Goal: Task Accomplishment & Management: Manage account settings

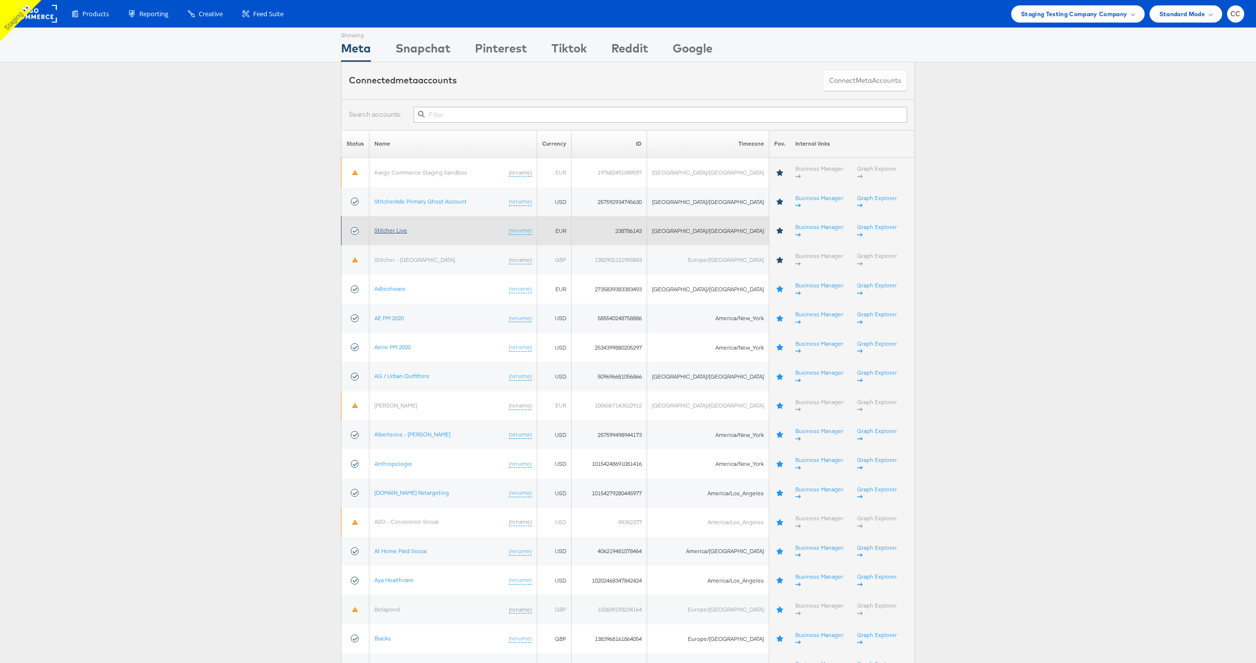
click at [394, 227] on link "Stitcher Live" at bounding box center [390, 230] width 33 height 7
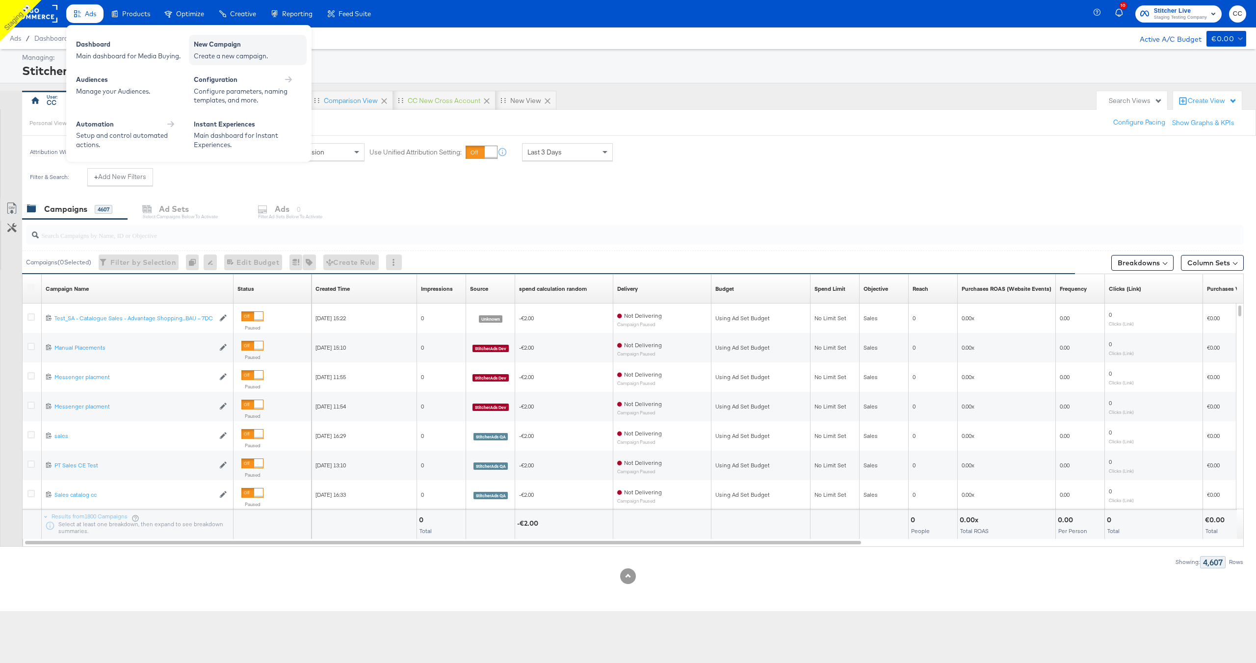
click at [252, 50] on div "New Campaign" at bounding box center [248, 46] width 108 height 12
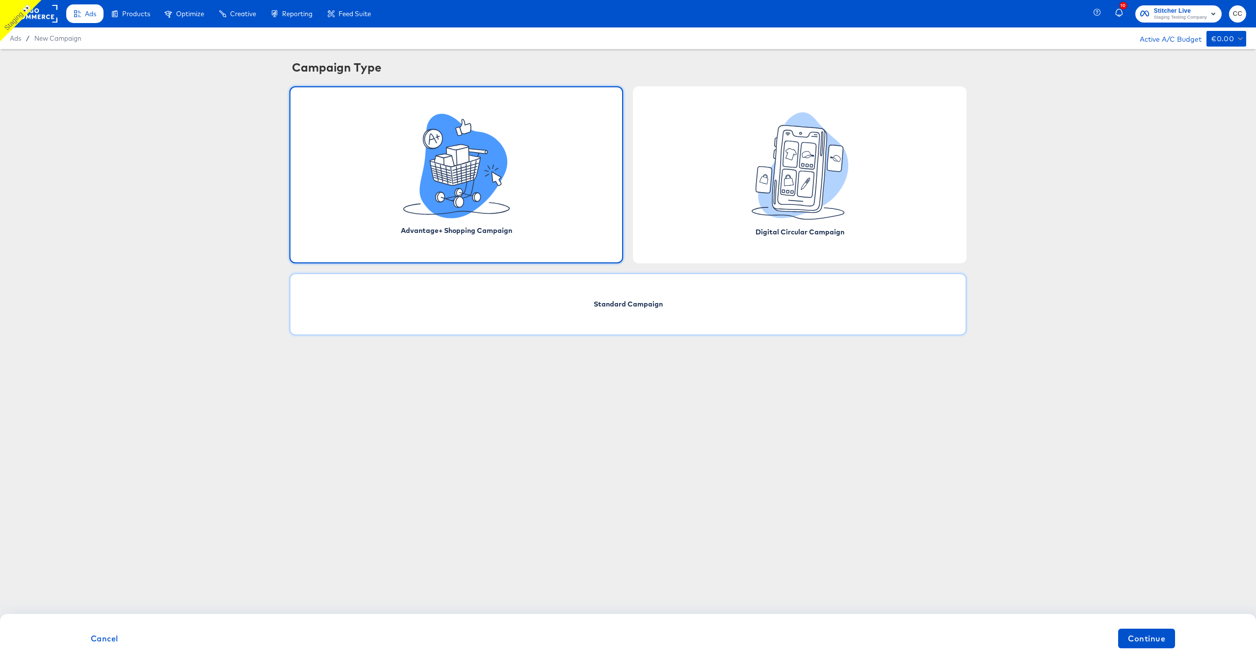
click at [655, 289] on div "Standard Campaign" at bounding box center [627, 304] width 677 height 62
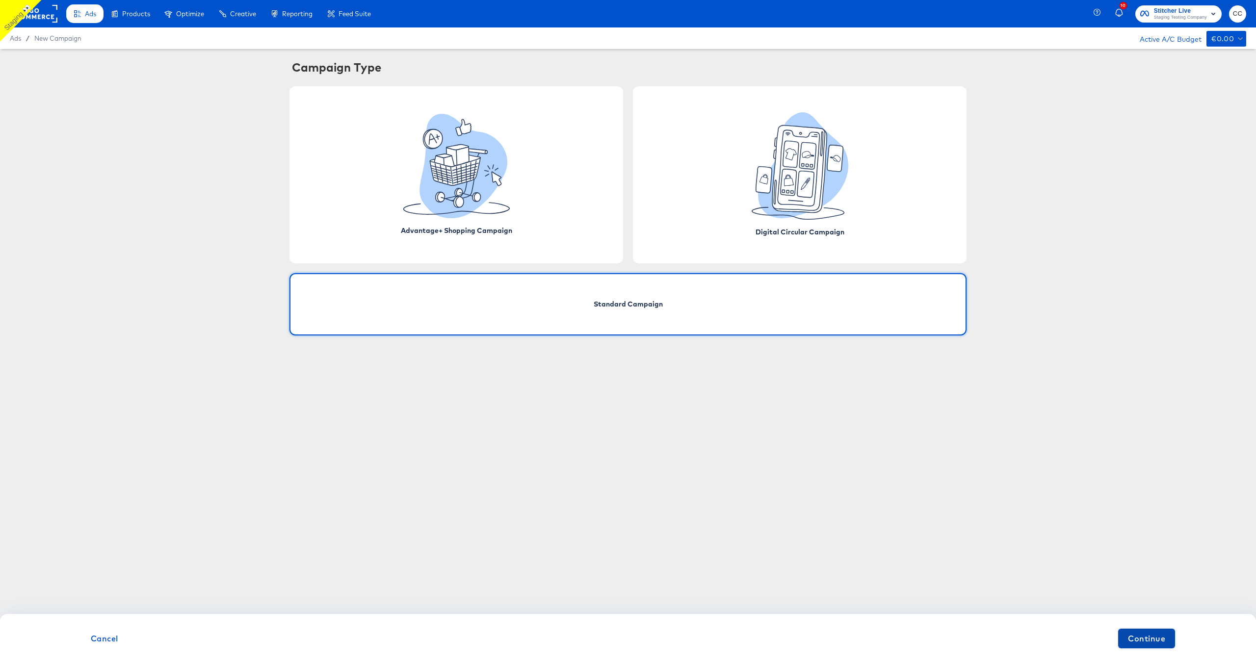
click at [1152, 640] on span "Continue" at bounding box center [1146, 639] width 37 height 14
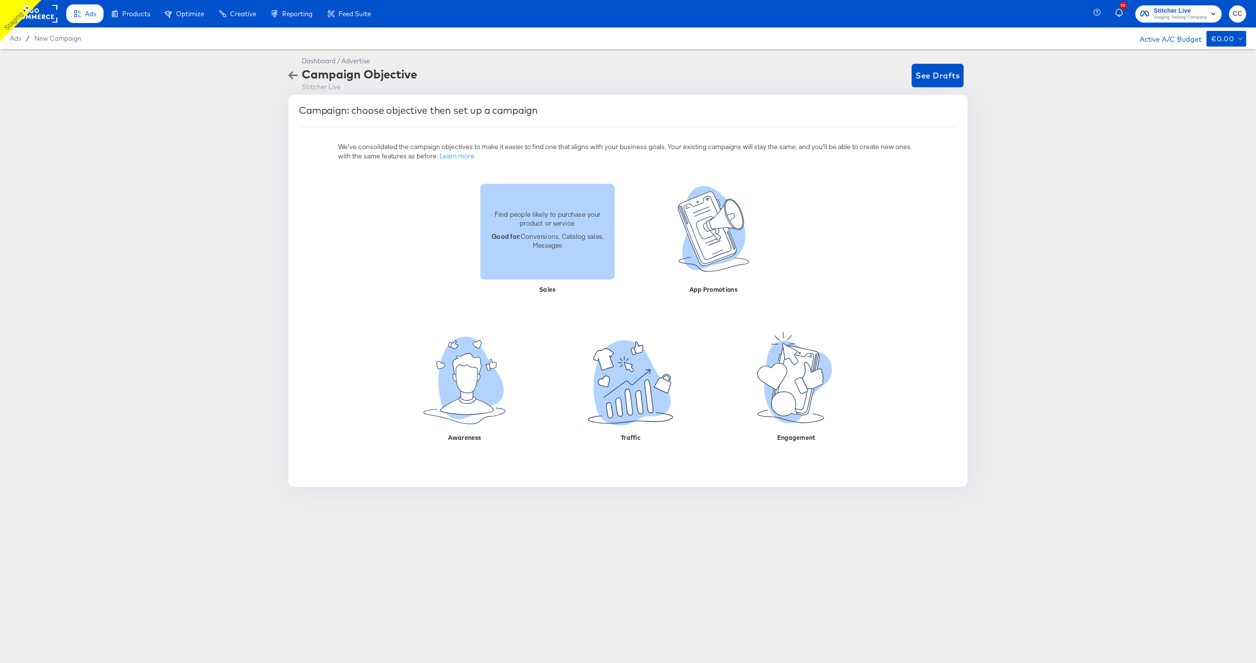
click at [554, 254] on div "Find people likely to purchase your product or service. Good for: Conversions, …" at bounding box center [547, 231] width 134 height 55
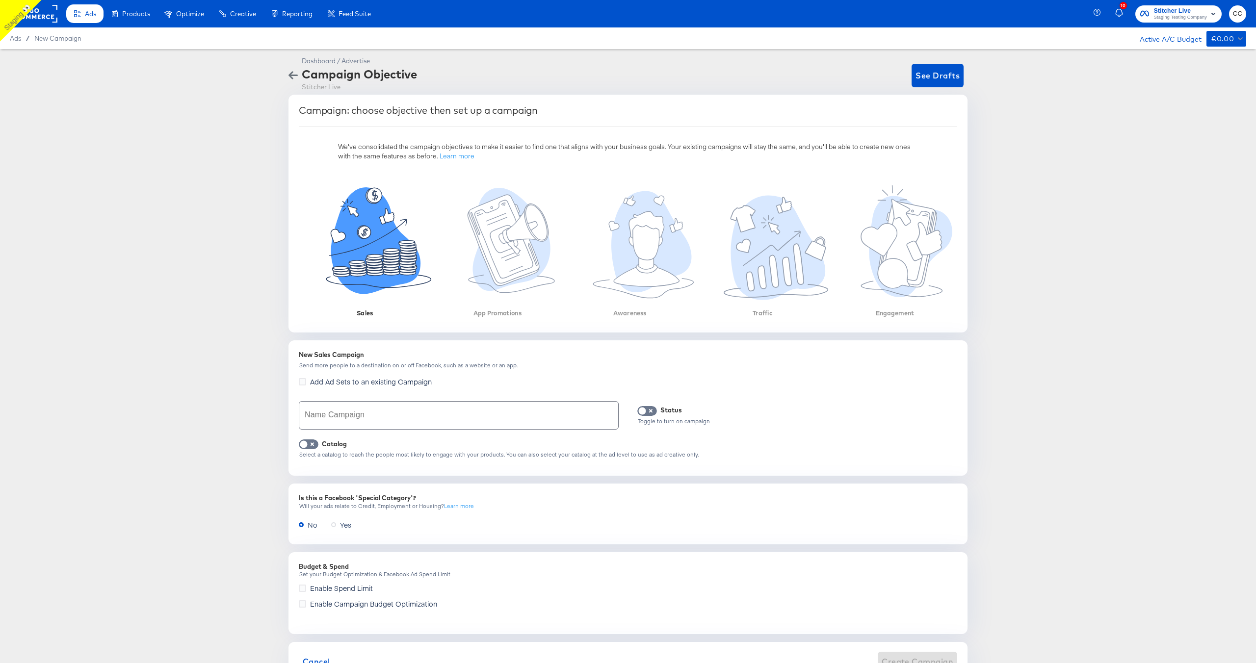
click at [364, 414] on input "text" at bounding box center [458, 415] width 319 height 27
type input "Sales test cc 139.0"
click at [309, 444] on input "checkbox" at bounding box center [303, 447] width 29 height 10
checkbox input "true"
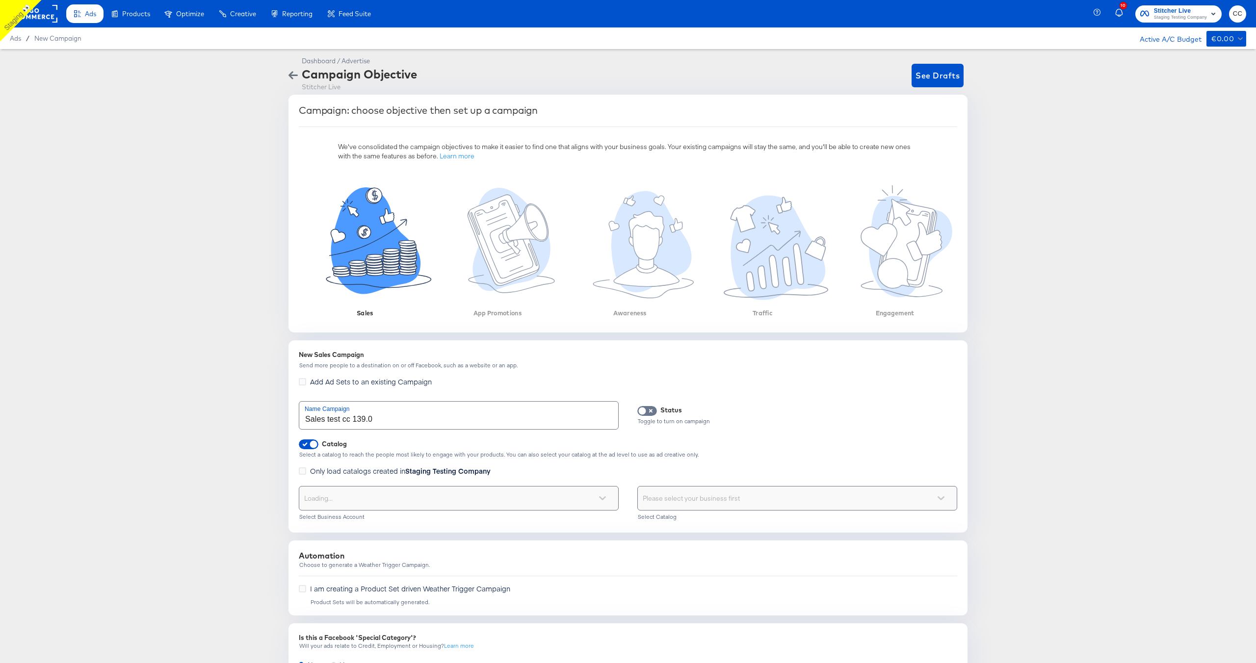
click at [507, 499] on div "Loading..." at bounding box center [458, 499] width 319 height 24
click at [718, 498] on div "Choose the product catalog that includes what you want to sell" at bounding box center [797, 499] width 319 height 24
type input "cc"
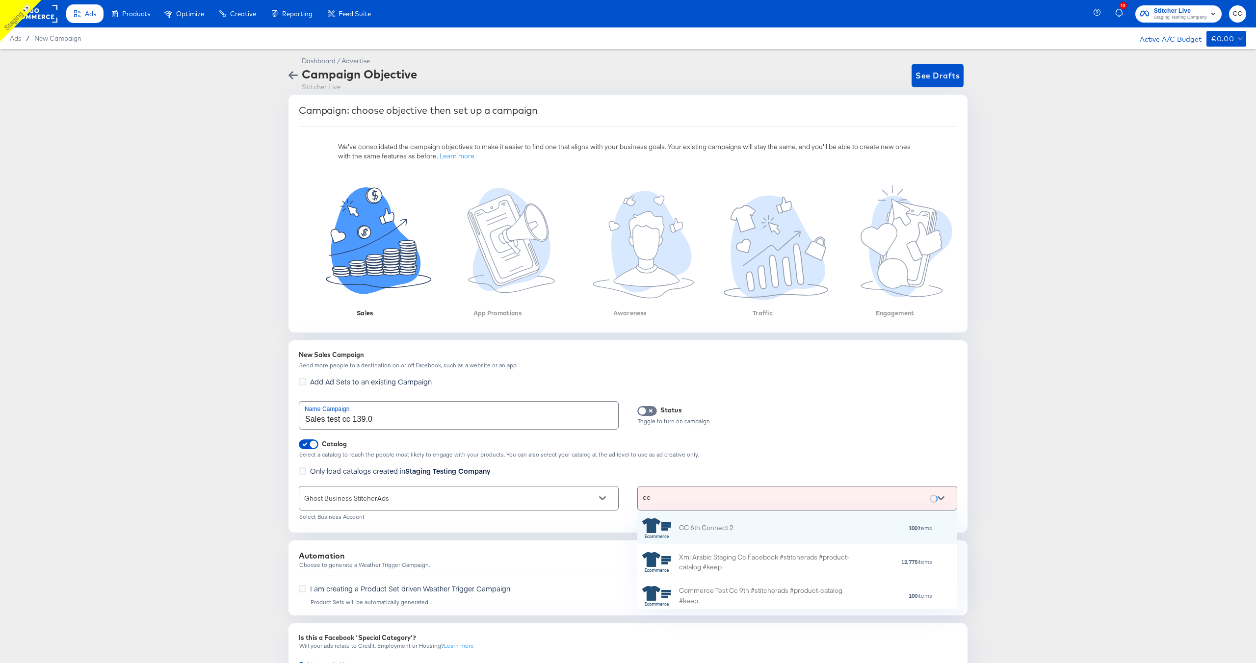
scroll to position [97, 320]
click at [736, 597] on div "Commerce Test Cc 9th #stitcherads #product-catalog #keep" at bounding box center [765, 596] width 172 height 21
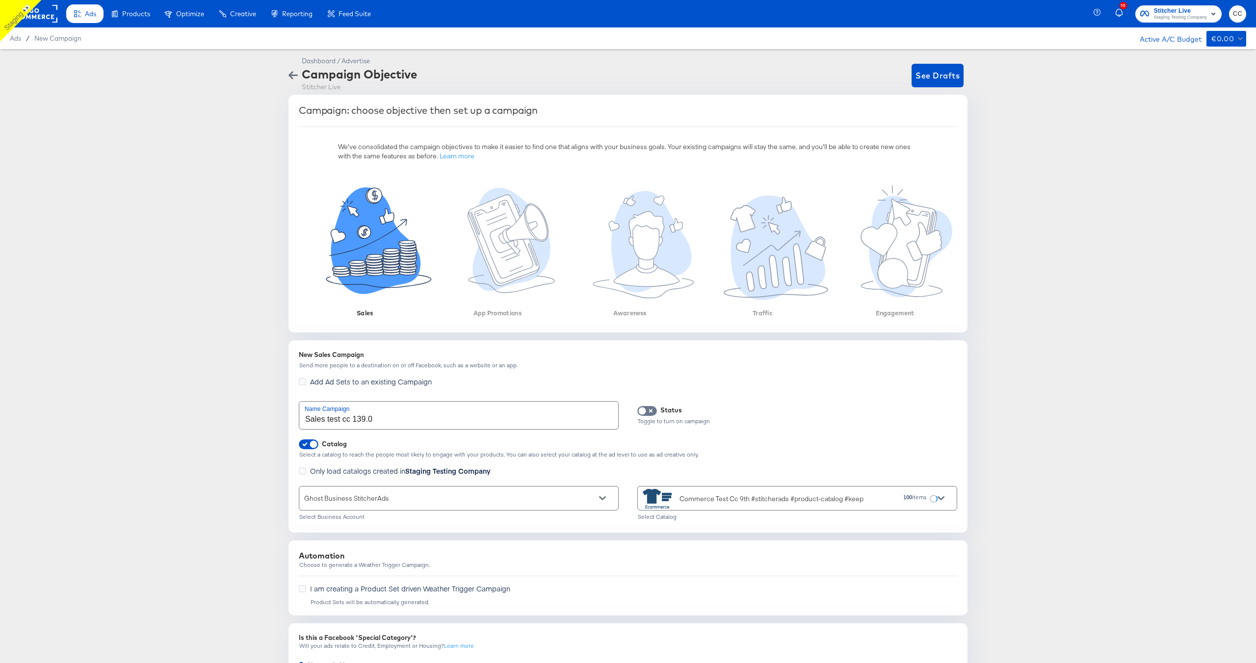
scroll to position [183, 0]
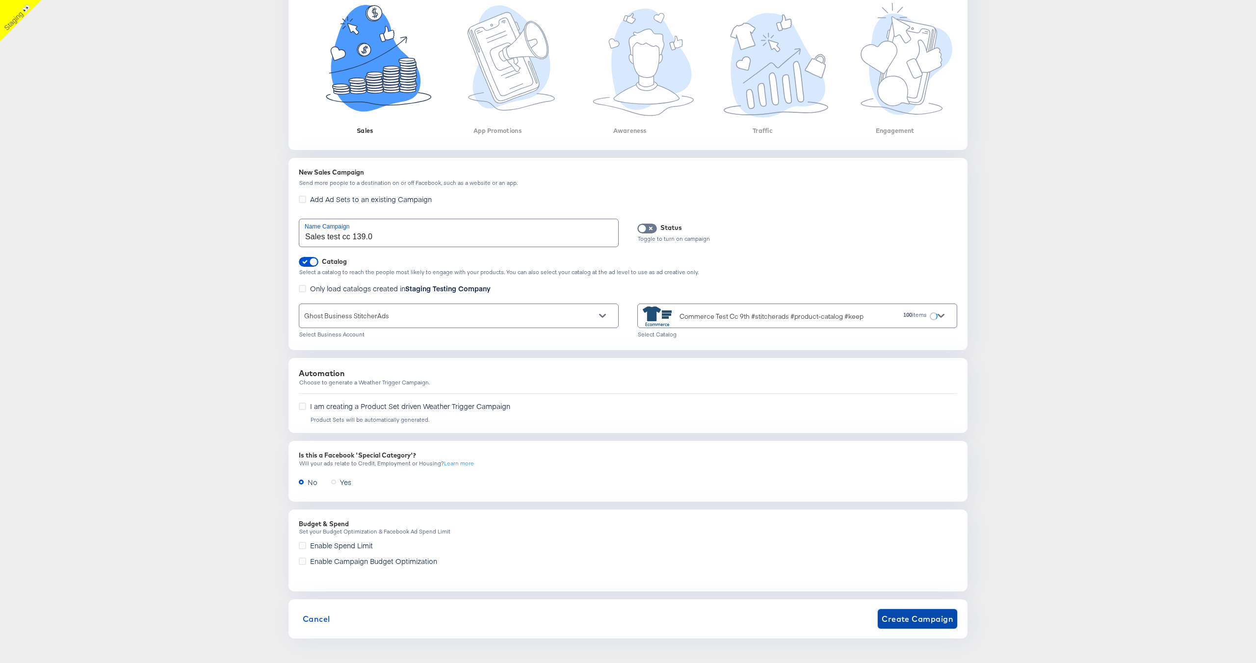
click at [916, 624] on span "Create Campaign" at bounding box center [918, 619] width 72 height 14
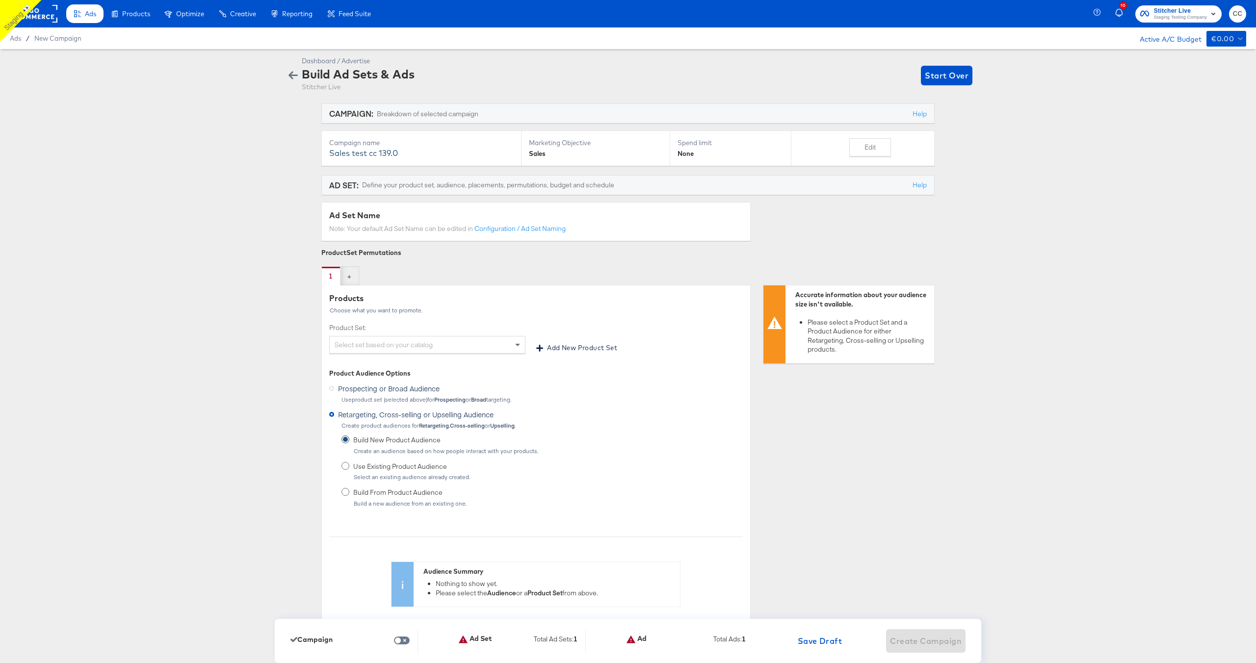
click at [434, 341] on div "Select set based on your catalog" at bounding box center [427, 345] width 195 height 17
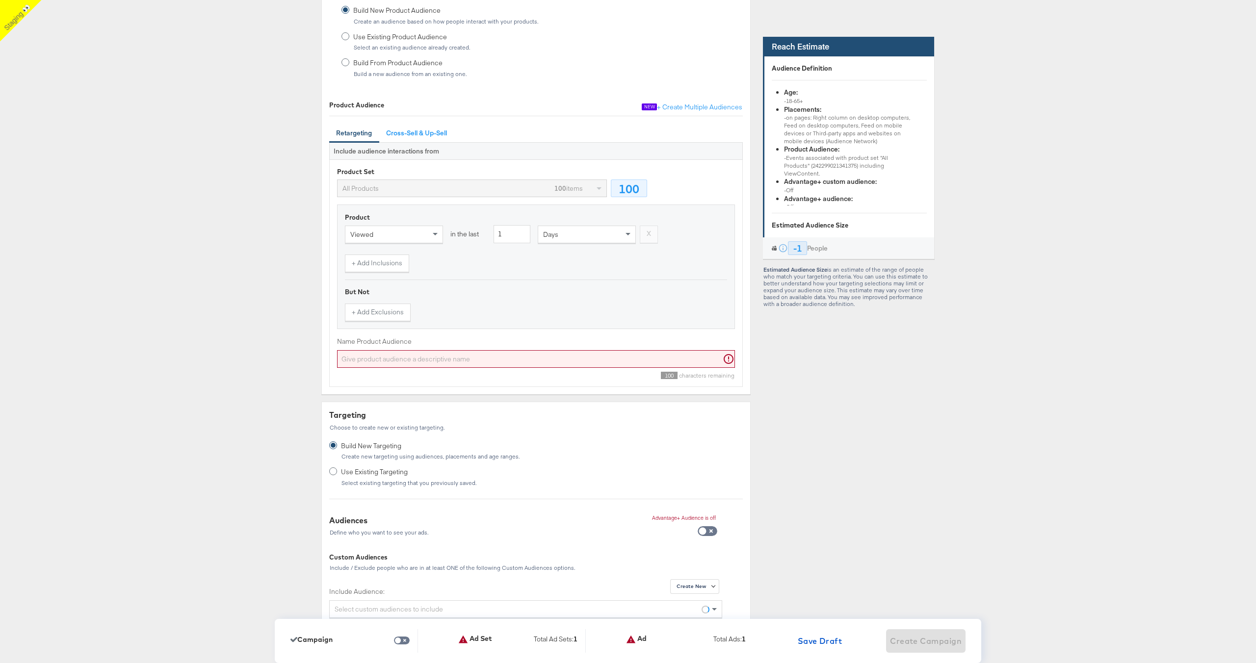
scroll to position [494, 0]
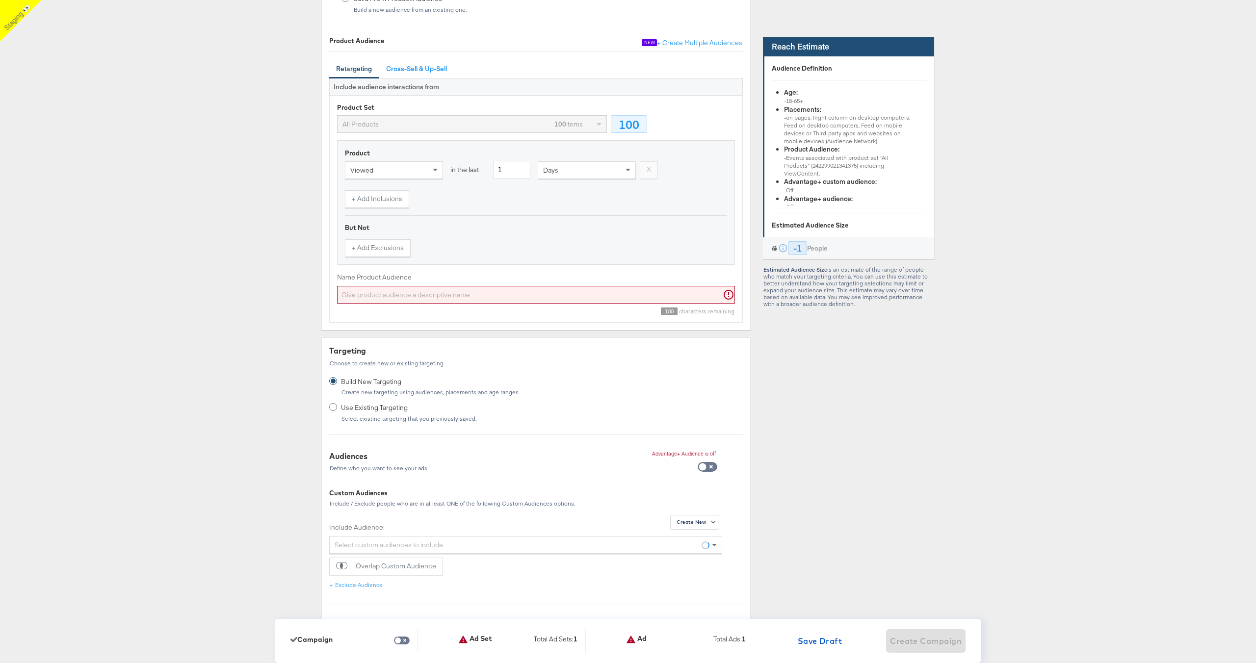
click at [513, 288] on input "Name Product Audience" at bounding box center [536, 295] width 398 height 18
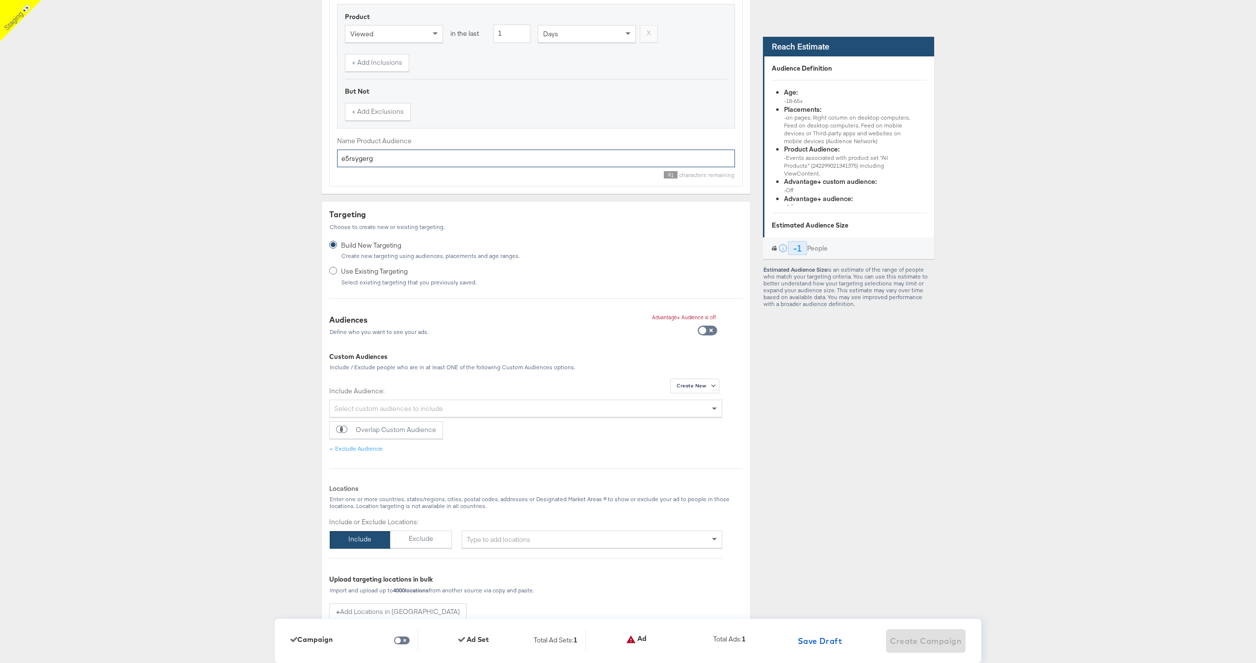
scroll to position [643, 0]
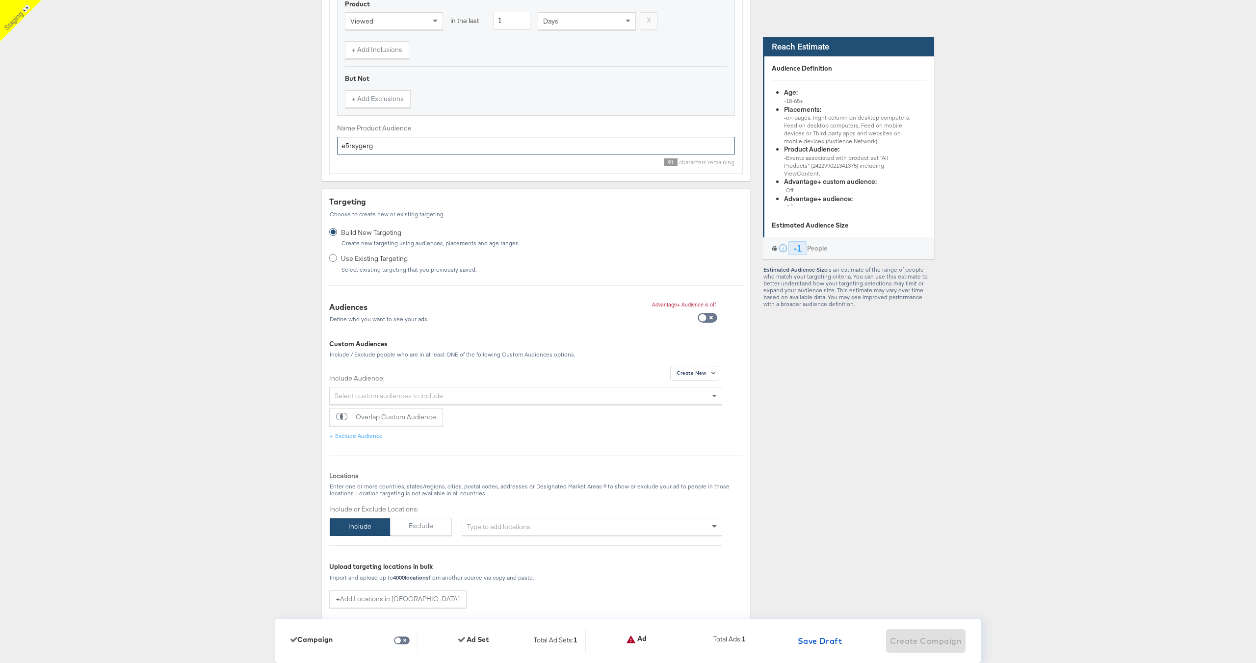
type input "e5rsygerg"
click at [519, 532] on div "Type to add locations" at bounding box center [592, 527] width 261 height 18
type input "usa"
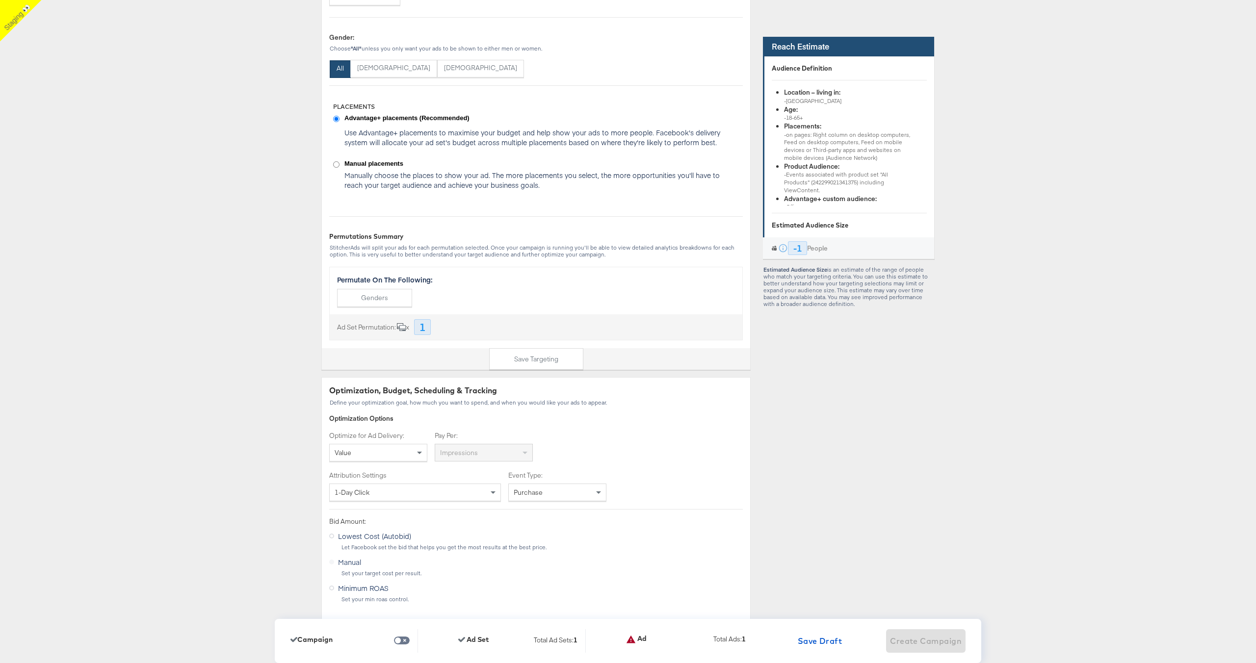
scroll to position [1620, 0]
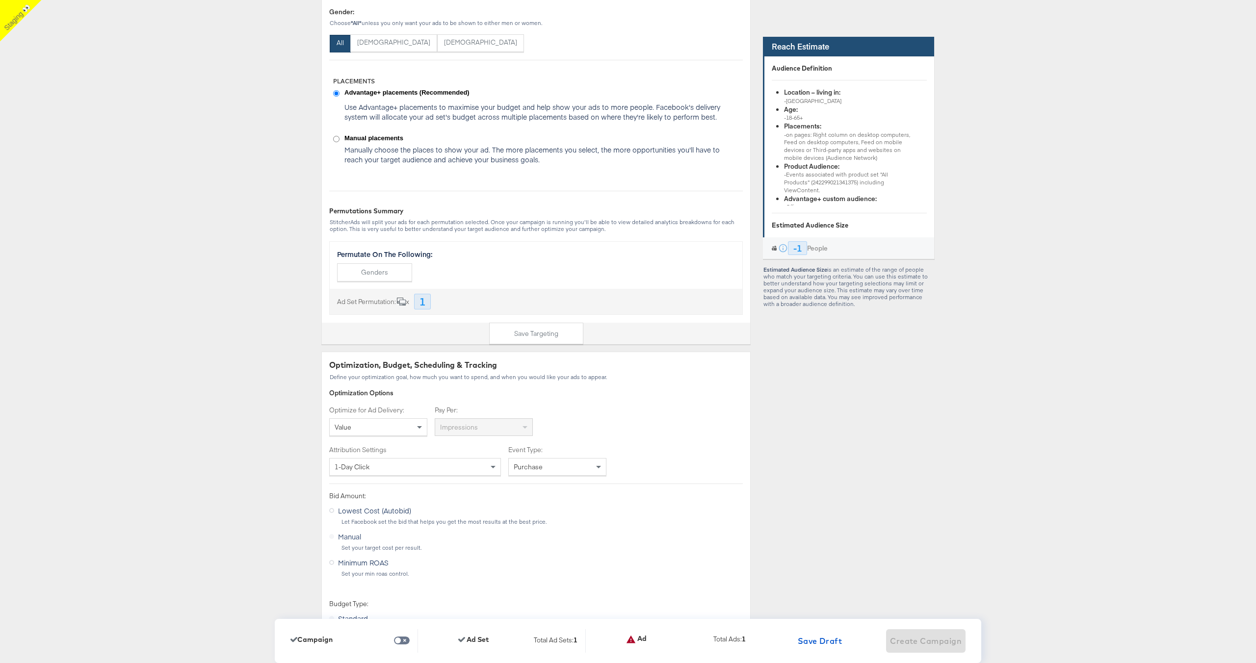
click at [393, 424] on div "Value" at bounding box center [378, 427] width 97 height 17
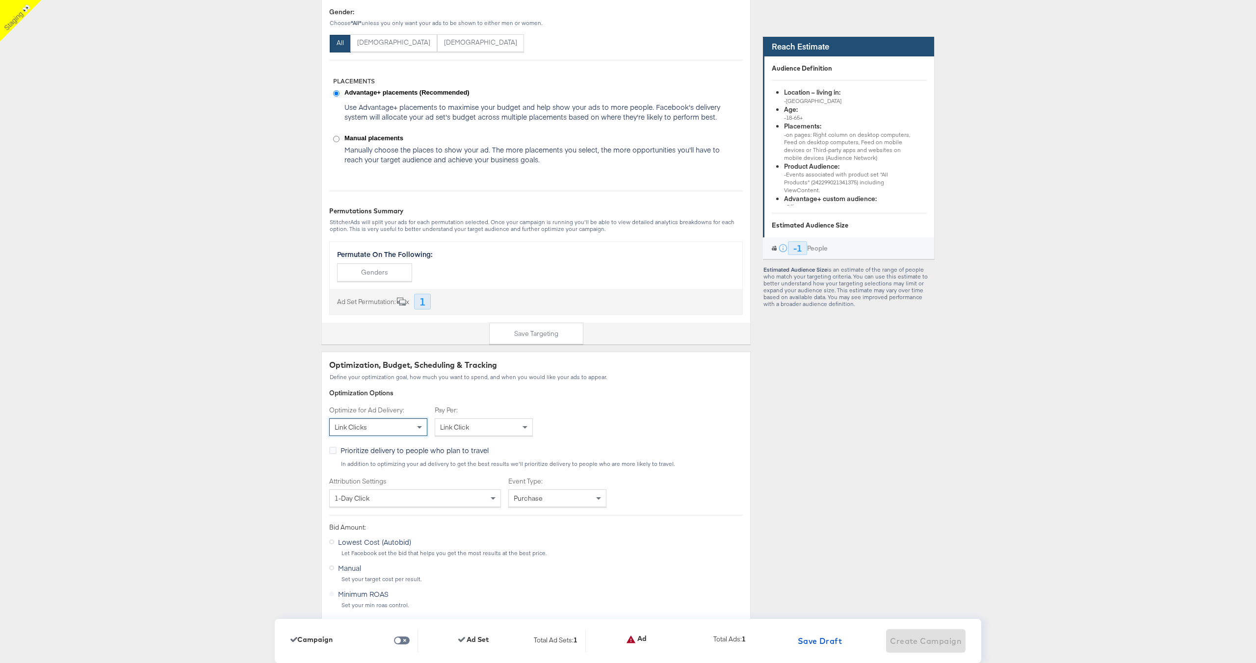
click at [255, 464] on div "Dashboard / Advertise Build Ad Sets & Ads Stitcher Live Start Over CAMPAIGN: Br…" at bounding box center [628, 558] width 1256 height 4259
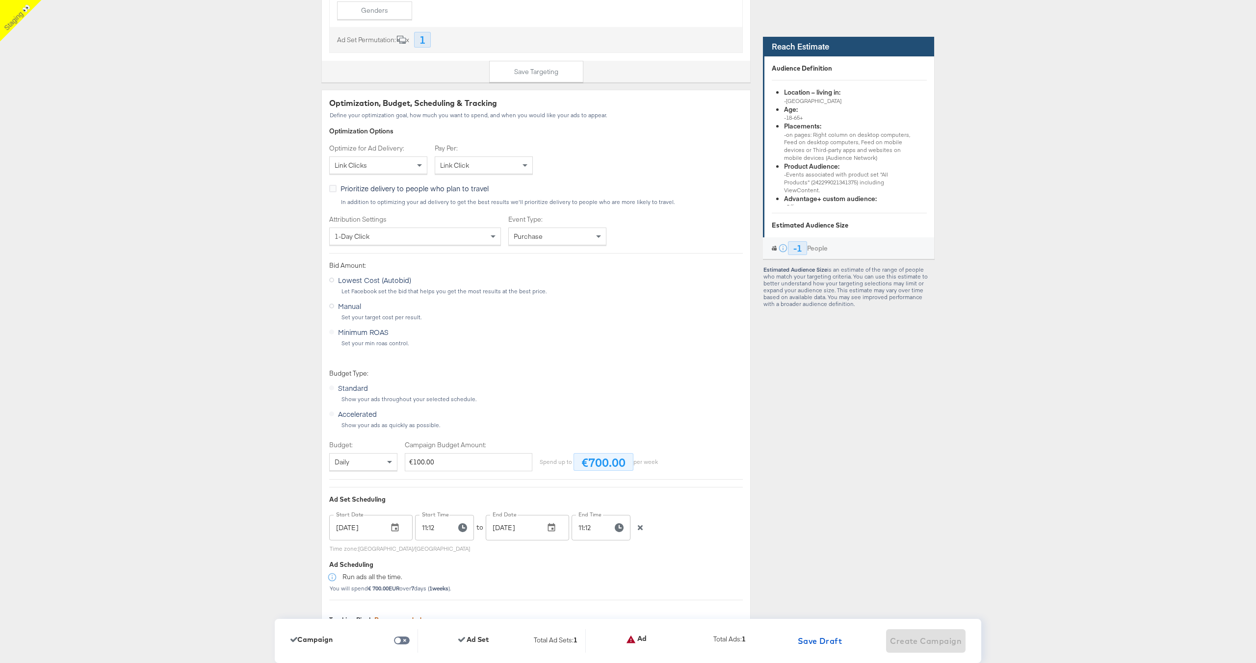
scroll to position [1883, 0]
click at [640, 526] on icon "button" at bounding box center [640, 526] width 5 height 5
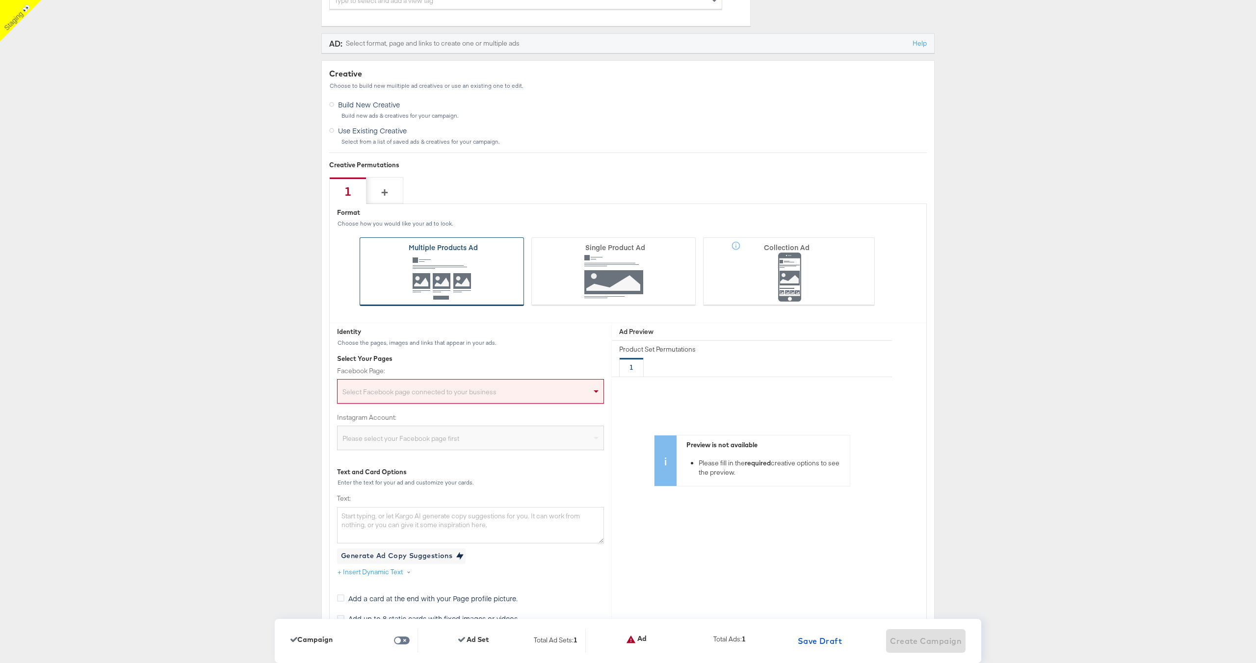
scroll to position [2682, 0]
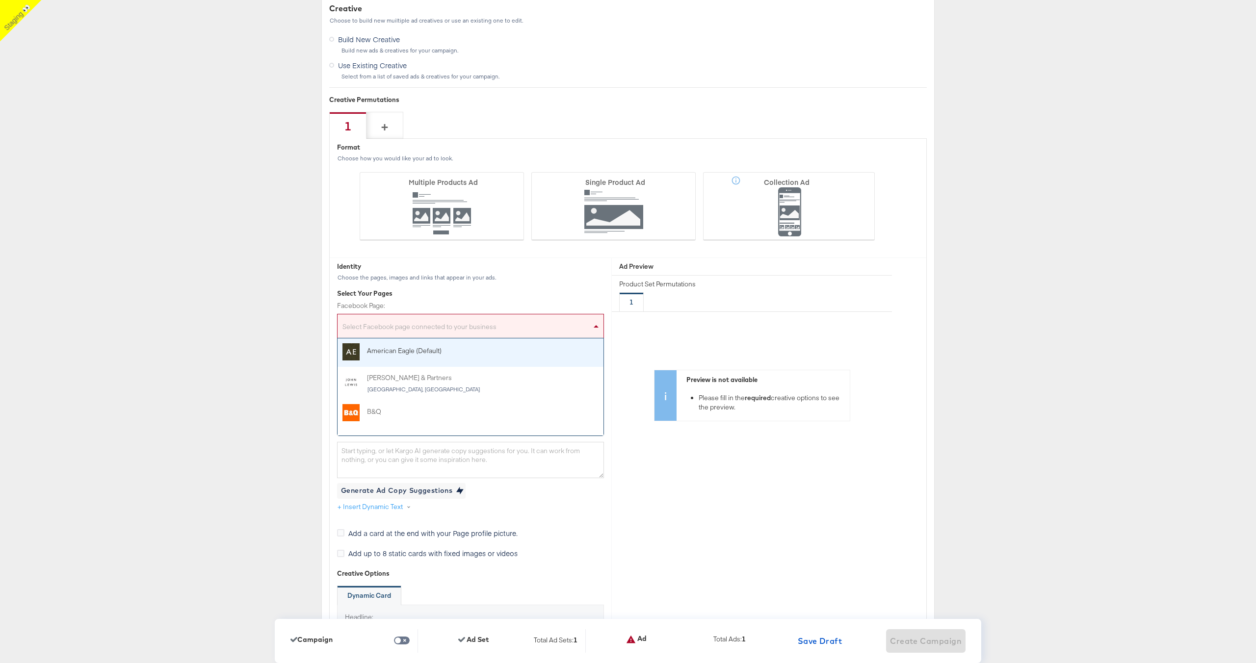
click at [474, 325] on div "Select Facebook page connected to your business" at bounding box center [471, 328] width 266 height 20
type input "stag"
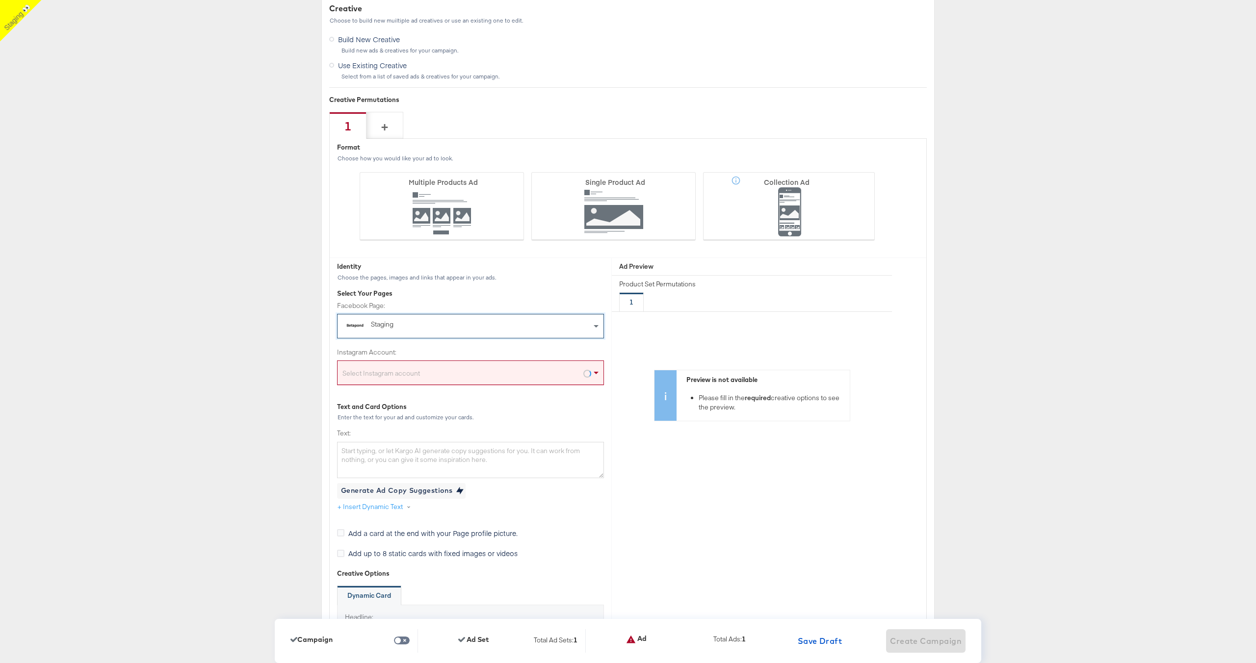
click at [415, 373] on div "Select Instagram account" at bounding box center [471, 375] width 266 height 20
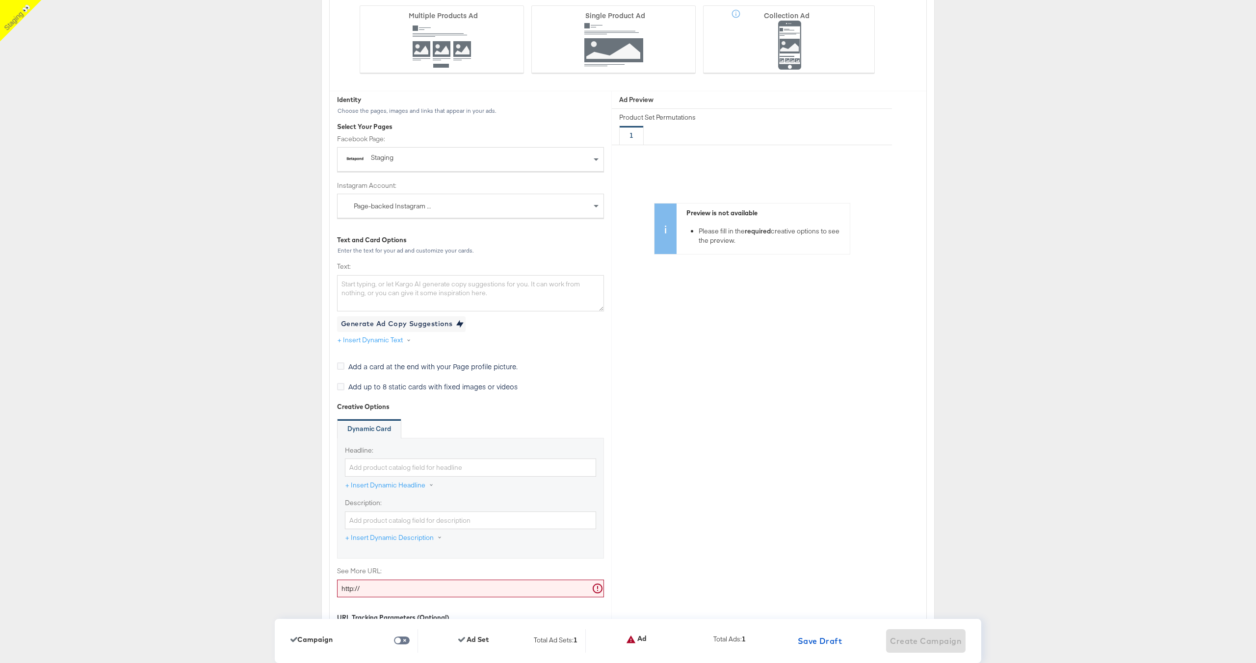
scroll to position [3003, 0]
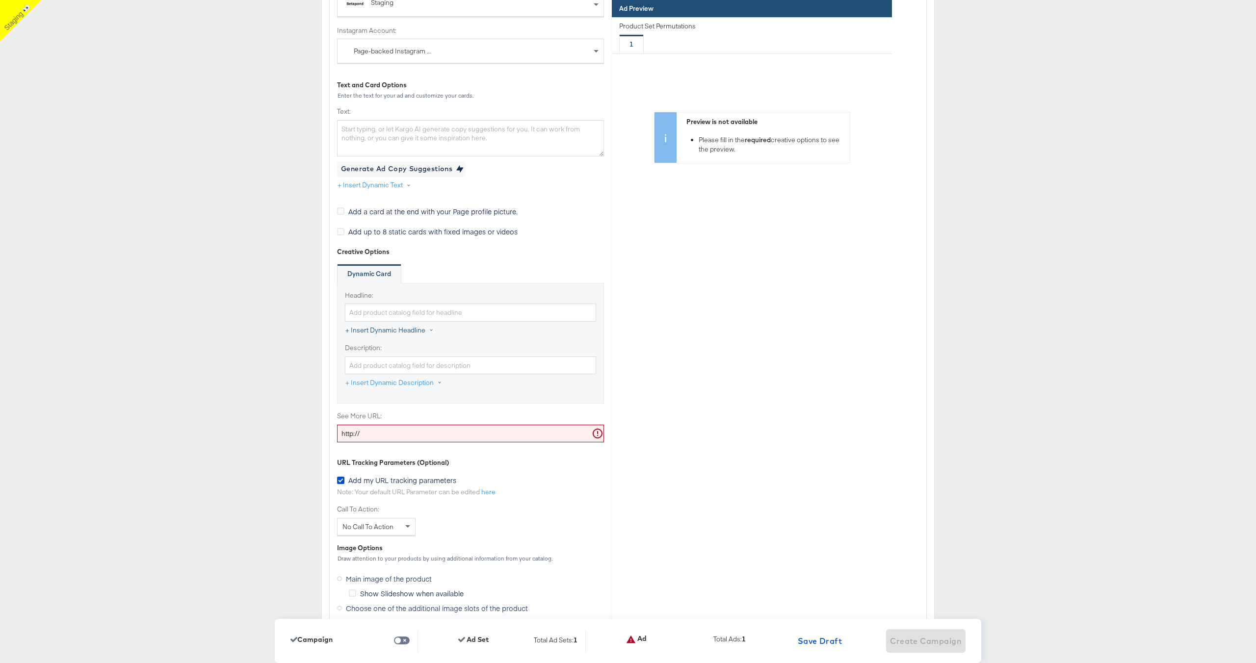
click at [401, 323] on button "+ Insert Dynamic Headline" at bounding box center [394, 331] width 99 height 18
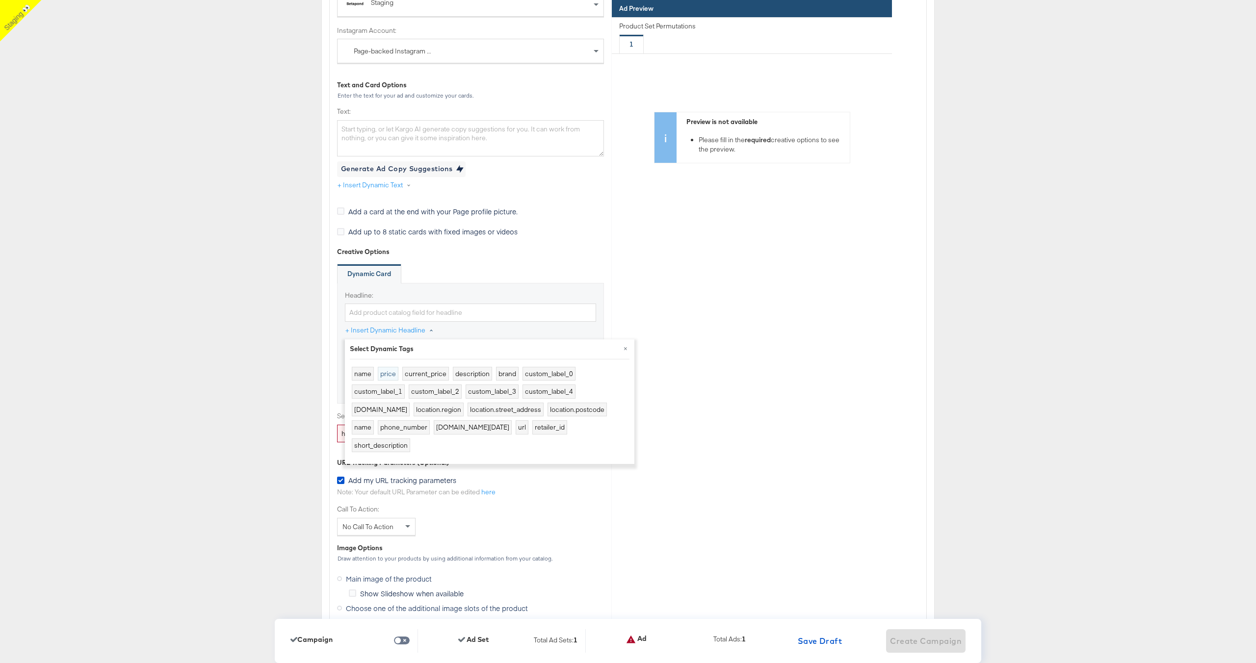
click at [388, 375] on button "price" at bounding box center [388, 374] width 21 height 14
type input "{{product.price}}"
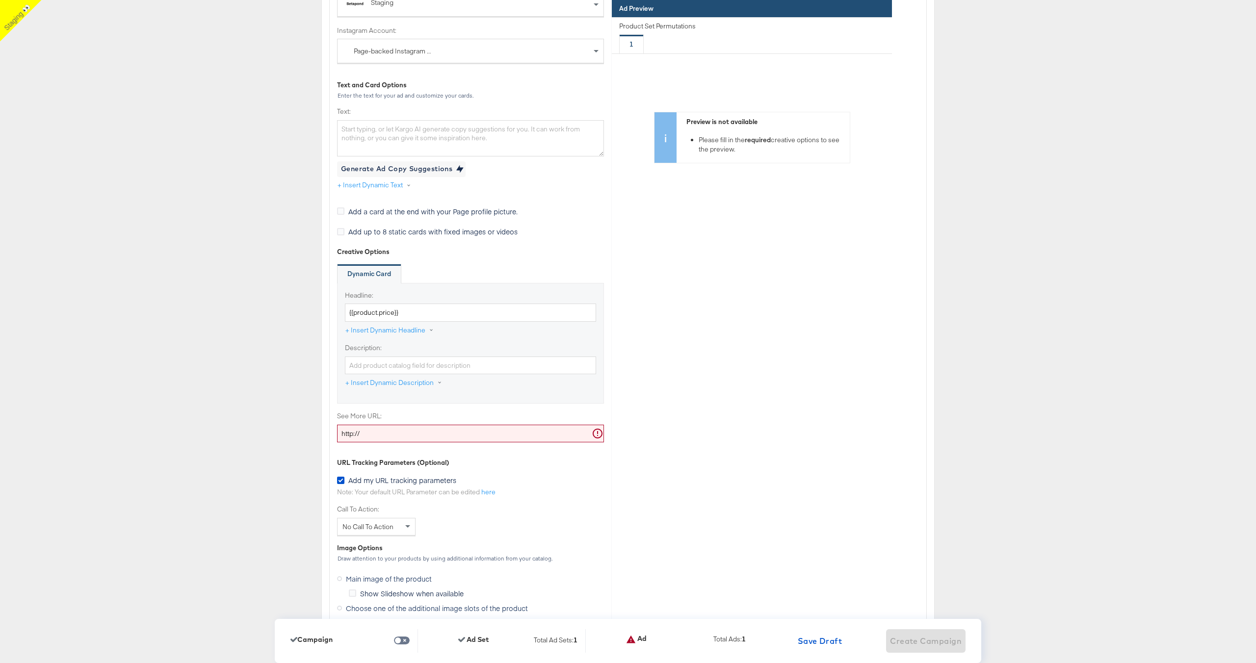
click at [394, 430] on input "http://" at bounding box center [470, 434] width 267 height 18
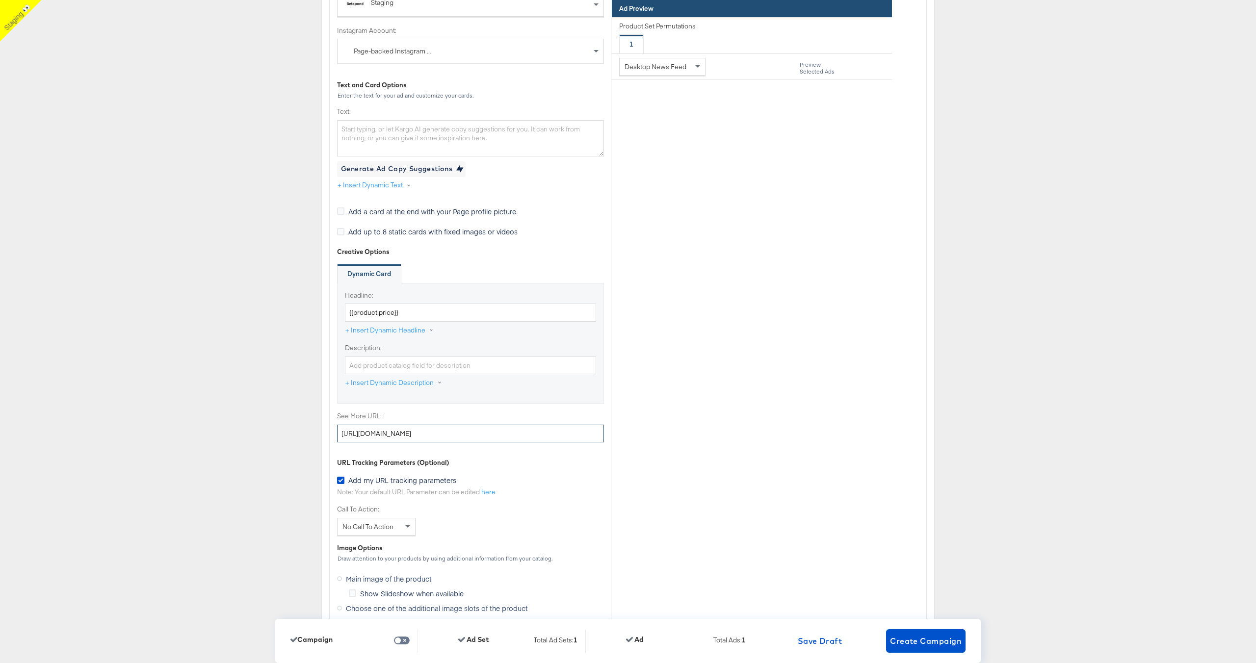
type input "http://www.kargo.com"
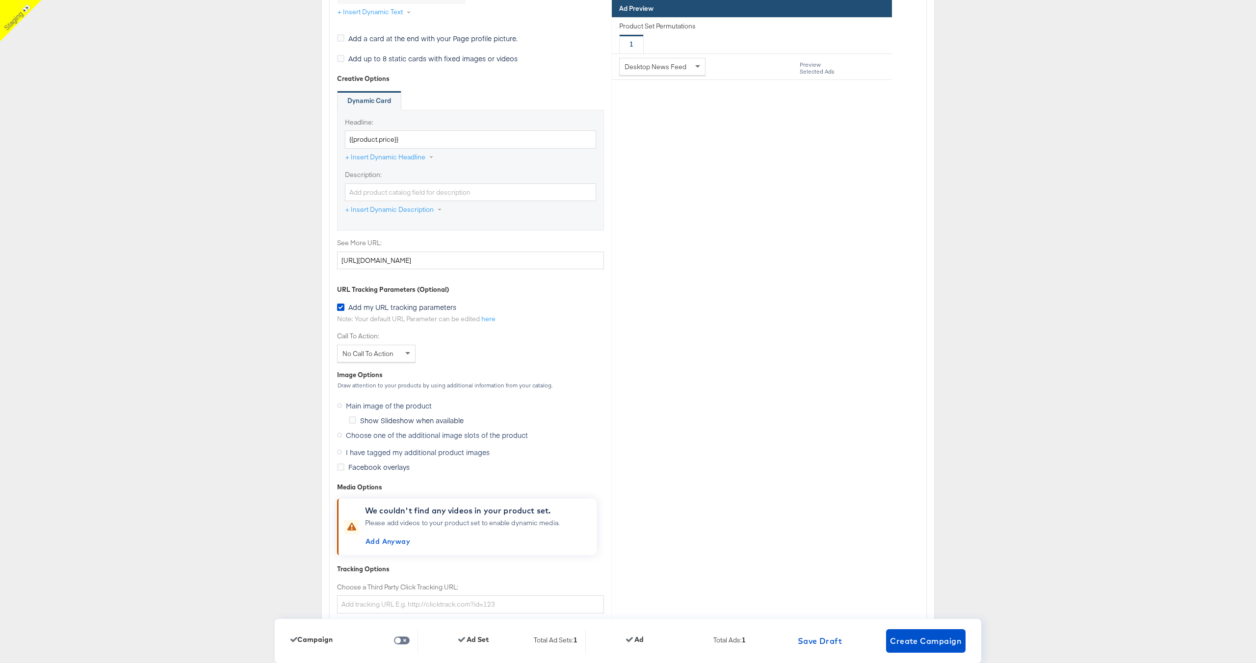
scroll to position [3187, 0]
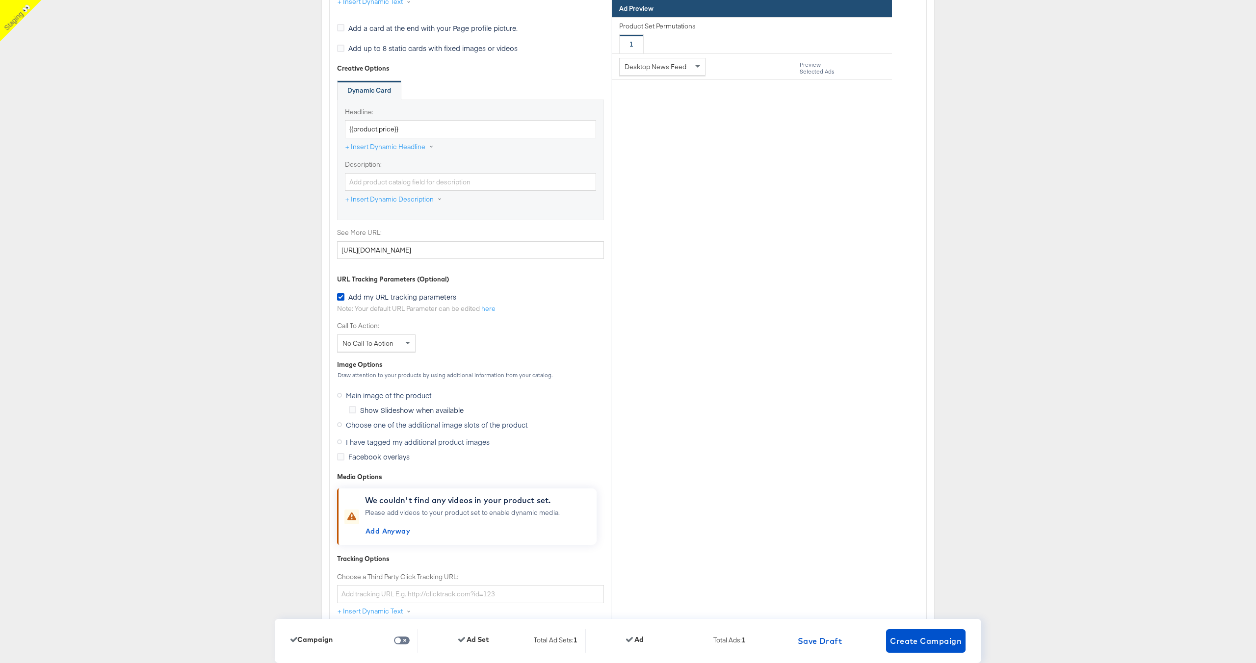
click at [390, 343] on span "No Call To Action" at bounding box center [367, 343] width 51 height 9
type input "sho"
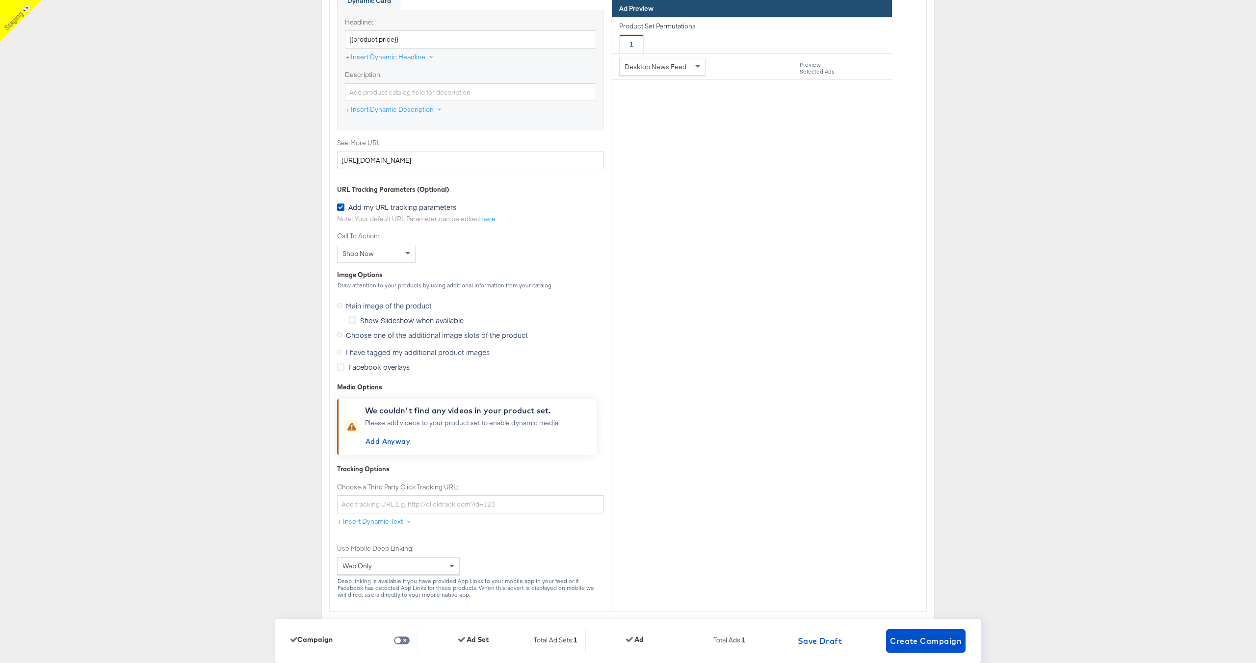
scroll to position [3645, 0]
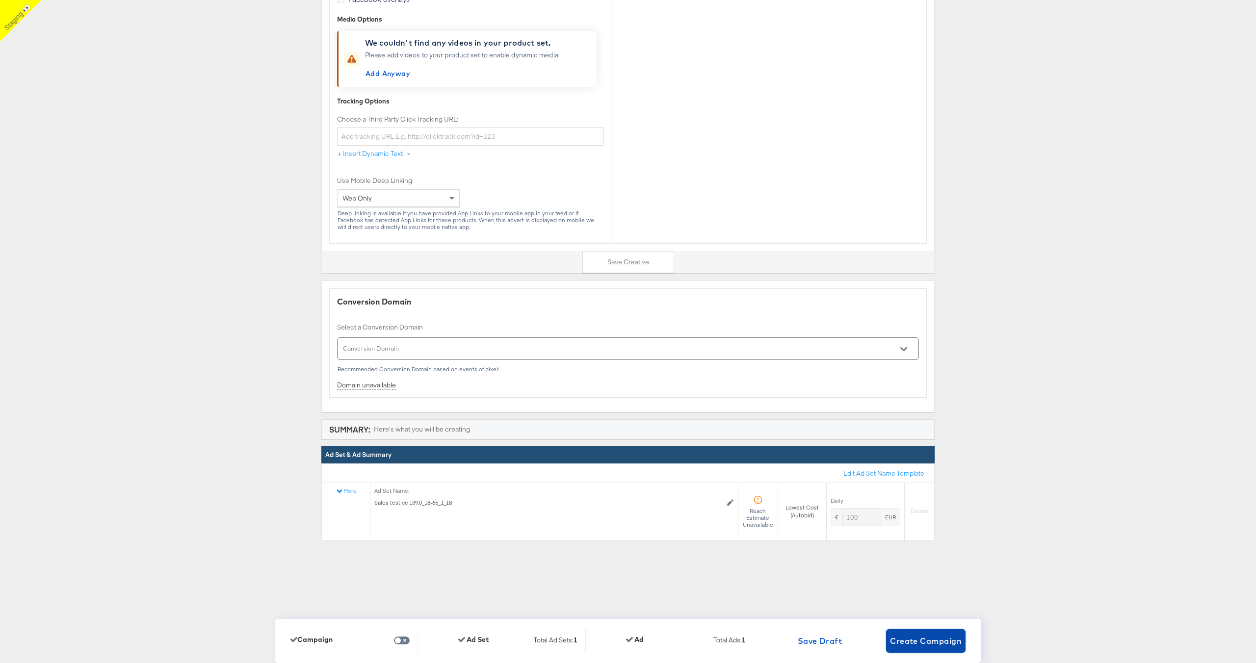
click at [929, 640] on span "Create Campaign" at bounding box center [926, 641] width 72 height 14
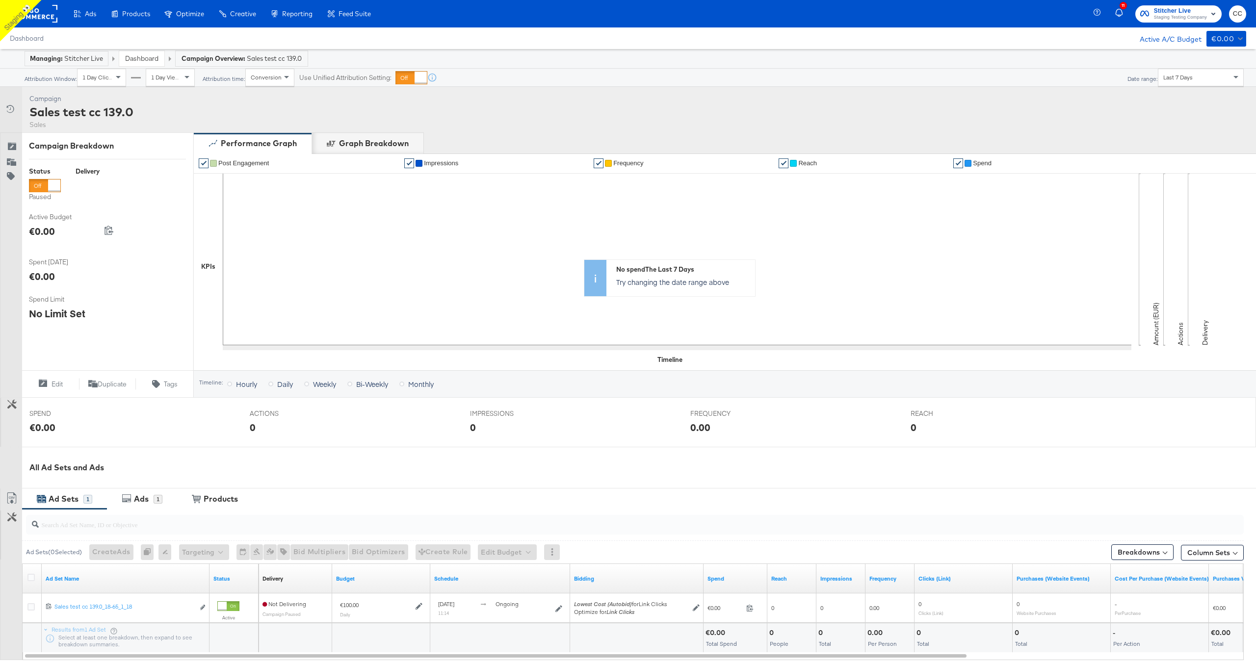
scroll to position [86, 0]
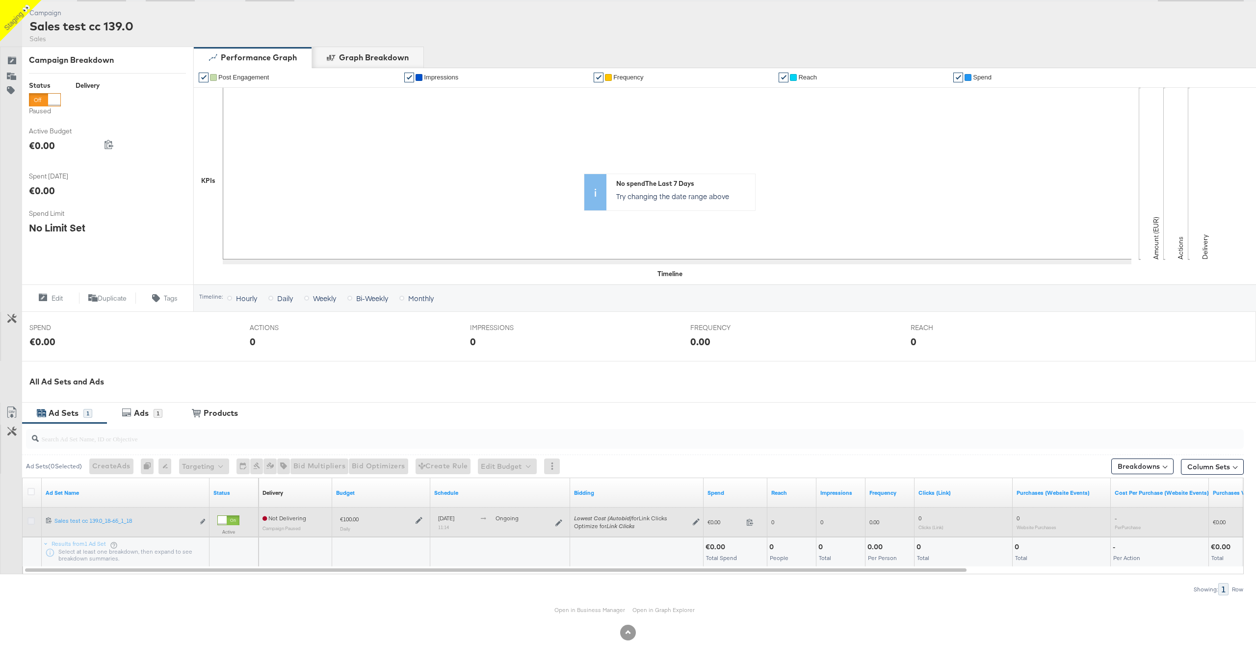
click at [28, 522] on icon at bounding box center [30, 521] width 7 height 7
click at [0, 0] on input "checkbox" at bounding box center [0, 0] width 0 height 0
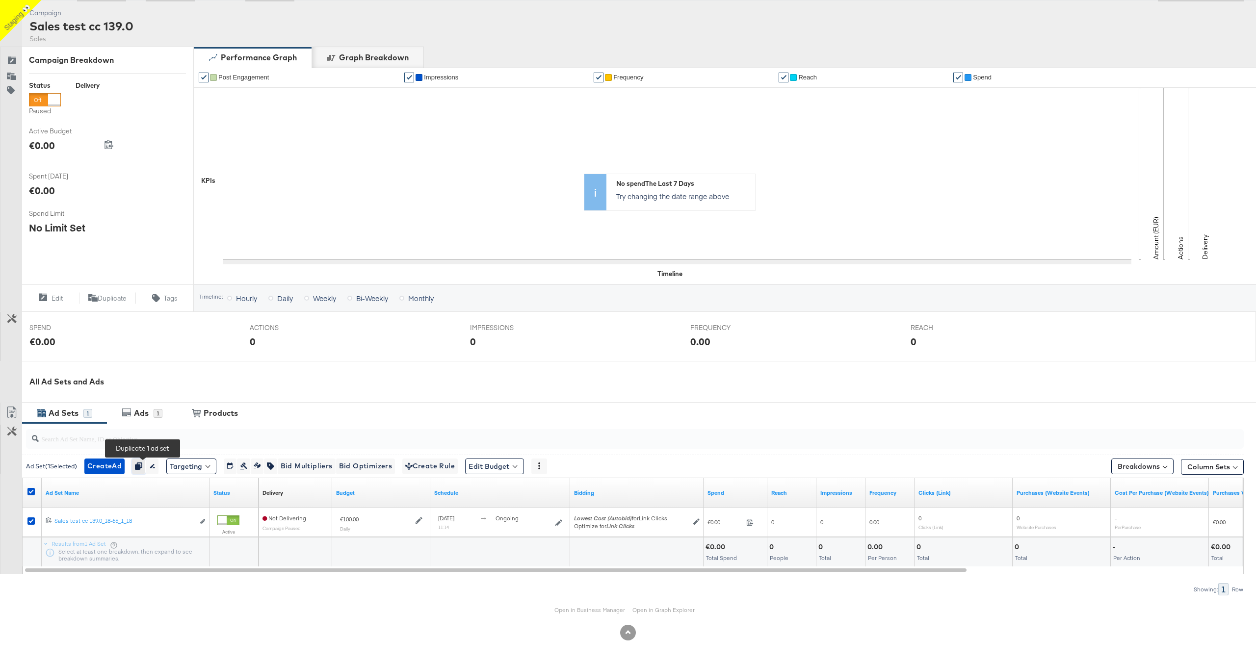
click at [139, 466] on button "button" at bounding box center [138, 467] width 13 height 16
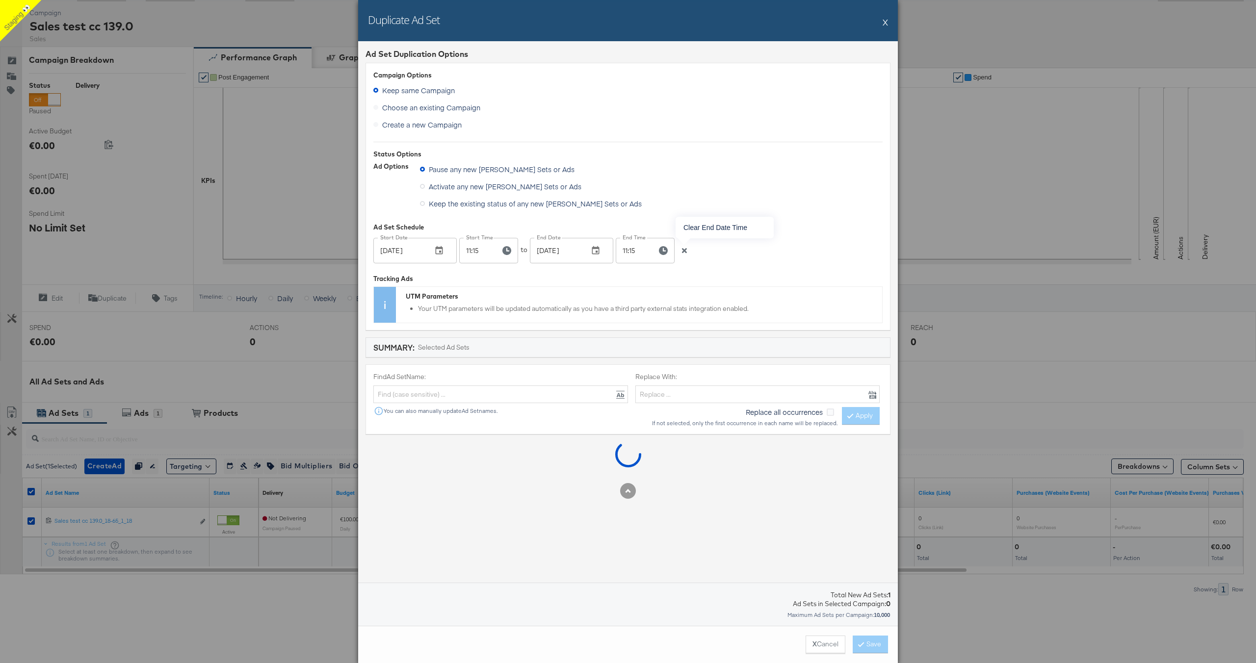
click at [686, 249] on icon "button" at bounding box center [684, 250] width 5 height 5
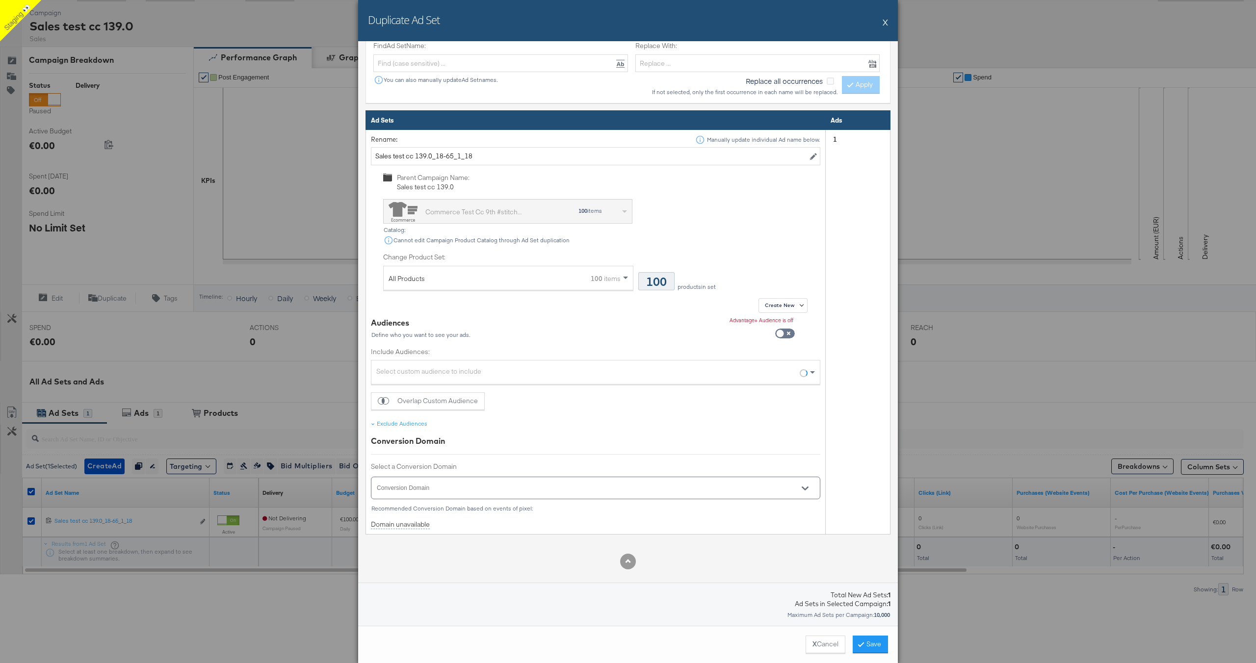
scroll to position [352, 0]
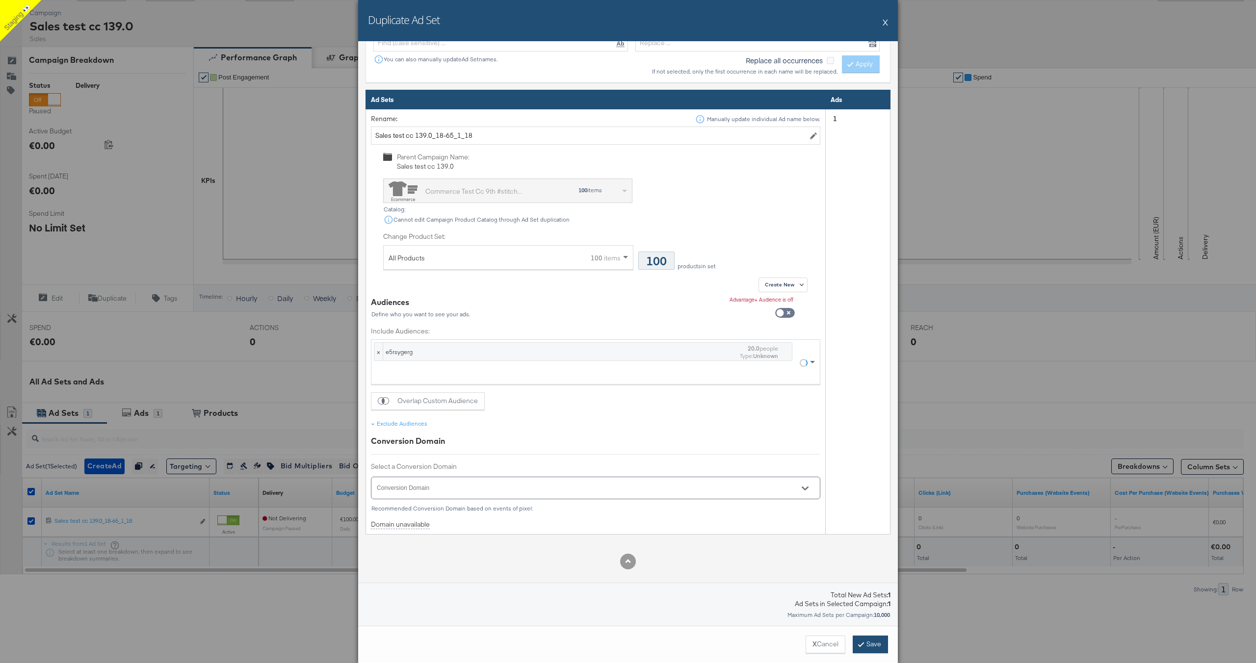
click at [869, 641] on button "Save" at bounding box center [870, 645] width 35 height 18
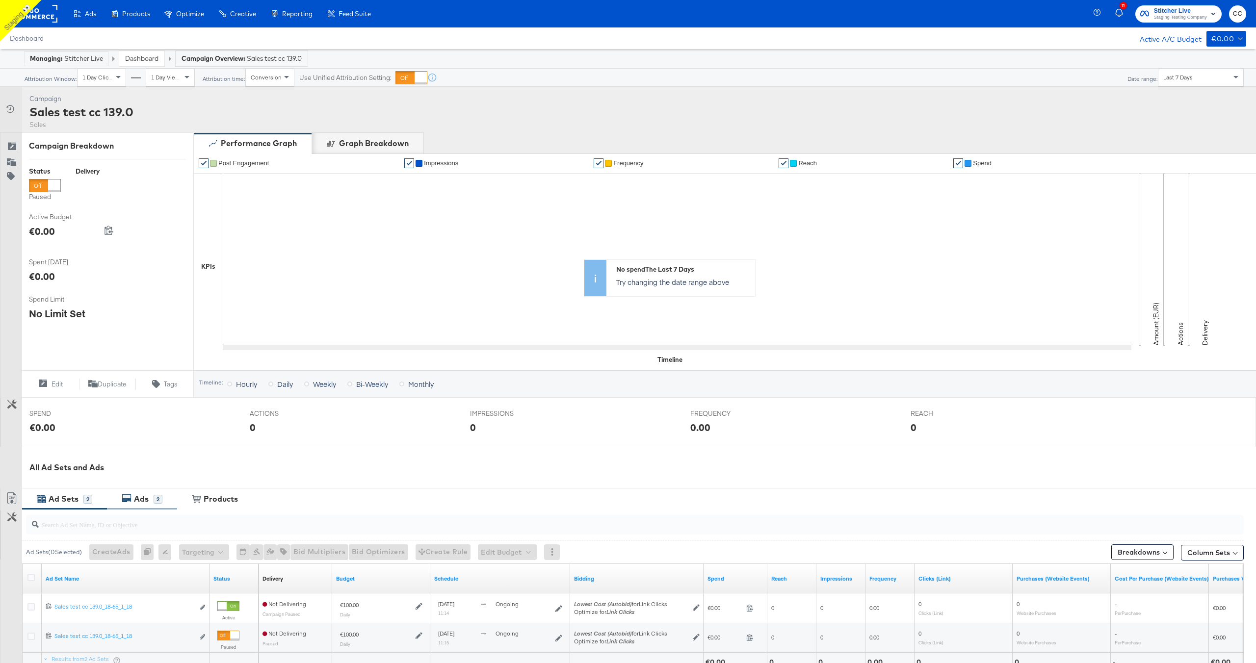
click at [147, 500] on div "Ads" at bounding box center [141, 499] width 15 height 11
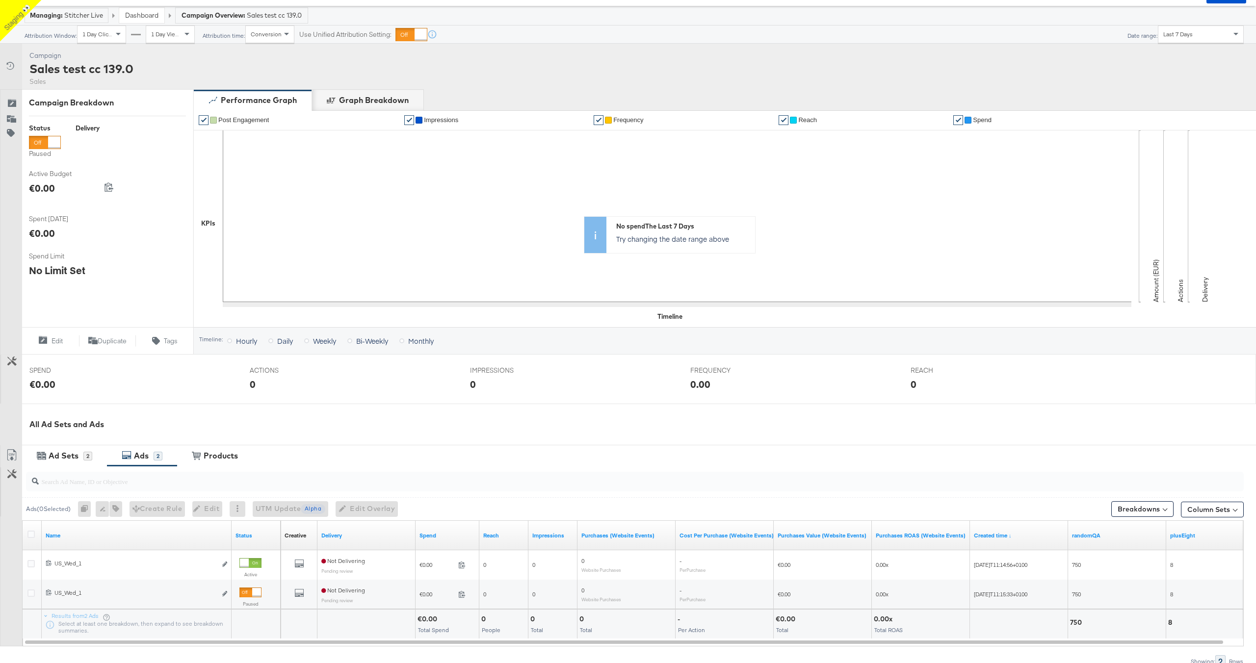
scroll to position [115, 0]
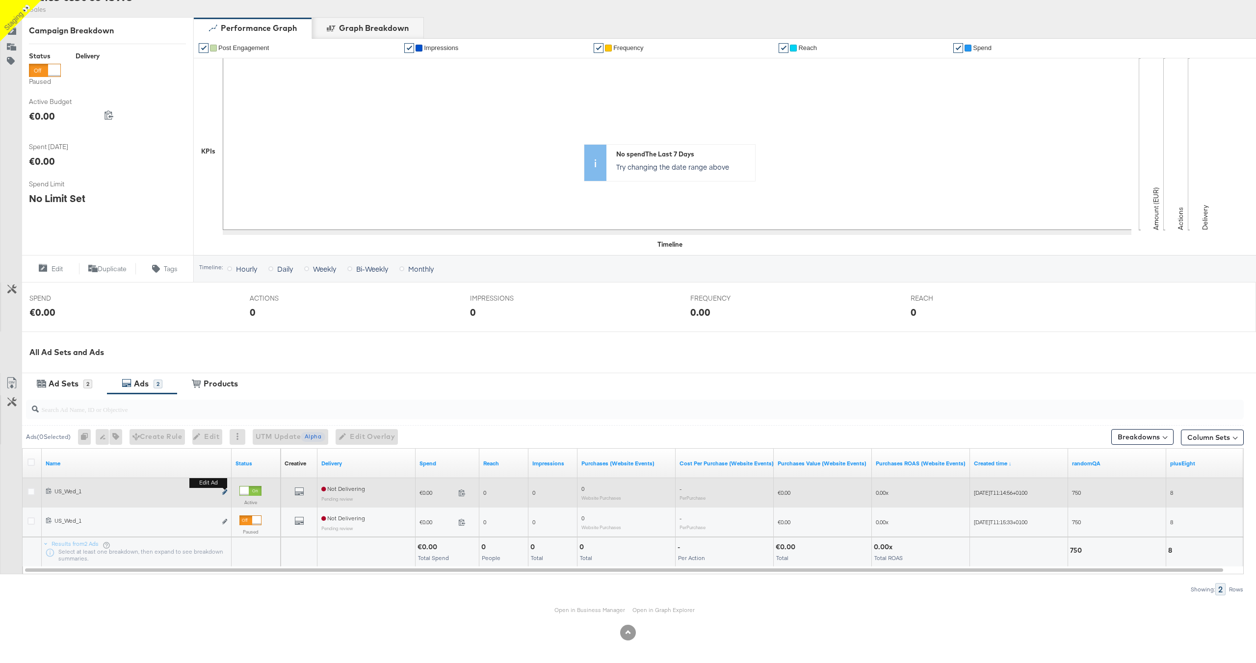
click at [222, 491] on button "Edit ad" at bounding box center [225, 493] width 6 height 10
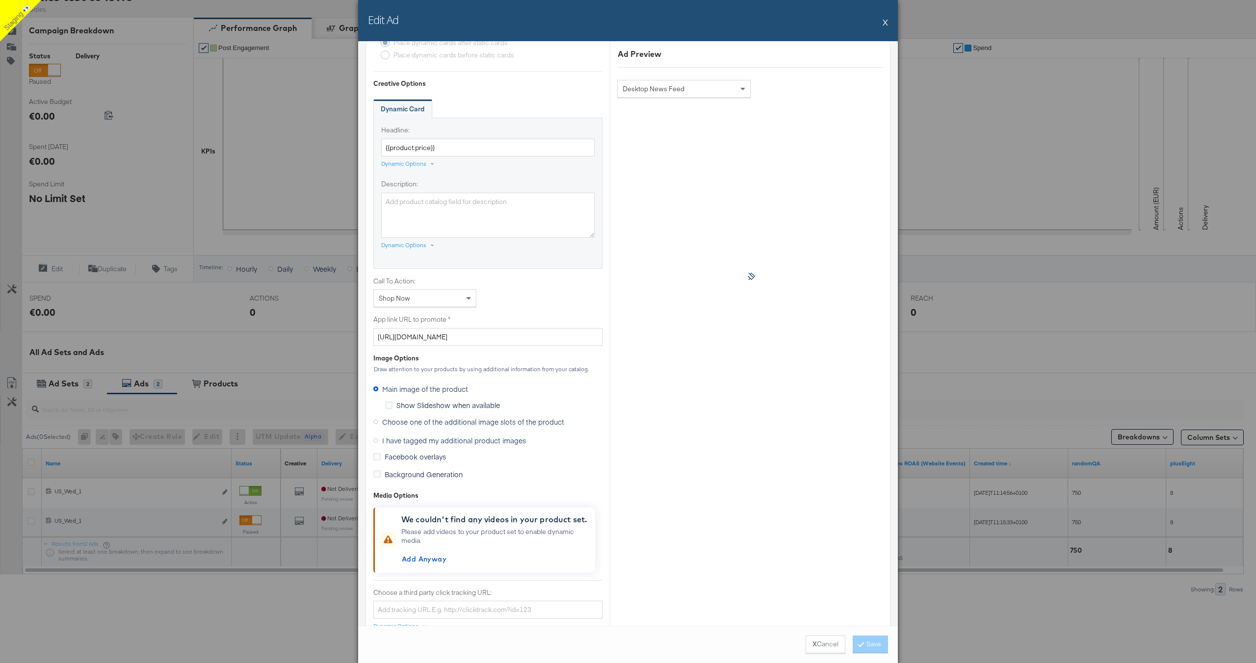
scroll to position [540, 0]
click at [463, 294] on div "Shop Now" at bounding box center [425, 295] width 102 height 17
click at [546, 294] on div "Call To Action: Shop Now No Call To Action Apply Now Book Now Contact Us Donate…" at bounding box center [487, 289] width 229 height 31
click at [375, 421] on icon at bounding box center [375, 419] width 5 height 5
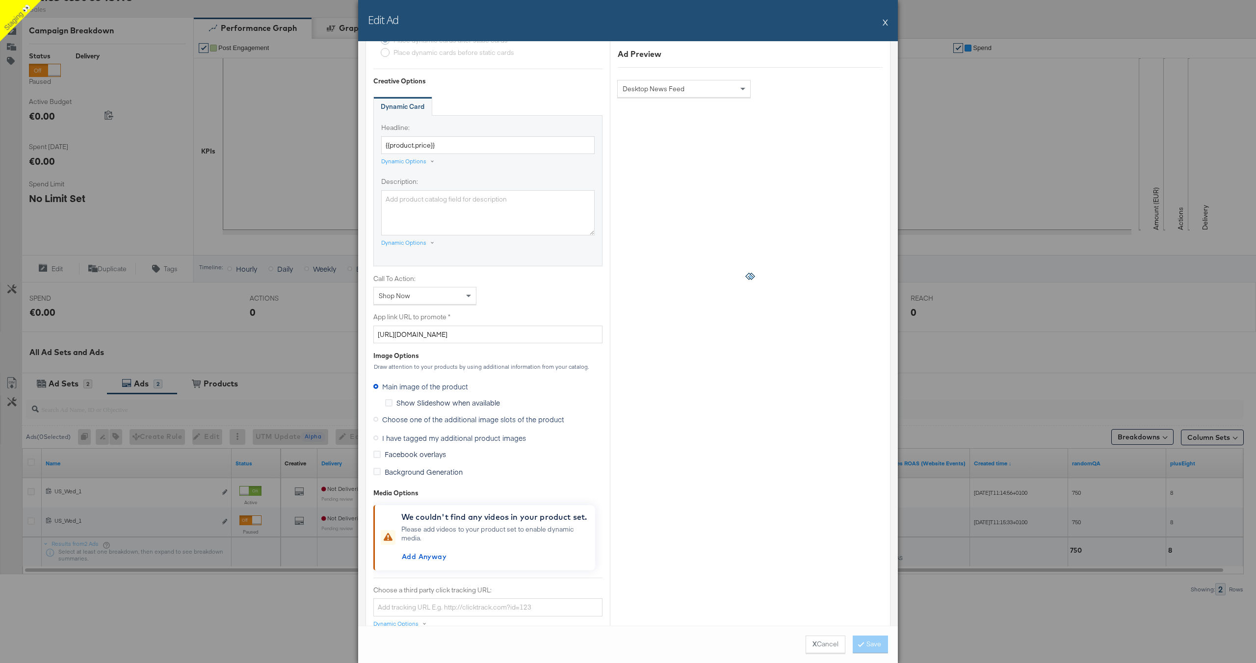
click at [0, 0] on input "Choose one of the additional image slots of the product" at bounding box center [0, 0] width 0 height 0
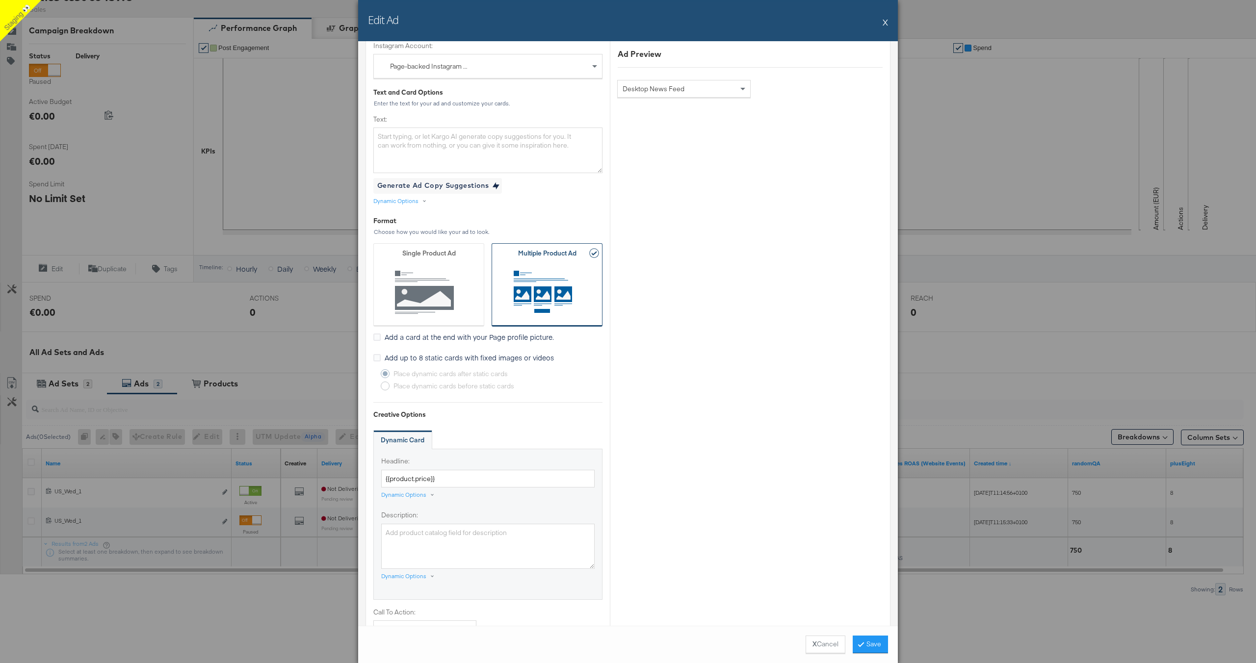
scroll to position [166, 0]
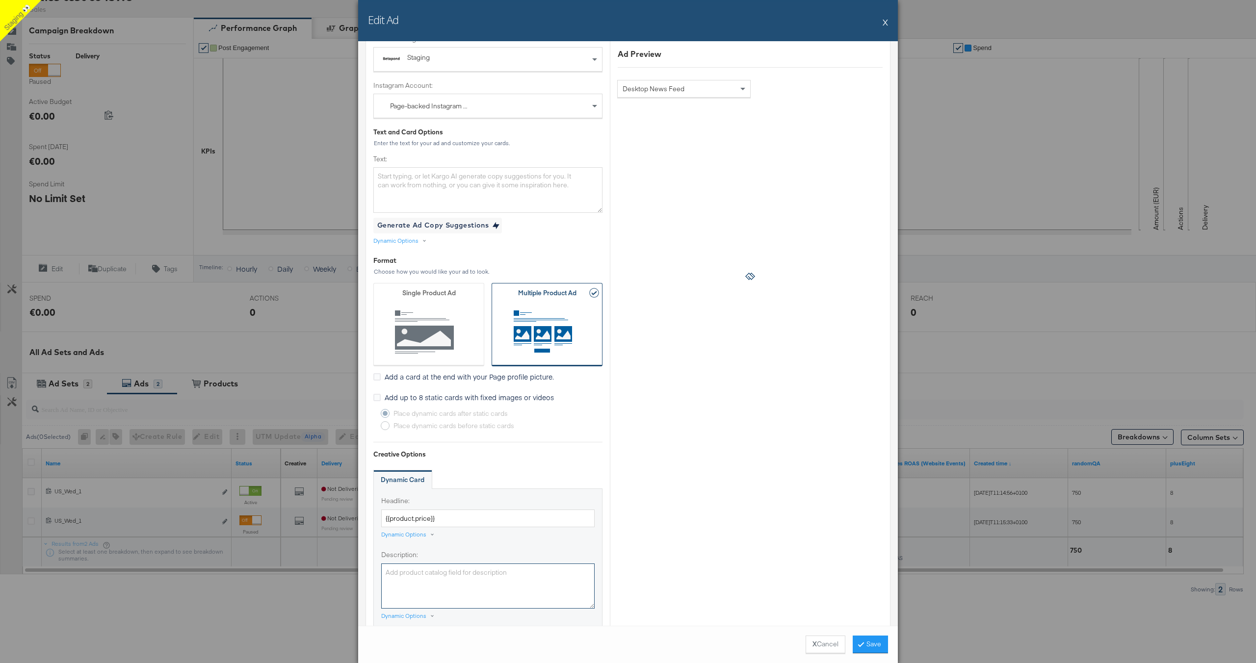
click at [420, 576] on textarea "Description:" at bounding box center [487, 586] width 213 height 45
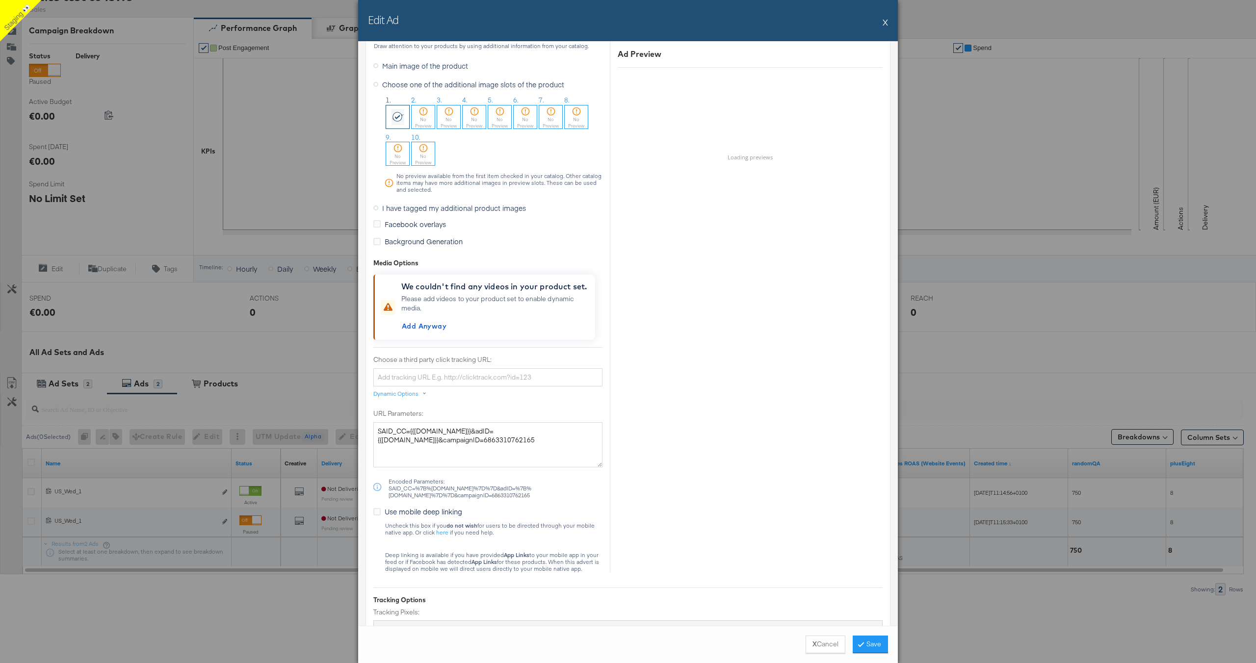
scroll to position [863, 0]
type textarea "Sale now on!"
click at [865, 650] on button "Save" at bounding box center [870, 645] width 35 height 18
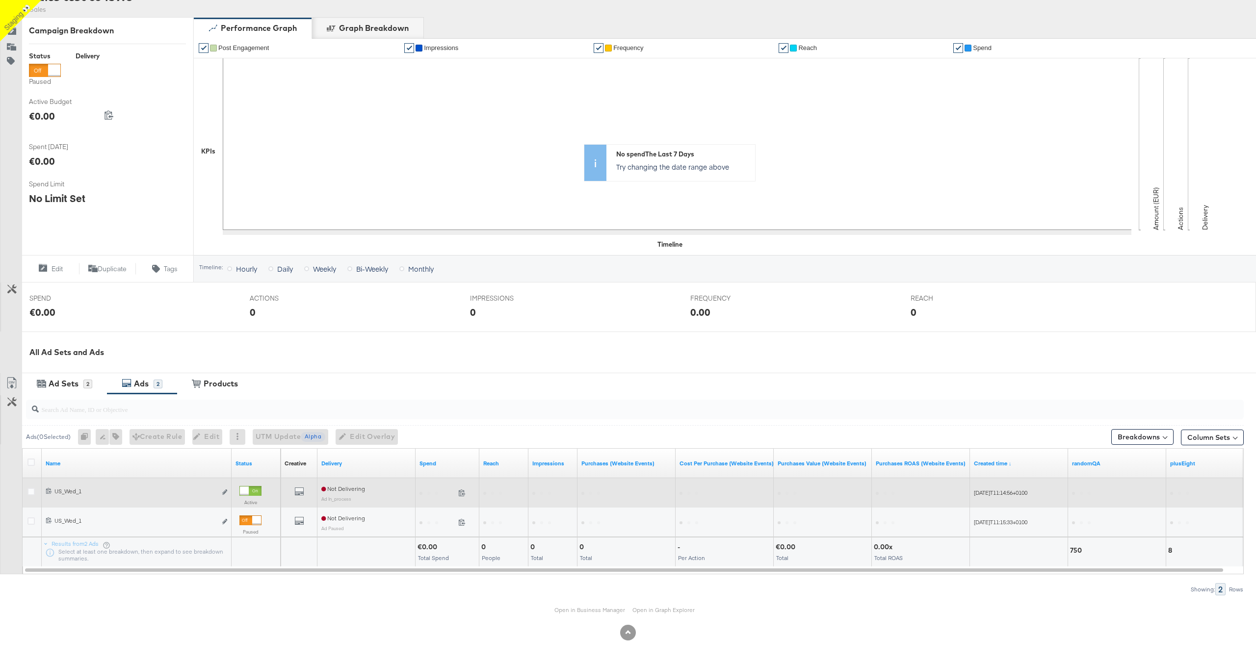
click at [248, 489] on div at bounding box center [244, 491] width 9 height 9
click at [32, 464] on icon at bounding box center [30, 462] width 7 height 7
click at [0, 0] on input "checkbox" at bounding box center [0, 0] width 0 height 0
click at [235, 435] on icon at bounding box center [232, 436] width 7 height 7
click at [269, 457] on div "Activate" at bounding box center [266, 453] width 54 height 16
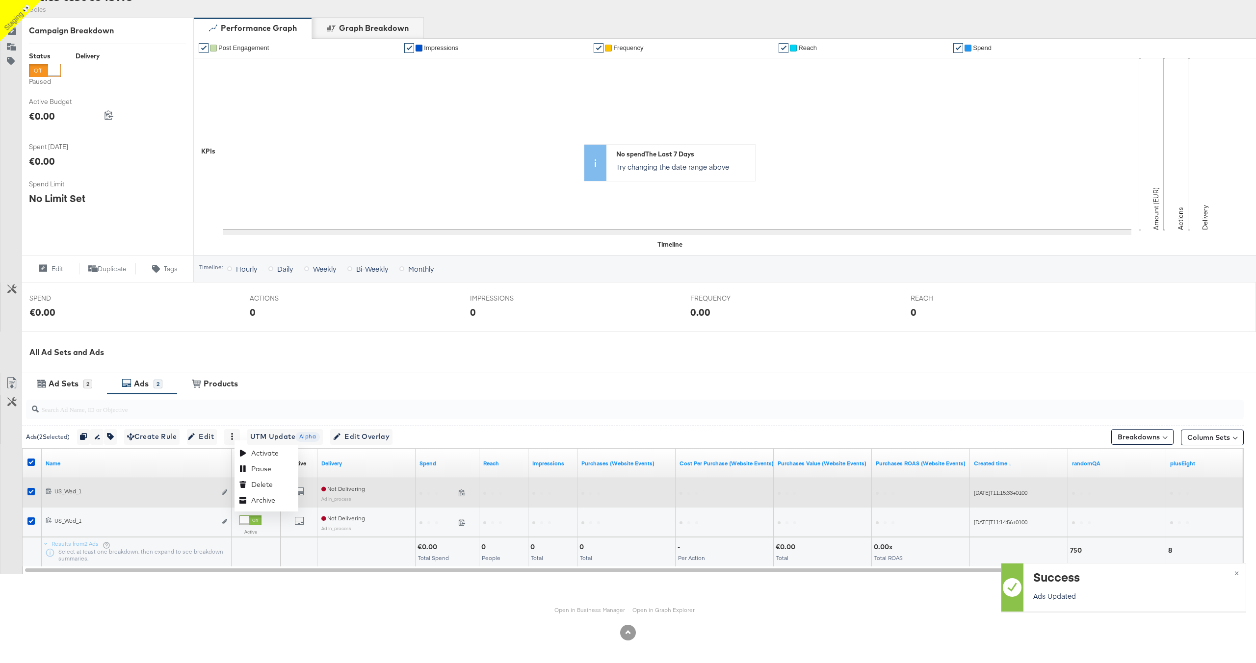
click at [303, 349] on div "All Ad Sets and Ads" at bounding box center [642, 352] width 1227 height 11
click at [235, 439] on icon at bounding box center [232, 436] width 7 height 7
click at [267, 471] on div "Pause" at bounding box center [266, 469] width 54 height 16
click at [65, 386] on div "Ad Sets" at bounding box center [64, 383] width 30 height 11
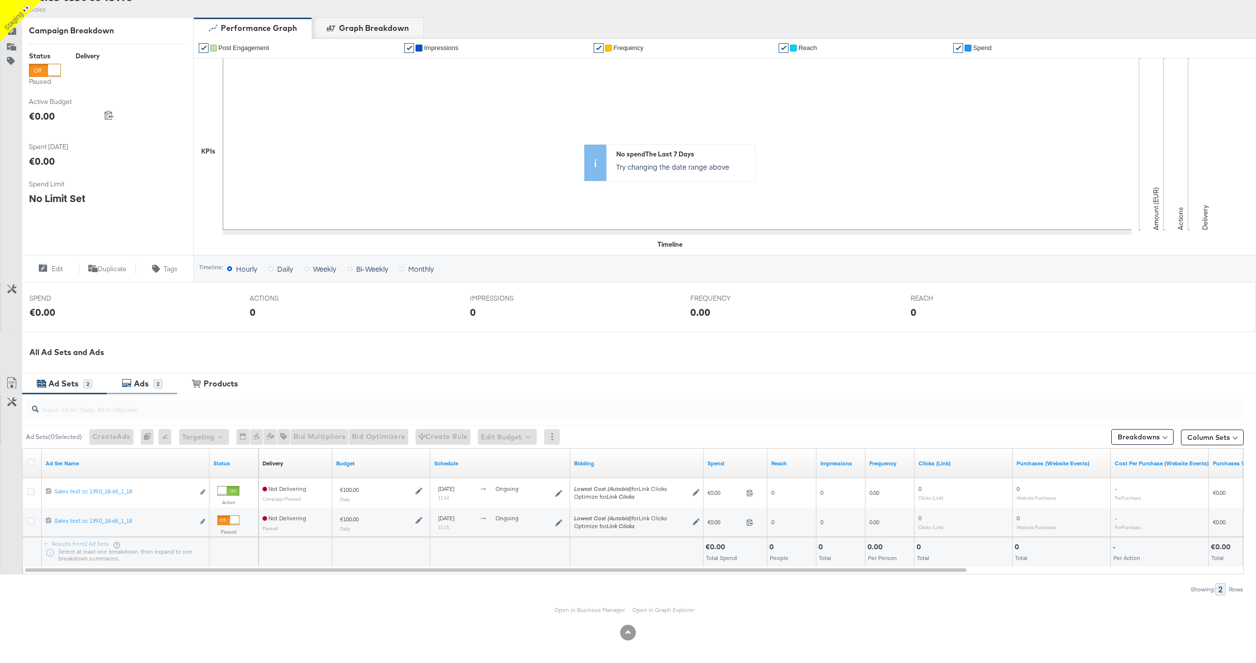
click at [155, 383] on div "2" at bounding box center [158, 384] width 9 height 9
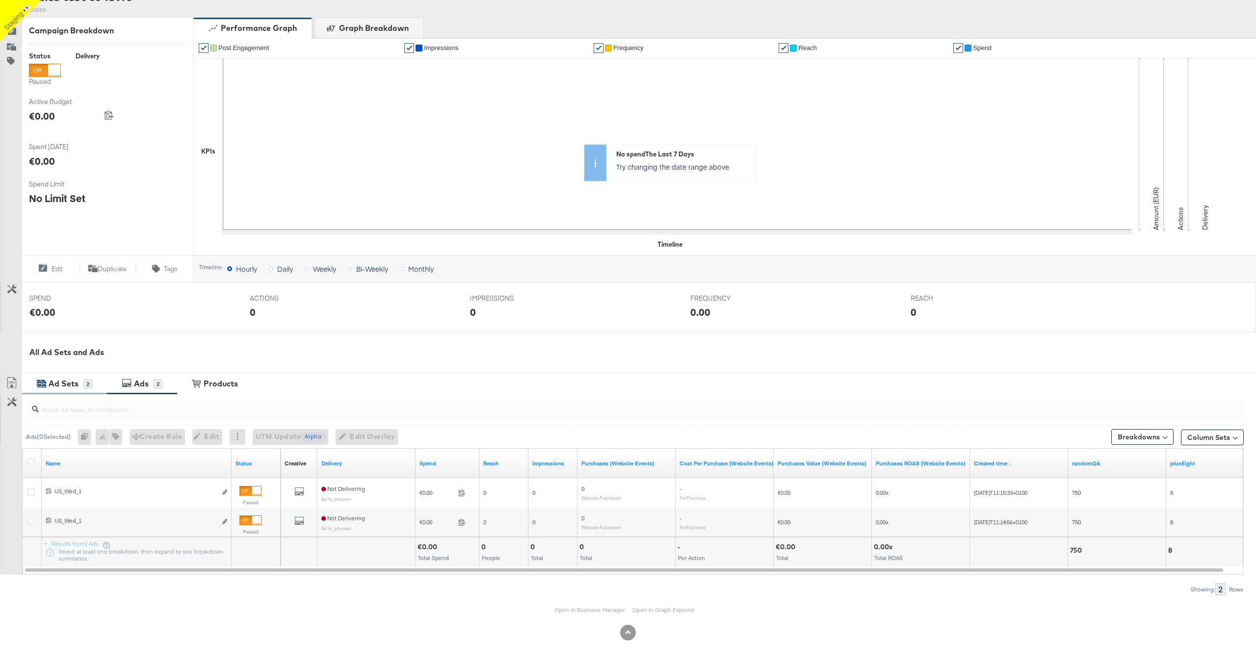
click at [69, 383] on div "Ad Sets" at bounding box center [64, 383] width 30 height 11
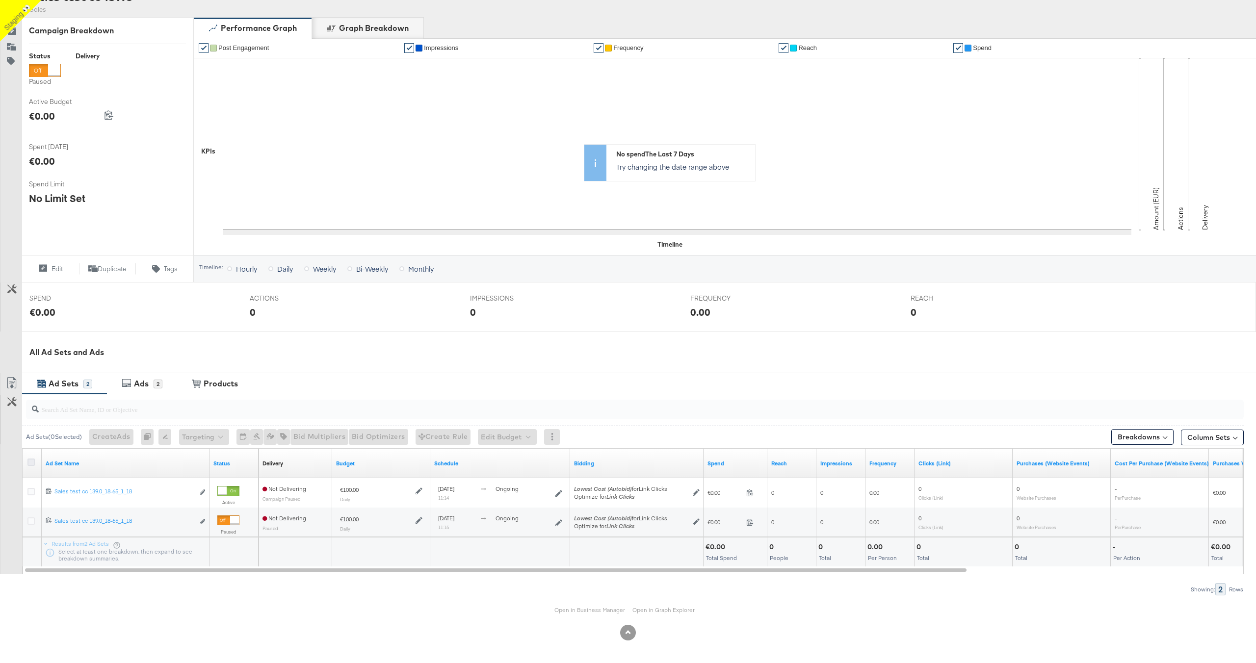
click at [30, 459] on icon at bounding box center [30, 462] width 7 height 7
click at [0, 0] on input "checkbox" at bounding box center [0, 0] width 0 height 0
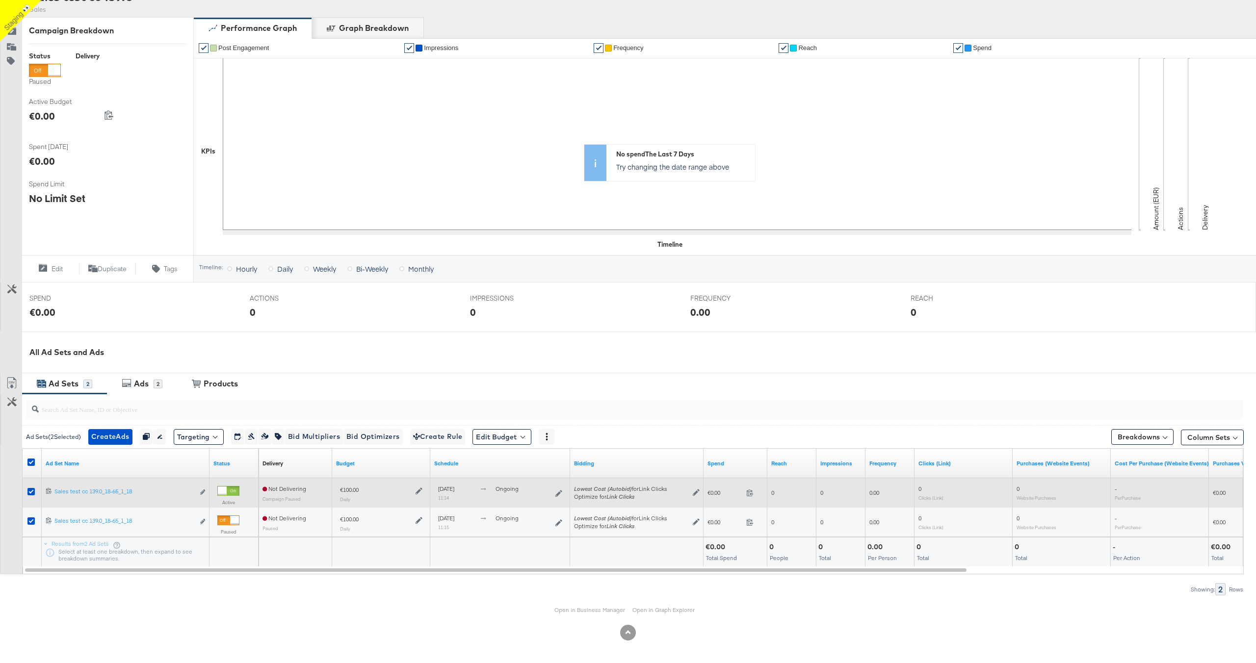
click at [229, 492] on div at bounding box center [228, 491] width 22 height 10
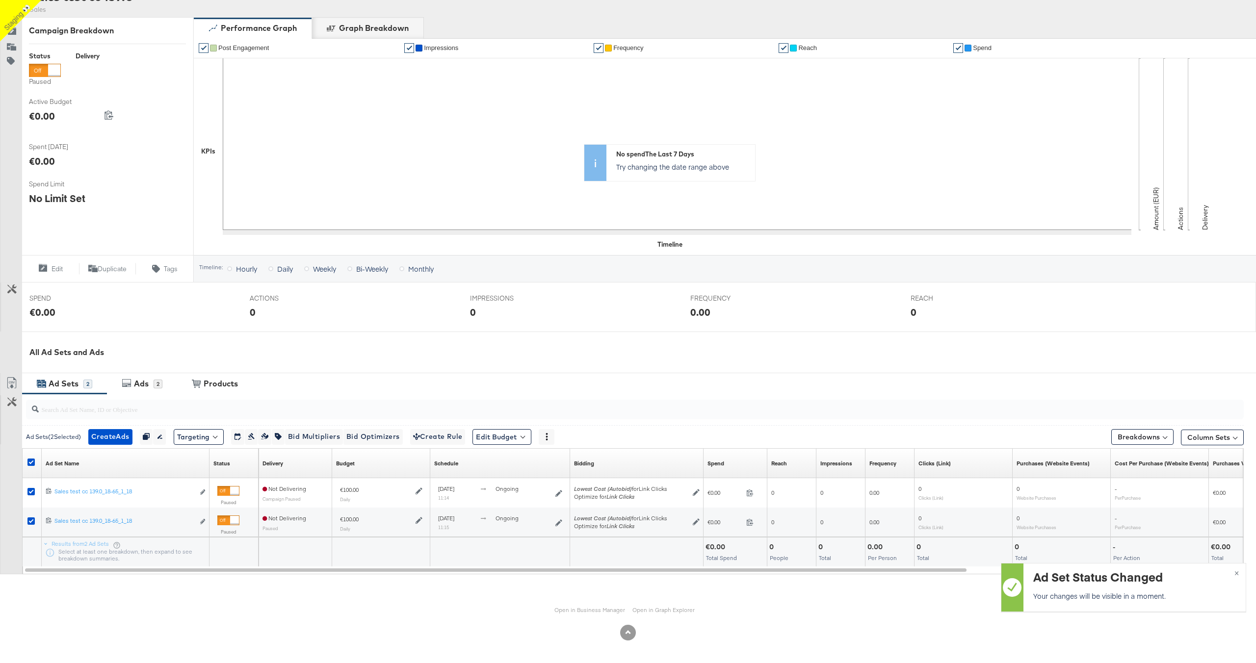
click at [296, 345] on div "All Ad Sets and Ads" at bounding box center [628, 353] width 1256 height 42
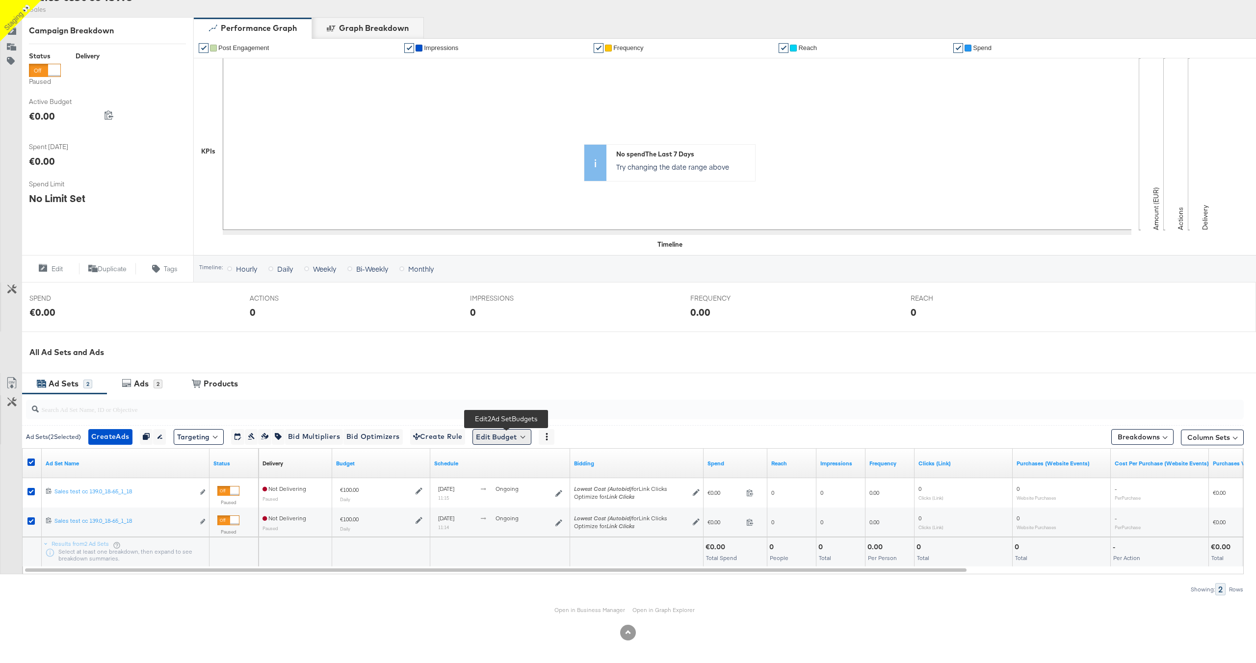
click at [531, 435] on button "Edit Budget" at bounding box center [501, 437] width 59 height 16
click at [515, 463] on span "Edit Ad Set Budget" at bounding box center [505, 462] width 56 height 13
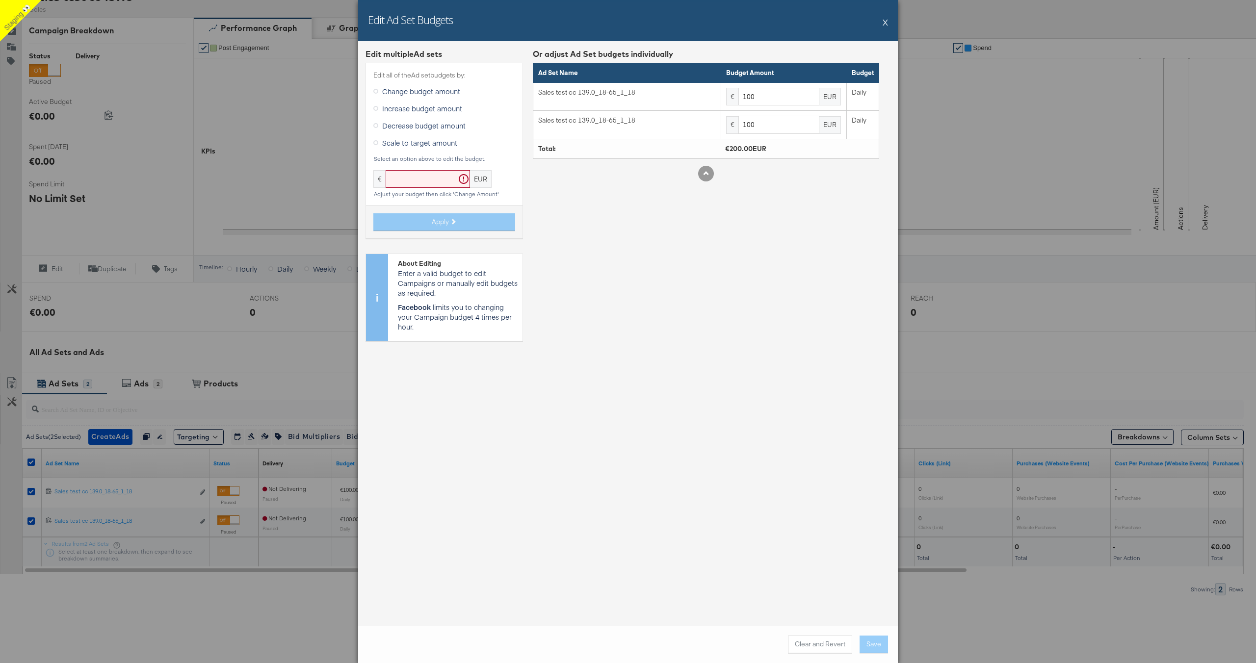
click at [428, 180] on input "text" at bounding box center [428, 179] width 84 height 18
type input "109"
click at [446, 220] on span "Apply" at bounding box center [440, 221] width 17 height 9
type input "109"
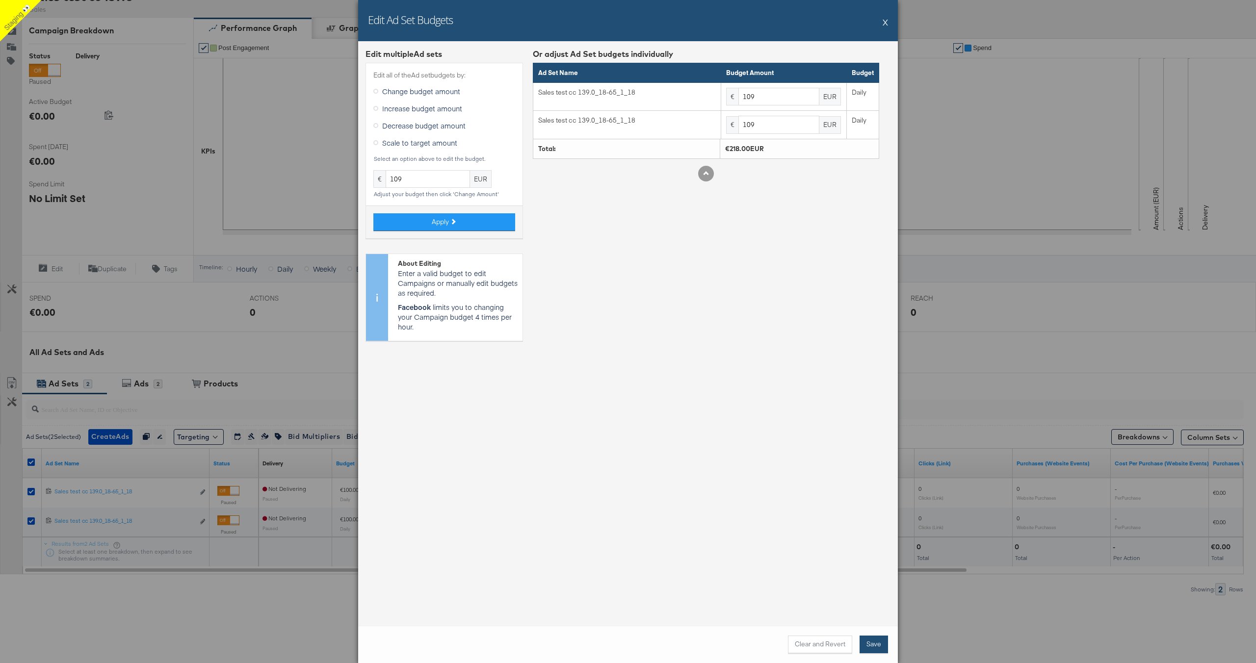
click at [873, 643] on button "Save" at bounding box center [874, 645] width 28 height 18
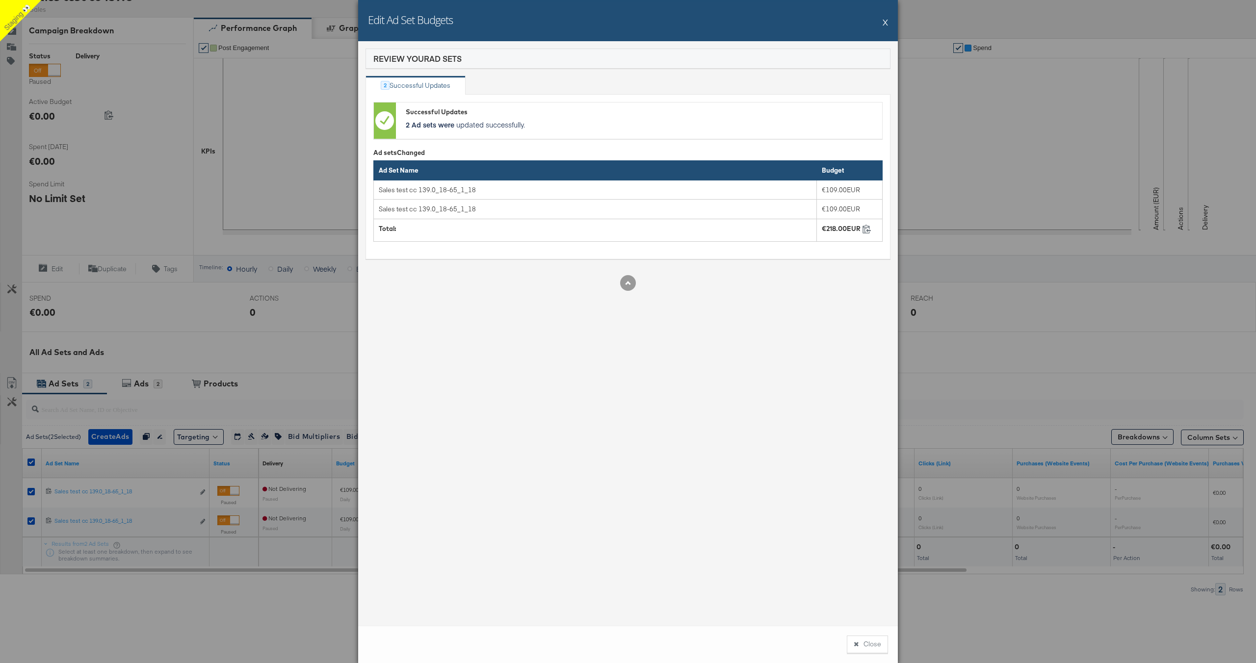
click at [886, 23] on button "X" at bounding box center [885, 22] width 5 height 20
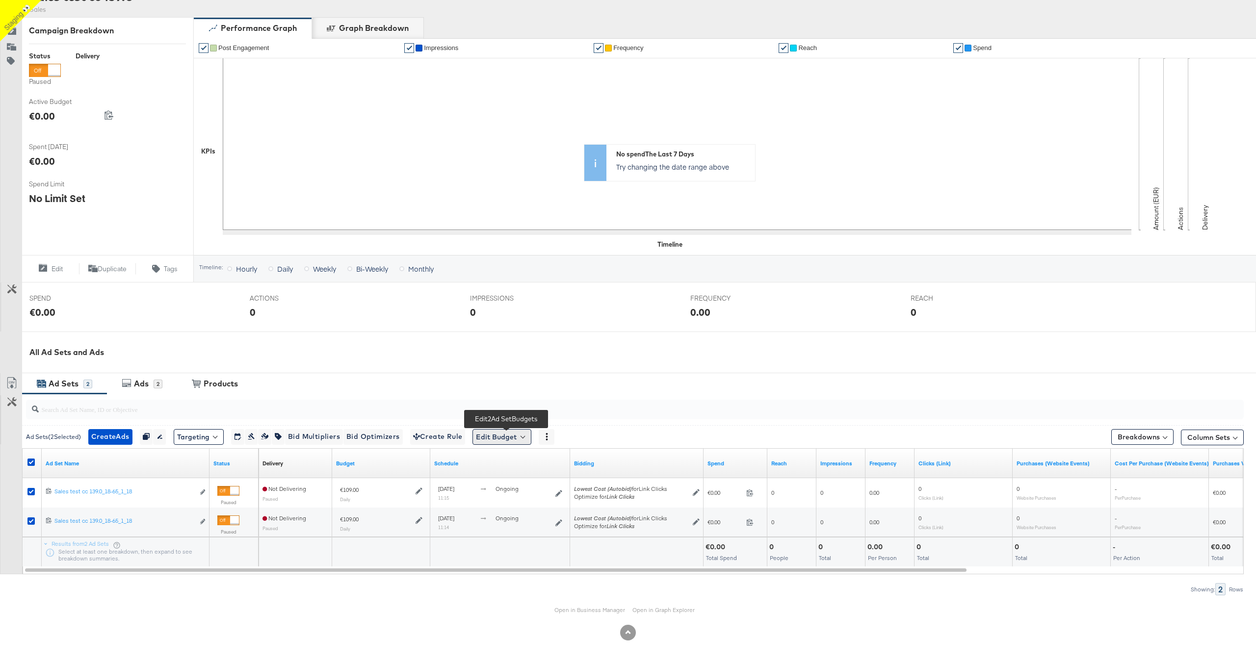
click at [527, 439] on button "Edit Budget" at bounding box center [501, 437] width 59 height 16
click at [520, 465] on span "Edit Ad Set Budget" at bounding box center [505, 462] width 56 height 13
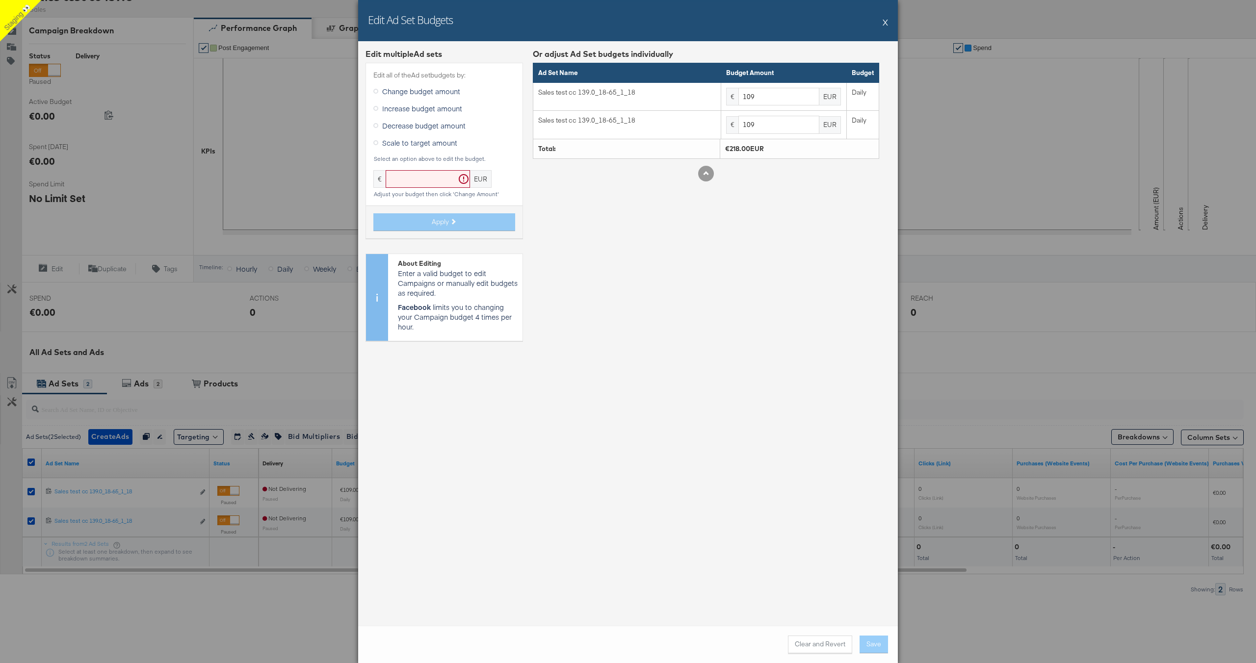
click at [424, 177] on input "text" at bounding box center [428, 179] width 84 height 18
type input "500"
click at [442, 229] on button "Apply" at bounding box center [444, 222] width 142 height 18
type input "500"
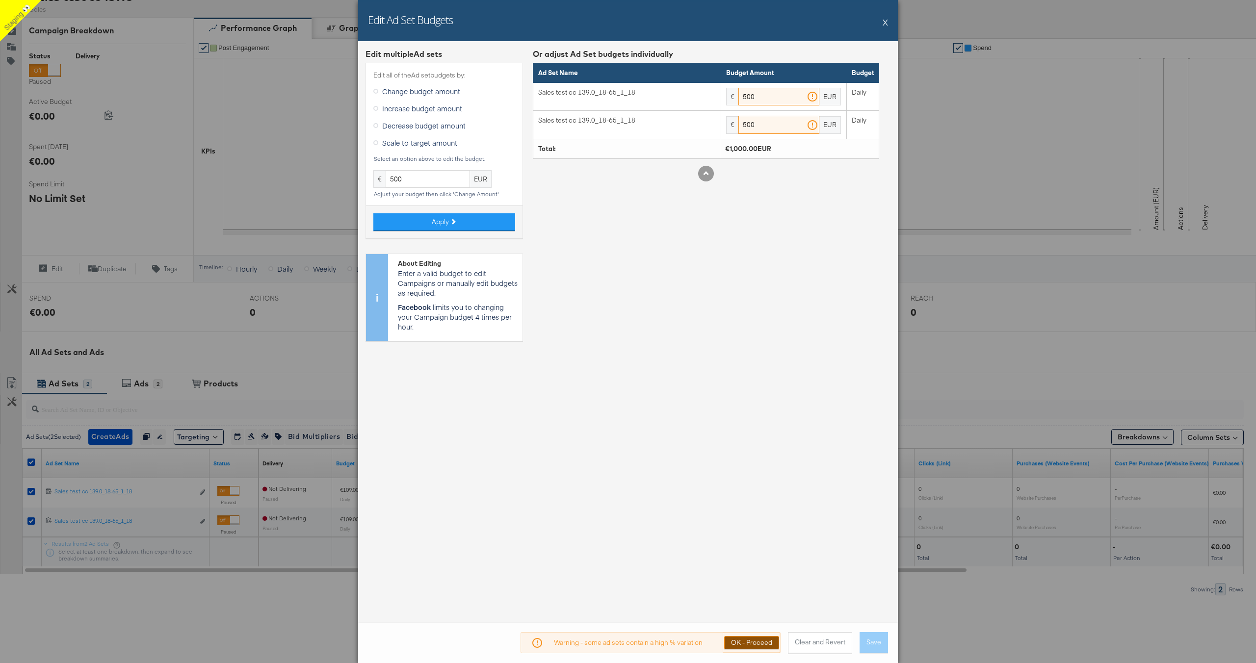
click at [757, 641] on button "OK - Proceed" at bounding box center [751, 642] width 55 height 13
click at [875, 645] on button "Save" at bounding box center [874, 645] width 28 height 18
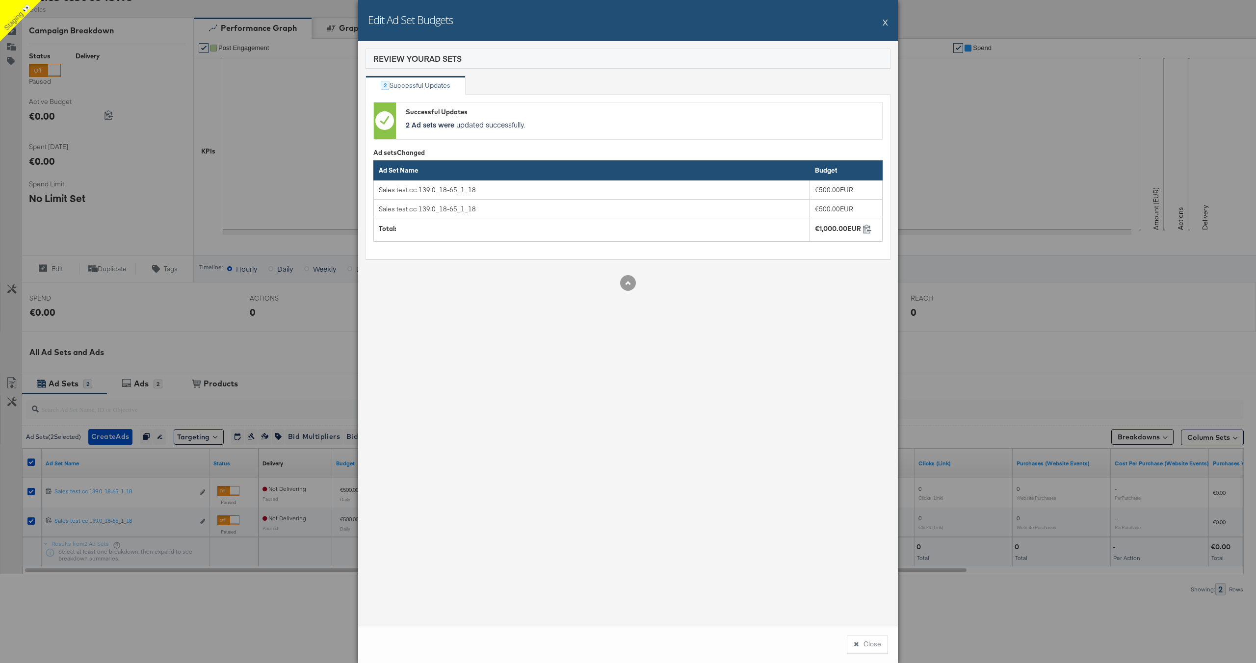
click at [886, 23] on button "X" at bounding box center [885, 22] width 5 height 20
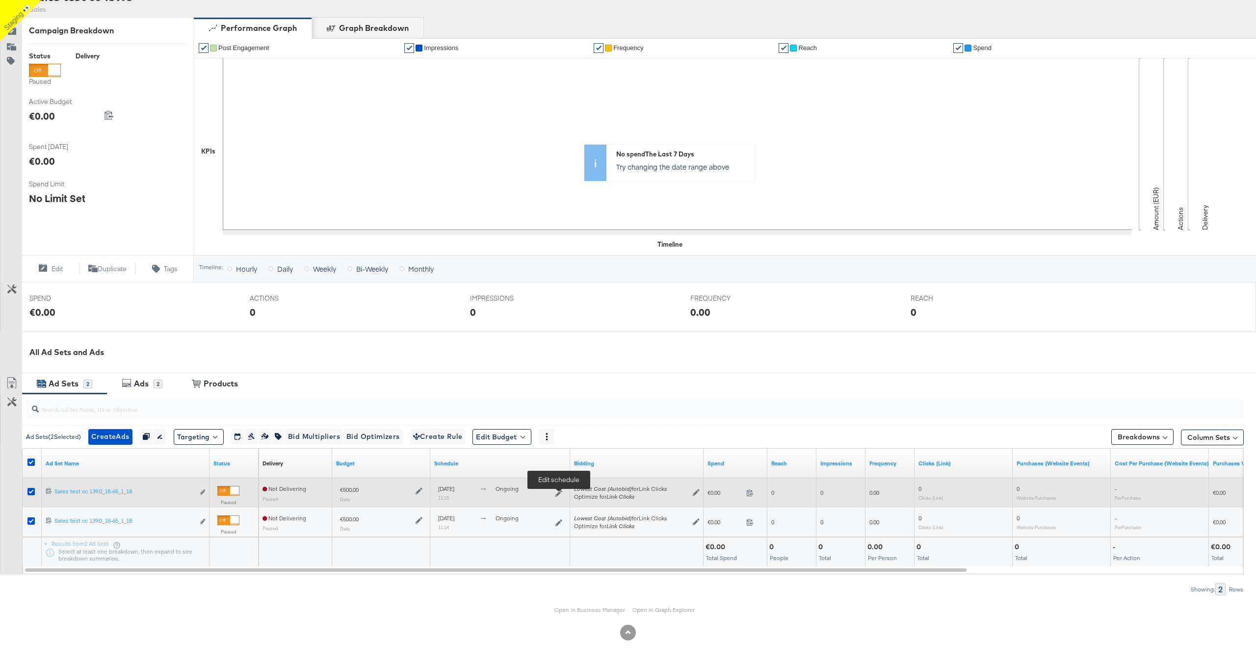
click at [557, 493] on icon at bounding box center [558, 493] width 7 height 7
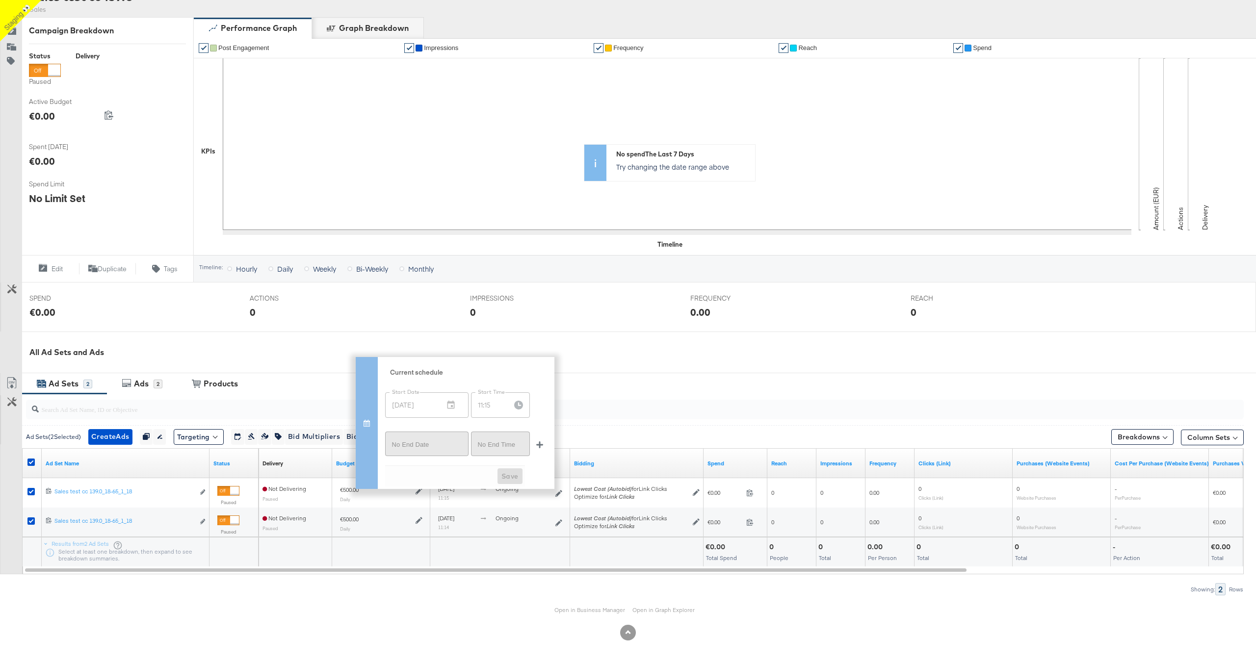
click at [540, 446] on icon "button" at bounding box center [539, 445] width 7 height 7
click at [447, 442] on icon "button" at bounding box center [450, 442] width 7 height 8
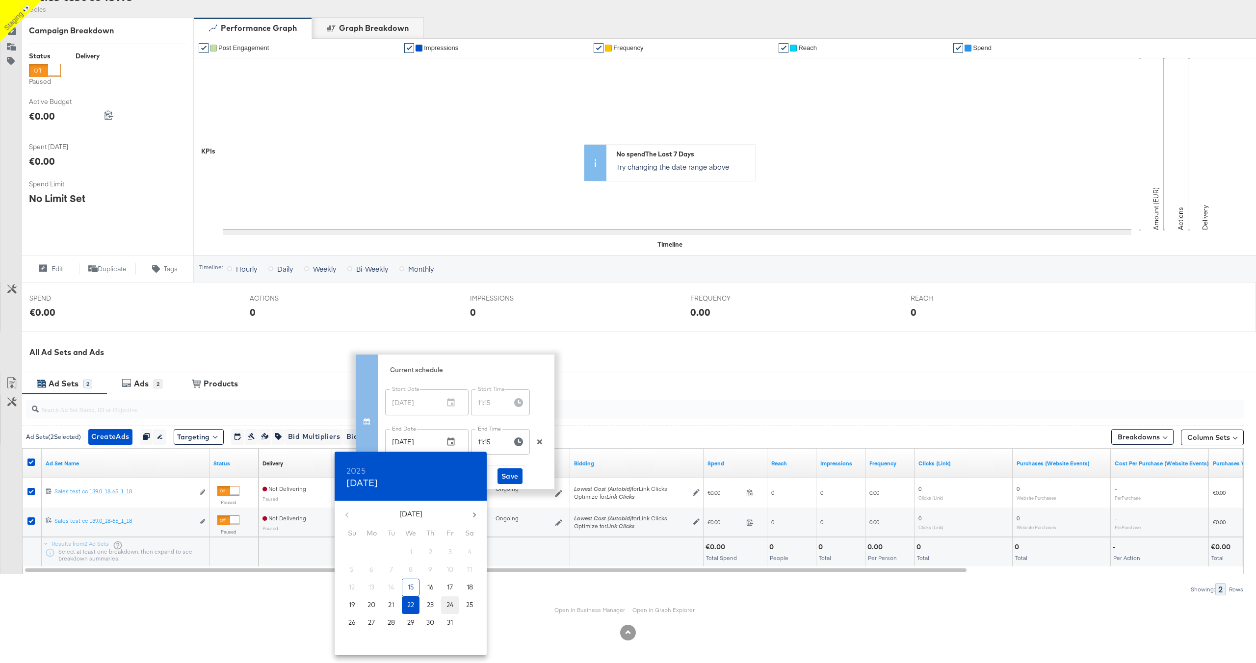
click at [450, 605] on p "24" at bounding box center [449, 604] width 7 height 9
click at [421, 621] on span "30" at bounding box center [430, 622] width 18 height 9
type input "Oct 30, 2025"
click at [520, 442] on div at bounding box center [628, 331] width 1256 height 663
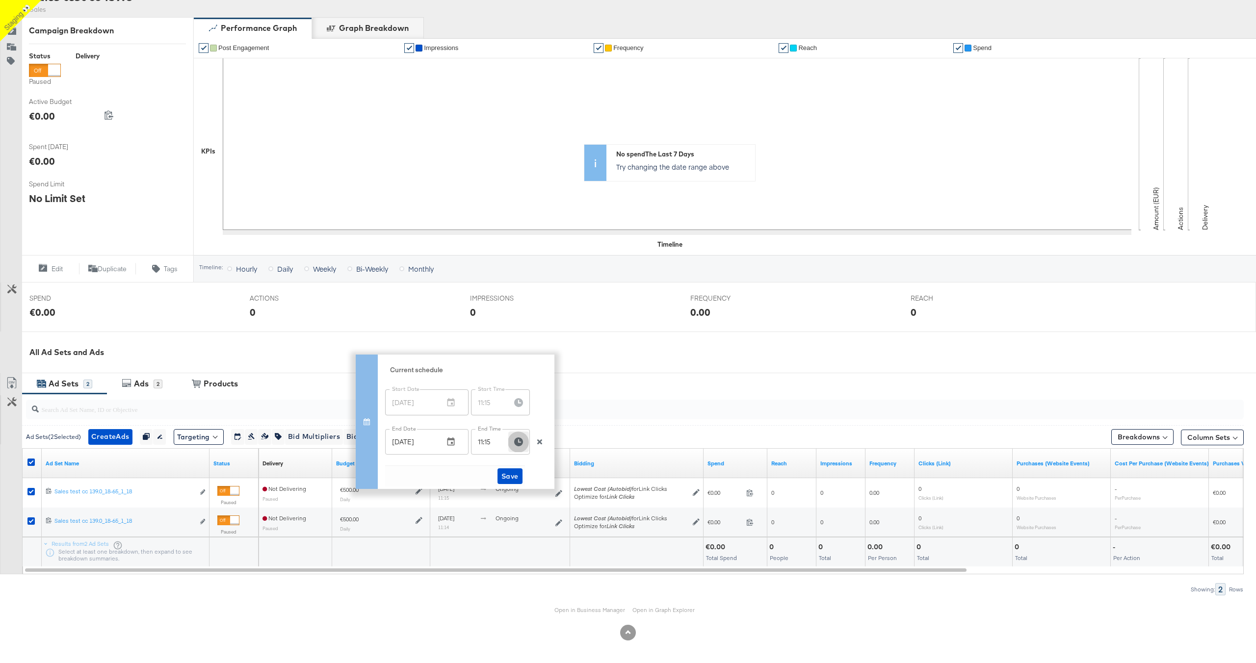
click at [518, 442] on icon "button" at bounding box center [518, 442] width 9 height 9
click at [474, 554] on span "13" at bounding box center [476, 553] width 22 height 14
click at [527, 547] on span "17" at bounding box center [525, 553] width 22 height 14
type input "13:17"
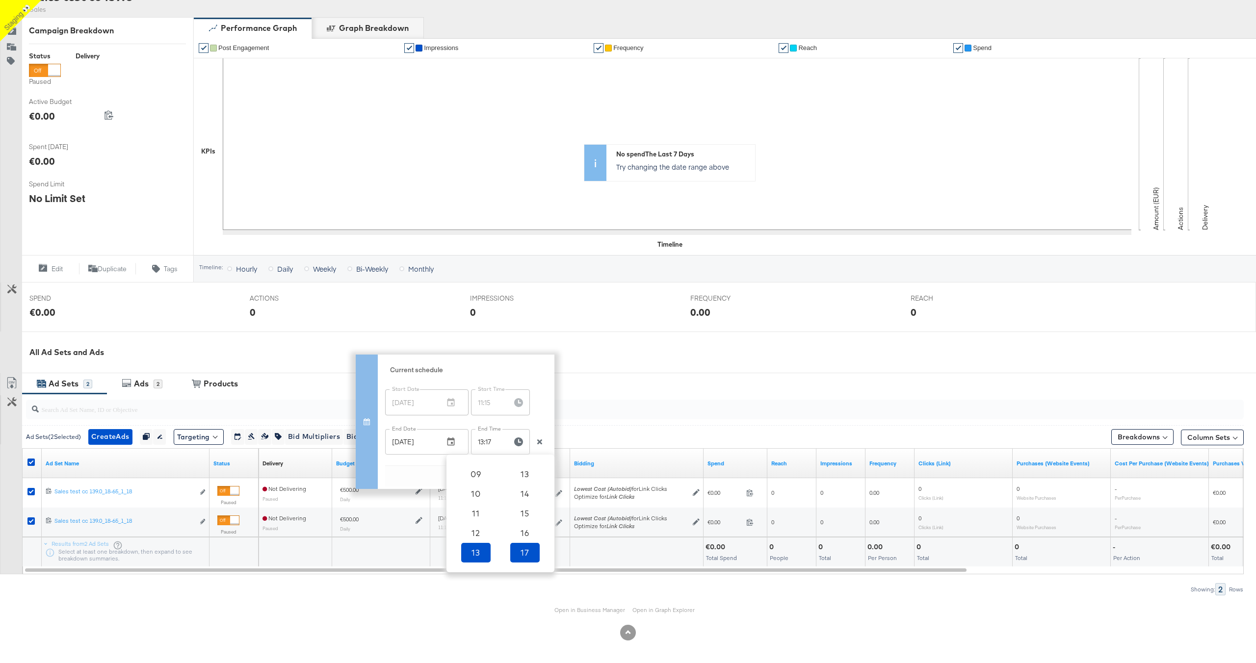
click at [541, 417] on div "Current schedule Start Date Oct 15, 2025 Start Date Start Time 11:15 Start Time…" at bounding box center [466, 422] width 177 height 134
click at [509, 476] on span "Save" at bounding box center [509, 476] width 17 height 12
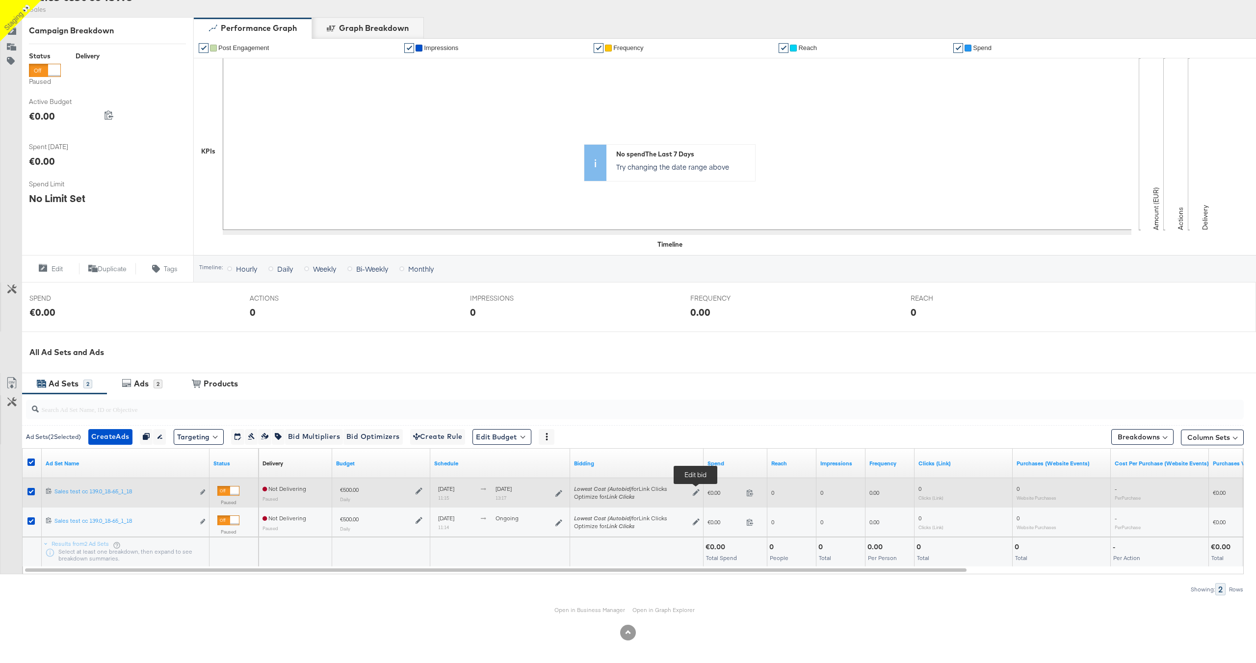
click at [695, 492] on icon at bounding box center [696, 493] width 7 height 7
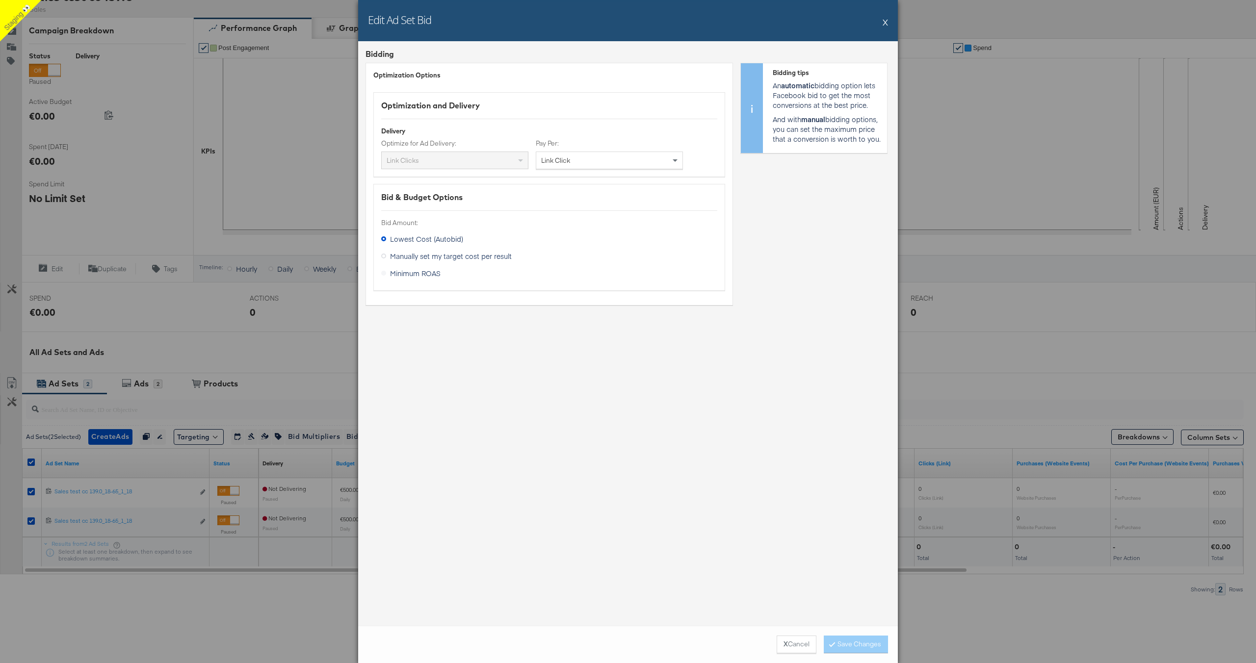
click at [660, 160] on div "Link Click" at bounding box center [609, 160] width 146 height 17
click at [381, 256] on icon at bounding box center [383, 256] width 5 height 5
click at [0, 0] on div "Manually set my target cost per result" at bounding box center [0, 0] width 0 height 0
click at [542, 304] on div "€0.01EUR" at bounding box center [563, 305] width 85 height 18
type div "€0.50EUR"
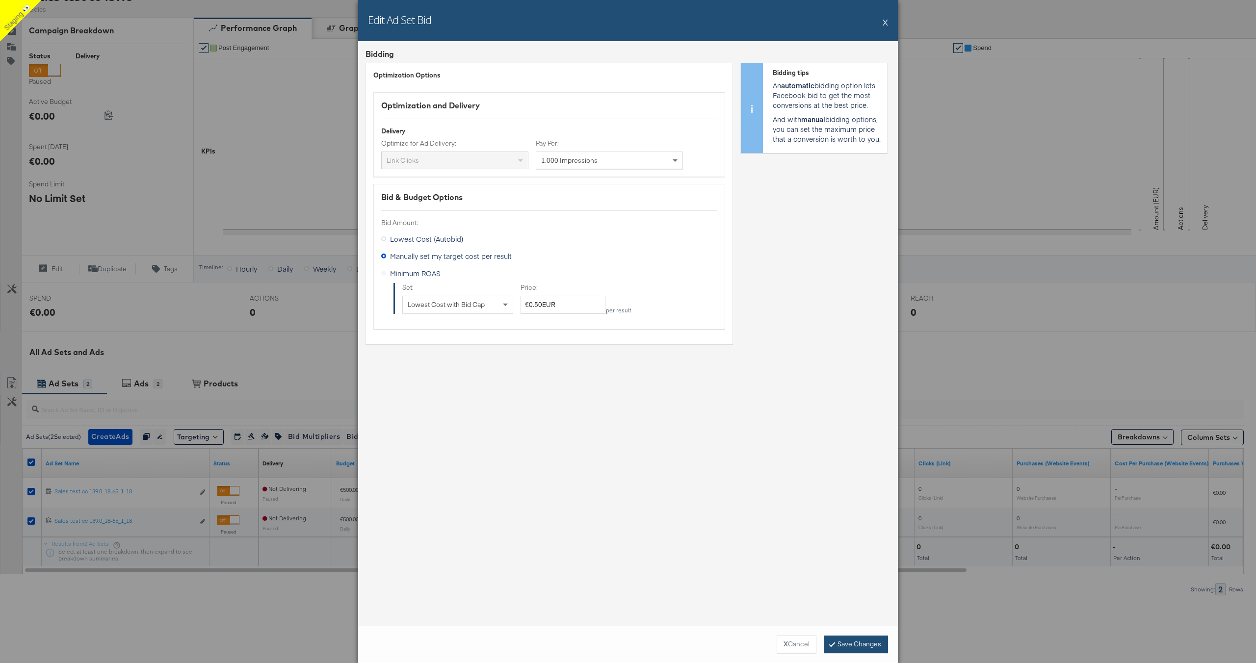
click at [849, 642] on button "Save Changes" at bounding box center [856, 645] width 64 height 18
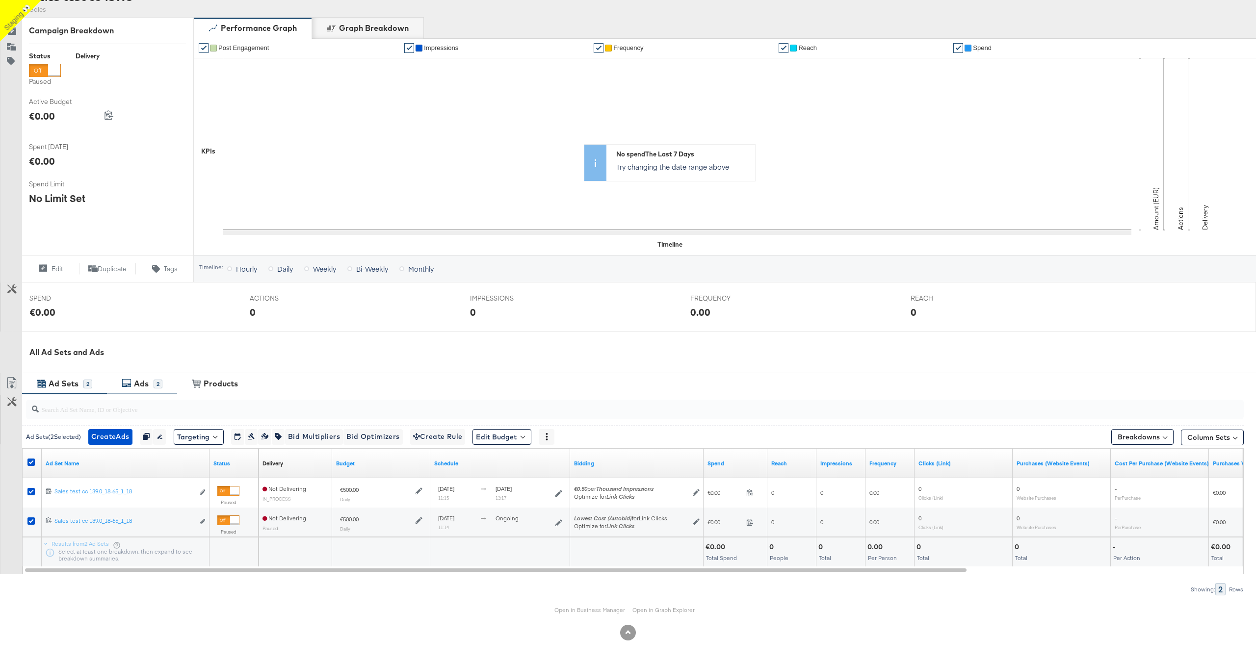
click at [146, 378] on div "Ads" at bounding box center [141, 383] width 15 height 11
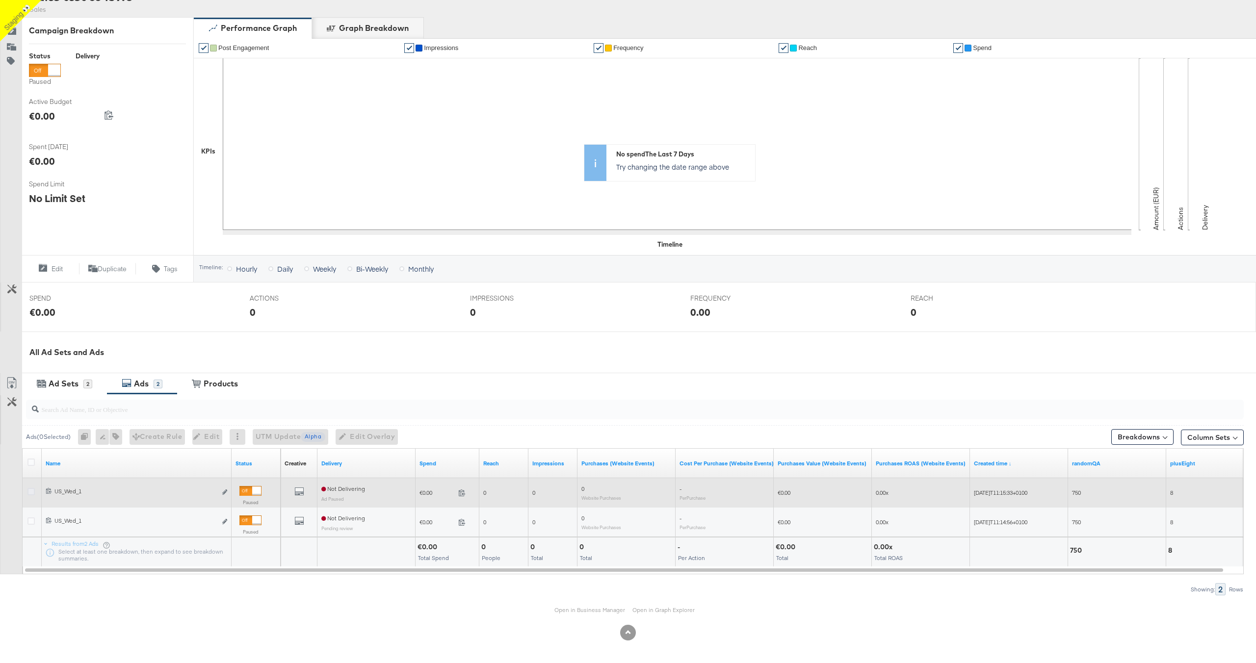
click at [31, 491] on icon at bounding box center [30, 491] width 7 height 7
click at [0, 0] on input "checkbox" at bounding box center [0, 0] width 0 height 0
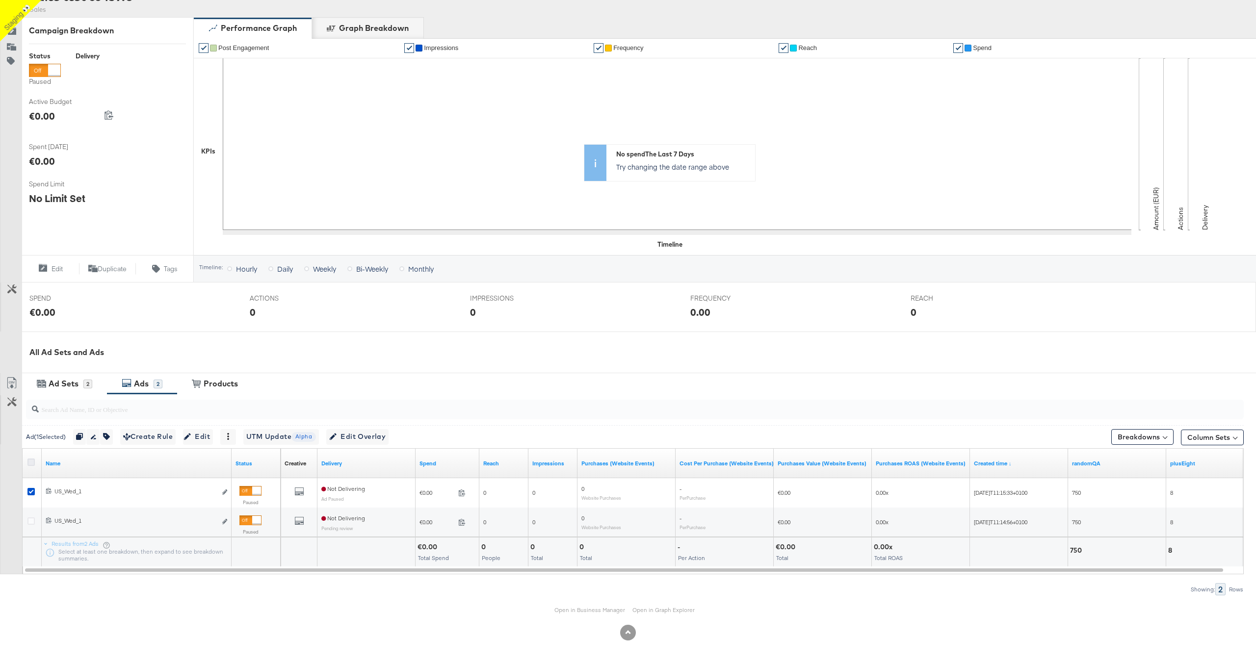
click at [31, 461] on icon at bounding box center [30, 462] width 7 height 7
click at [0, 0] on input "checkbox" at bounding box center [0, 0] width 0 height 0
click at [90, 436] on button "button" at bounding box center [83, 437] width 13 height 16
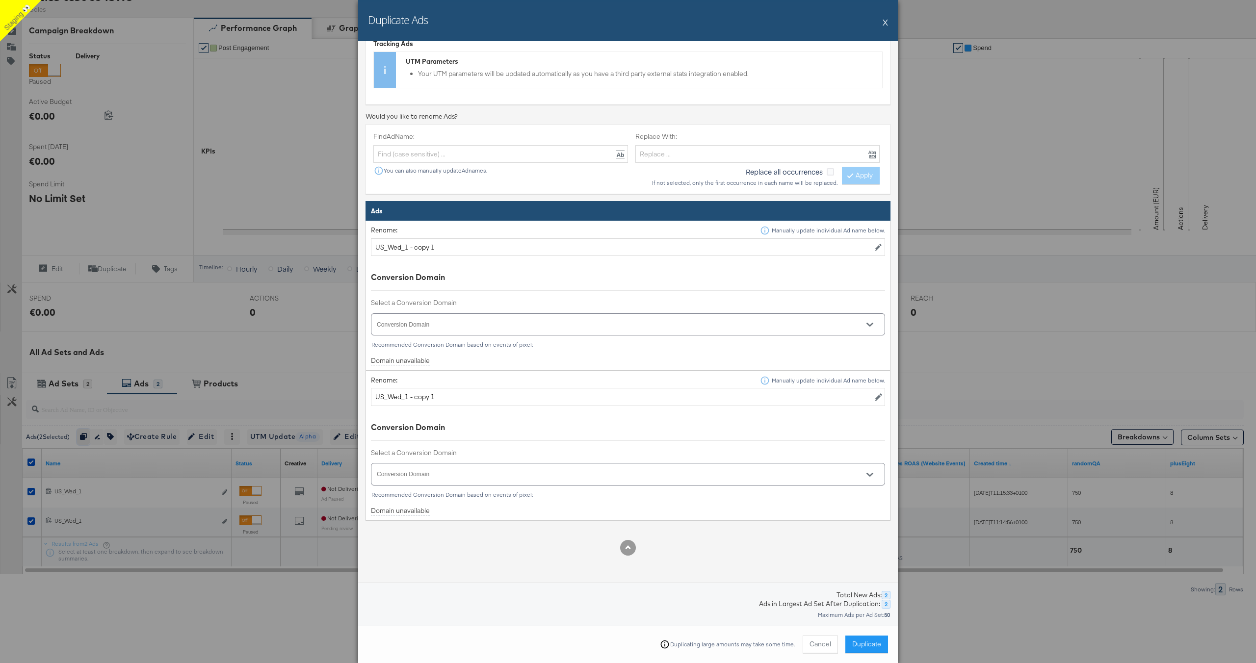
scroll to position [235, 0]
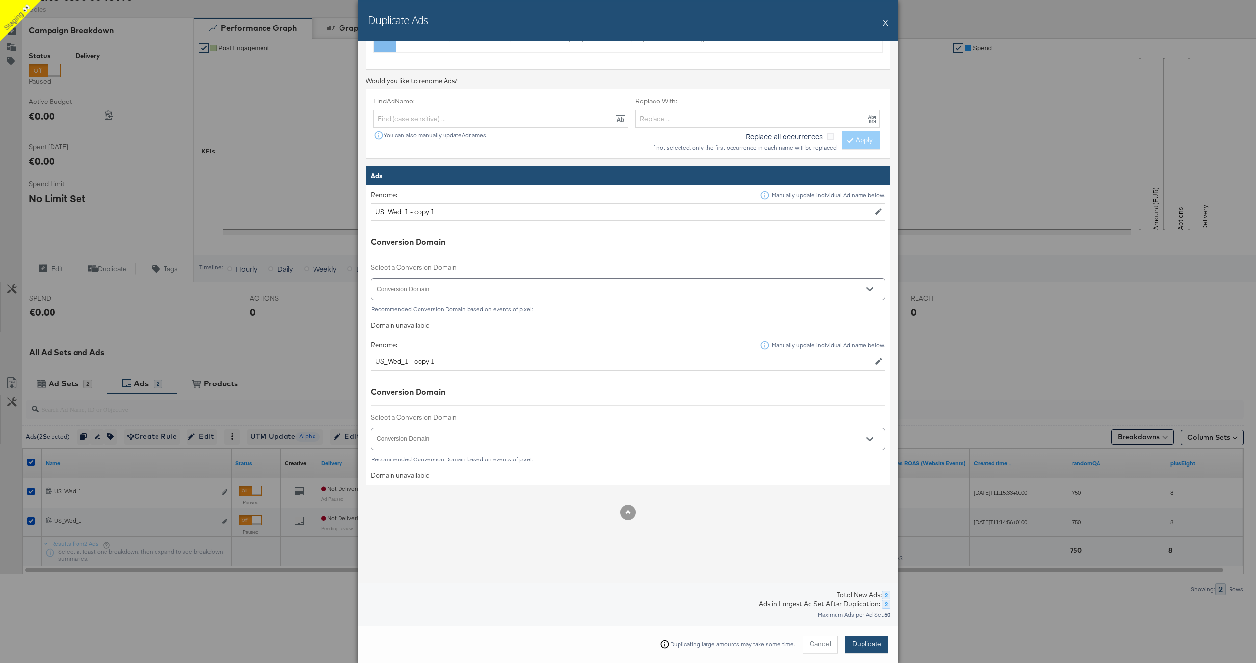
click at [864, 644] on span "Duplicate" at bounding box center [866, 644] width 29 height 9
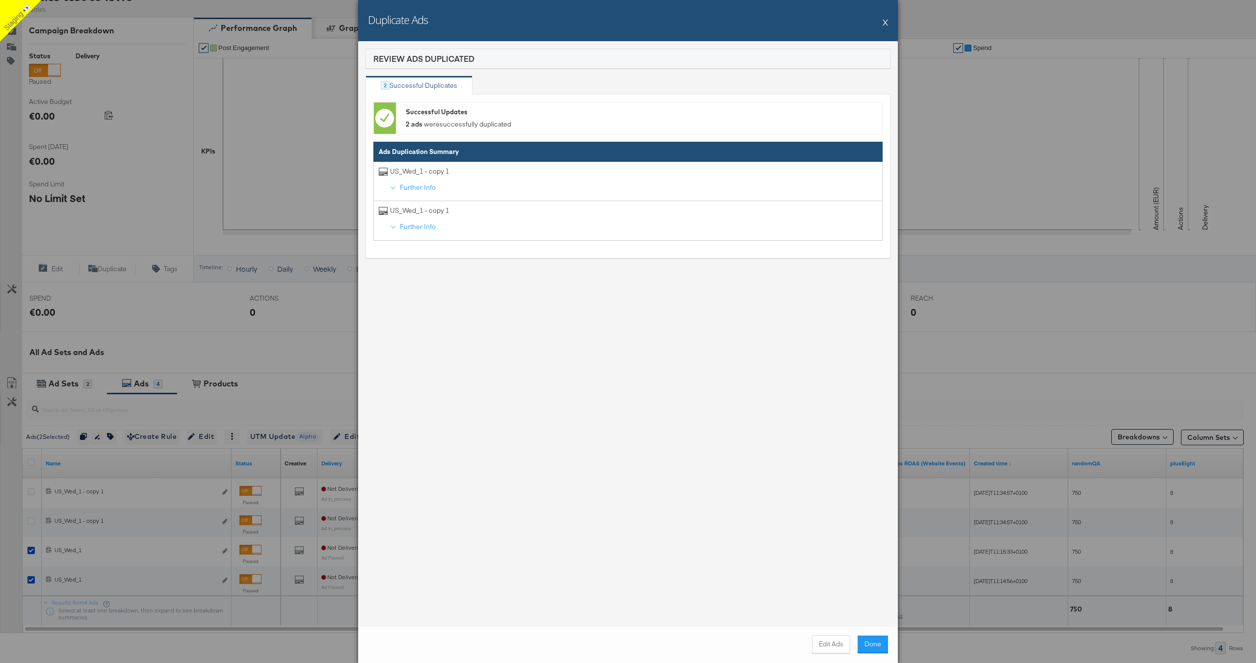
click at [884, 23] on button "X" at bounding box center [885, 22] width 5 height 20
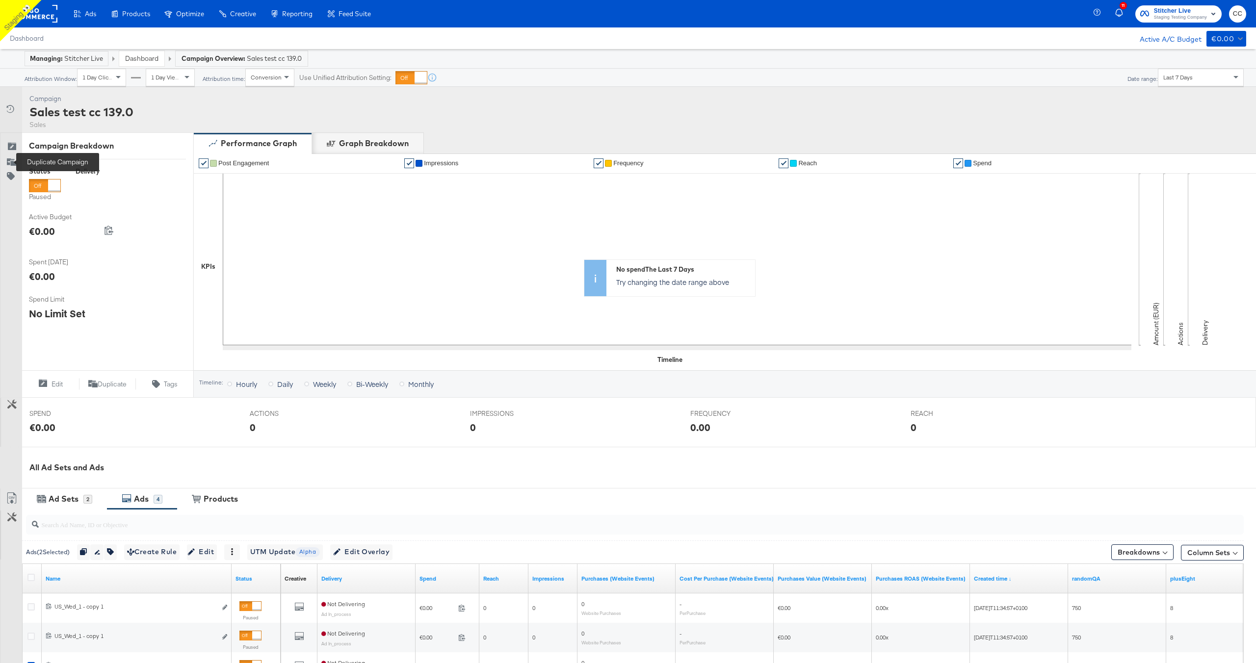
click at [11, 162] on g at bounding box center [11, 161] width 9 height 7
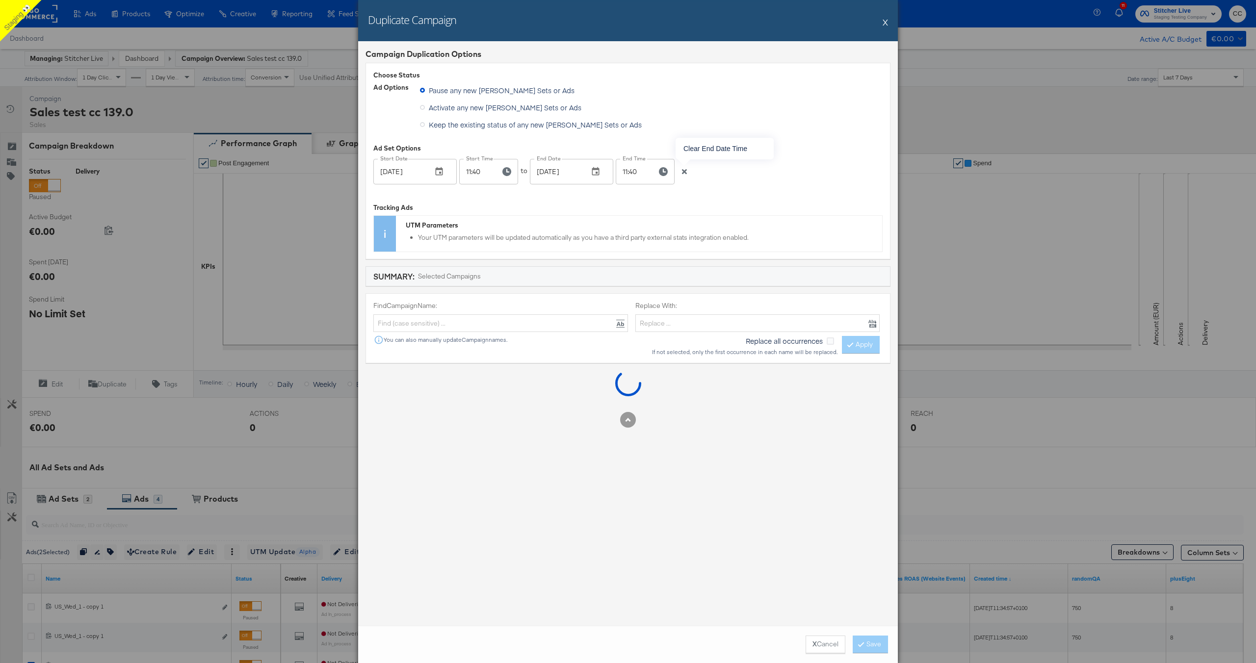
click at [685, 170] on icon "button" at bounding box center [684, 171] width 5 height 5
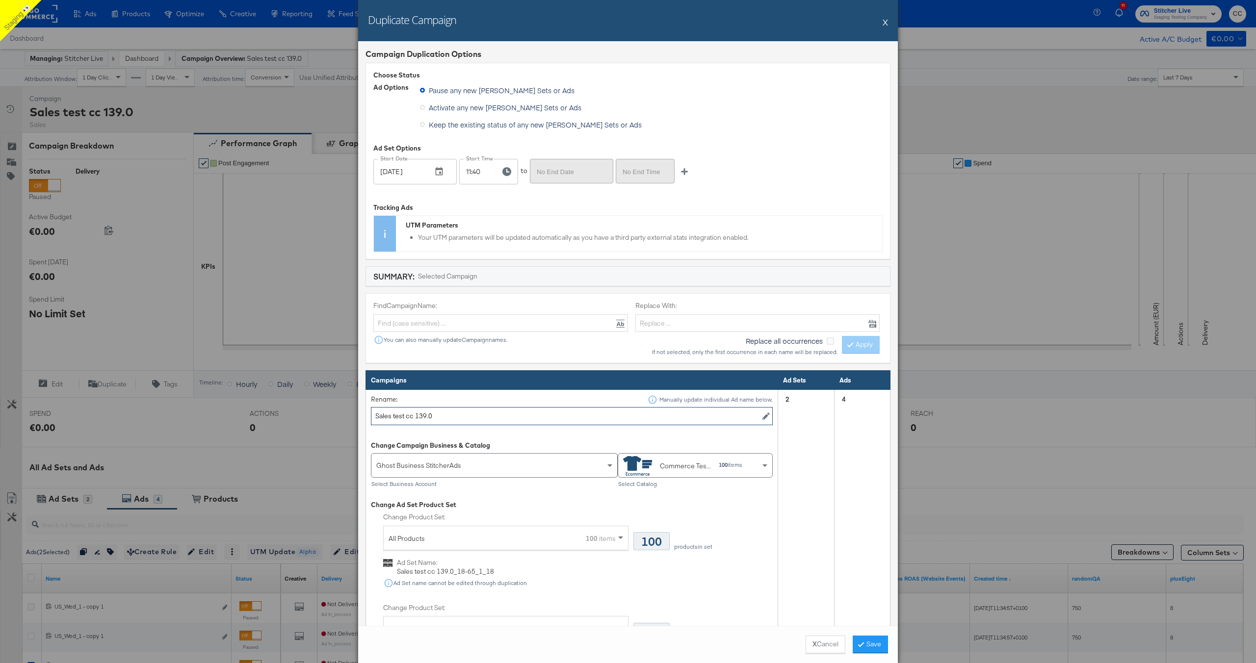
click at [463, 417] on input "Sales test cc 139.0" at bounding box center [572, 416] width 402 height 18
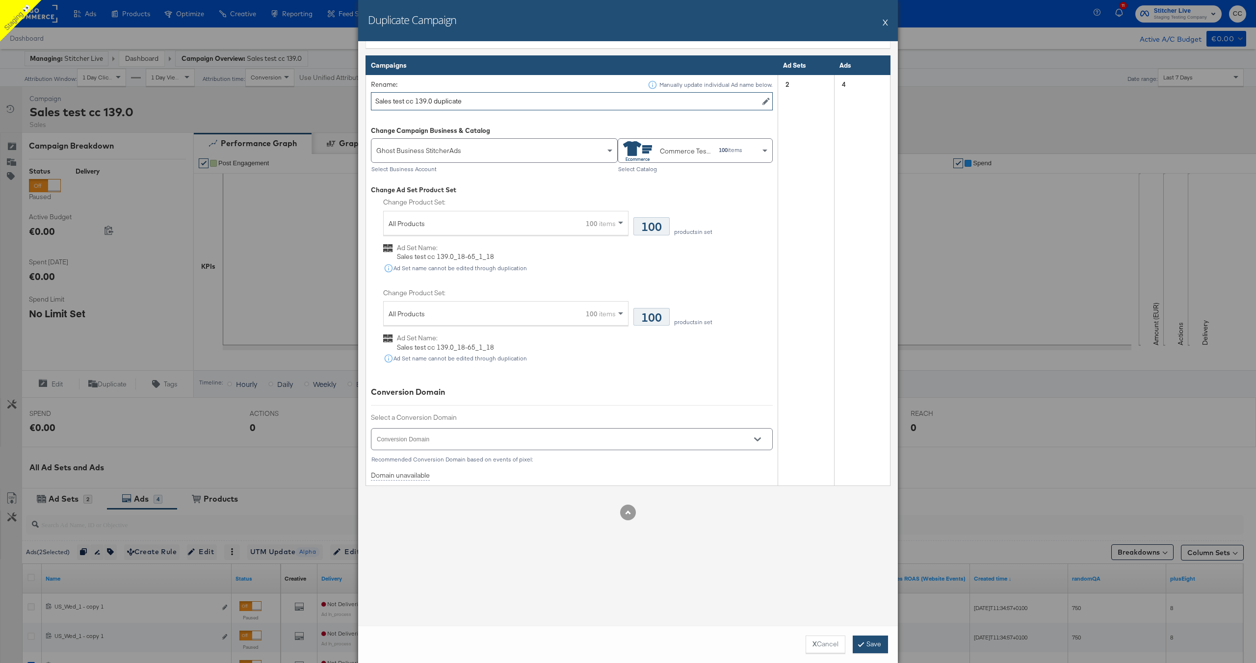
type input "Sales test cc 139.0 duplicate"
click at [863, 640] on button "Save" at bounding box center [870, 645] width 35 height 18
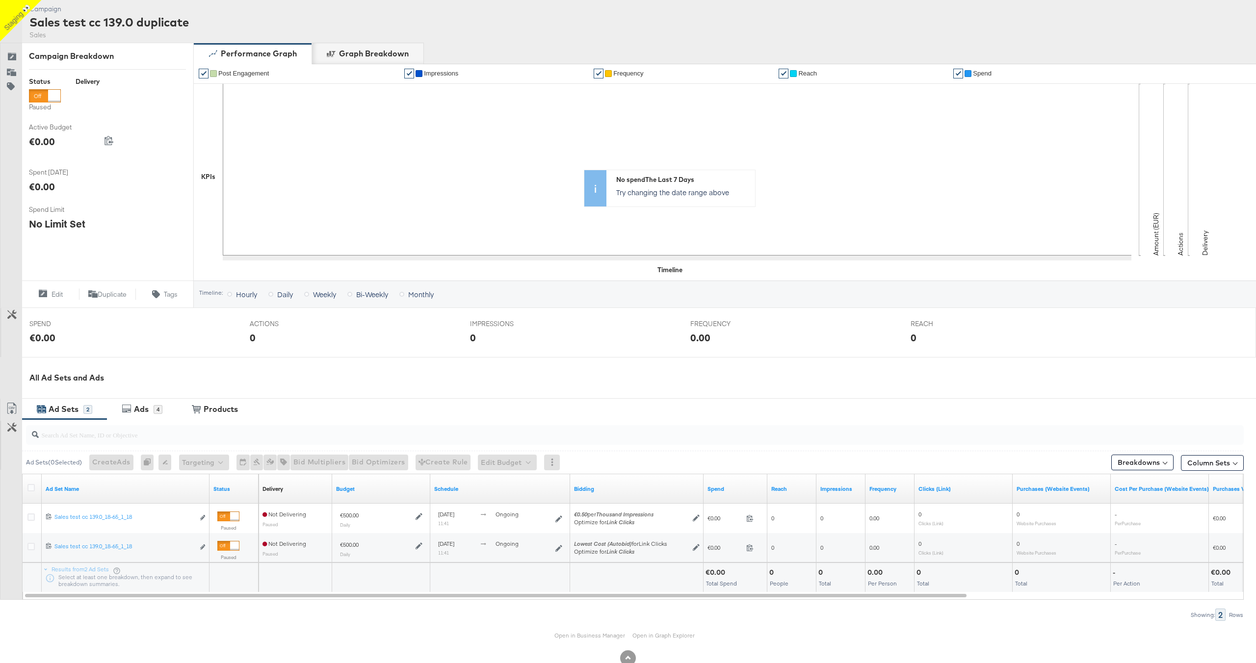
scroll to position [115, 0]
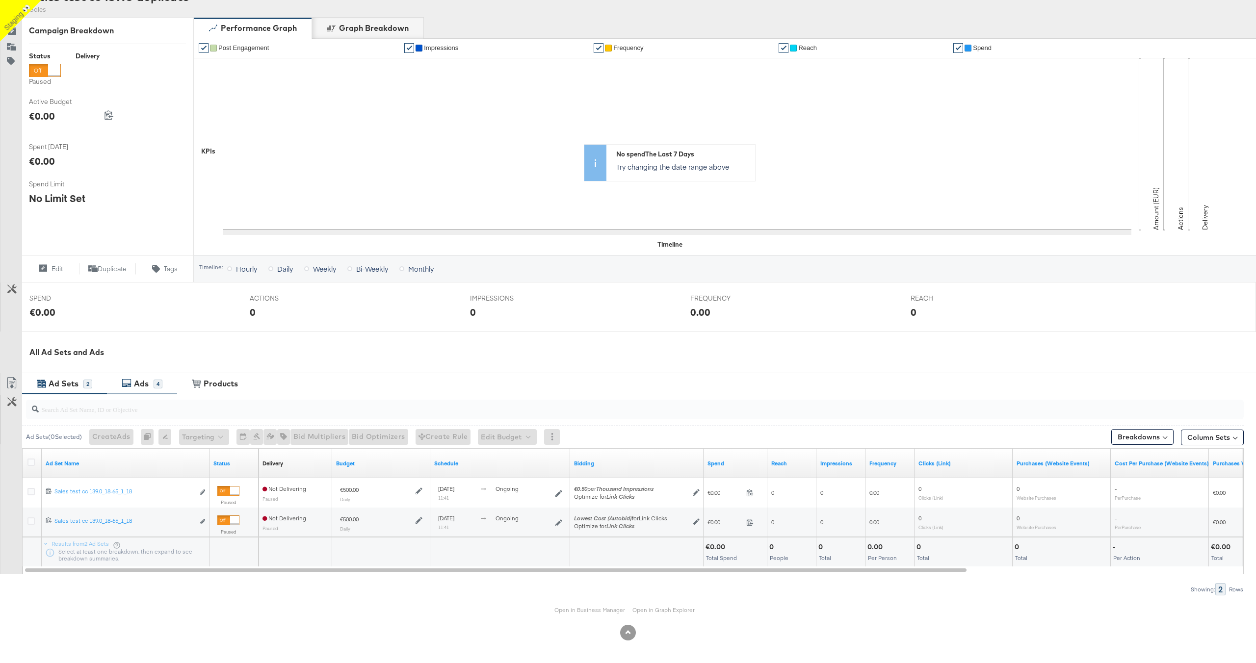
click at [143, 380] on div "Ads" at bounding box center [141, 383] width 15 height 11
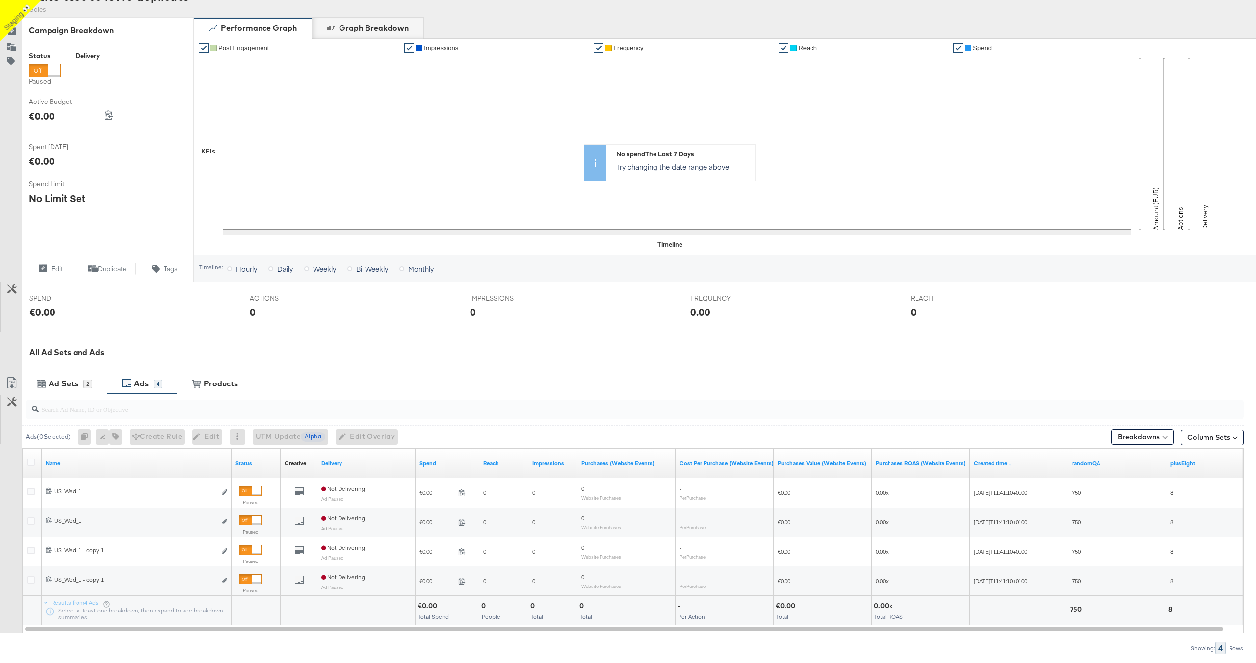
click at [419, 309] on div "0" at bounding box center [353, 312] width 206 height 14
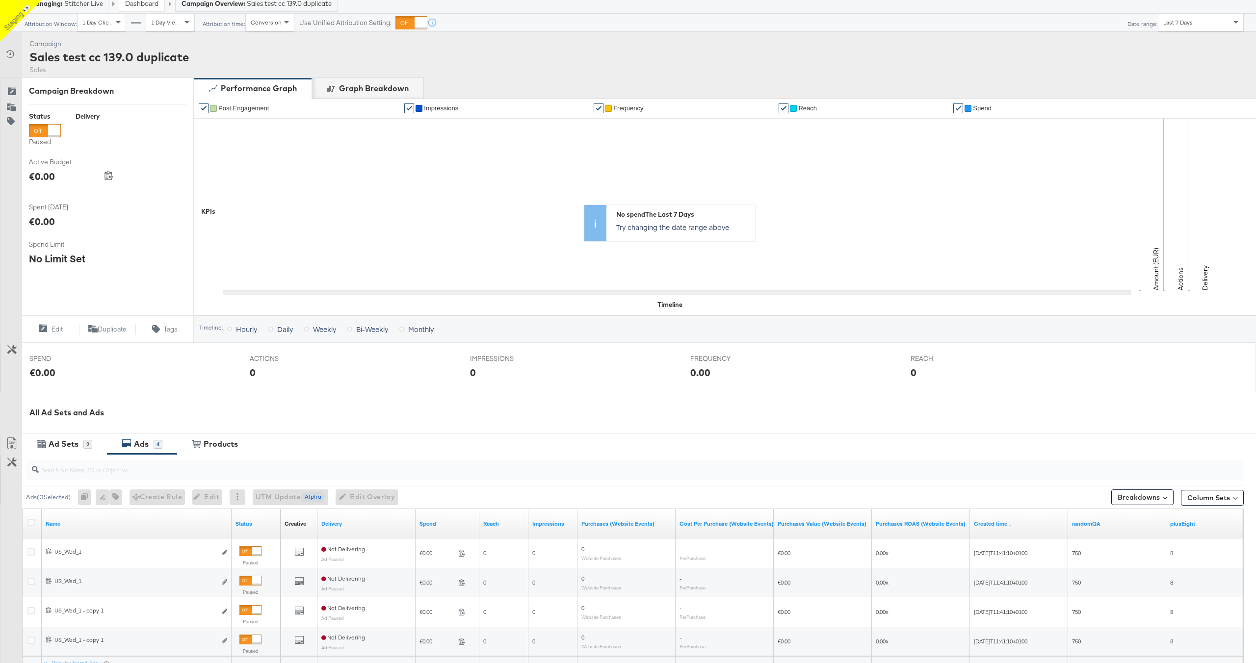
scroll to position [0, 0]
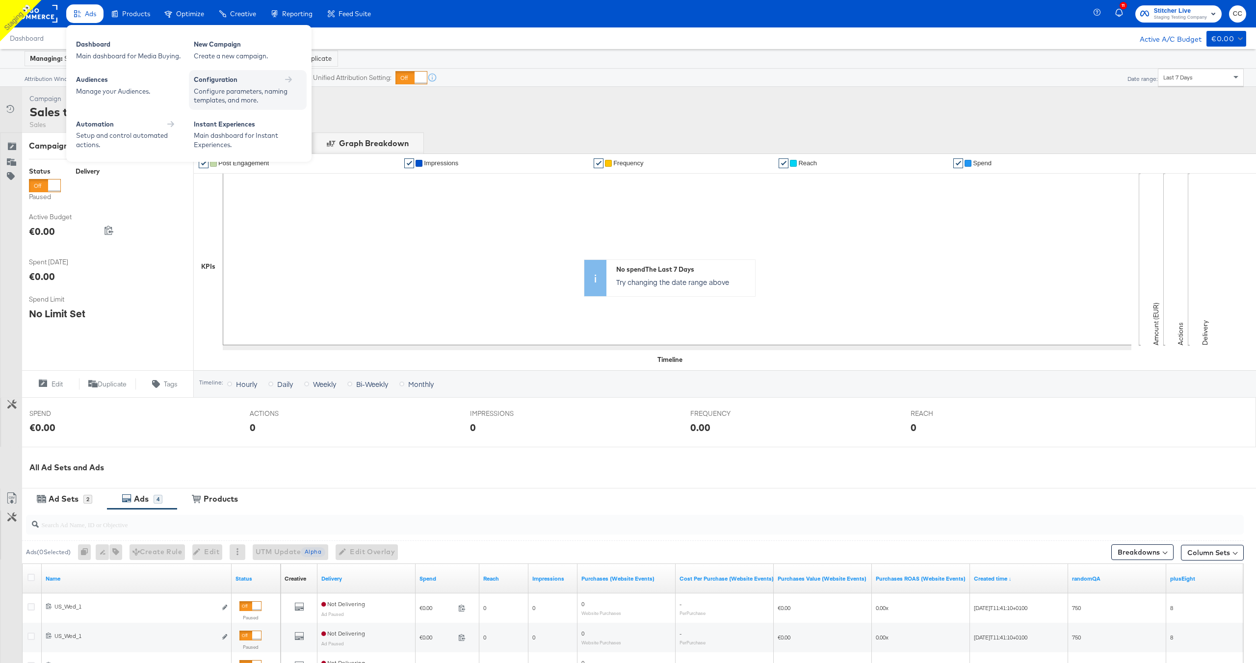
click at [237, 93] on div "Configure parameters, naming templates, and more." at bounding box center [243, 96] width 98 height 18
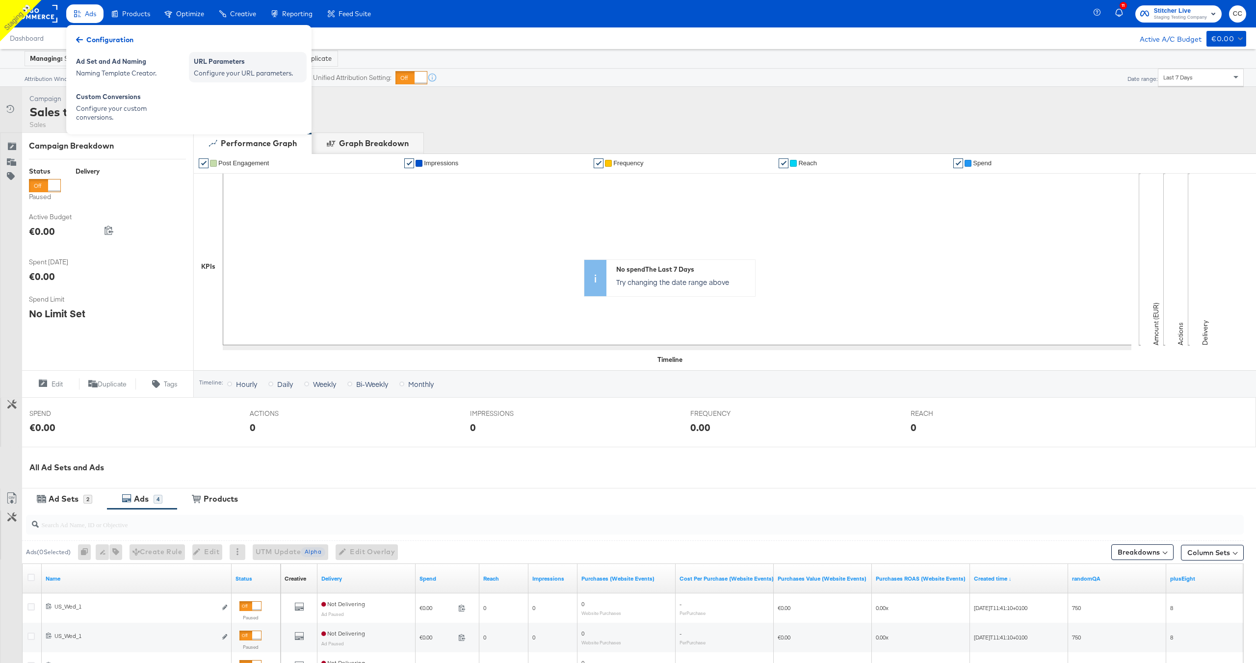
click at [240, 68] on div "URL Parameters" at bounding box center [248, 63] width 108 height 12
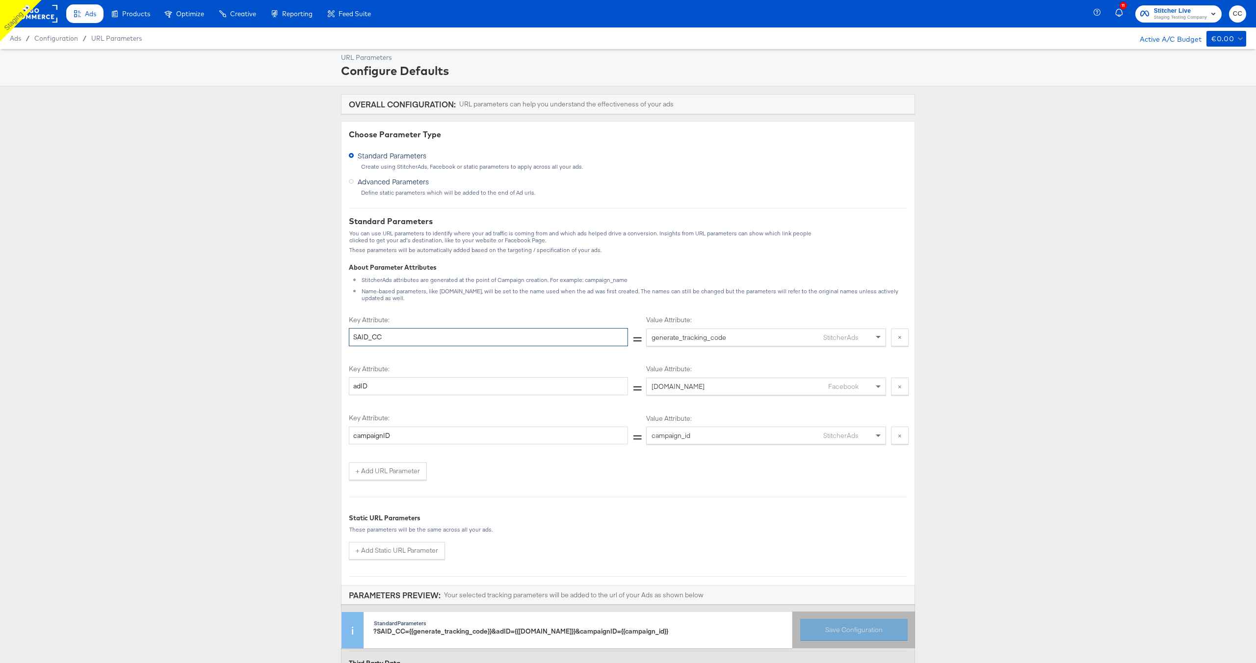
click at [406, 331] on input "SAID_CC" at bounding box center [488, 337] width 279 height 18
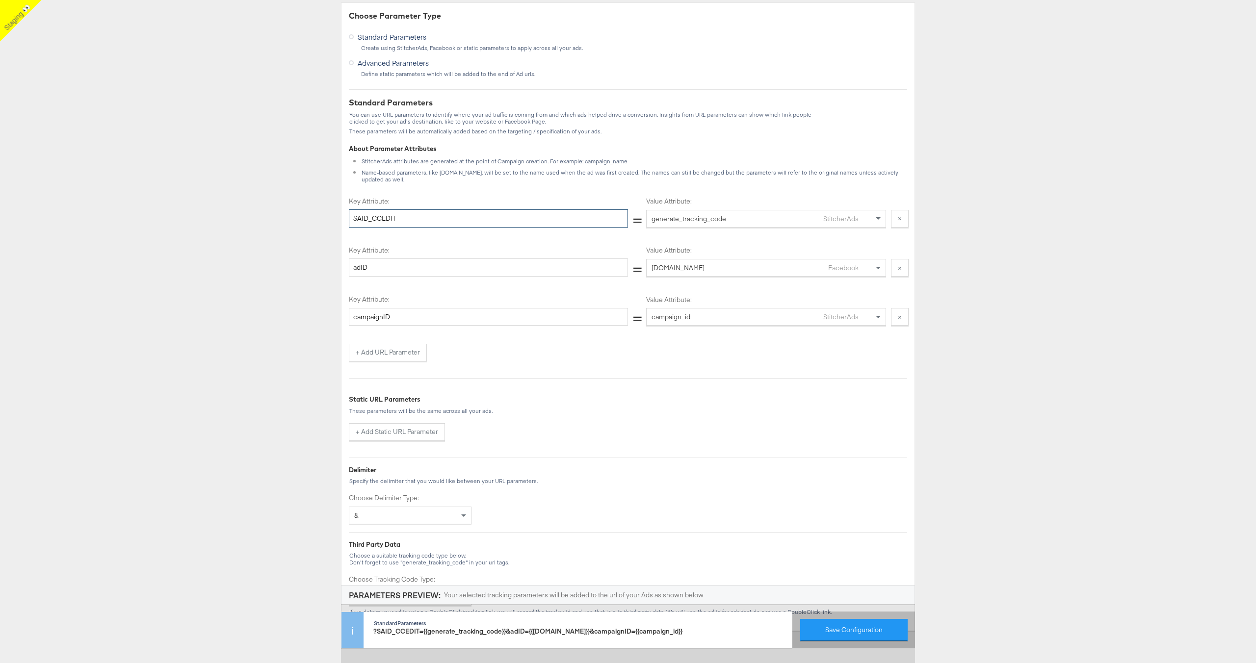
scroll to position [128, 0]
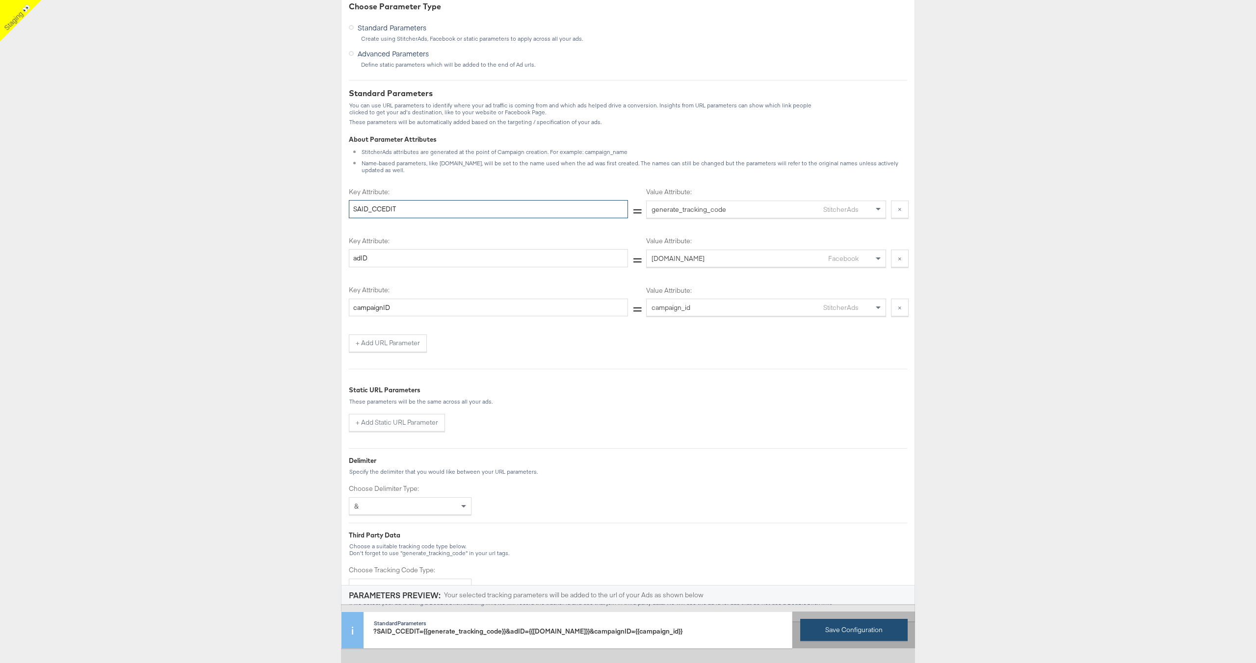
type input "SAID_CCEDIT"
click at [847, 633] on button "Save Configuration" at bounding box center [853, 630] width 107 height 22
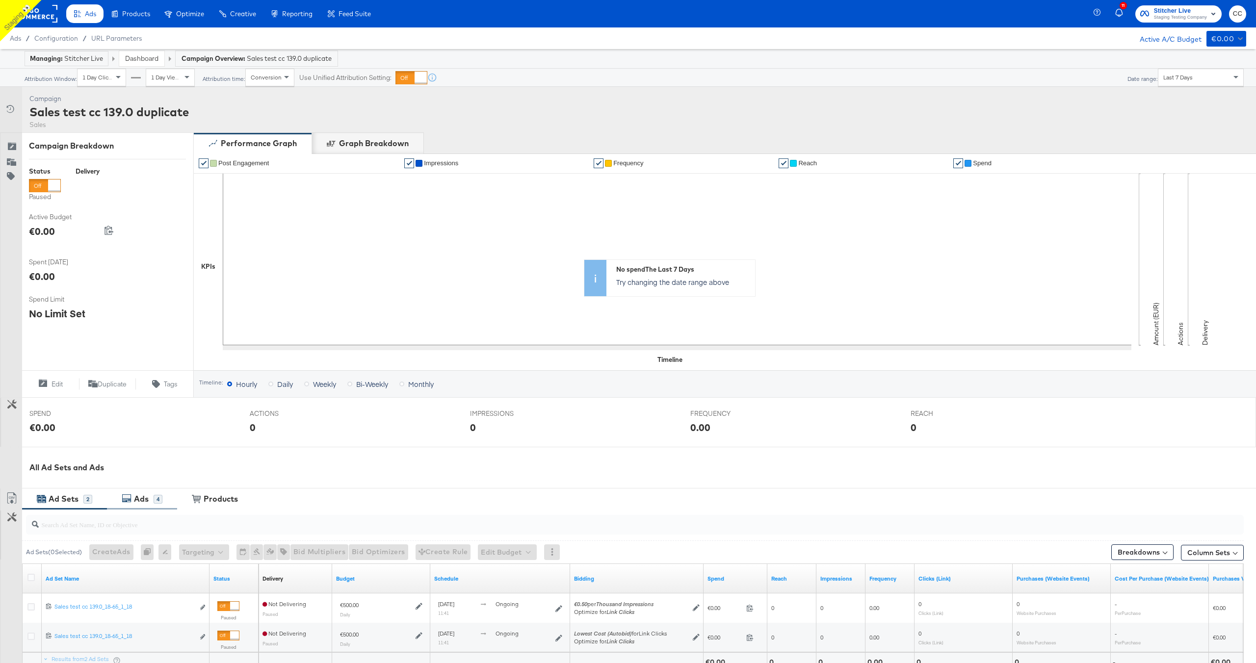
click at [145, 496] on div "Ads" at bounding box center [141, 499] width 15 height 11
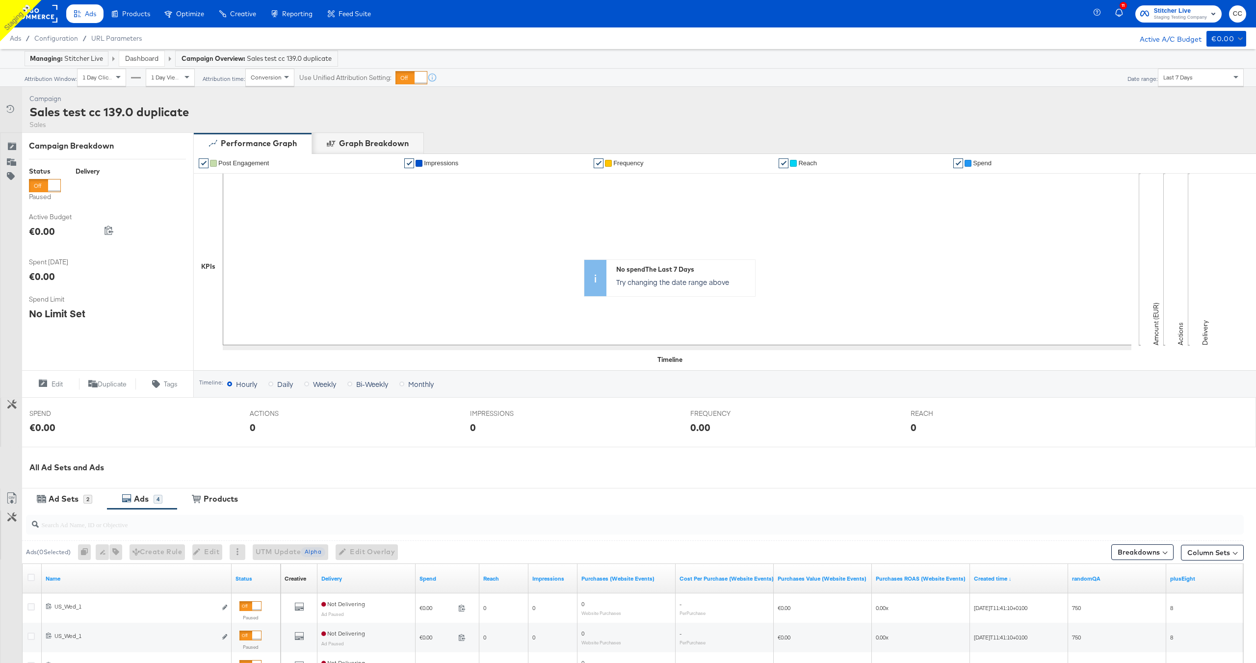
scroll to position [174, 0]
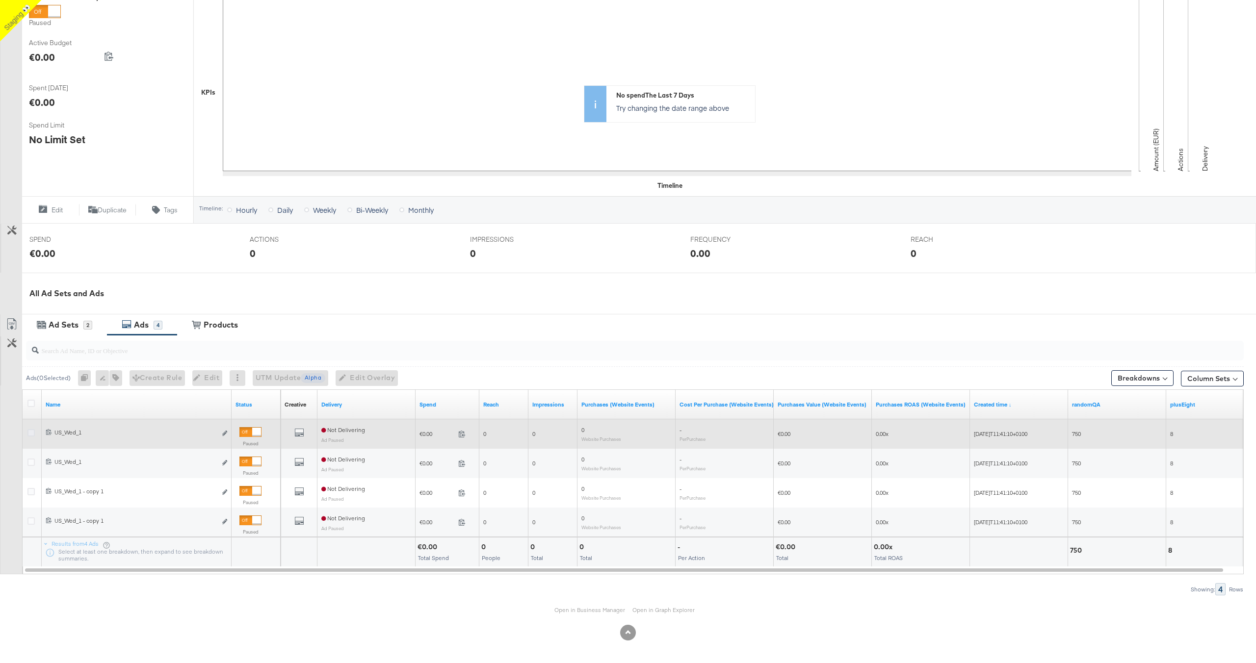
click at [31, 433] on icon at bounding box center [30, 432] width 7 height 7
click at [0, 0] on input "checkbox" at bounding box center [0, 0] width 0 height 0
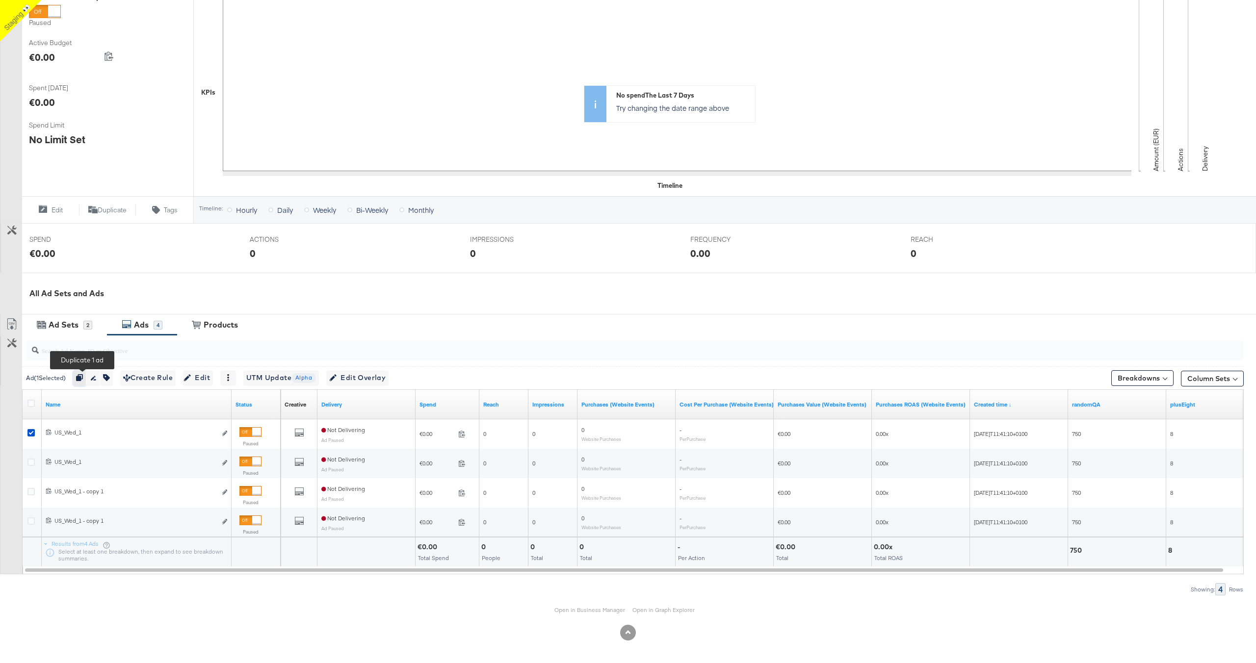
click at [81, 375] on icon "button" at bounding box center [79, 377] width 7 height 7
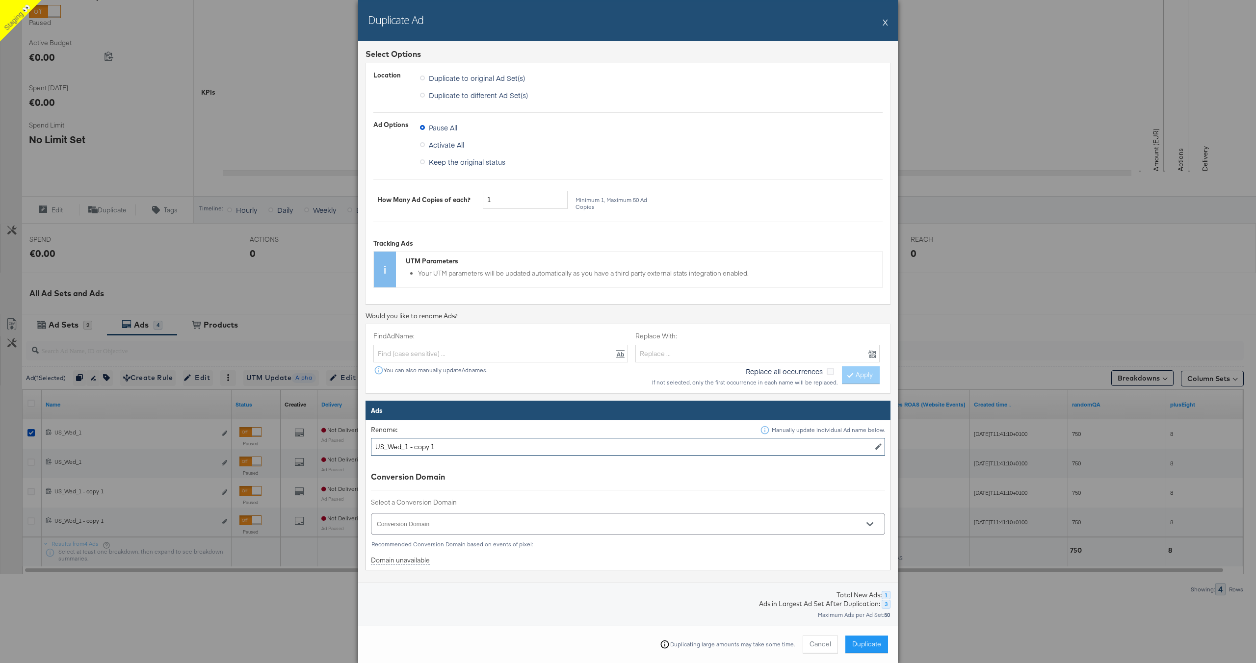
click at [416, 444] on input "US_Wed_1 - copy 1" at bounding box center [628, 447] width 514 height 18
type input "duplicate"
click at [861, 641] on span "Duplicate" at bounding box center [866, 644] width 29 height 9
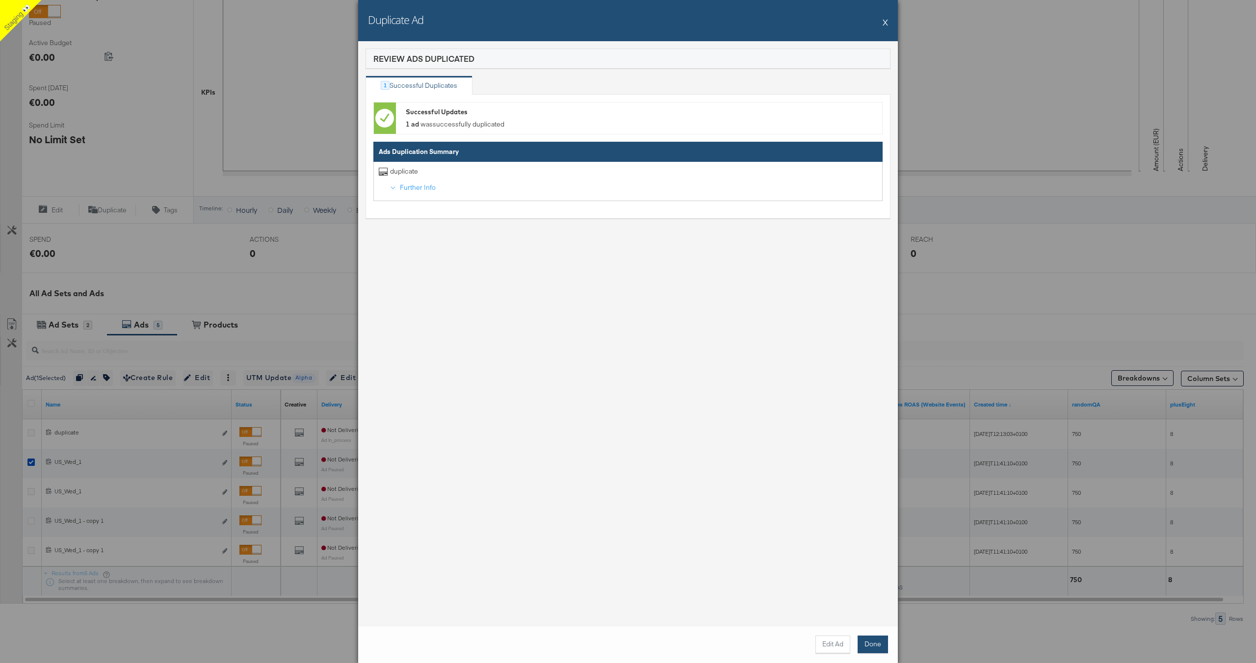
click at [870, 641] on button "Done" at bounding box center [873, 645] width 30 height 18
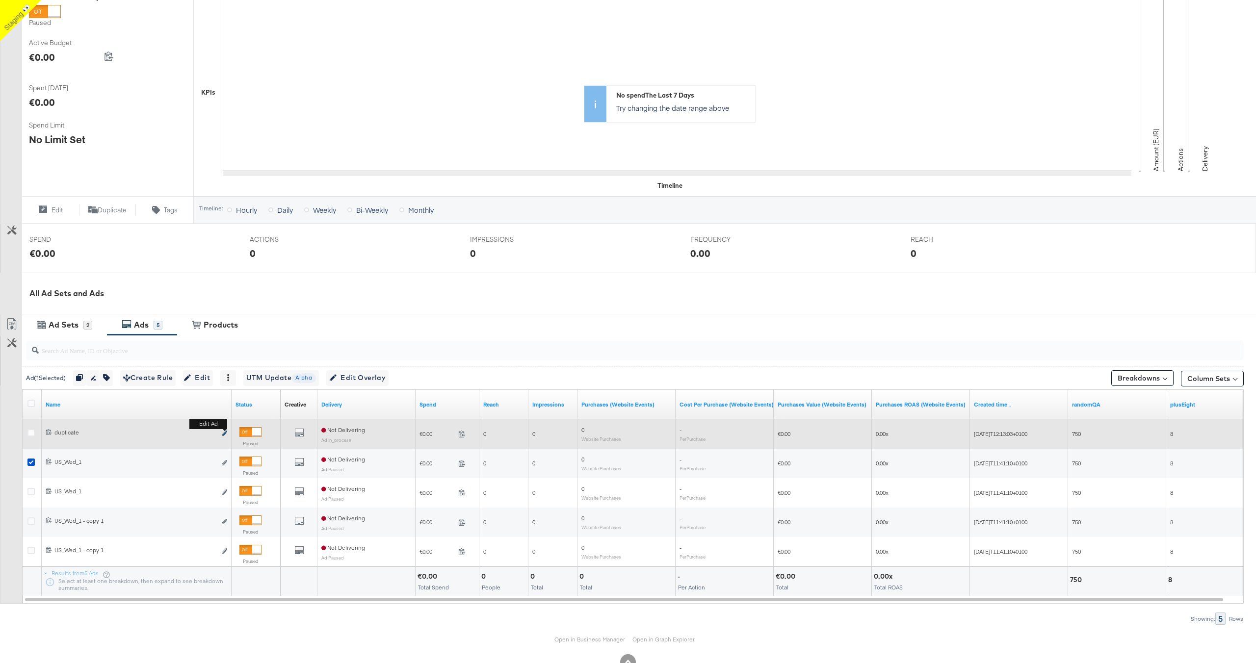
click at [225, 432] on icon "link" at bounding box center [224, 433] width 5 height 5
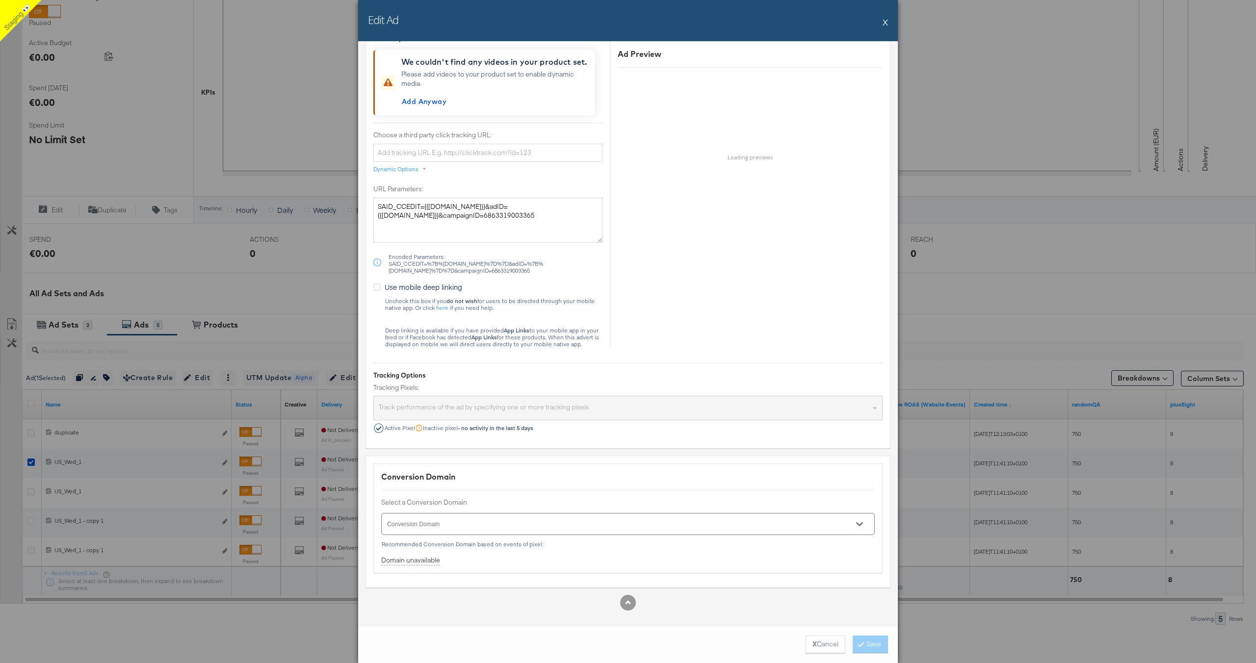
scroll to position [975, 0]
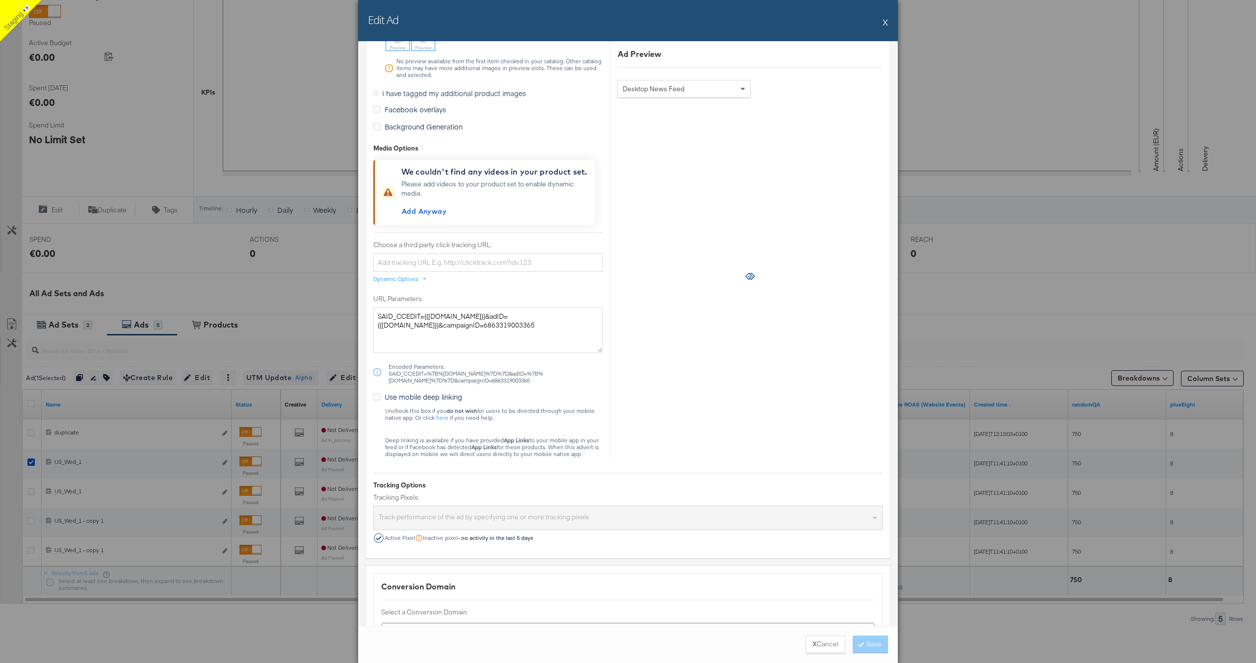
click at [888, 23] on button "X" at bounding box center [885, 22] width 5 height 20
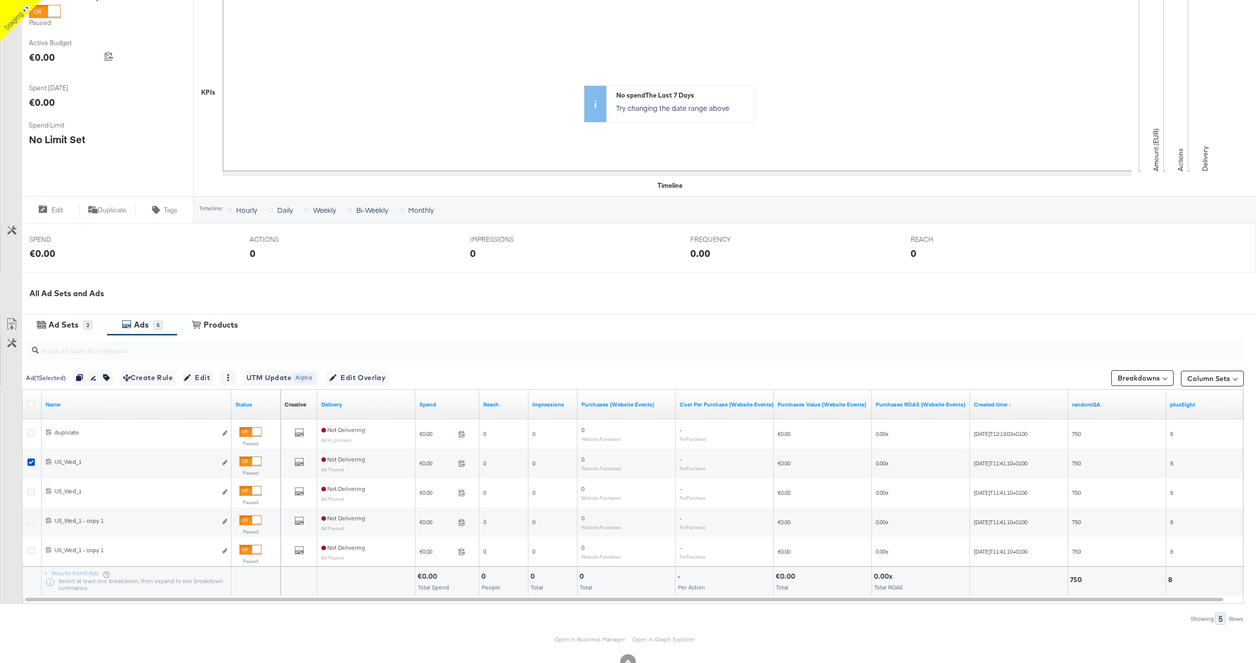
scroll to position [0, 0]
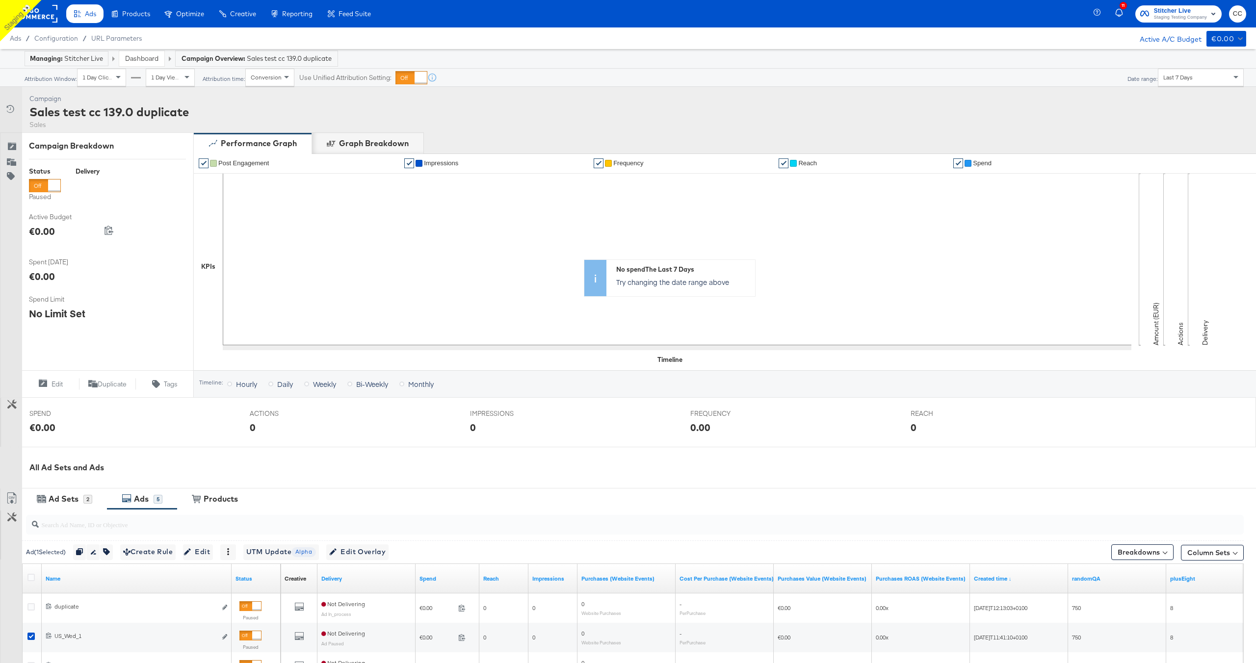
click at [90, 16] on span "Ads" at bounding box center [90, 14] width 11 height 8
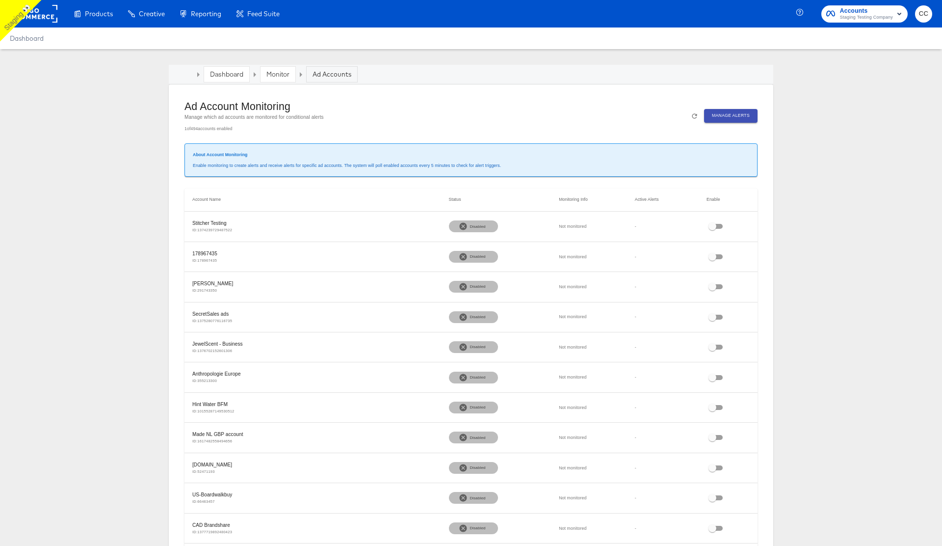
click at [741, 113] on span "Manage Alerts" at bounding box center [731, 115] width 38 height 7
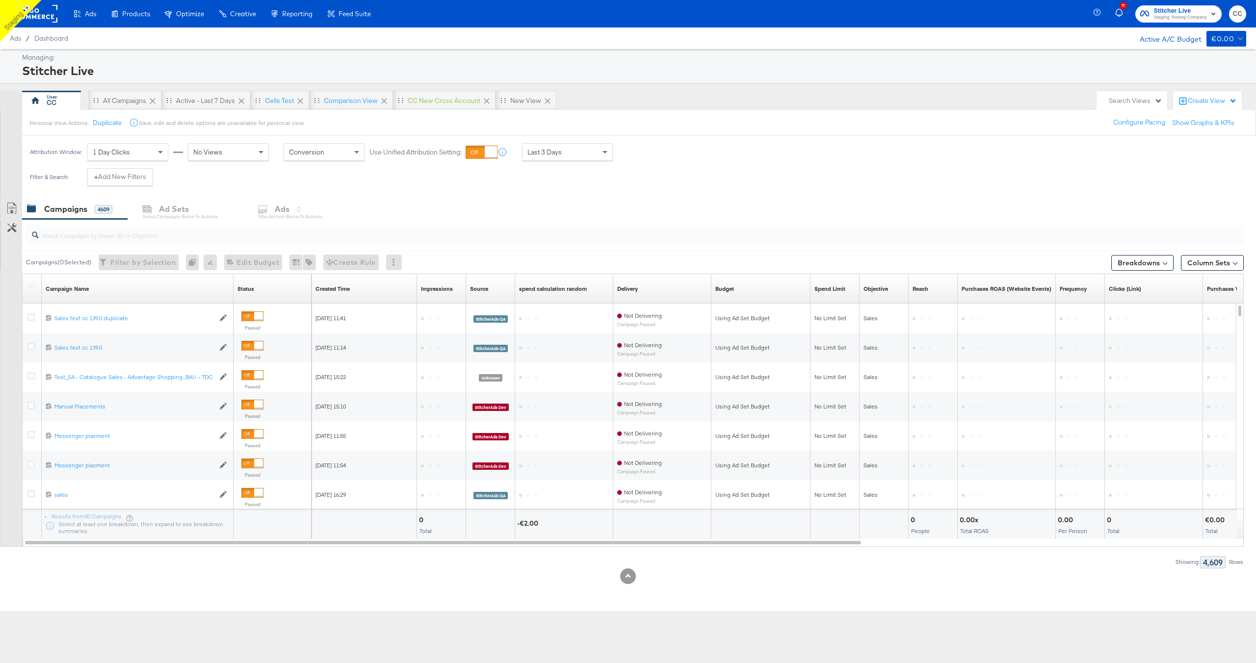
click at [92, 234] on input "search" at bounding box center [584, 231] width 1091 height 19
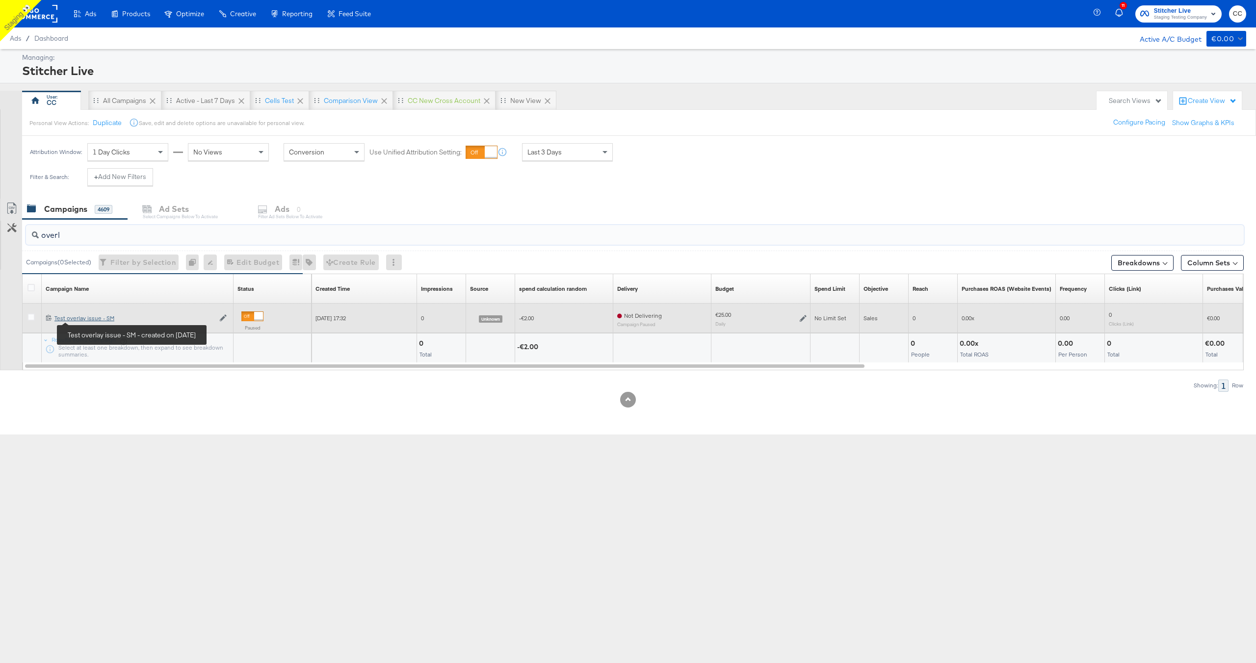
type input "overl"
click at [93, 320] on div "Test overlay issue - SM Test overlay issue - SM" at bounding box center [134, 318] width 160 height 8
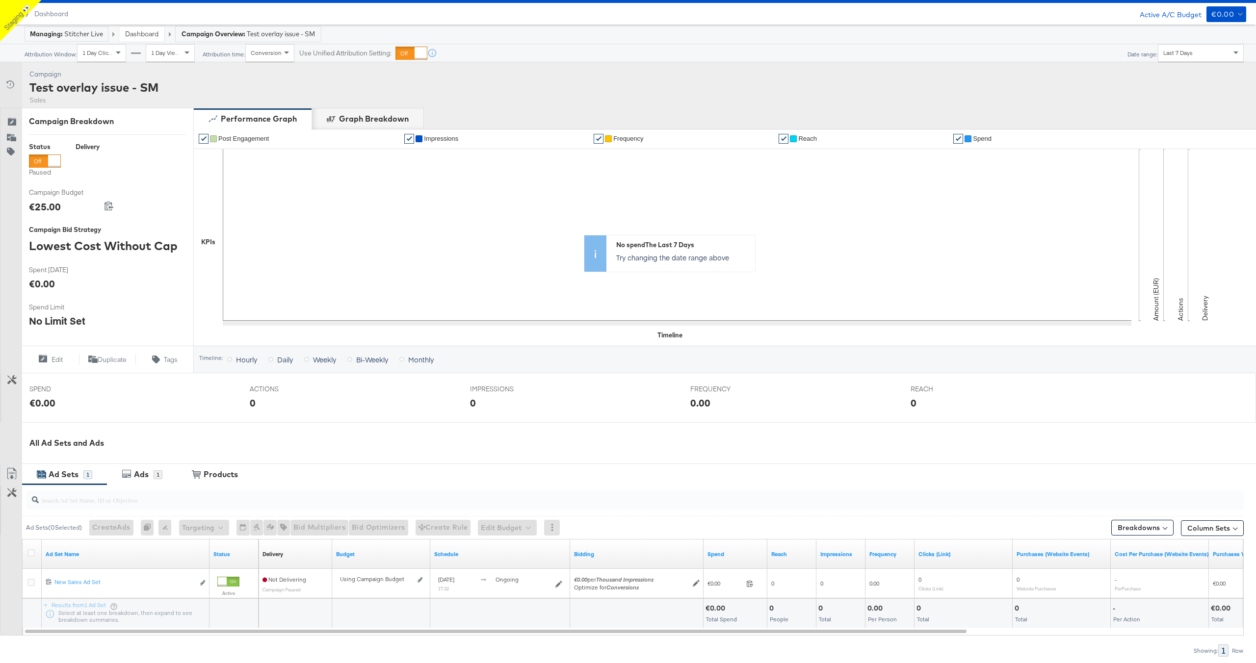
scroll to position [53, 0]
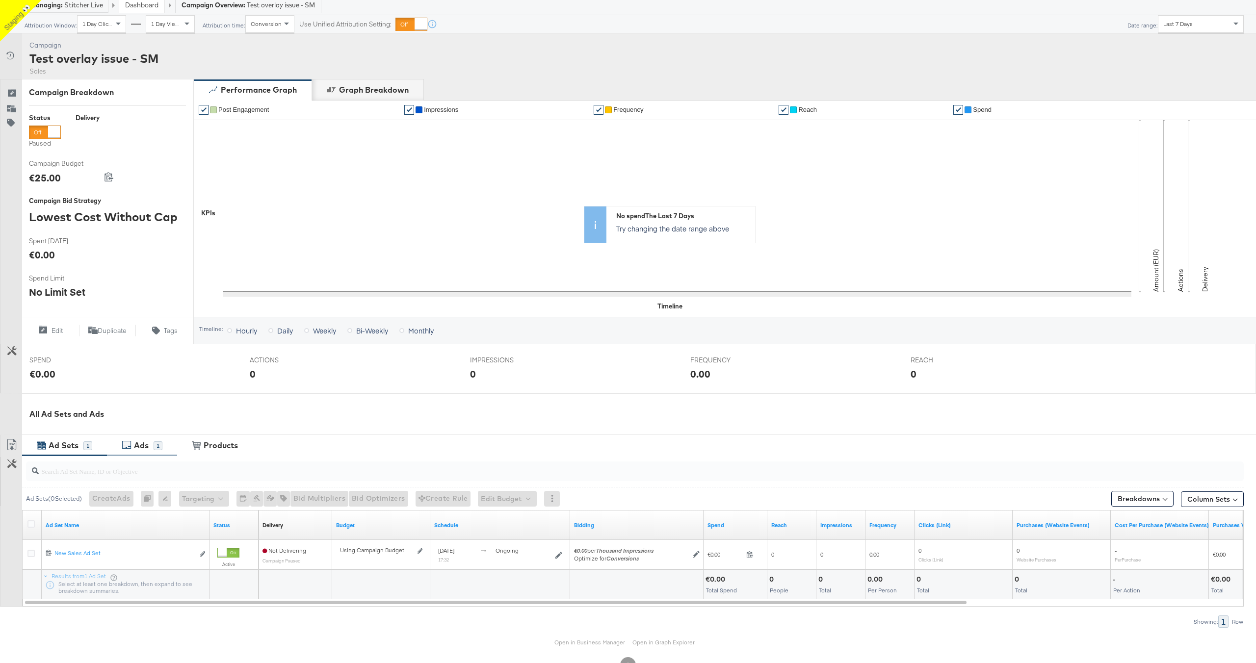
click at [148, 445] on div "Ads" at bounding box center [142, 445] width 22 height 11
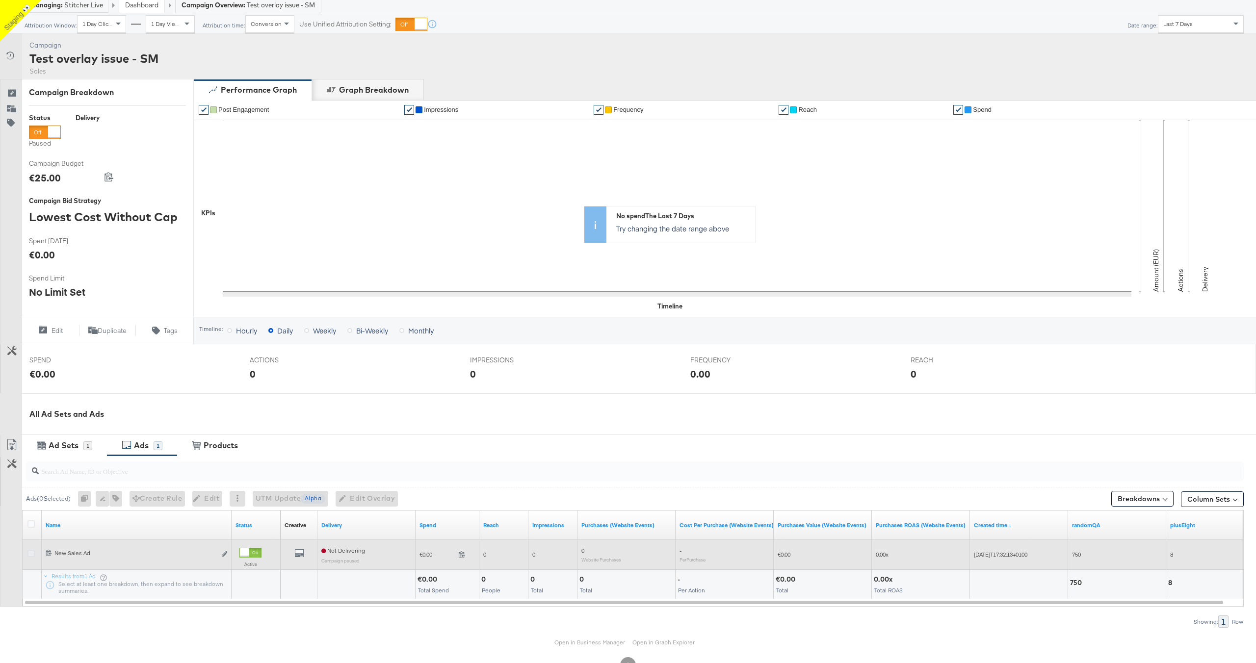
click at [29, 554] on icon at bounding box center [30, 553] width 7 height 7
click at [0, 0] on input "checkbox" at bounding box center [0, 0] width 0 height 0
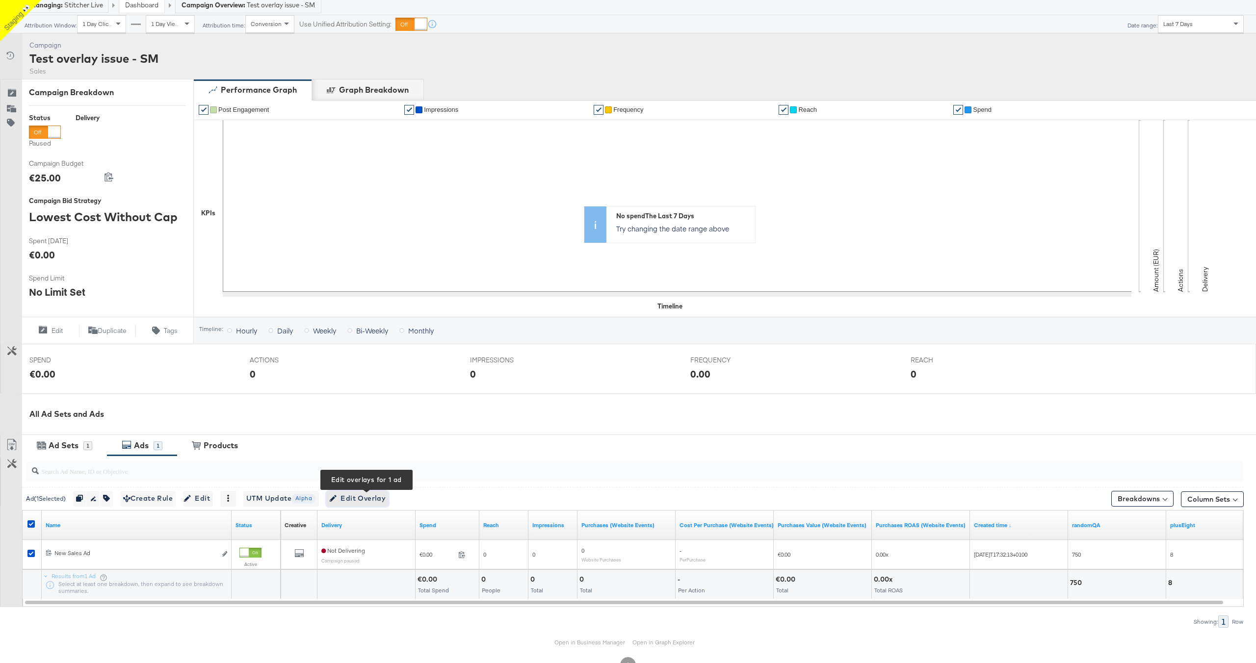
click at [366, 497] on span "Edit Overlay Edit overlays for 1 ad" at bounding box center [357, 499] width 56 height 12
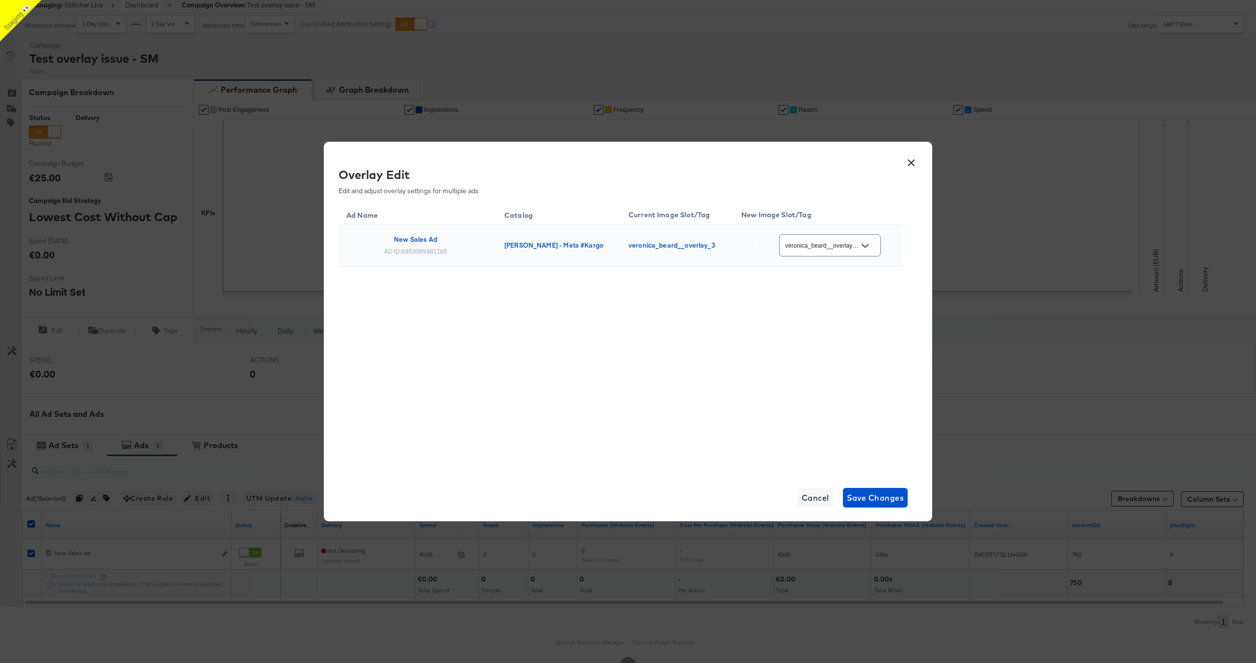
click at [868, 242] on icon "Open" at bounding box center [864, 245] width 7 height 7
click at [912, 162] on button "×" at bounding box center [911, 161] width 18 height 18
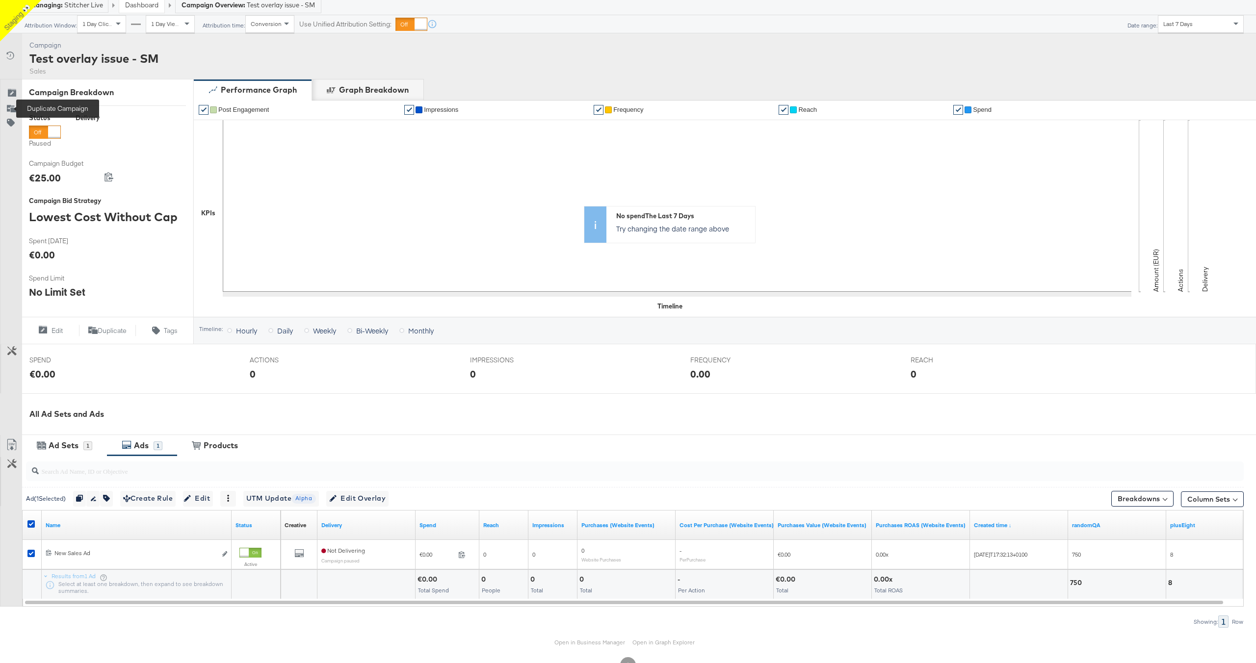
click at [10, 108] on icon at bounding box center [11, 109] width 8 height 6
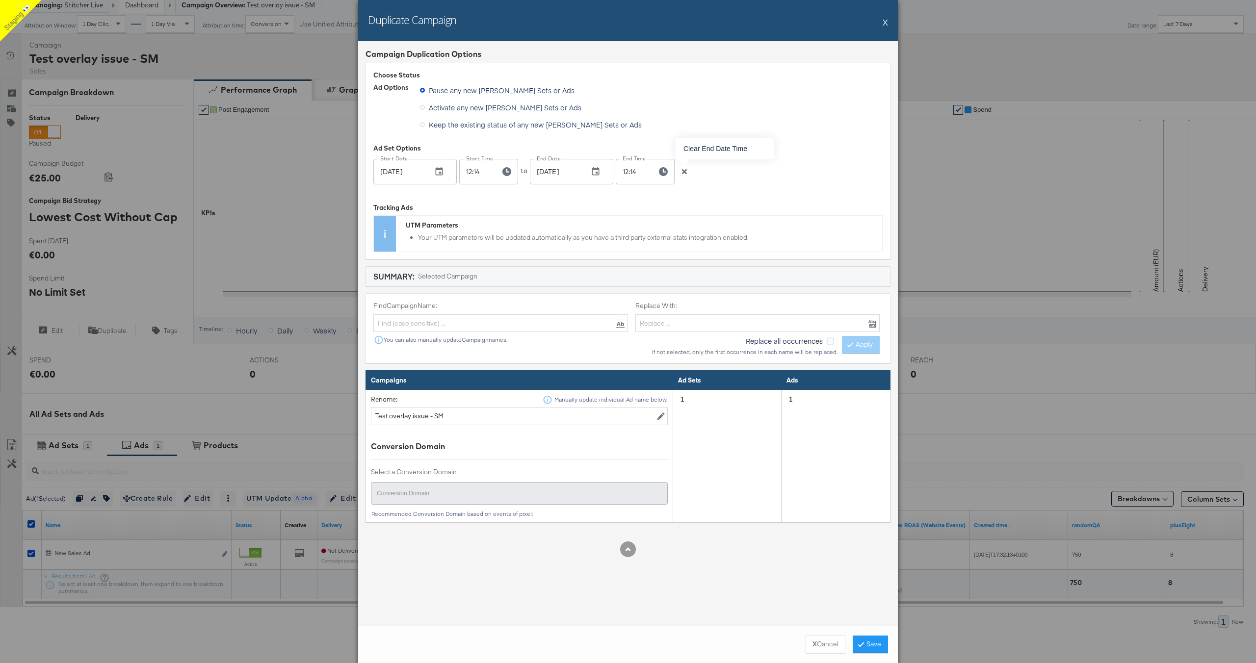
click at [685, 171] on icon "button" at bounding box center [684, 171] width 5 height 5
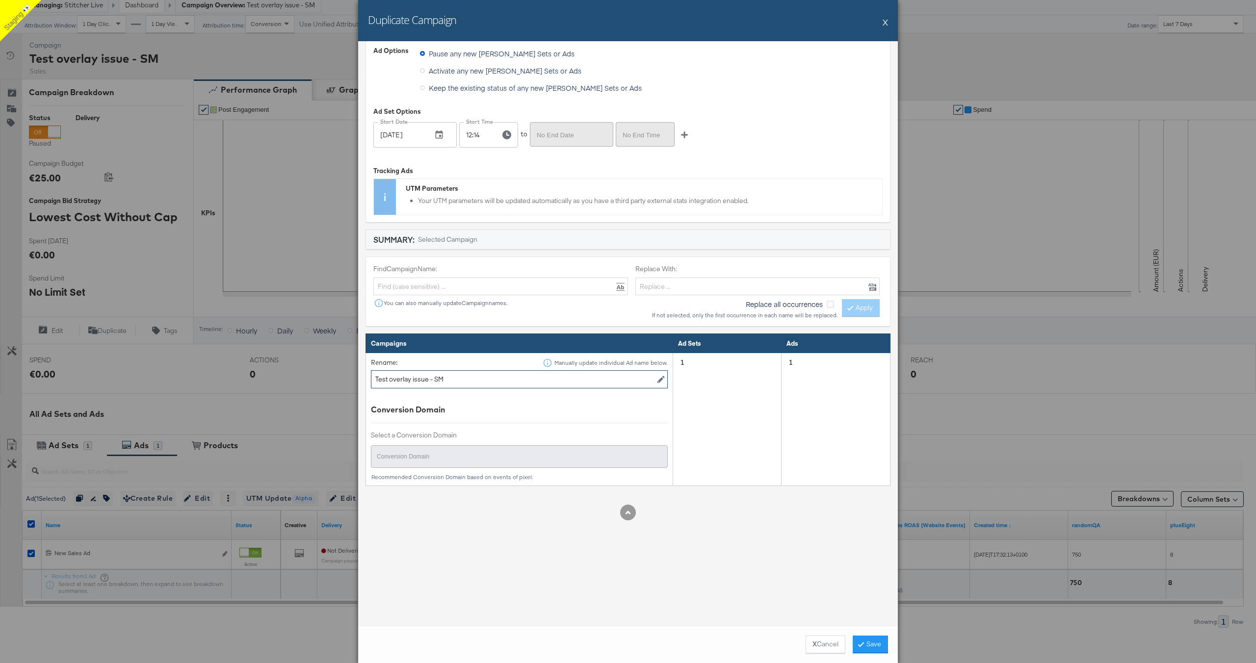
drag, startPoint x: 454, startPoint y: 380, endPoint x: 375, endPoint y: 380, distance: 78.5
click at [375, 380] on input "Test overlay issue - SM" at bounding box center [519, 379] width 297 height 18
type input "Overlay test CC"
click at [865, 645] on button "Save" at bounding box center [870, 645] width 35 height 18
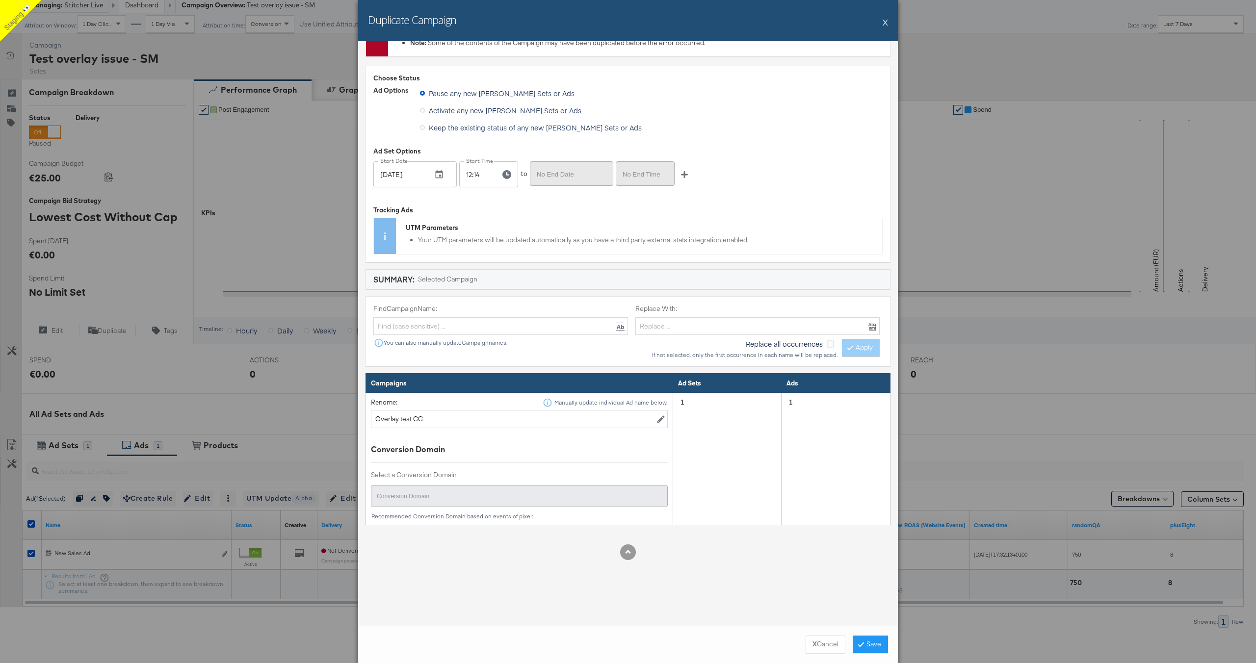
scroll to position [133, 0]
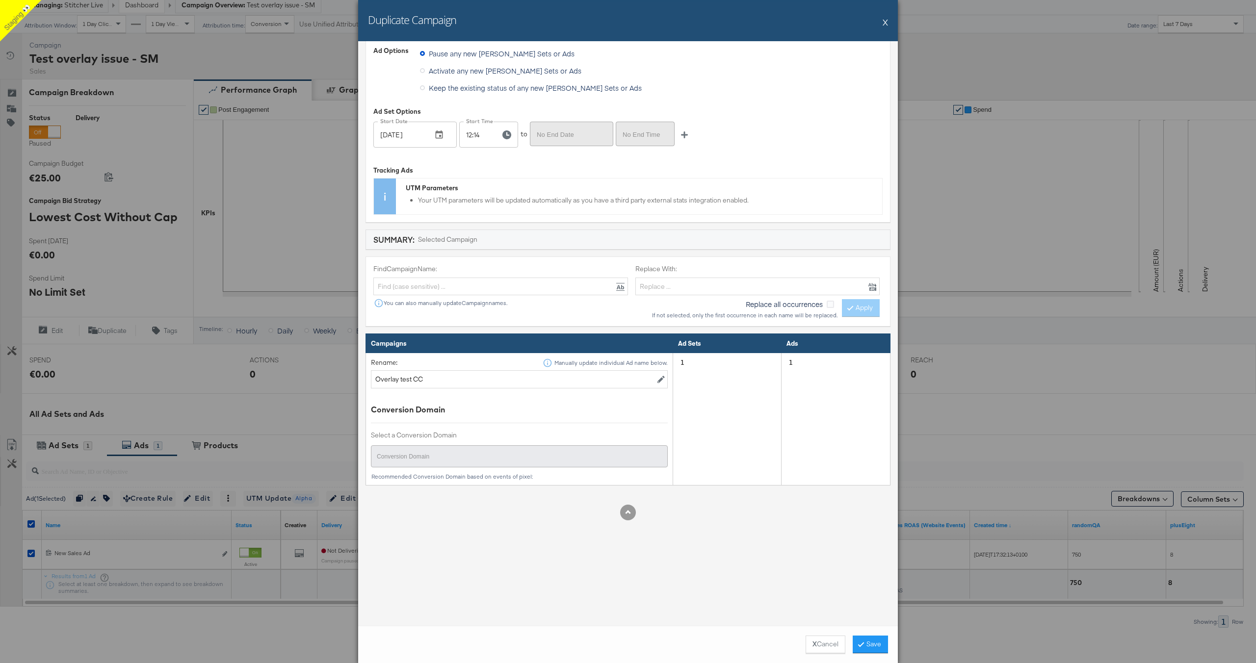
click at [885, 24] on button "X" at bounding box center [885, 22] width 5 height 20
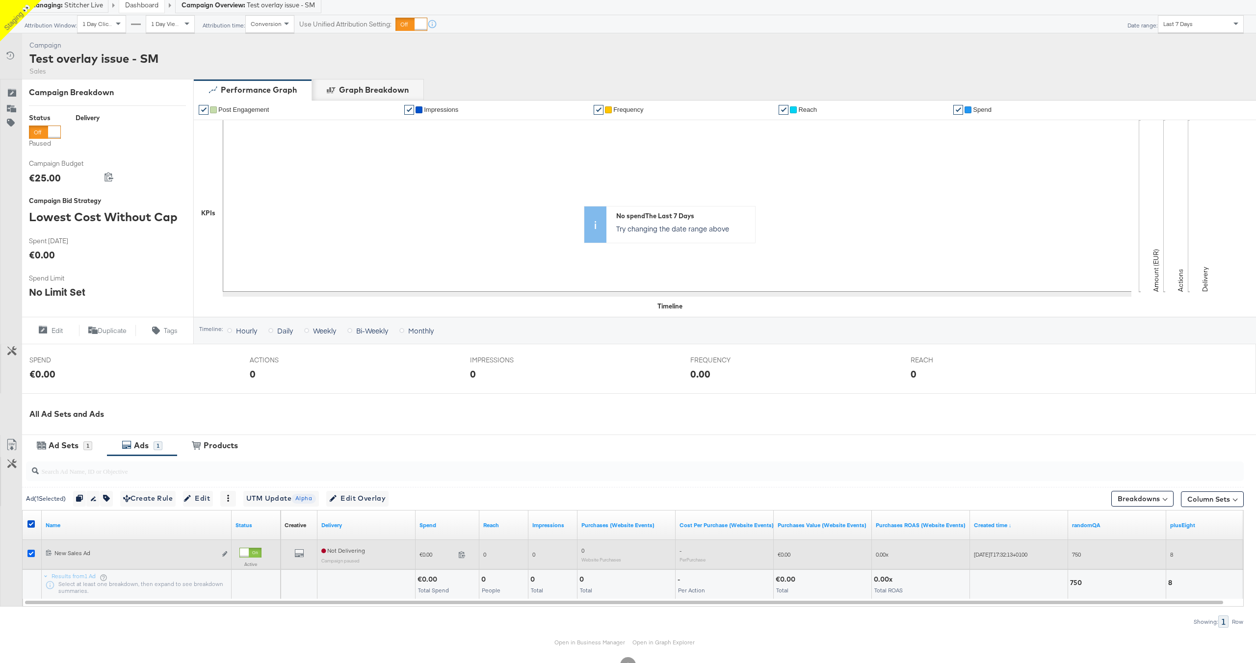
click at [28, 553] on icon at bounding box center [30, 553] width 7 height 7
click at [0, 0] on input "checkbox" at bounding box center [0, 0] width 0 height 0
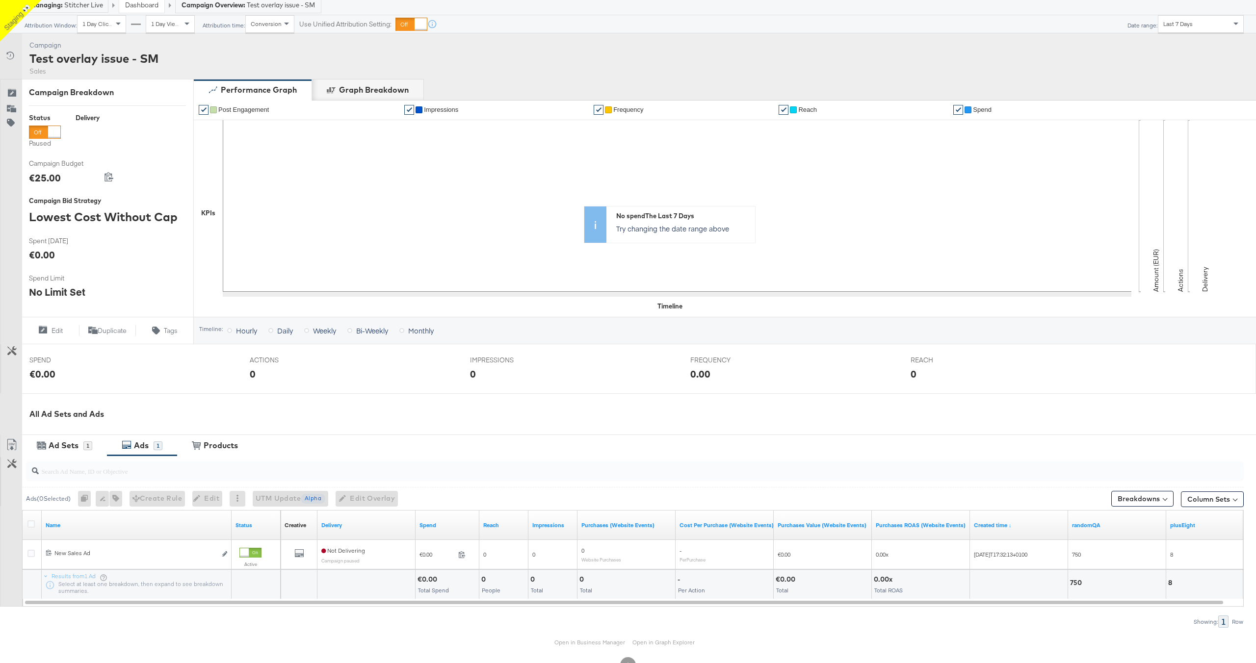
scroll to position [0, 0]
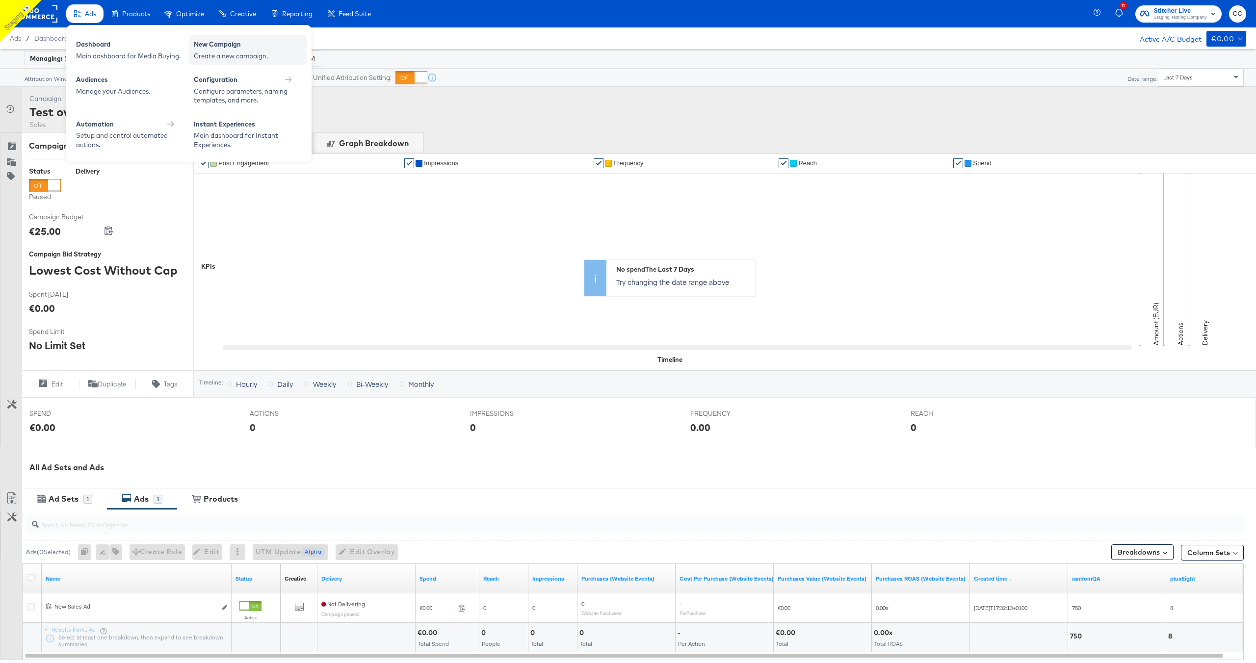
click at [233, 52] on div "Create a new campaign." at bounding box center [248, 56] width 108 height 9
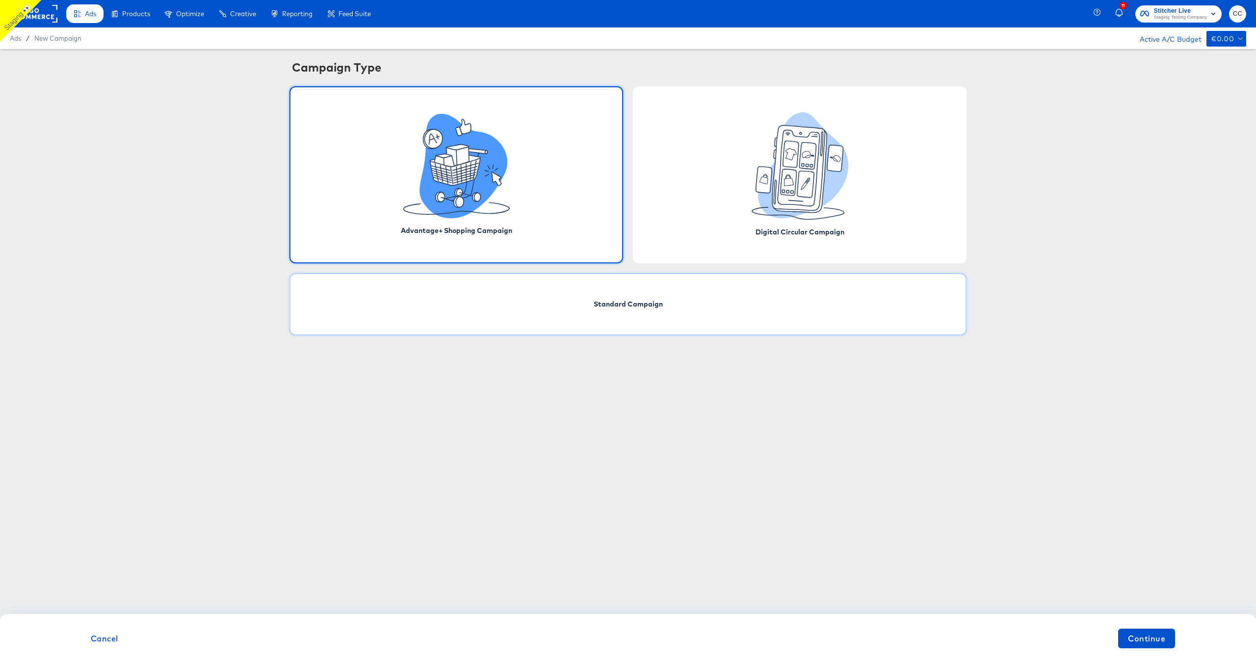
click at [688, 310] on div "Standard Campaign" at bounding box center [627, 304] width 677 height 62
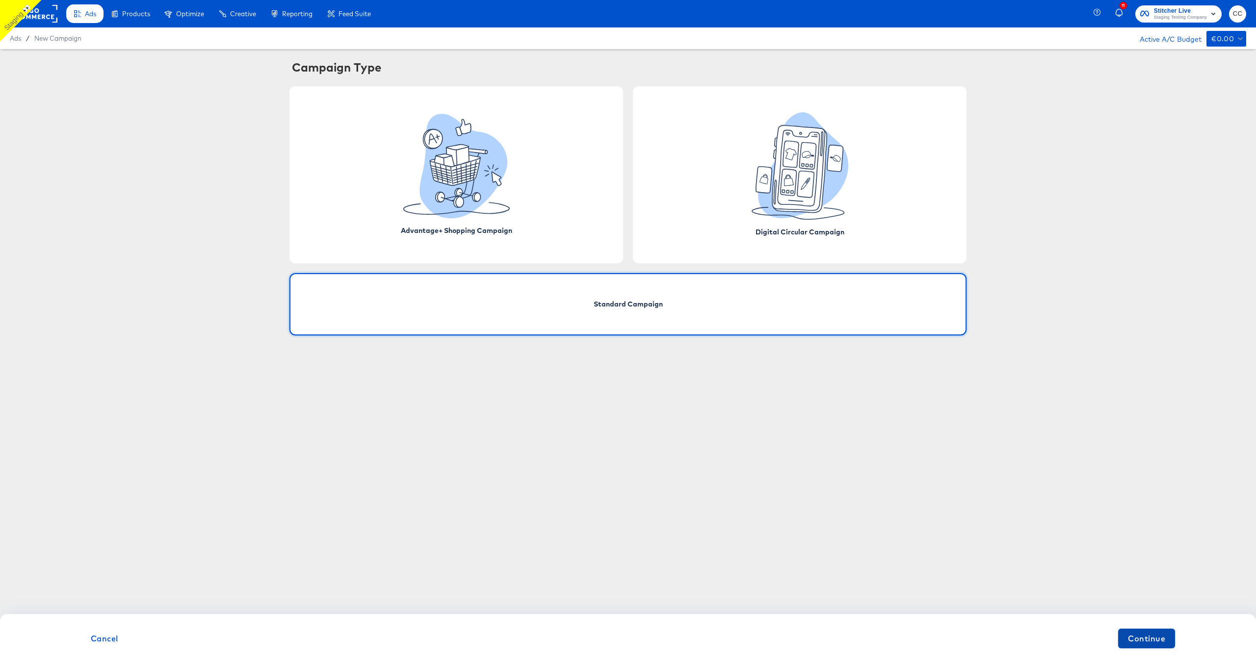
click at [1149, 635] on span "Continue" at bounding box center [1146, 639] width 37 height 14
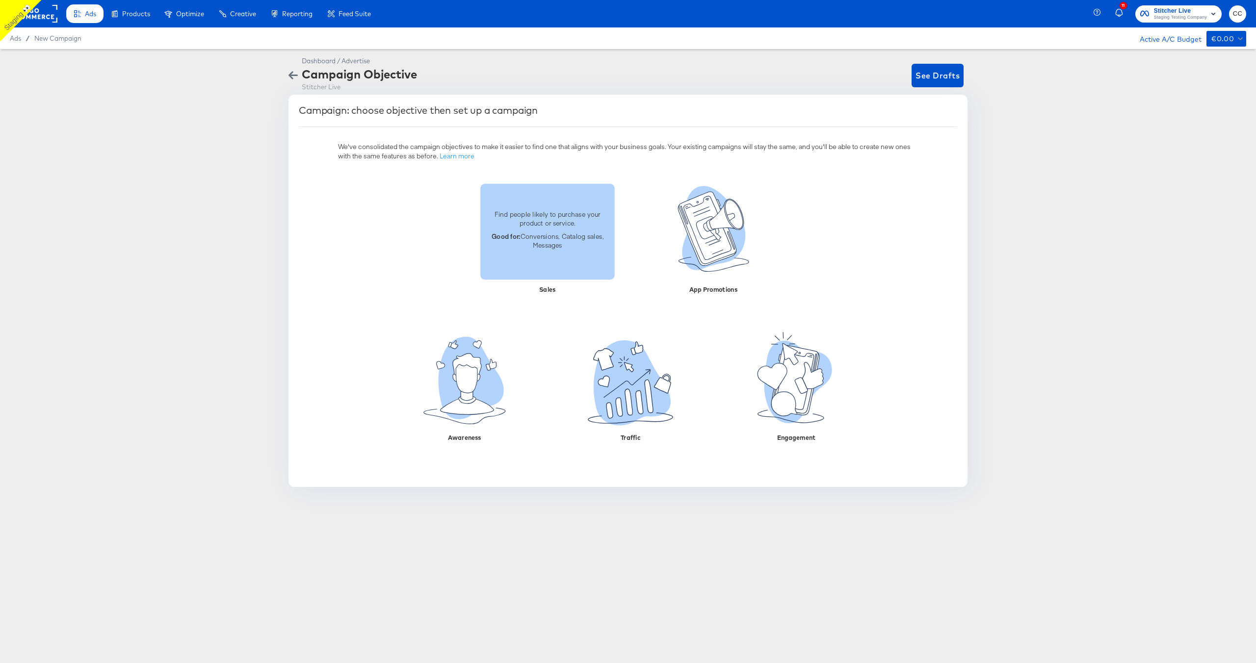
click at [549, 252] on div "Find people likely to purchase your product or service. Good for: Conversions, …" at bounding box center [547, 231] width 134 height 55
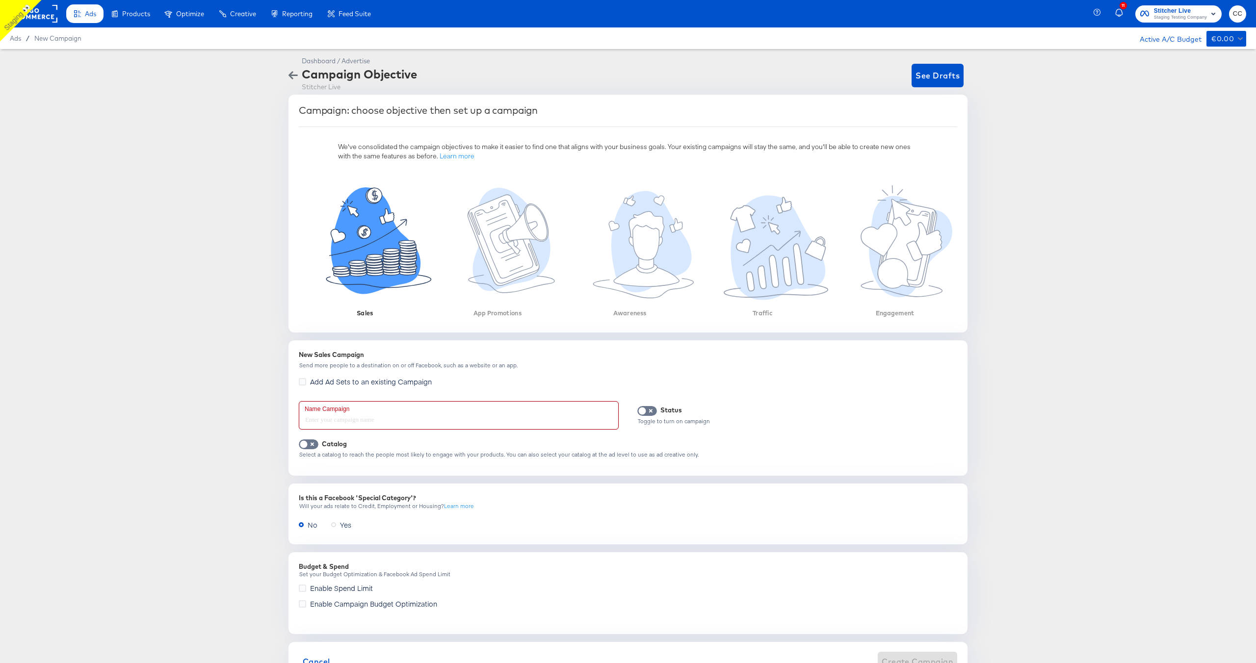
click at [361, 418] on input "text" at bounding box center [458, 415] width 319 height 27
type input "Overlay test cc"
click at [308, 446] on input "checkbox" at bounding box center [303, 447] width 29 height 10
checkbox input "true"
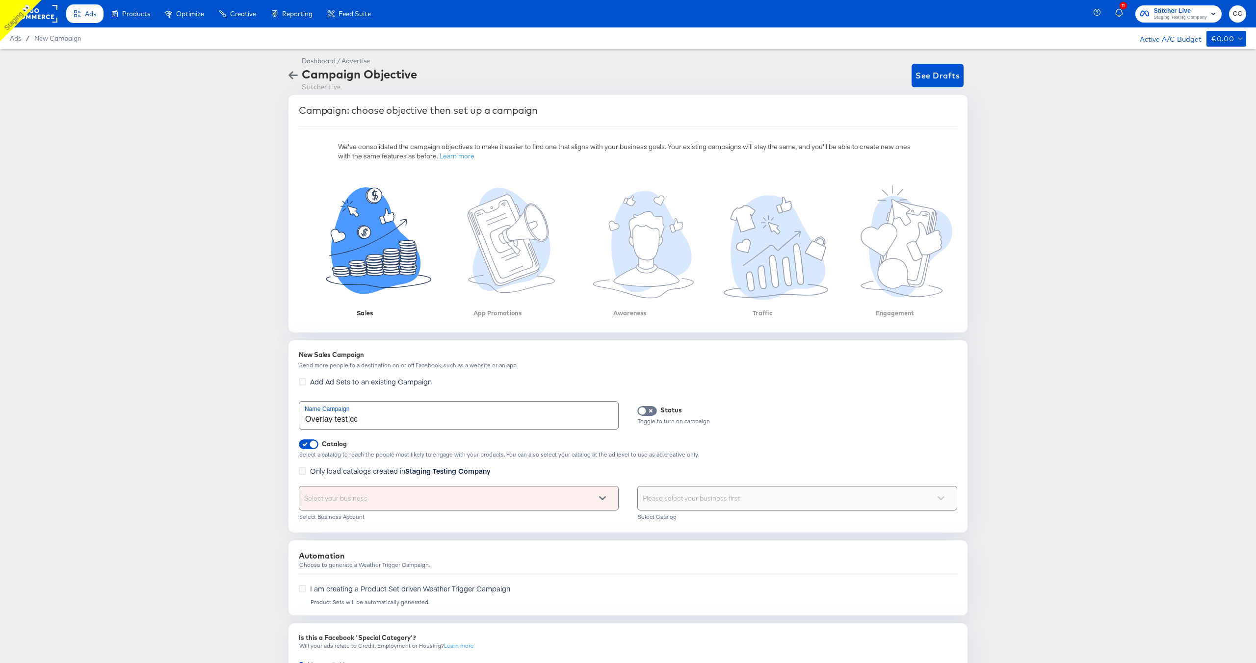
click at [489, 496] on div "Select your business" at bounding box center [458, 499] width 319 height 24
click at [695, 505] on div "Choose the product catalog that includes what you want to sell" at bounding box center [797, 499] width 319 height 24
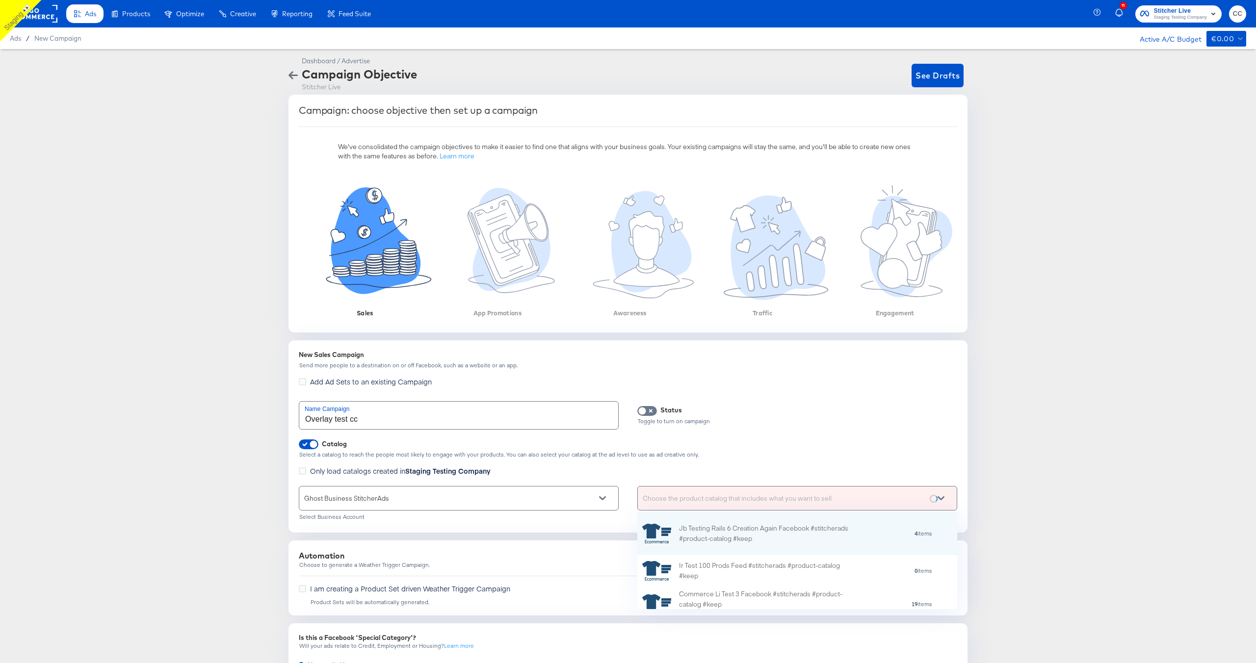
scroll to position [97, 320]
type input "v"
type input "o"
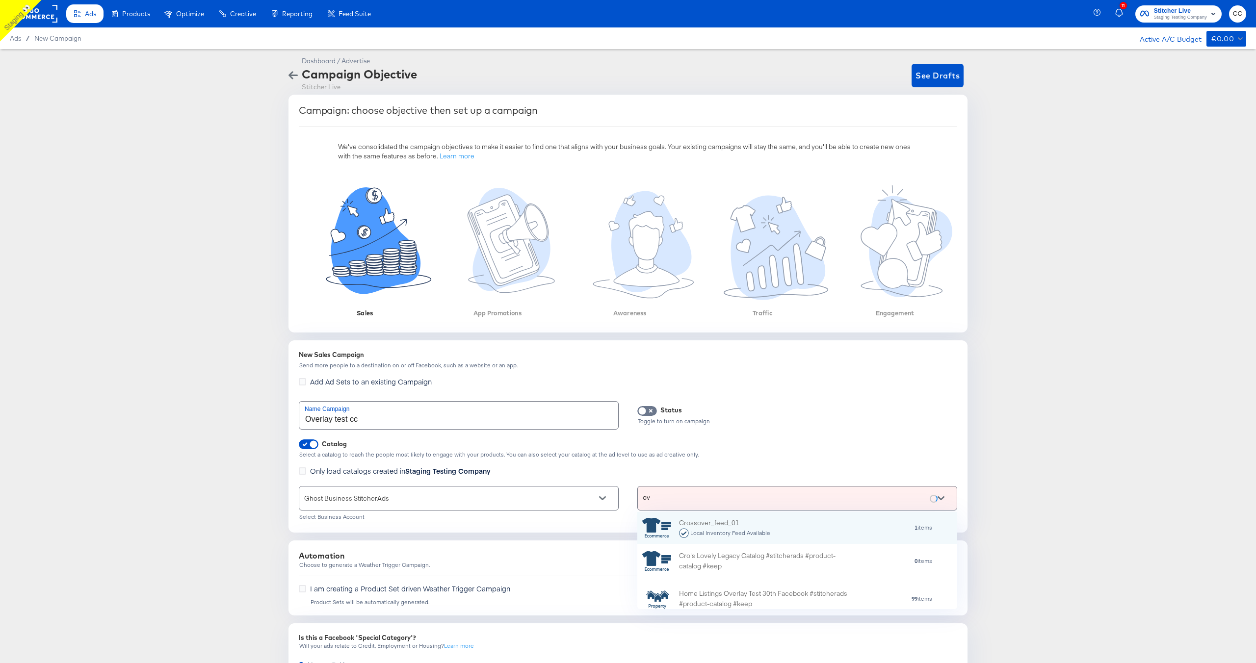
type input "o"
type input "addi"
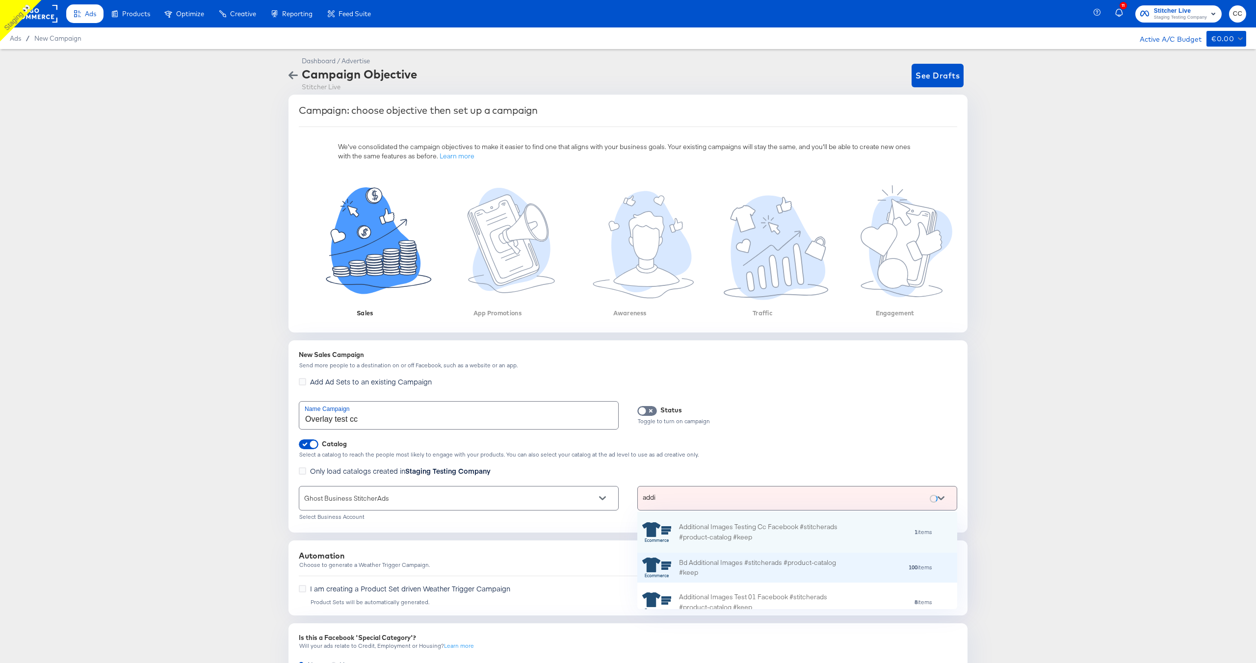
scroll to position [11, 0]
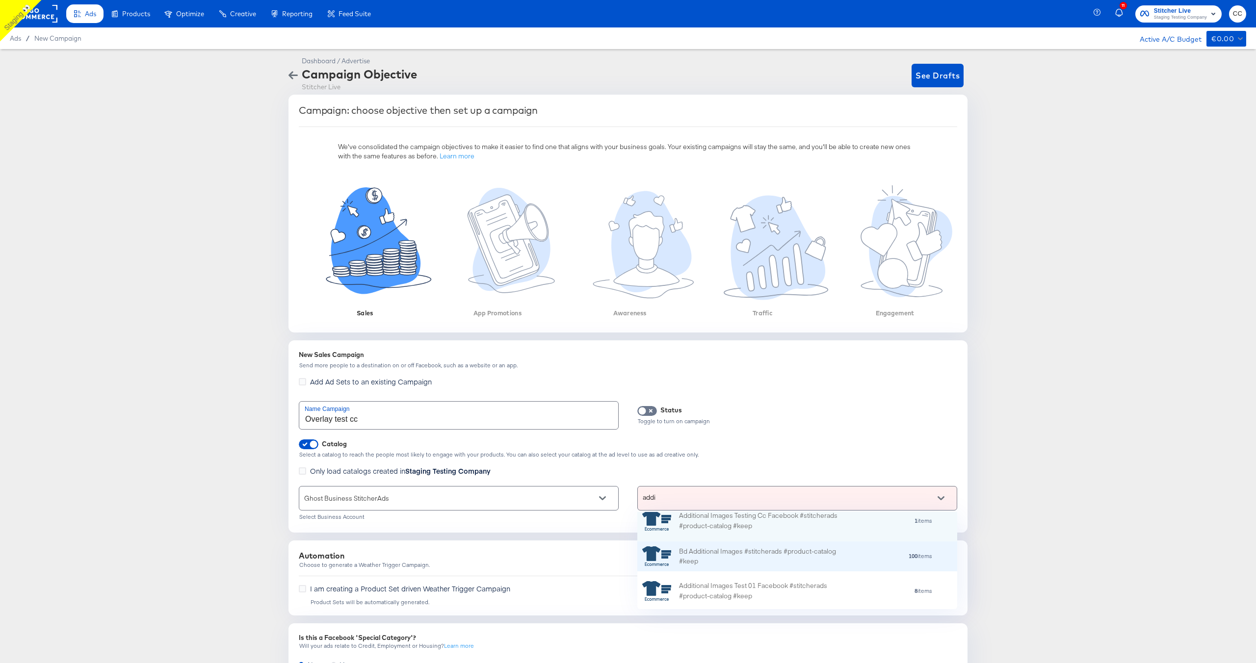
click at [744, 557] on div "Bd Additional Images #stitcherads #product-catalog #keep" at bounding box center [765, 556] width 172 height 21
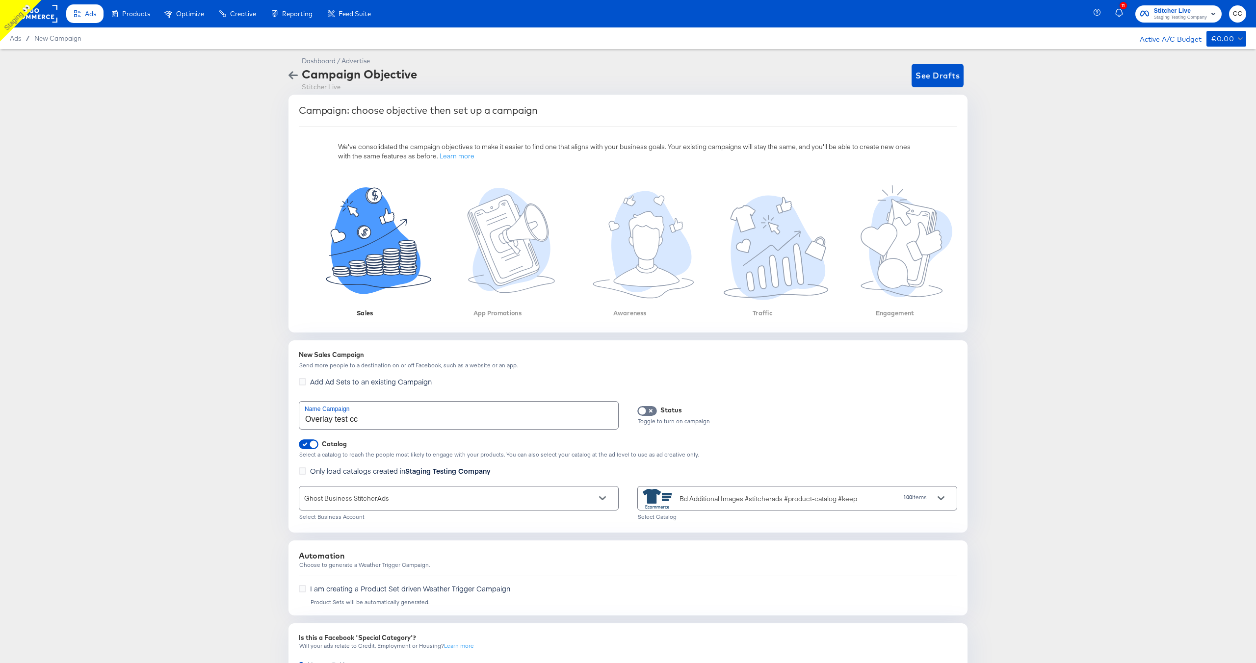
scroll to position [183, 0]
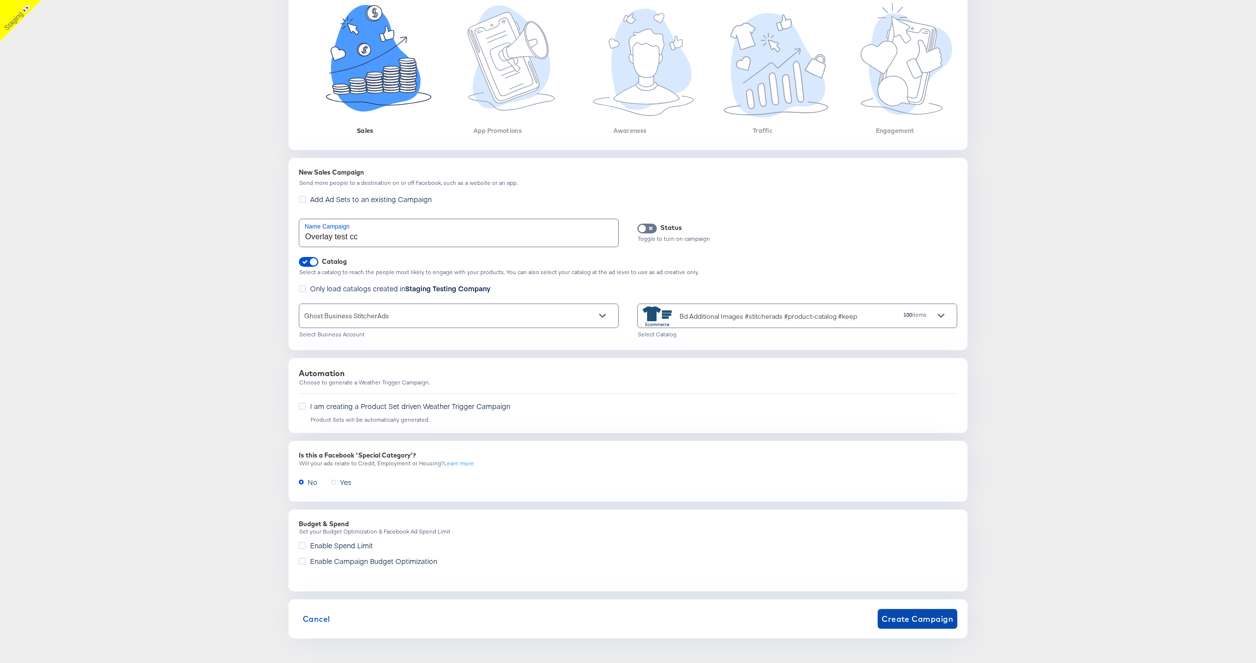
click at [920, 616] on span "Create Campaign" at bounding box center [918, 619] width 72 height 14
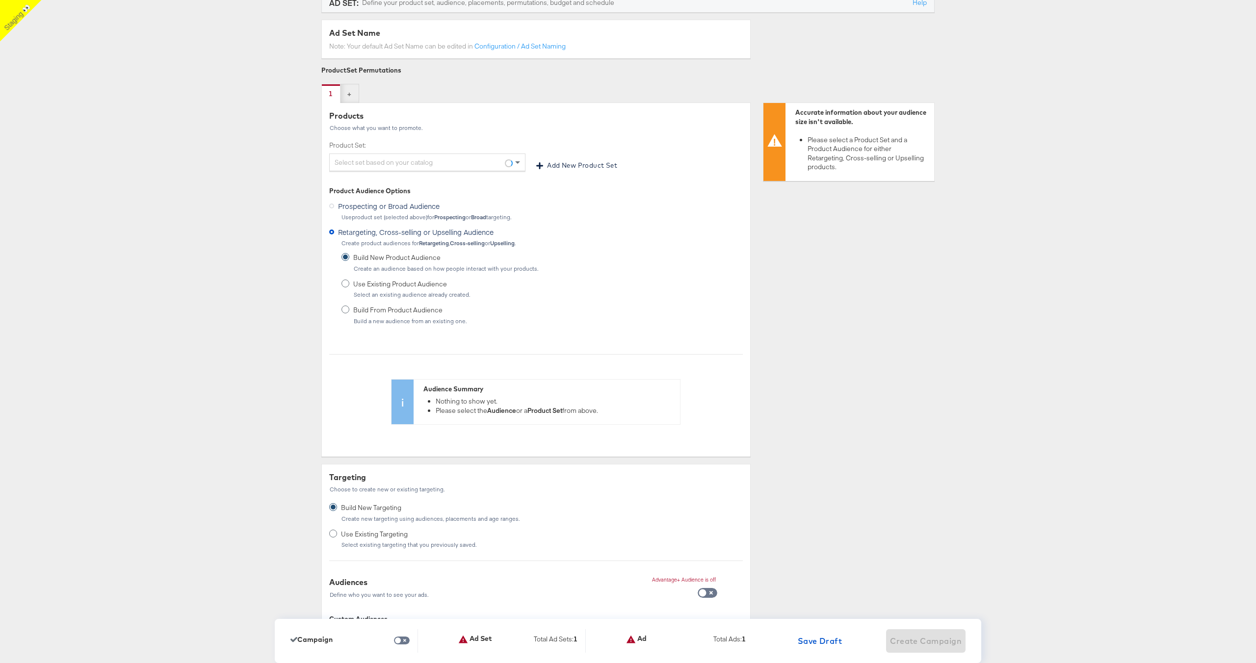
scroll to position [0, 0]
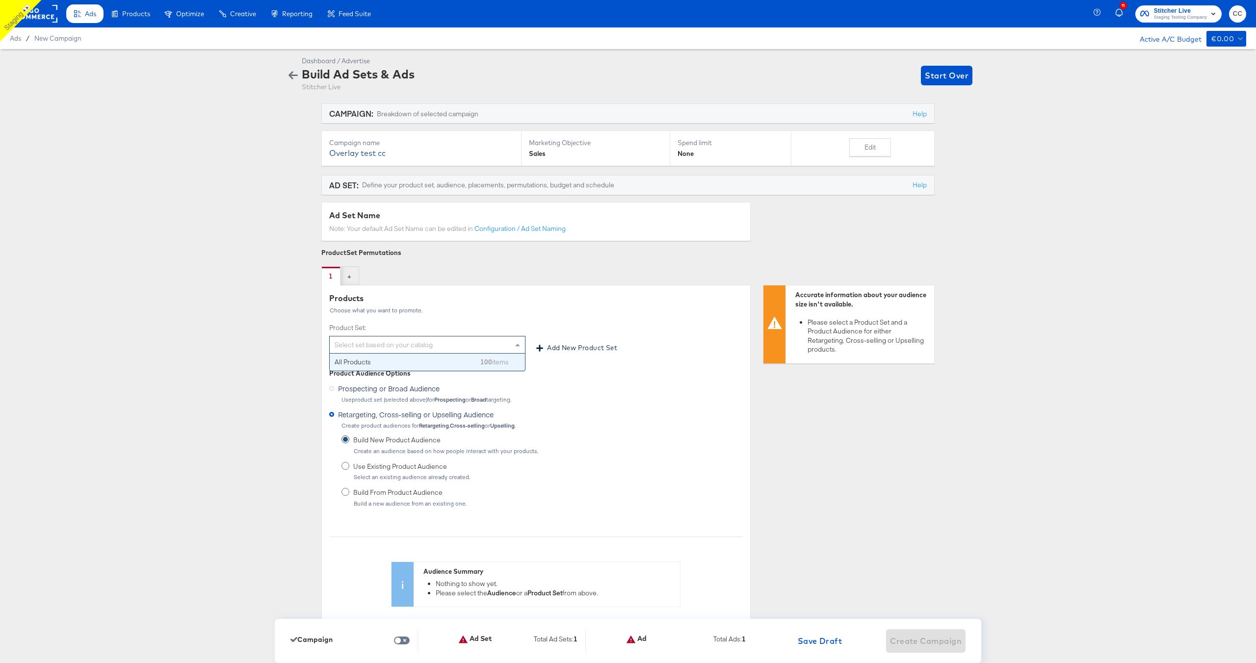
click at [430, 338] on div "Select set based on your catalog" at bounding box center [427, 345] width 195 height 17
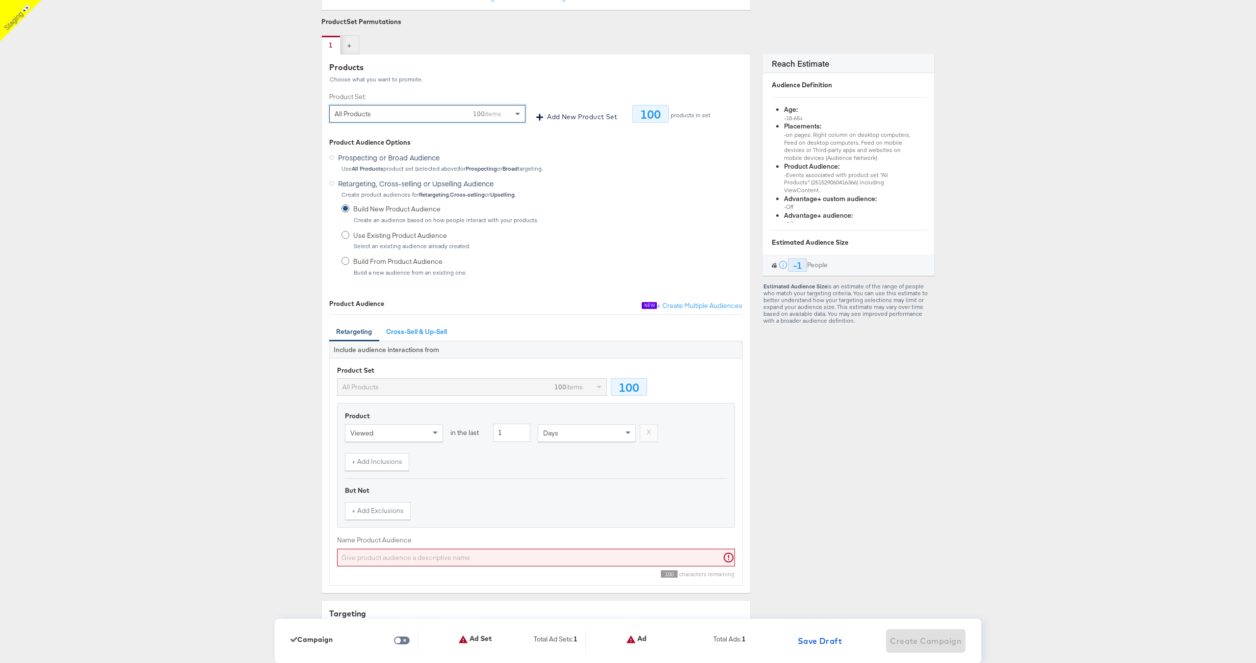
scroll to position [361, 0]
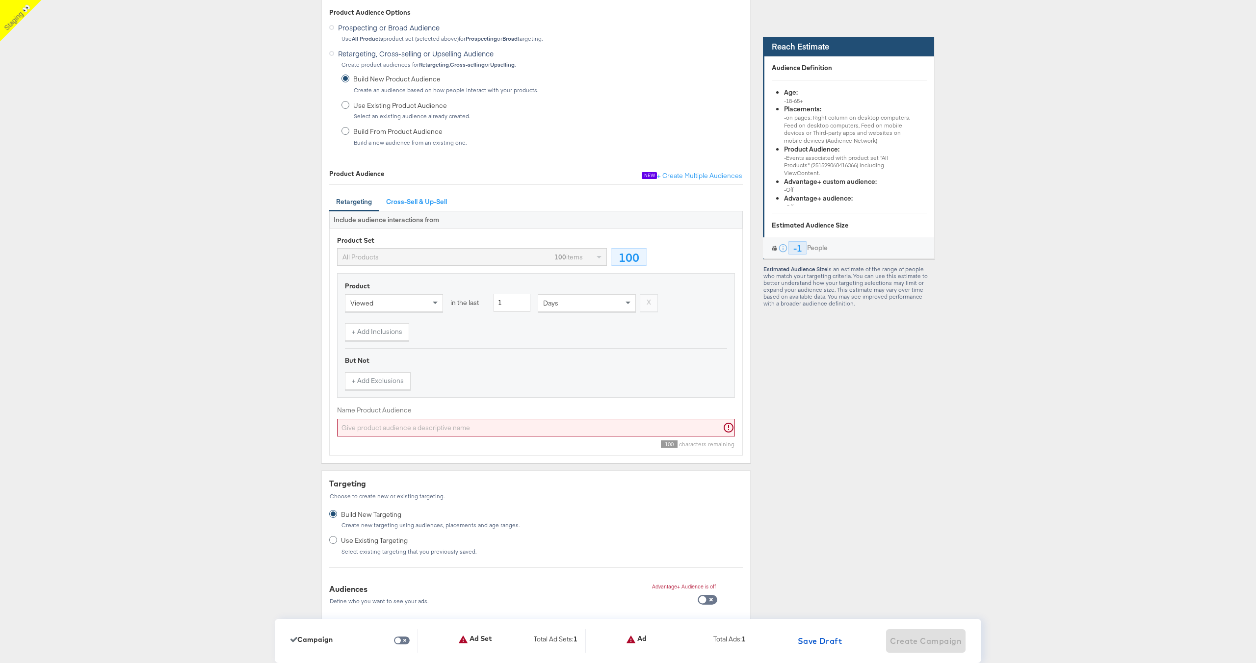
click at [507, 429] on input "Name Product Audience" at bounding box center [536, 428] width 398 height 18
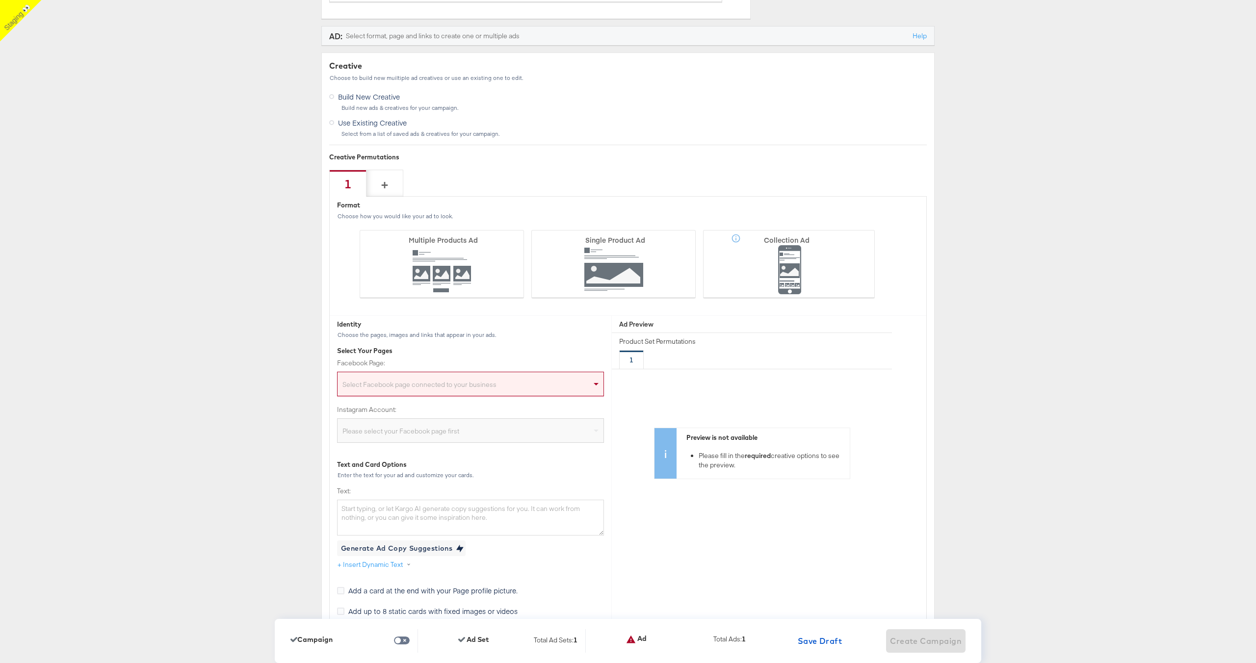
scroll to position [2521, 0]
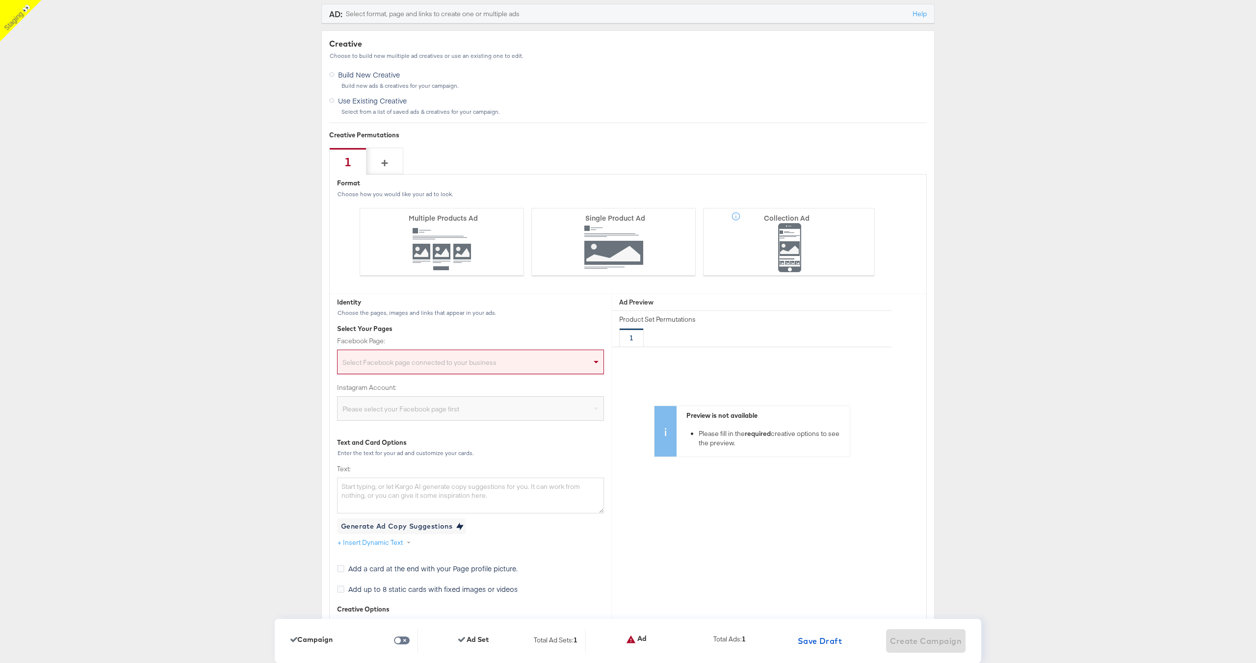
type input "e5rsygd"
click at [450, 364] on div "Select Facebook page connected to your business" at bounding box center [471, 364] width 266 height 20
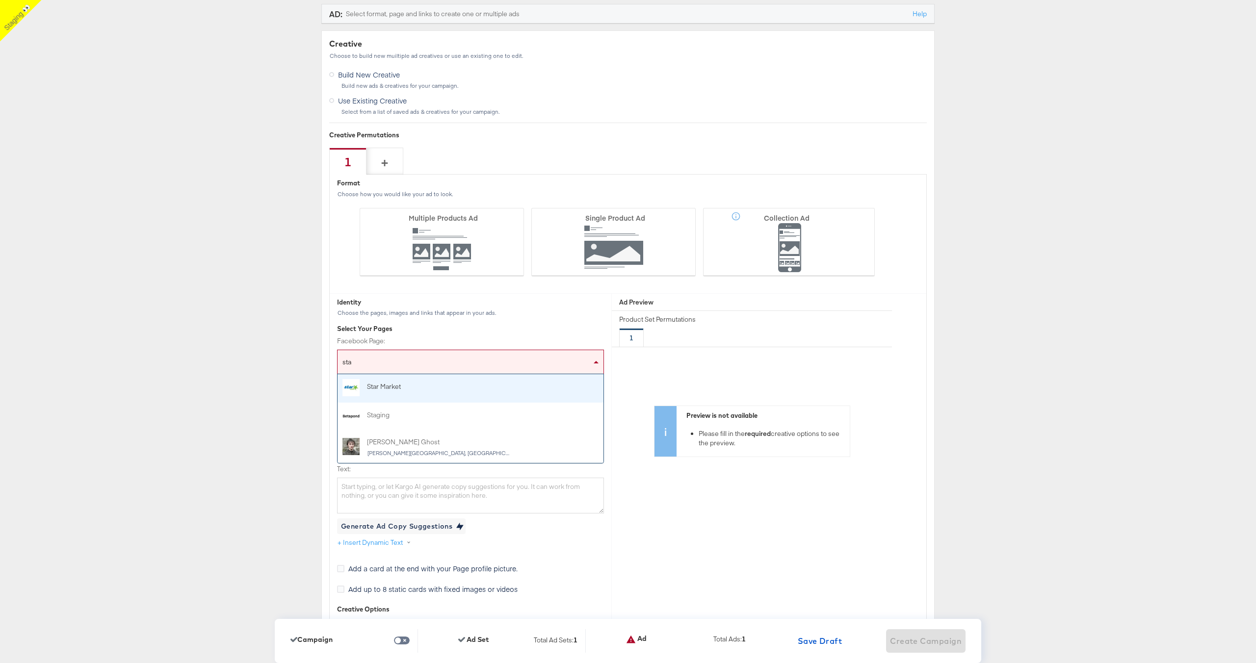
type input "stag"
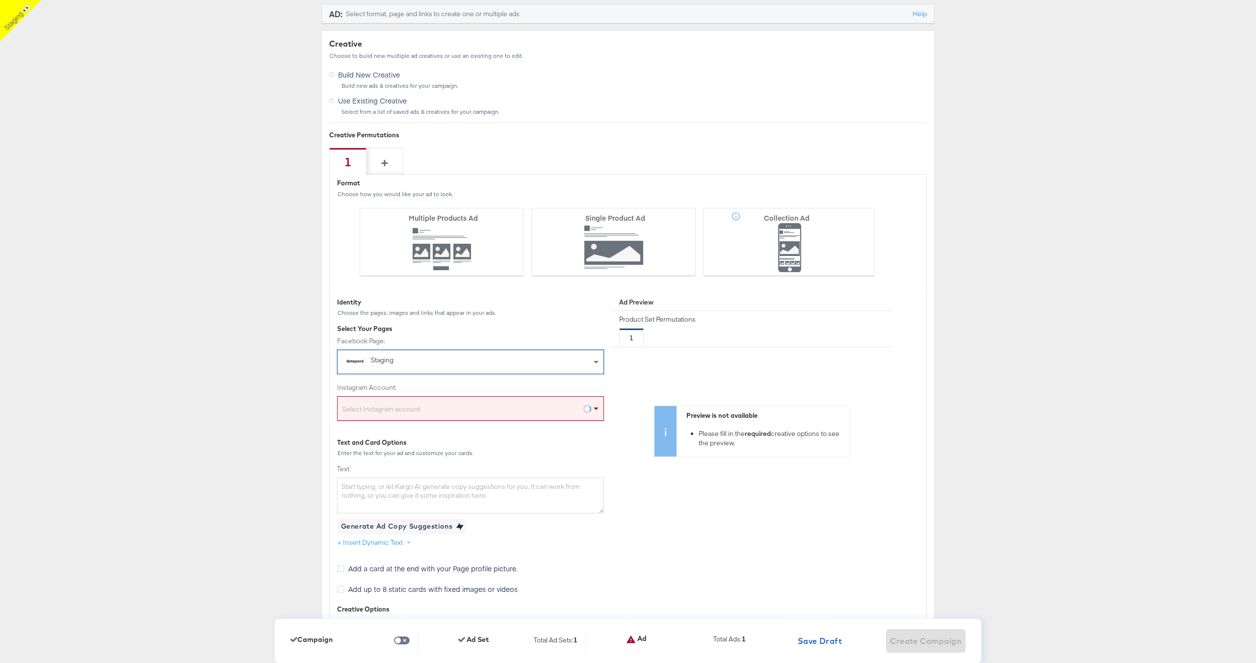
click at [431, 401] on div "Select Instagram account" at bounding box center [471, 411] width 266 height 20
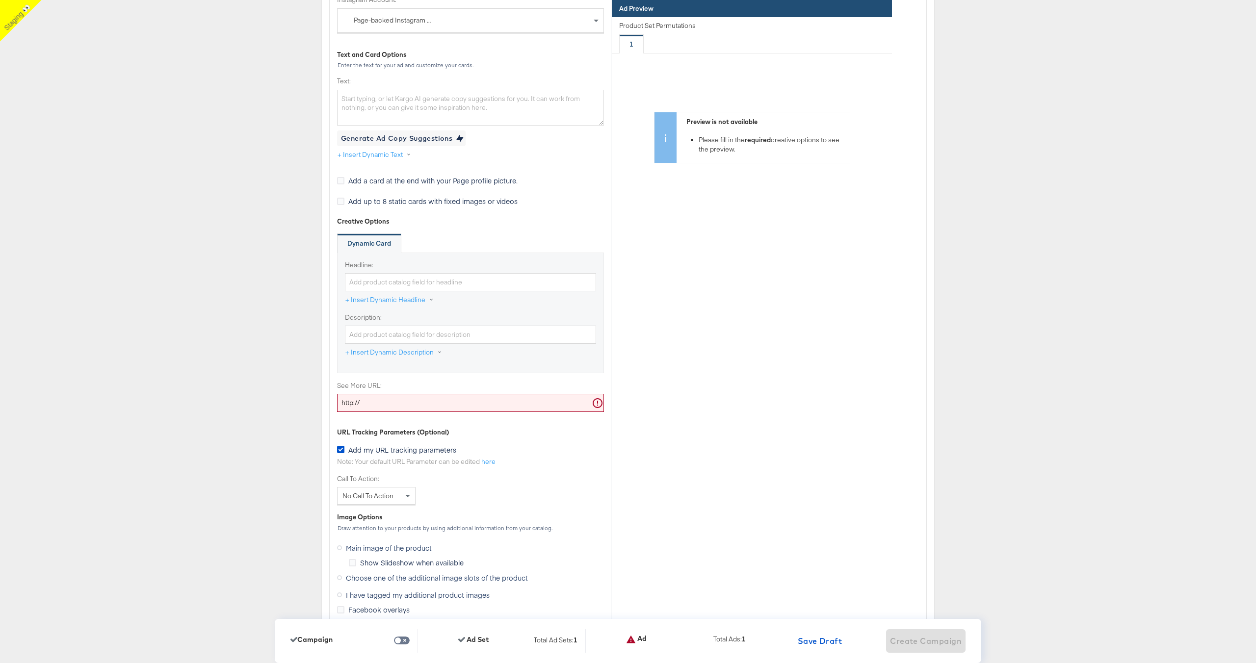
scroll to position [2941, 0]
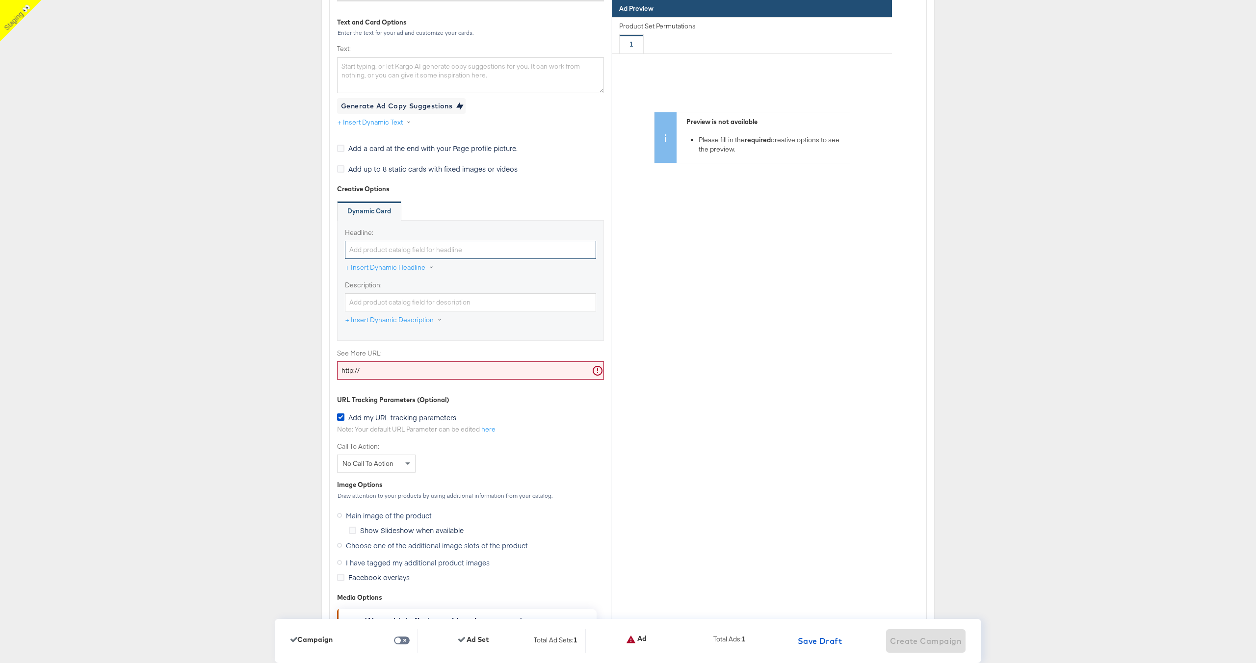
click at [400, 258] on input "Headline:" at bounding box center [470, 250] width 251 height 18
click at [391, 267] on button "+ Insert Dynamic Headline" at bounding box center [394, 268] width 99 height 18
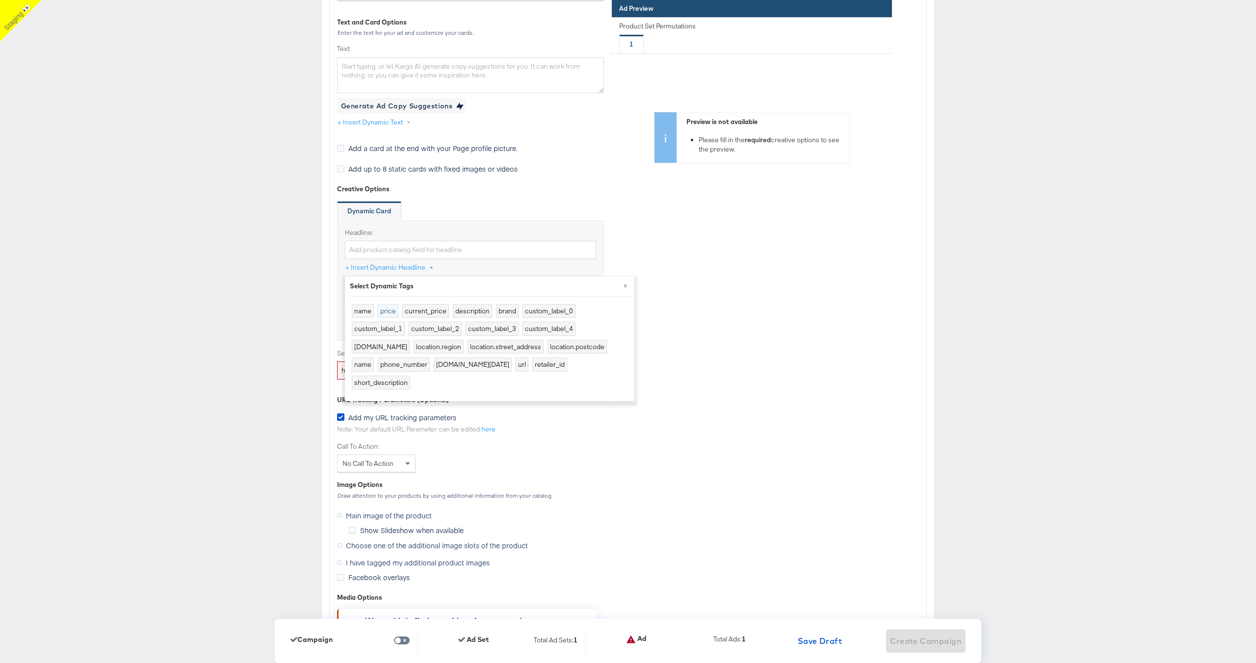
click at [386, 314] on button "price" at bounding box center [388, 311] width 21 height 14
type input "{{product.price}}"
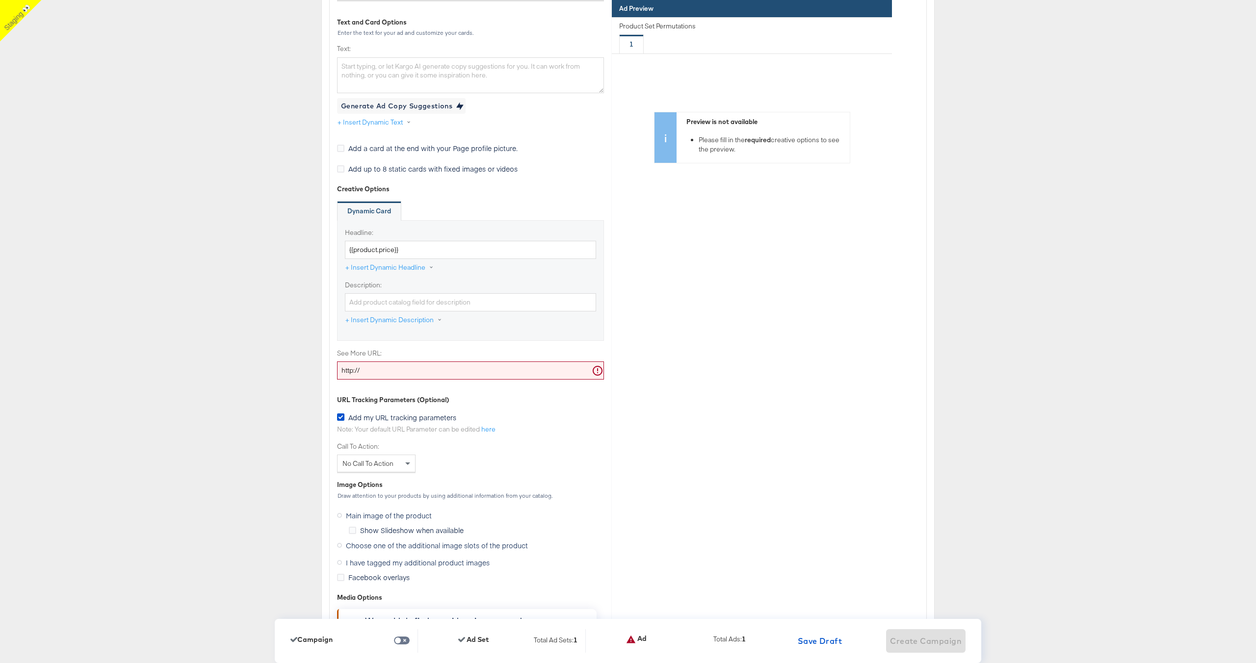
click at [384, 370] on input "http://" at bounding box center [470, 371] width 267 height 18
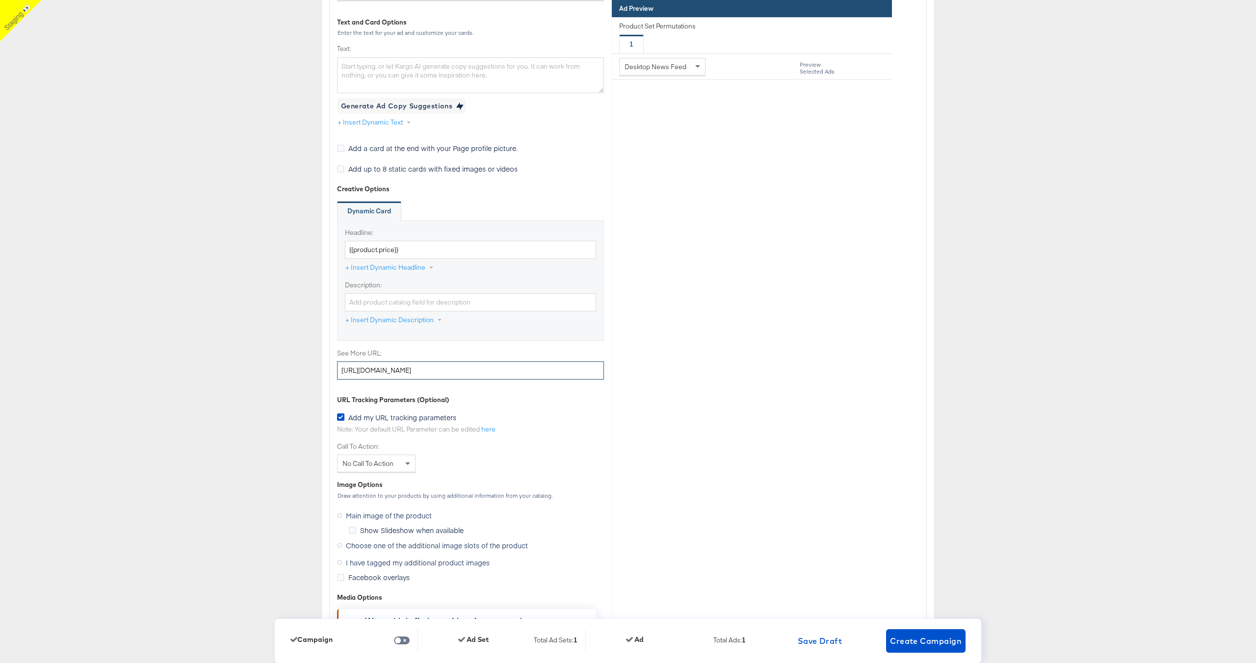
type input "http://www.kargo.com"
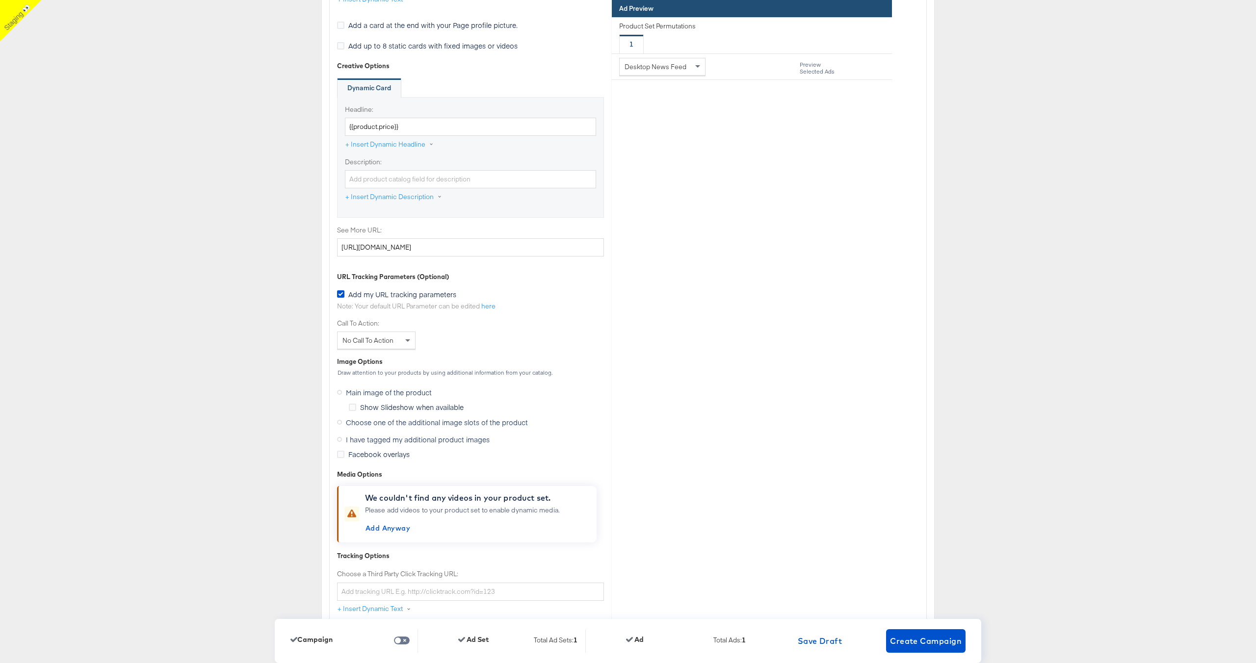
scroll to position [3092, 0]
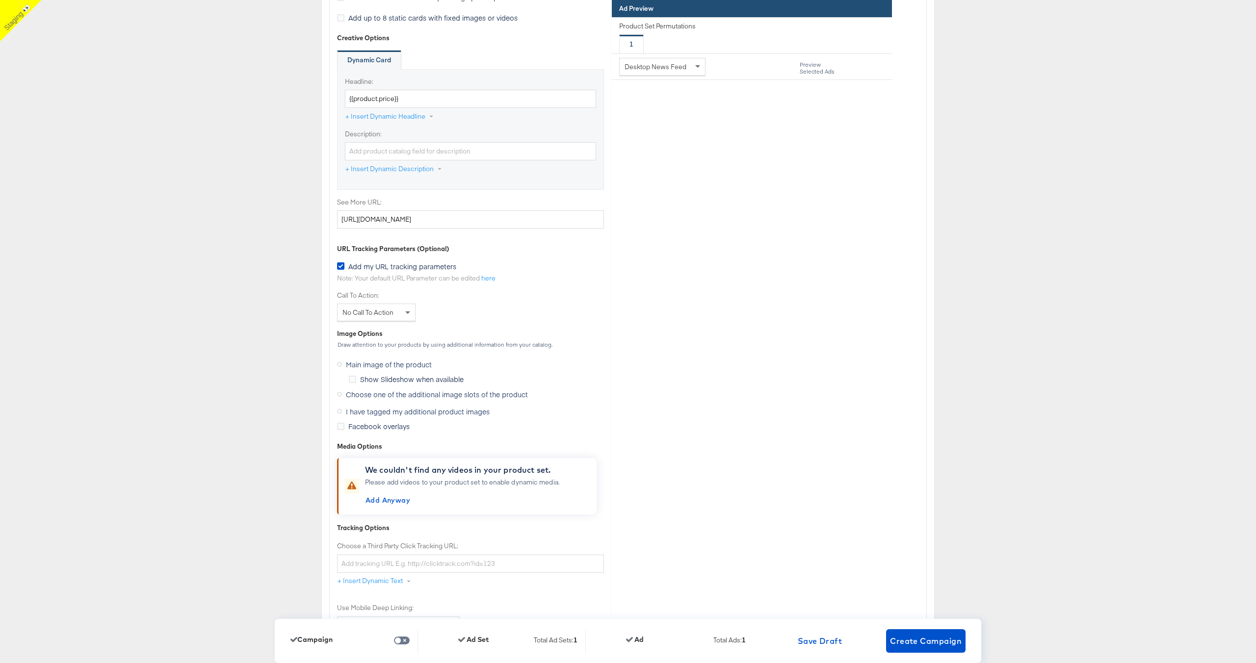
click at [375, 315] on span "No Call To Action" at bounding box center [367, 312] width 51 height 9
type input "shop"
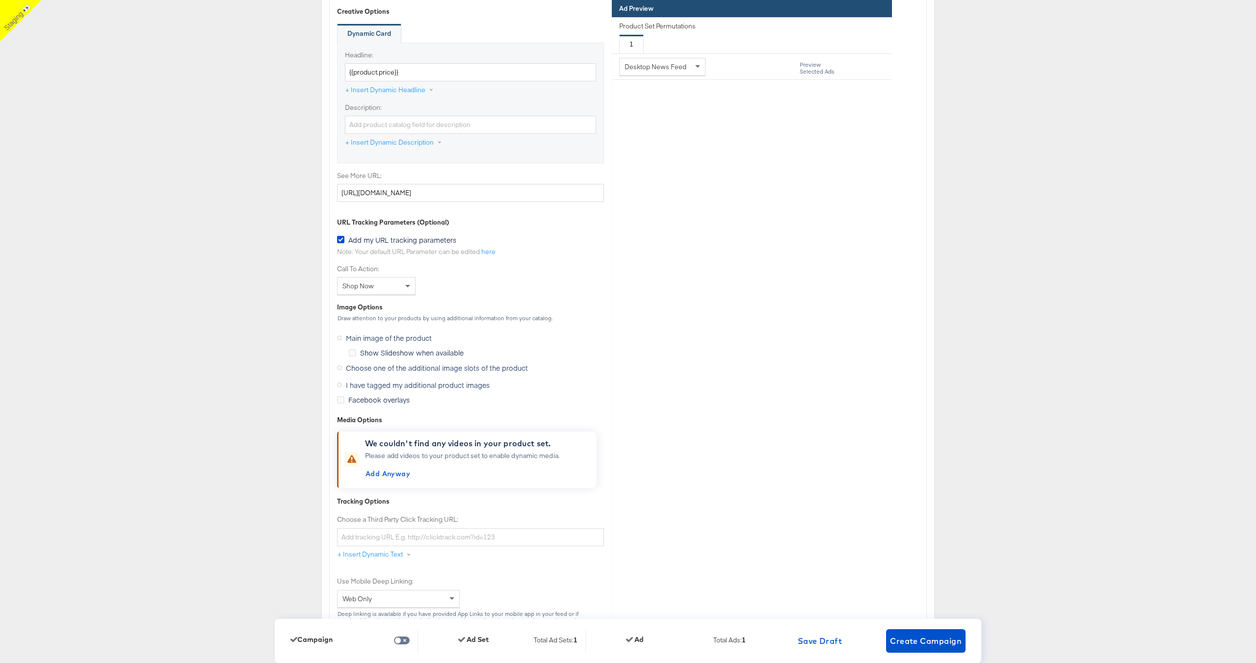
scroll to position [3164, 0]
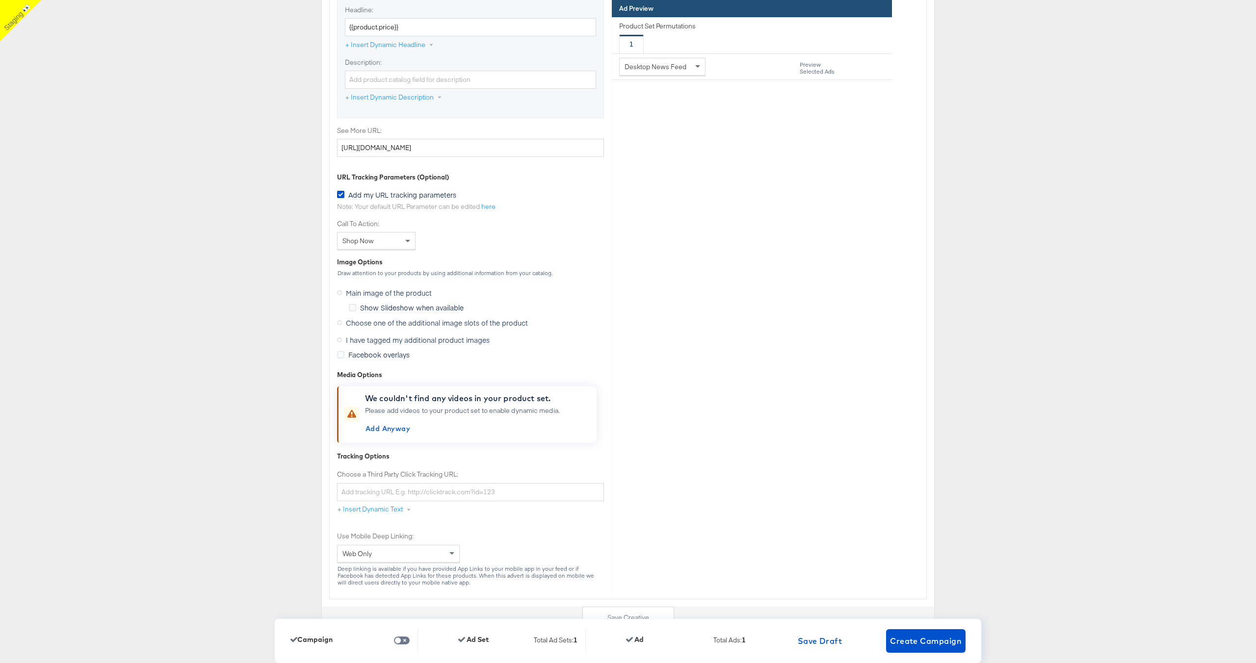
click at [339, 325] on label "Choose one of the additional image slots of the product" at bounding box center [434, 322] width 195 height 15
click at [0, 0] on input "Choose one of the additional image slots of the product" at bounding box center [0, 0] width 0 height 0
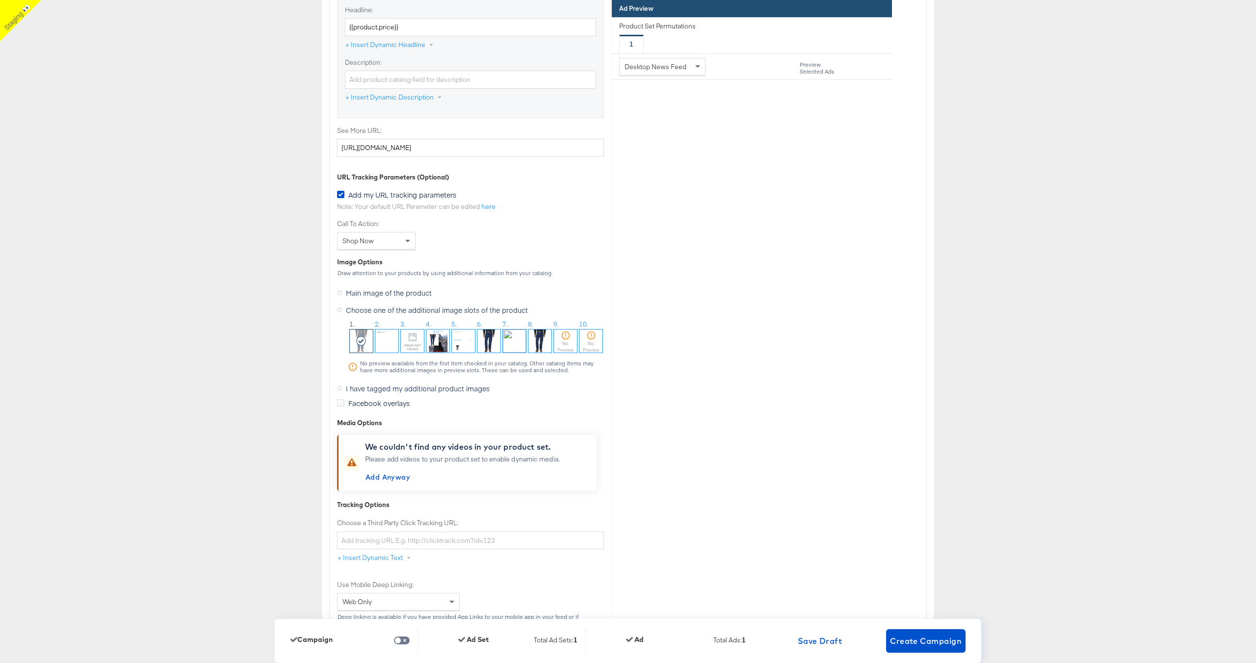
click at [436, 345] on img at bounding box center [437, 341] width 23 height 23
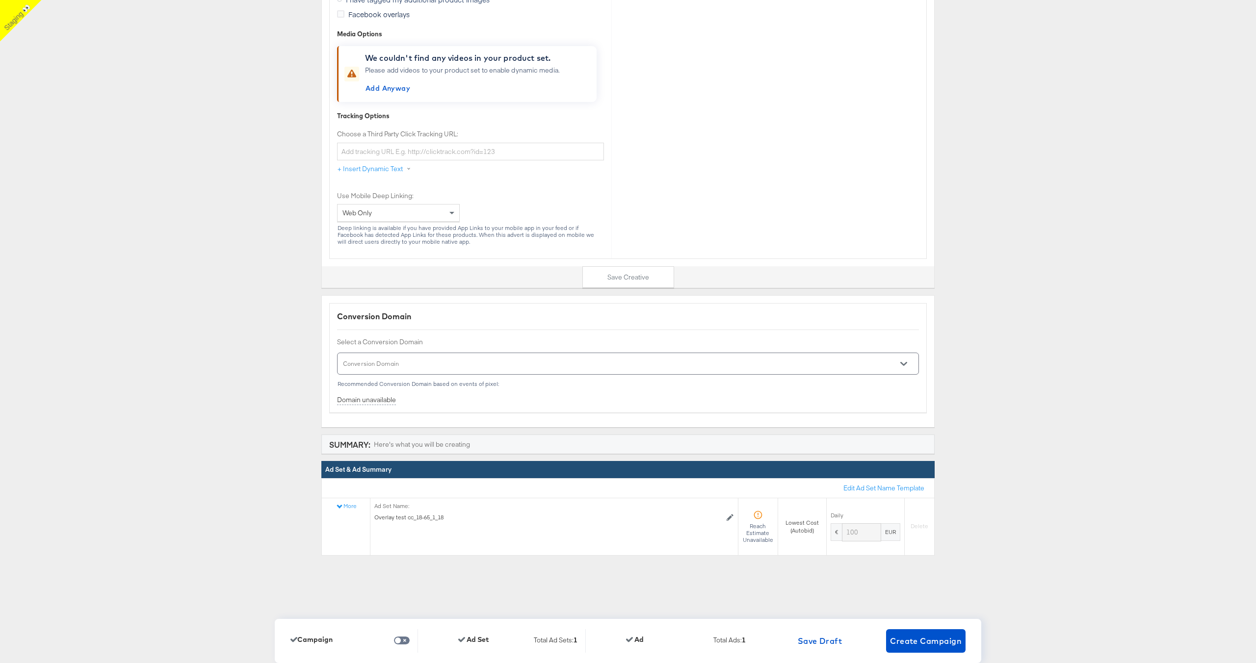
scroll to position [3568, 0]
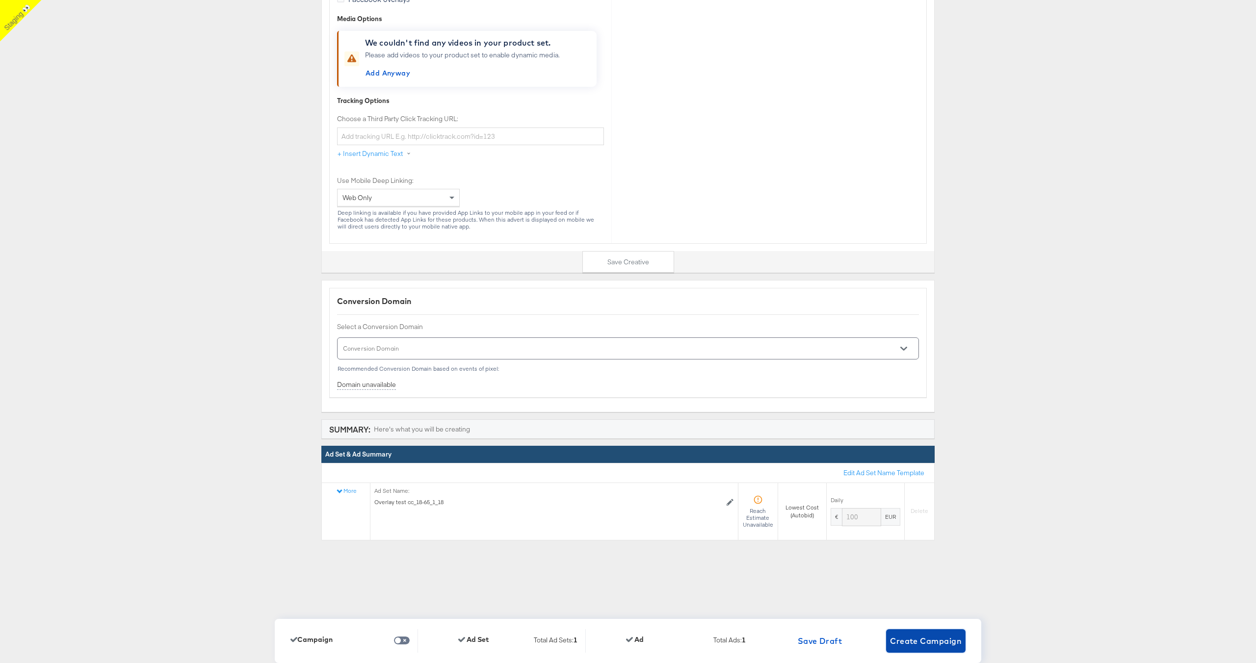
click at [927, 639] on span "Create Campaign" at bounding box center [926, 641] width 72 height 14
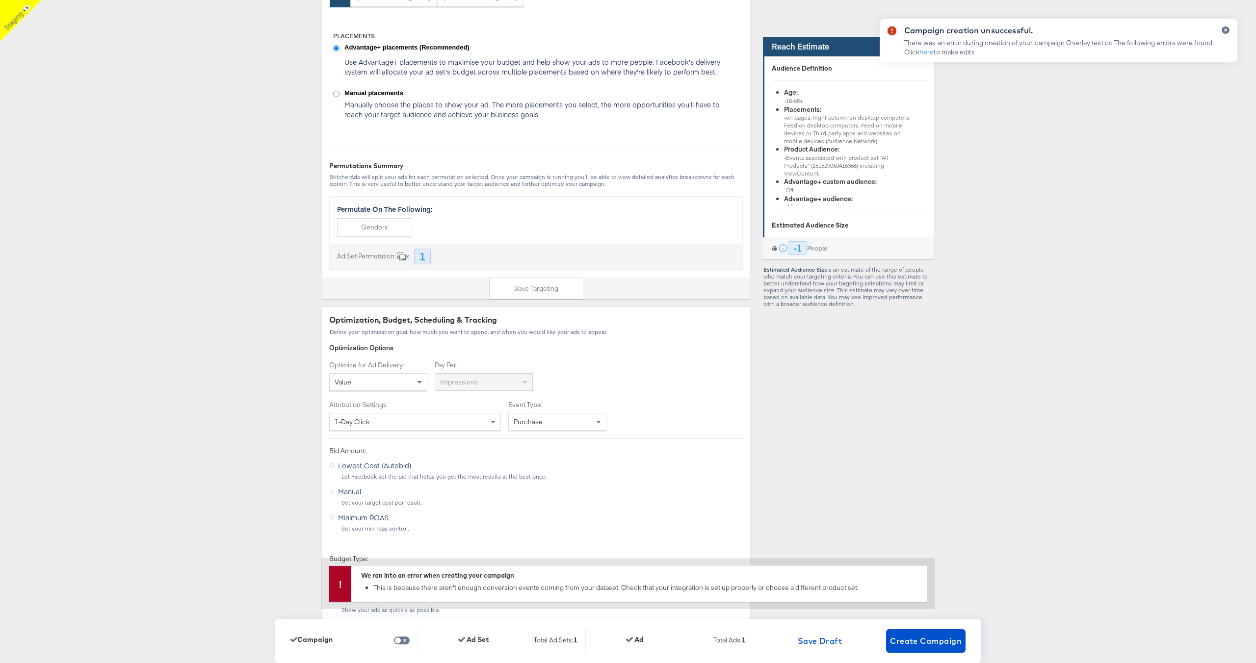
scroll to position [1557, 0]
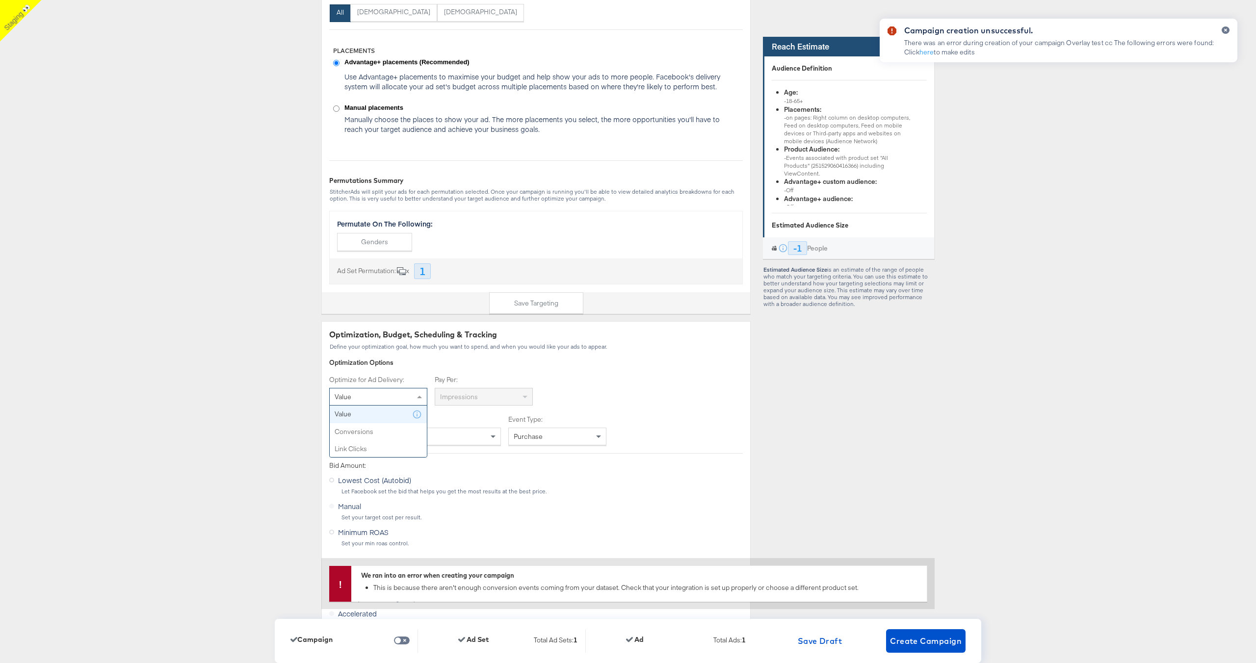
click at [393, 403] on div "Value" at bounding box center [378, 397] width 97 height 17
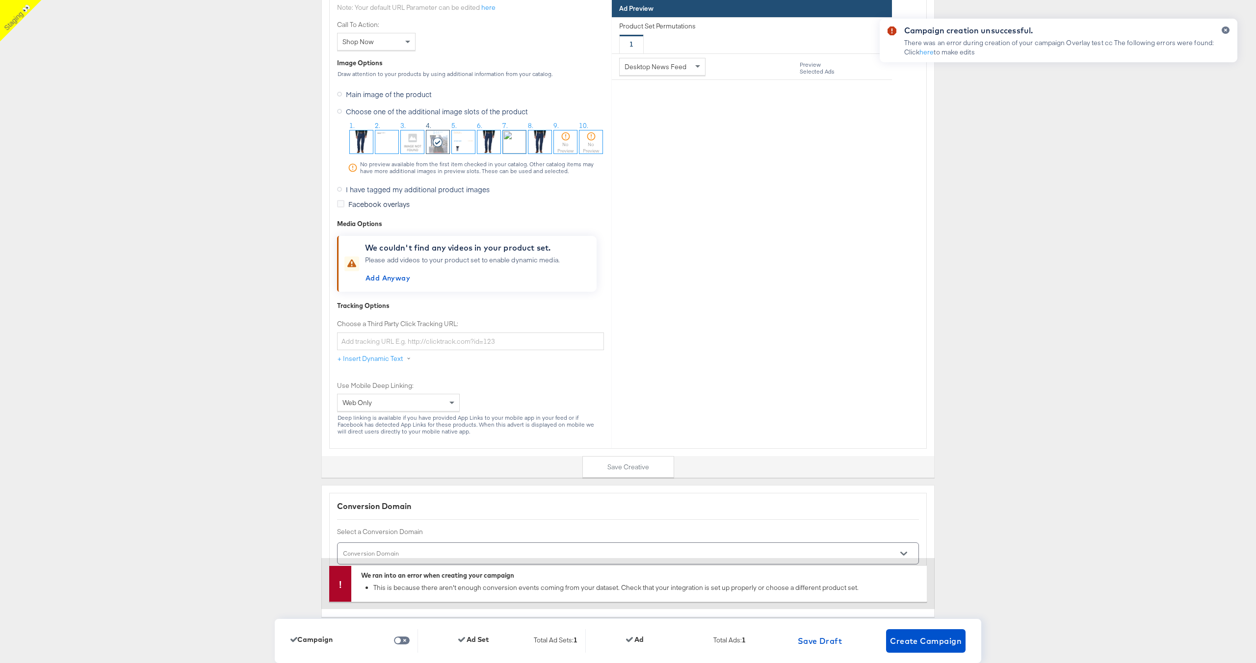
scroll to position [3600, 0]
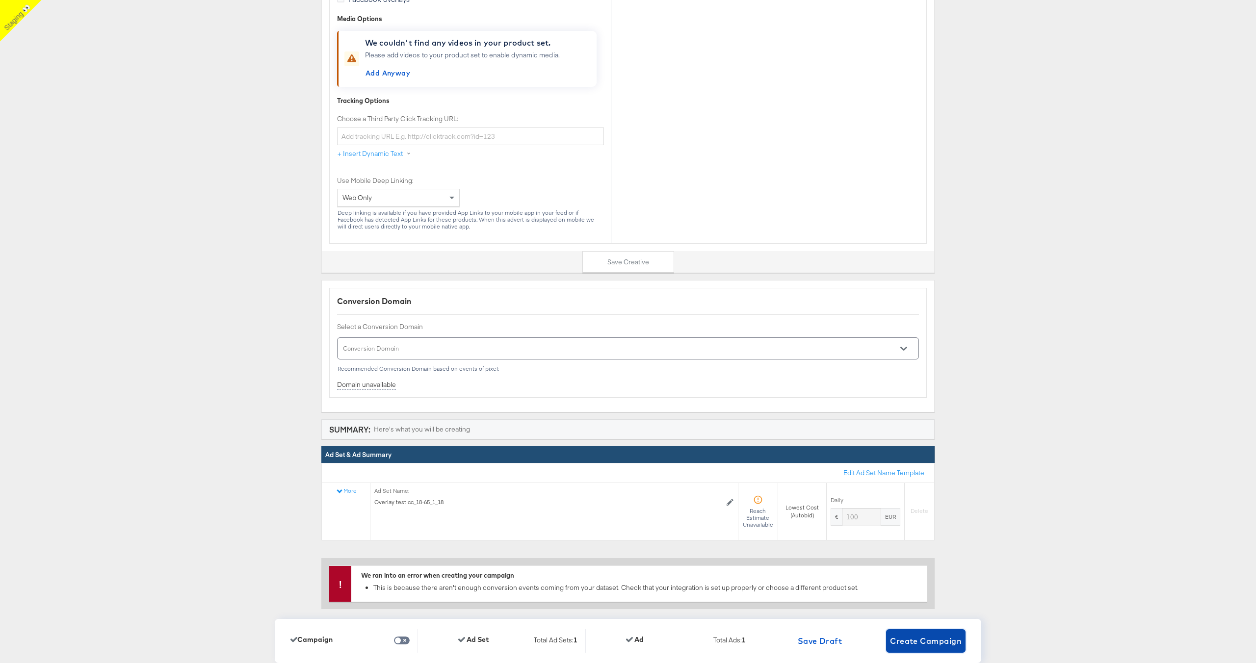
click at [914, 633] on button "Create Campaign" at bounding box center [925, 641] width 79 height 24
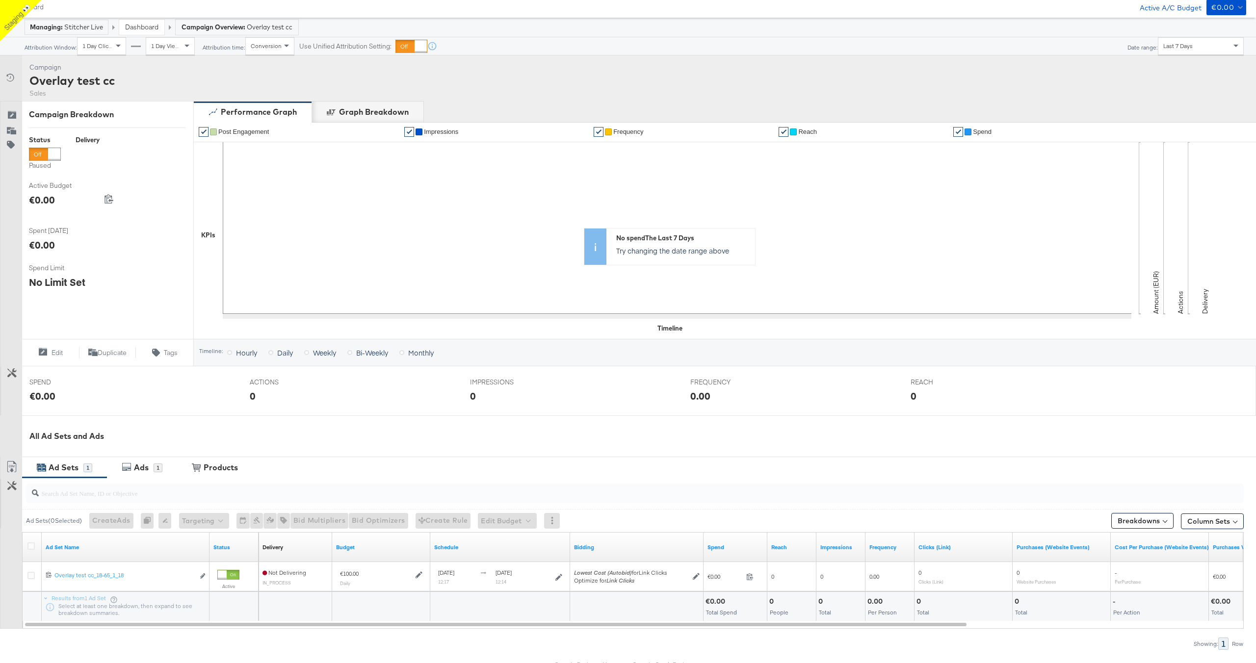
scroll to position [82, 0]
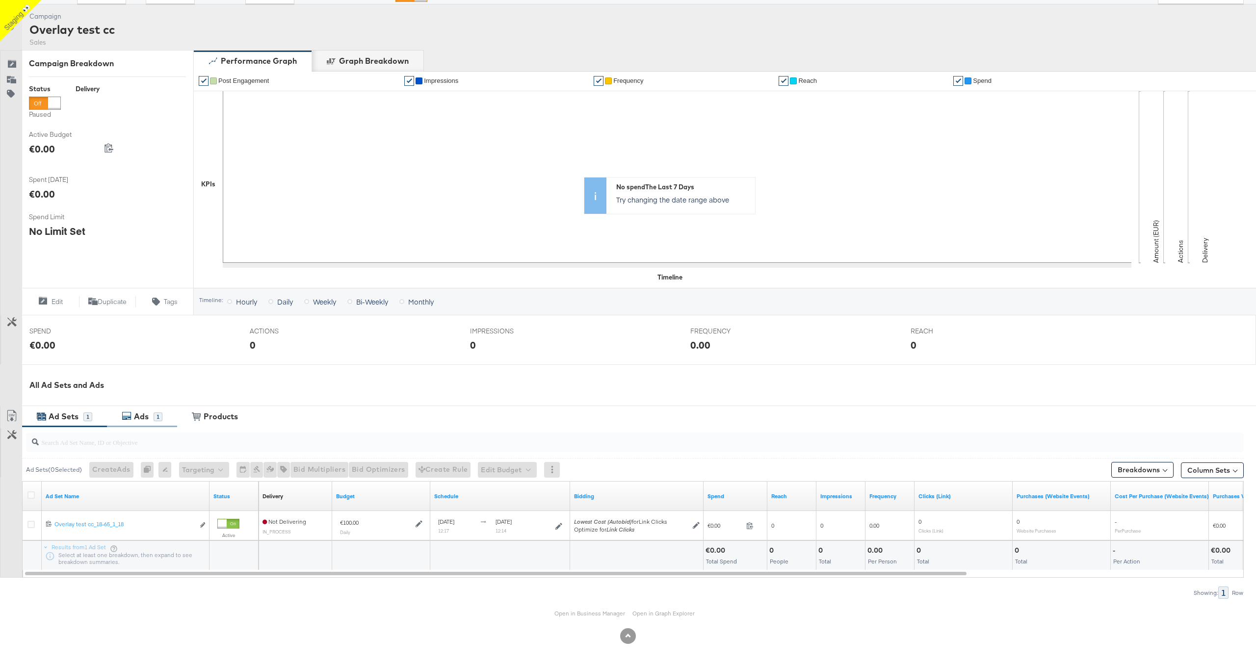
click at [150, 416] on div "Ads" at bounding box center [142, 416] width 22 height 11
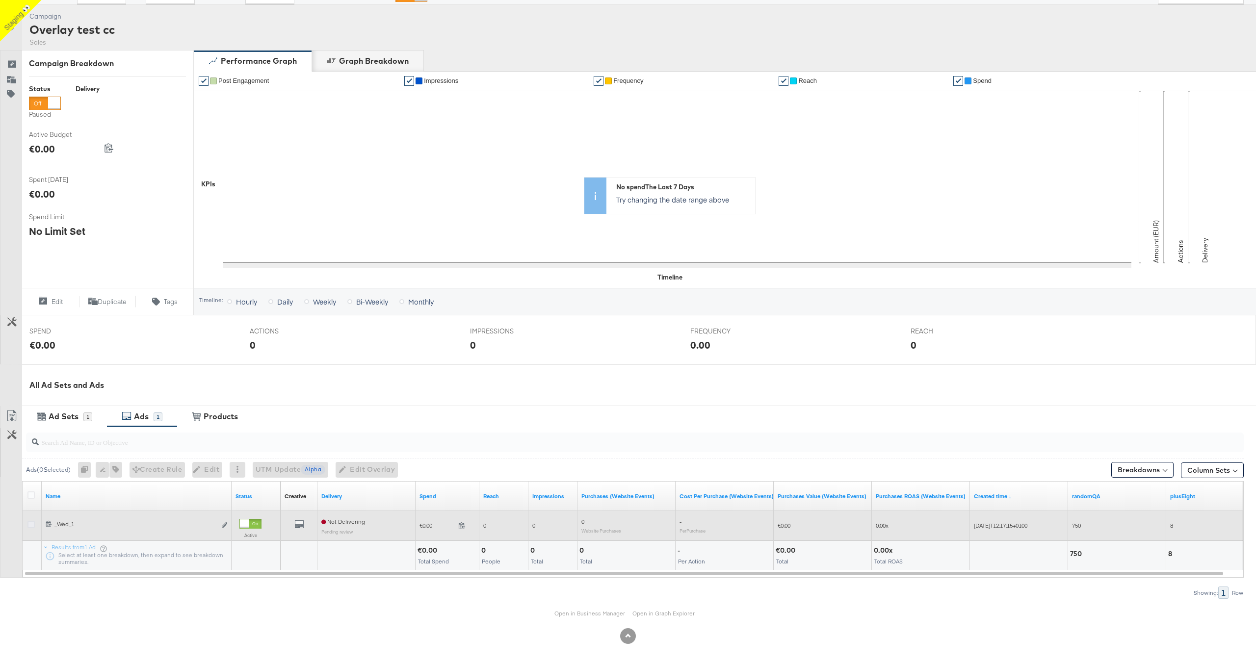
click at [30, 522] on icon at bounding box center [30, 524] width 7 height 7
click at [0, 0] on input "checkbox" at bounding box center [0, 0] width 0 height 0
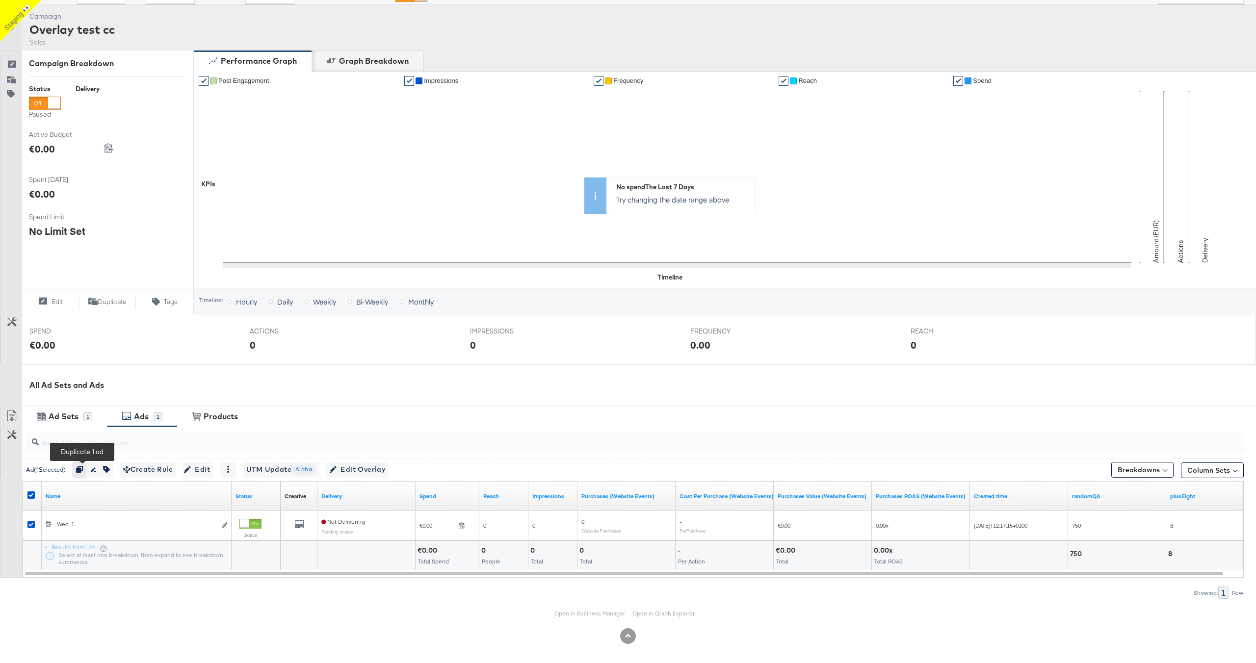
click at [83, 468] on icon "button" at bounding box center [79, 469] width 7 height 7
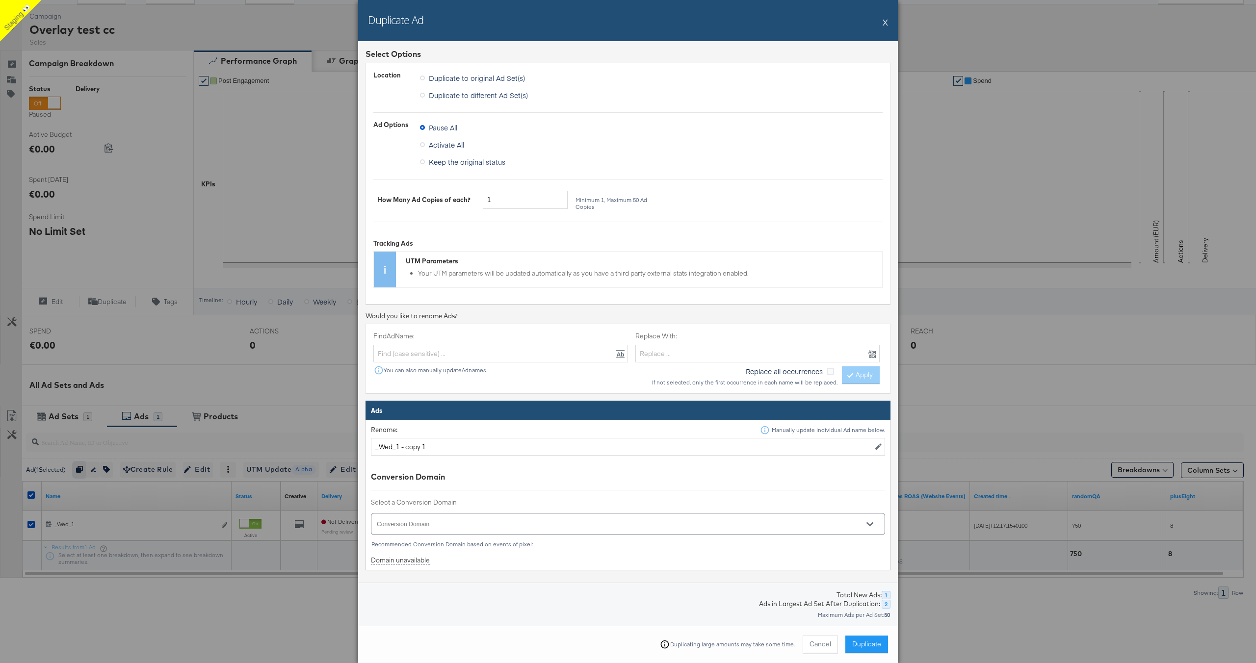
scroll to position [85, 0]
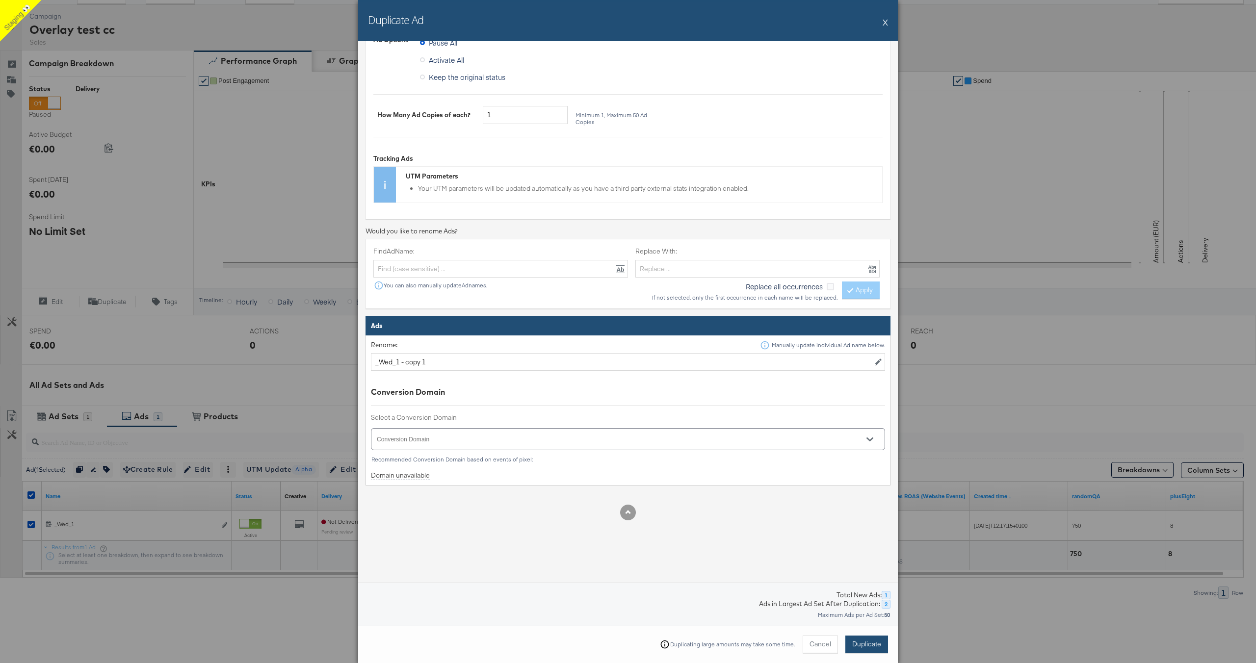
click at [861, 641] on span "Duplicate" at bounding box center [866, 644] width 29 height 9
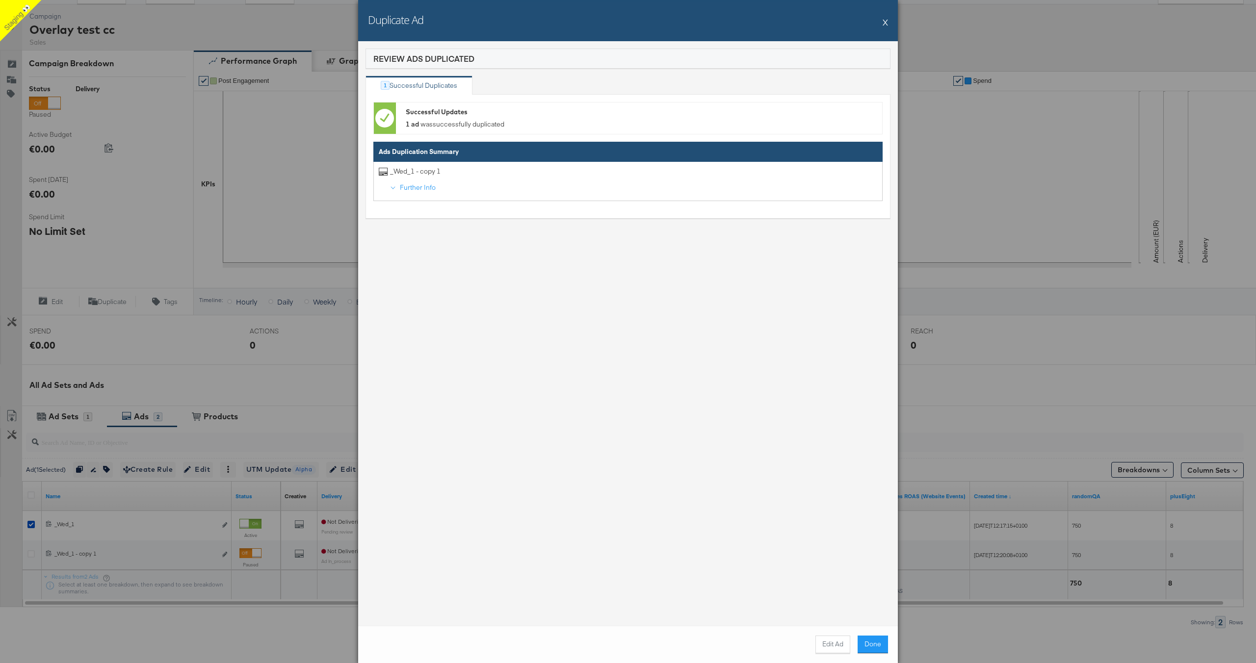
click at [890, 20] on div "Duplicate Ad X" at bounding box center [628, 20] width 540 height 41
click at [884, 23] on button "X" at bounding box center [885, 22] width 5 height 20
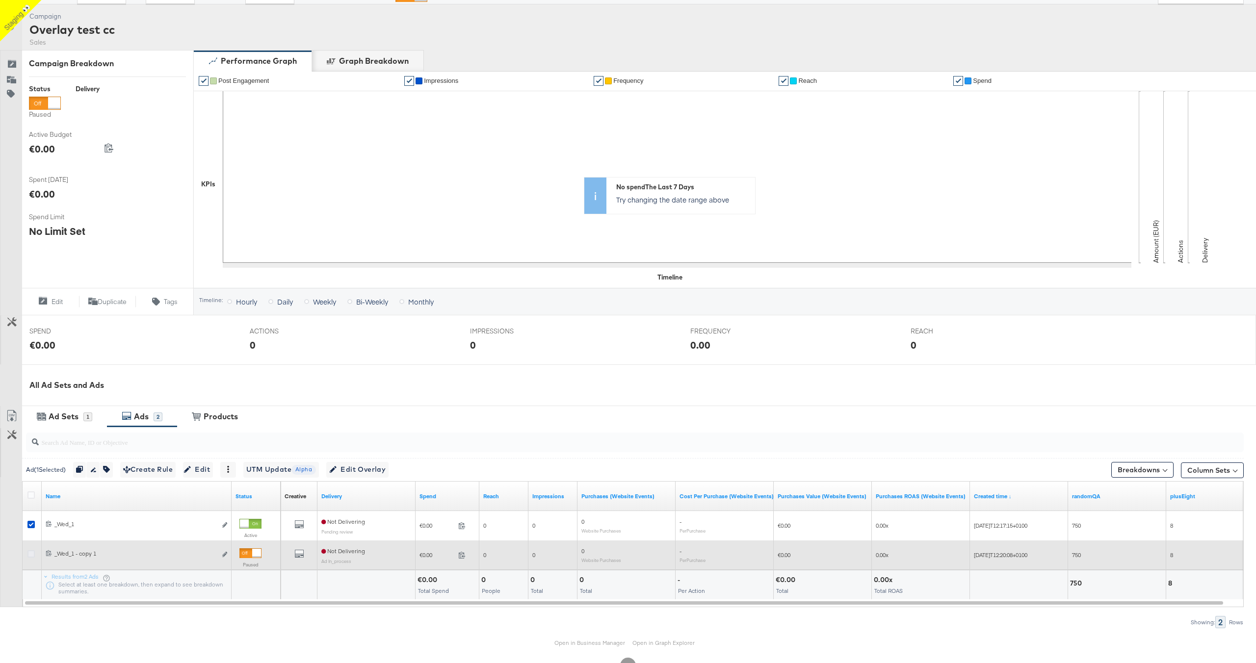
click at [30, 551] on icon at bounding box center [30, 553] width 7 height 7
click at [0, 0] on input "checkbox" at bounding box center [0, 0] width 0 height 0
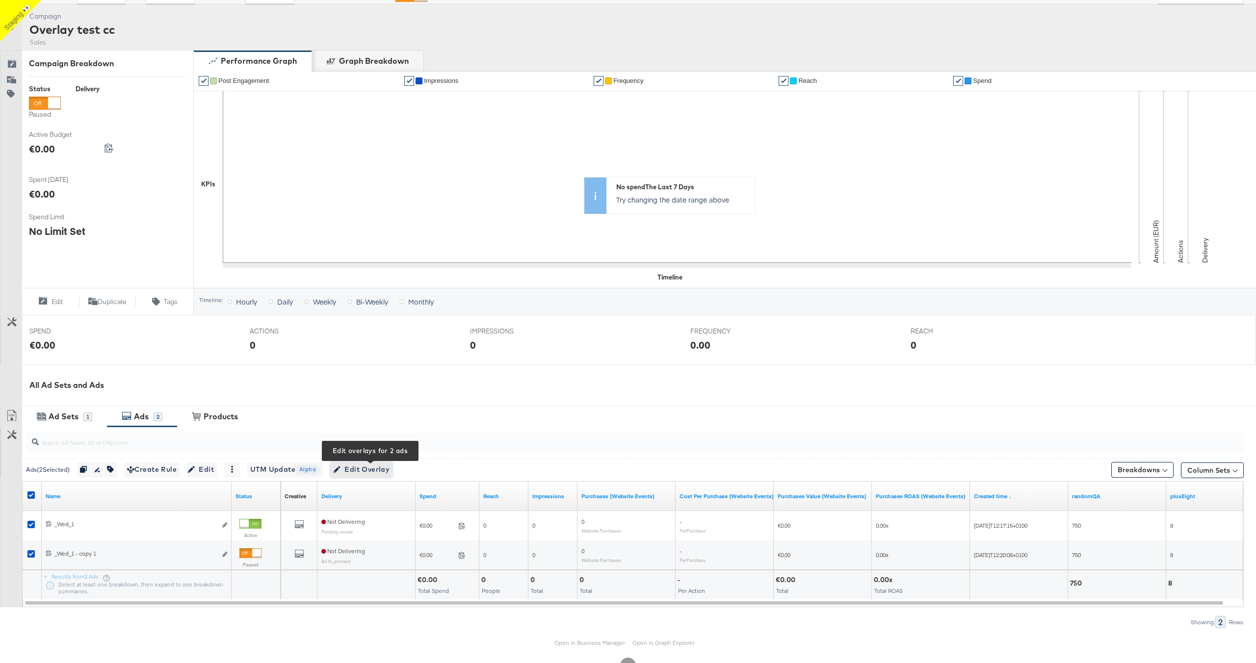
click at [377, 467] on span "Edit Overlay Edit overlays for 2 ads" at bounding box center [361, 470] width 56 height 12
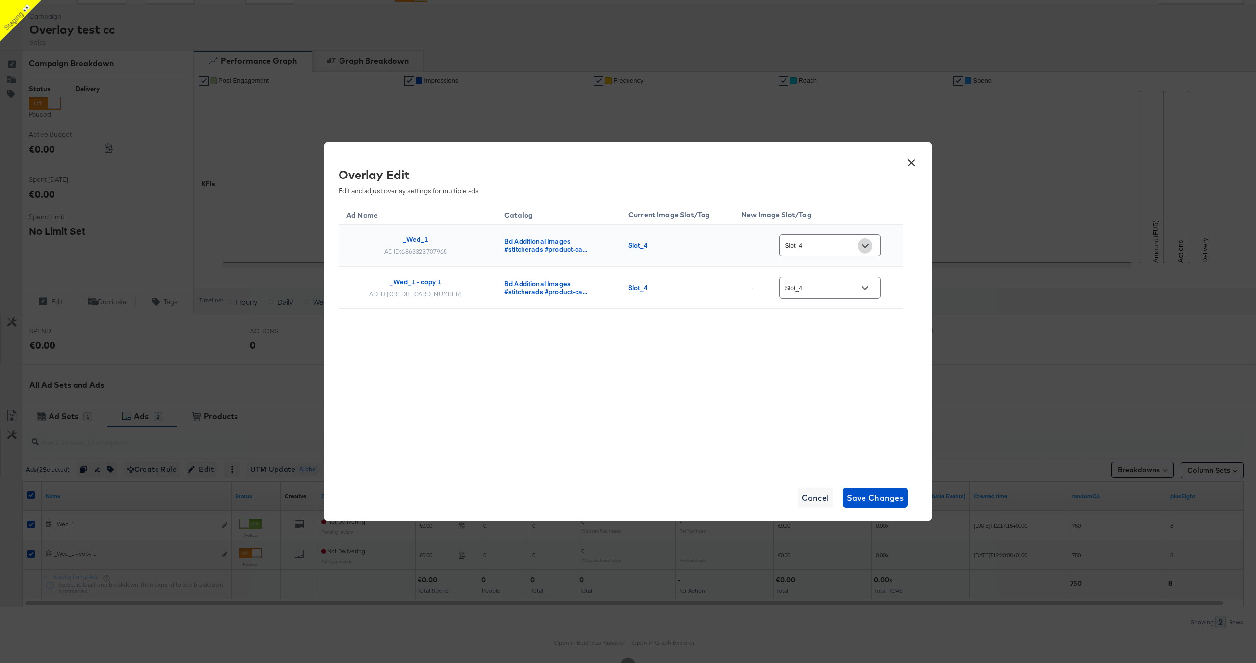
click at [868, 246] on icon "Open" at bounding box center [864, 246] width 7 height 4
click at [826, 419] on div "Slot_6" at bounding box center [837, 414] width 56 height 10
type input "Slot_6"
click at [868, 286] on icon "Open" at bounding box center [864, 288] width 7 height 7
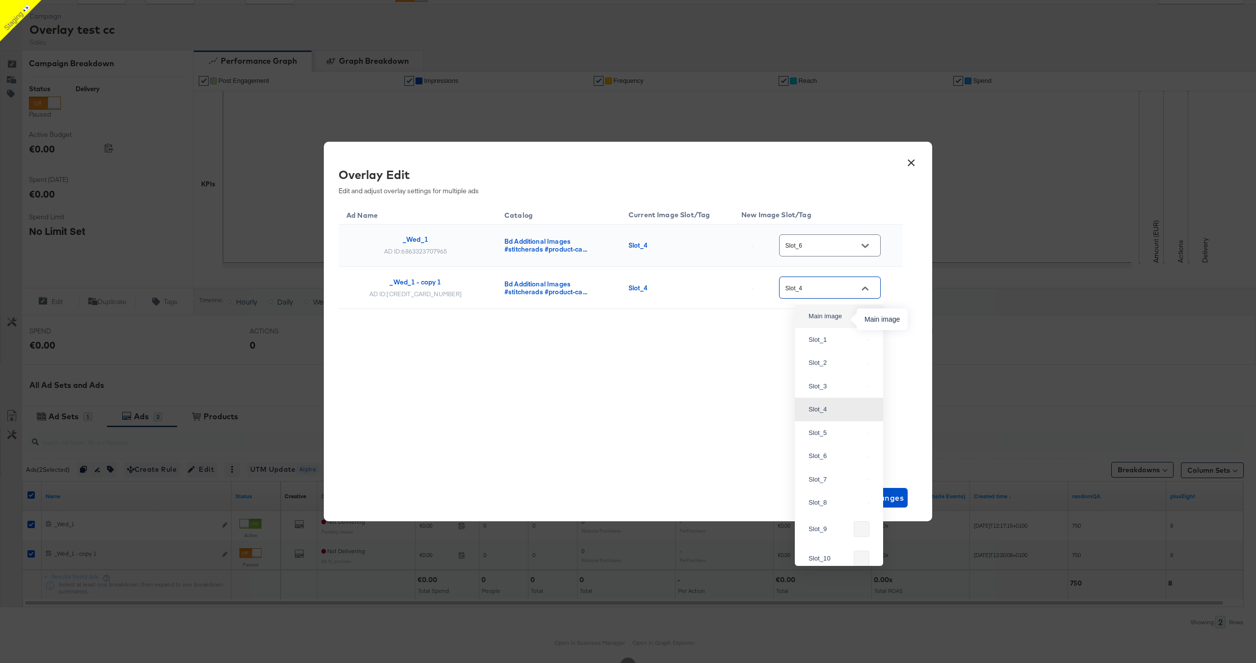
click at [833, 321] on div "Main image" at bounding box center [837, 317] width 56 height 10
type input "Main image"
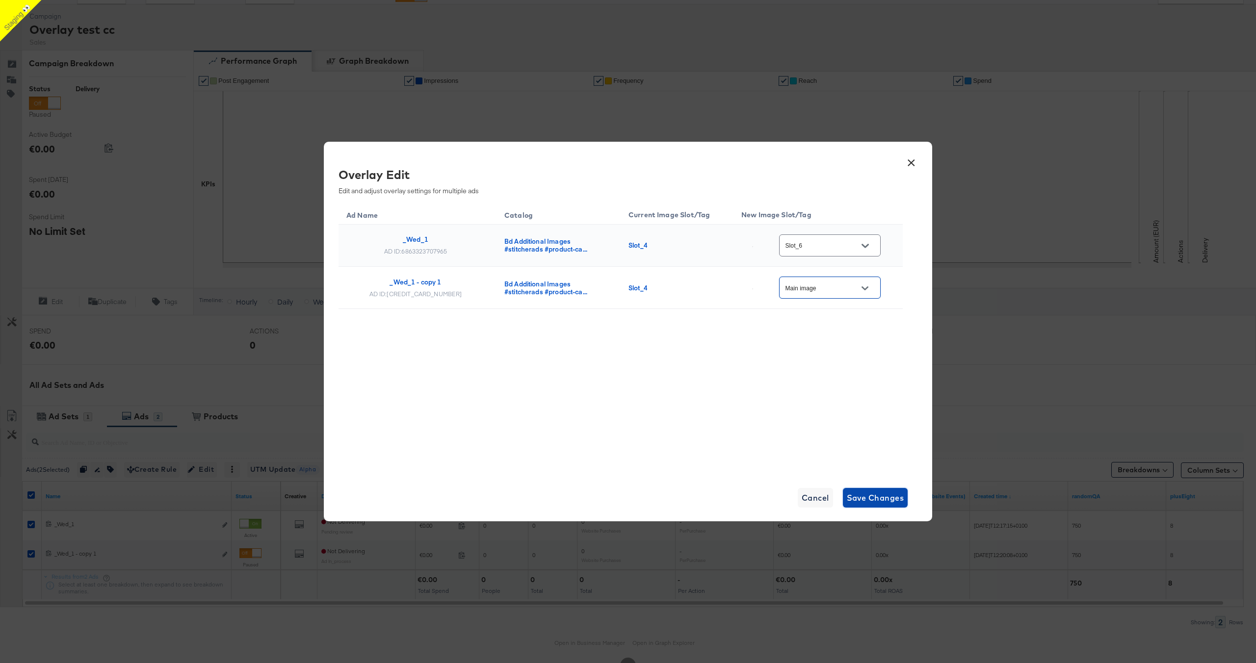
click at [886, 496] on span "Save Changes" at bounding box center [875, 498] width 57 height 14
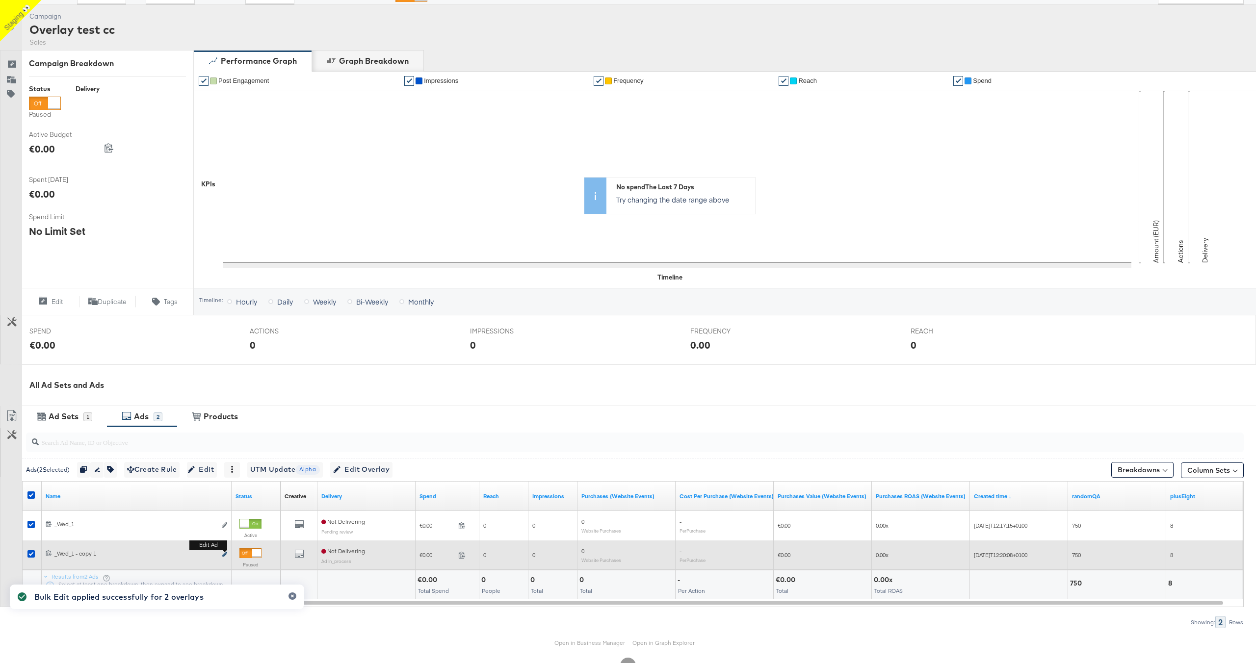
click at [225, 554] on icon "link" at bounding box center [224, 554] width 5 height 5
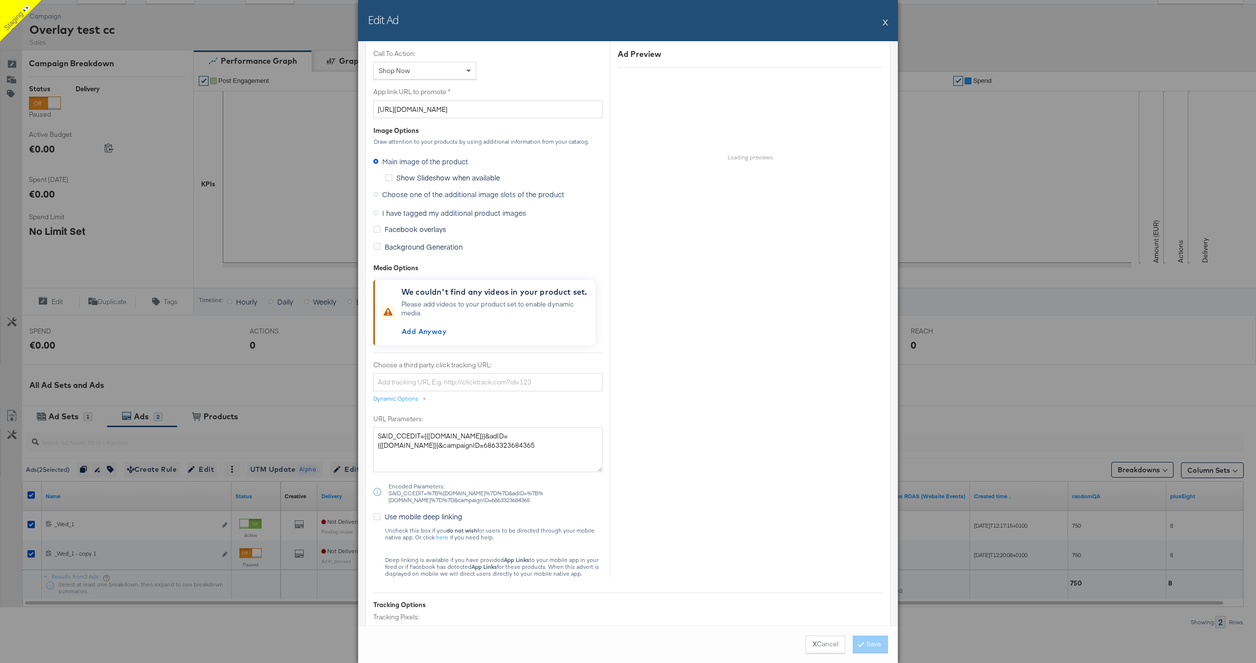
scroll to position [764, 0]
click at [887, 23] on button "X" at bounding box center [885, 22] width 5 height 20
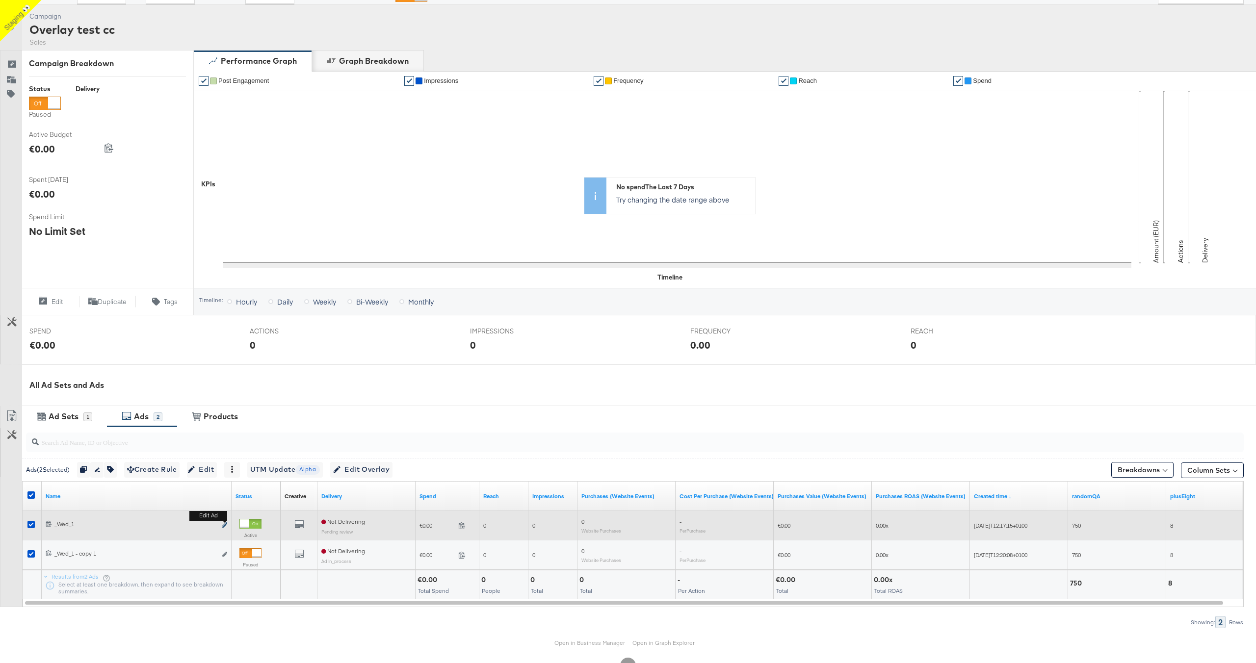
click at [223, 524] on icon "link" at bounding box center [224, 524] width 5 height 5
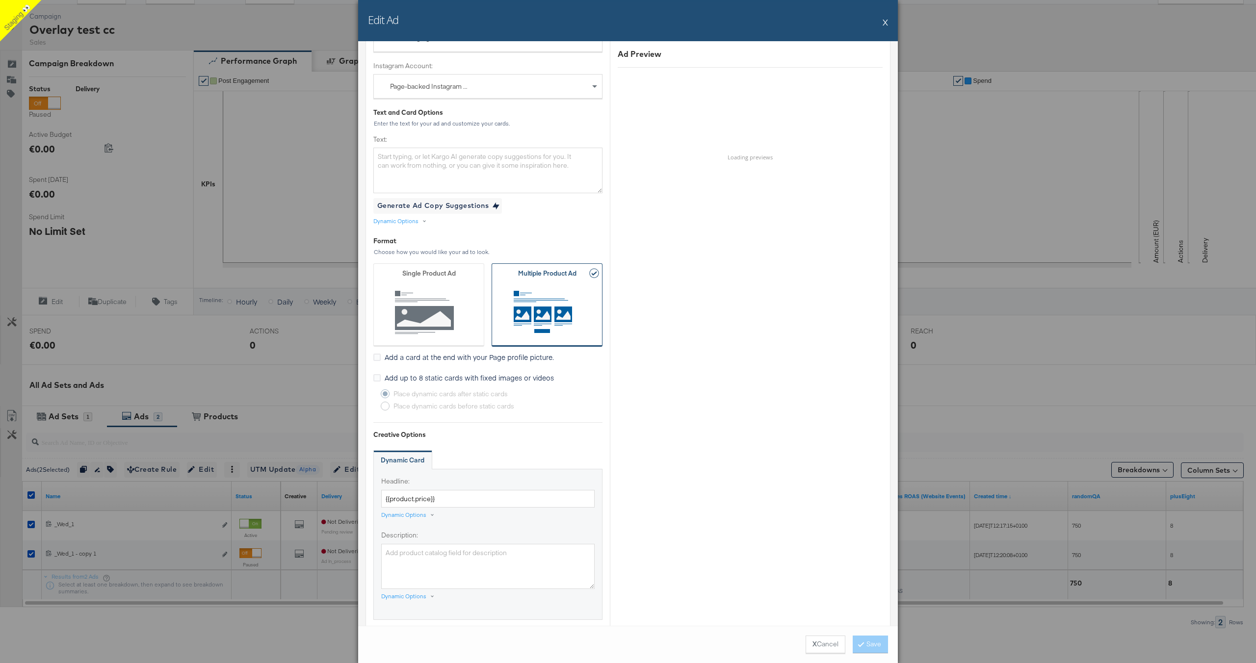
scroll to position [590, 0]
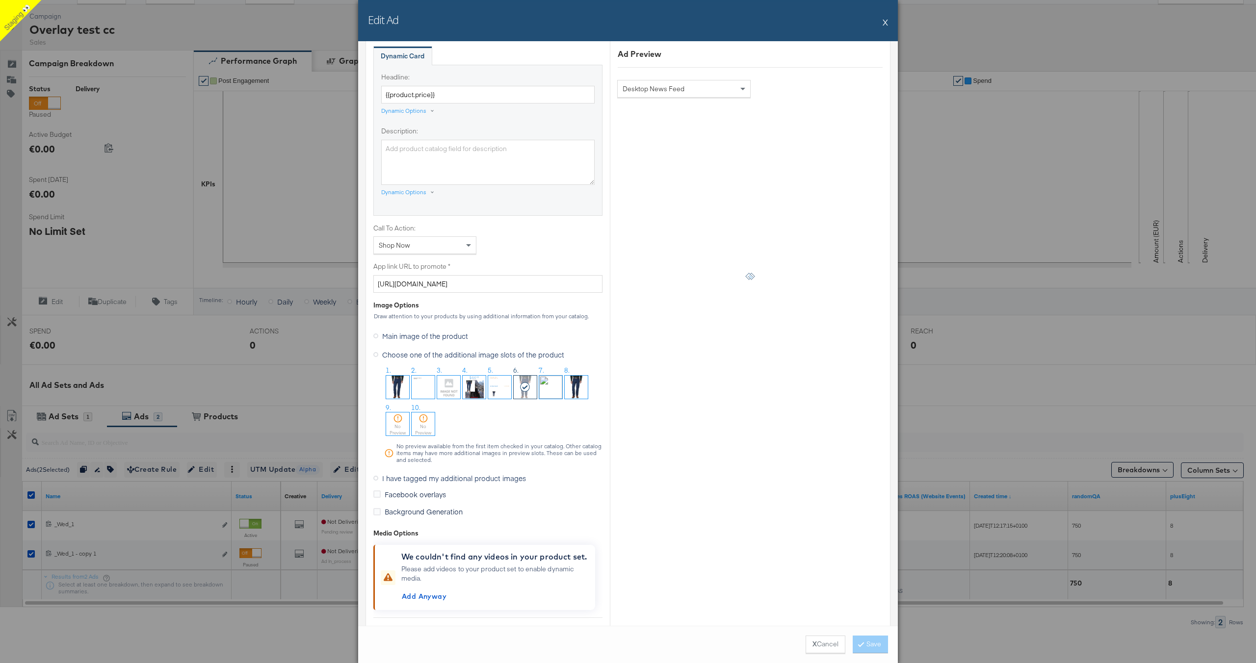
click at [887, 25] on button "X" at bounding box center [885, 22] width 5 height 20
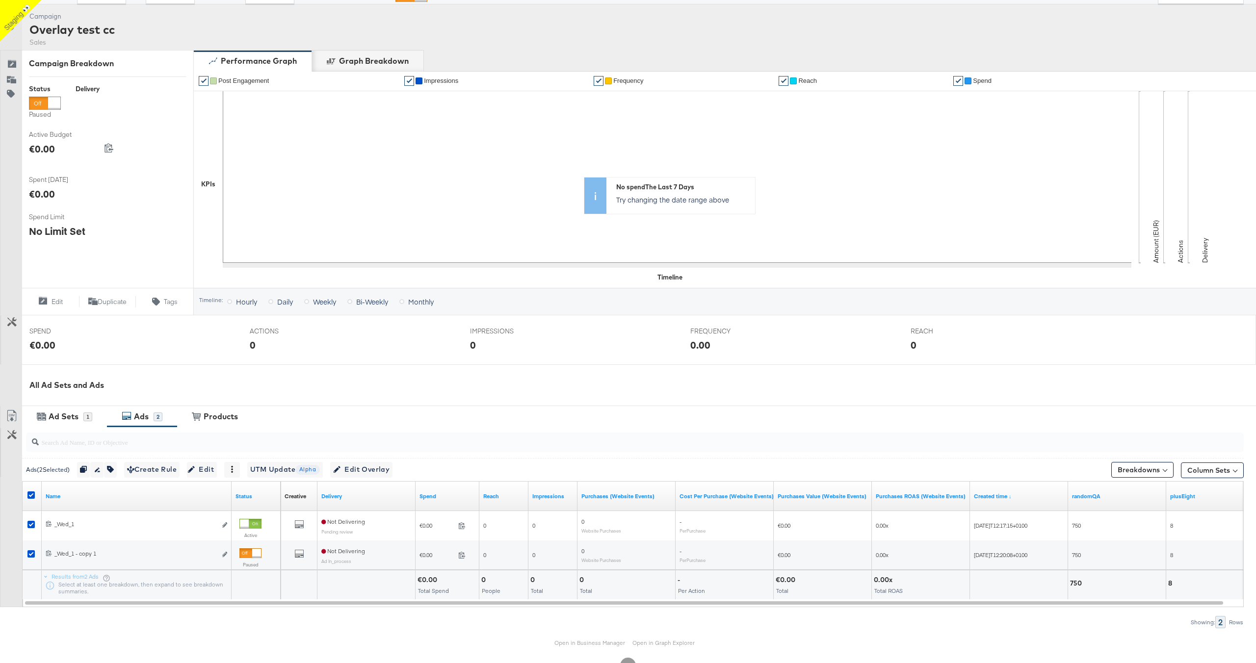
scroll to position [0, 0]
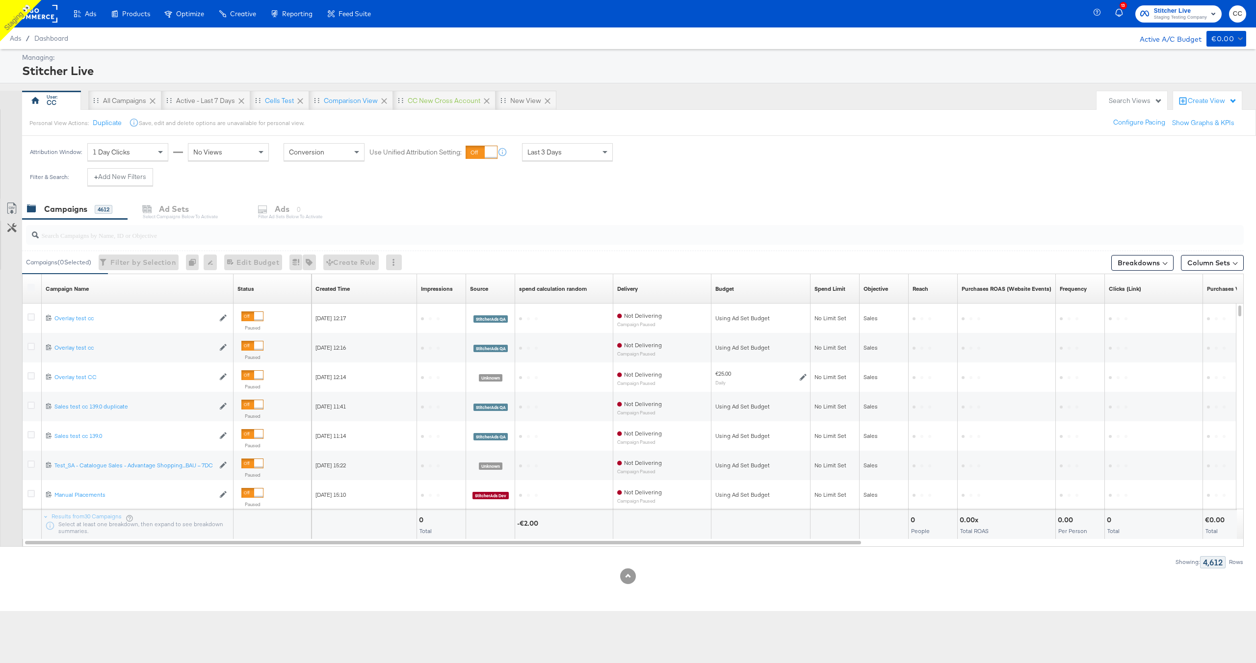
click at [105, 234] on input "search" at bounding box center [584, 231] width 1091 height 19
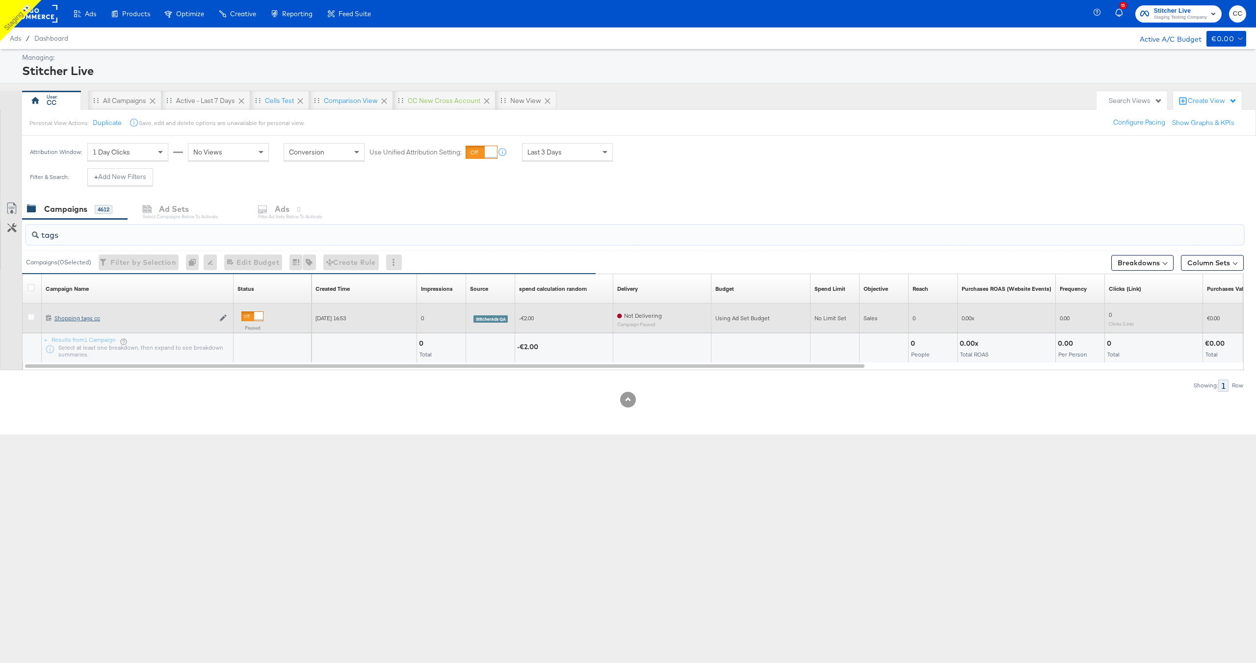
type input "tags"
click at [77, 319] on div "Shopping tags cc Shopping tags cc" at bounding box center [134, 318] width 160 height 8
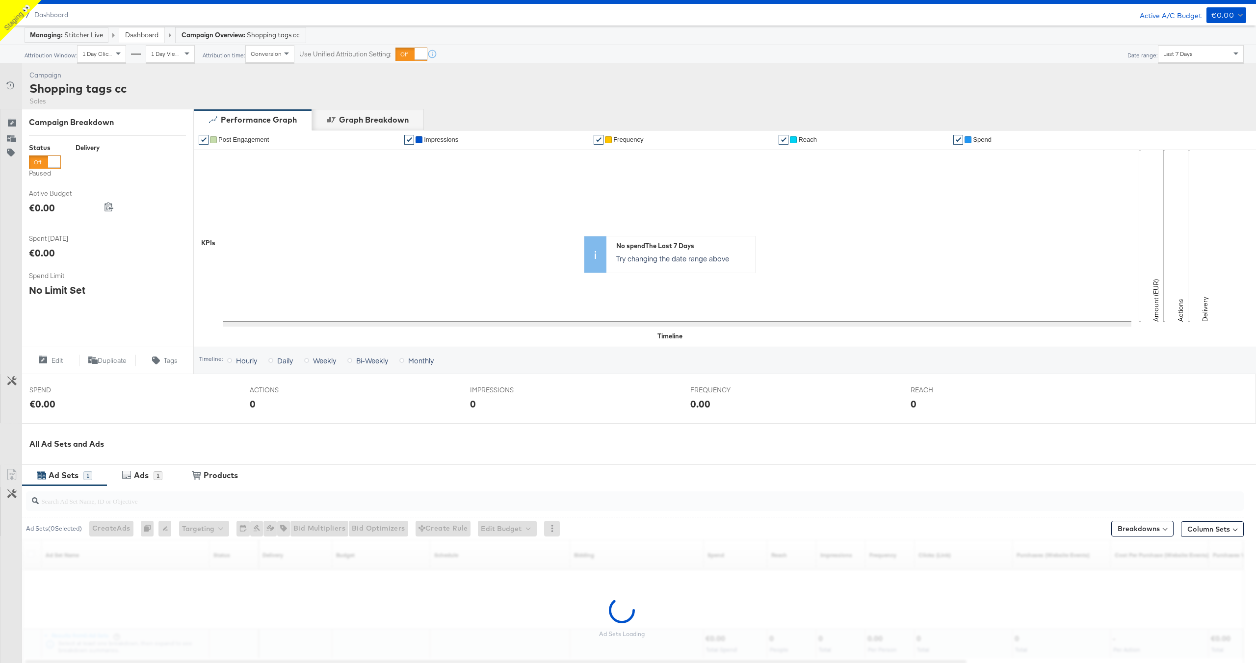
scroll to position [44, 0]
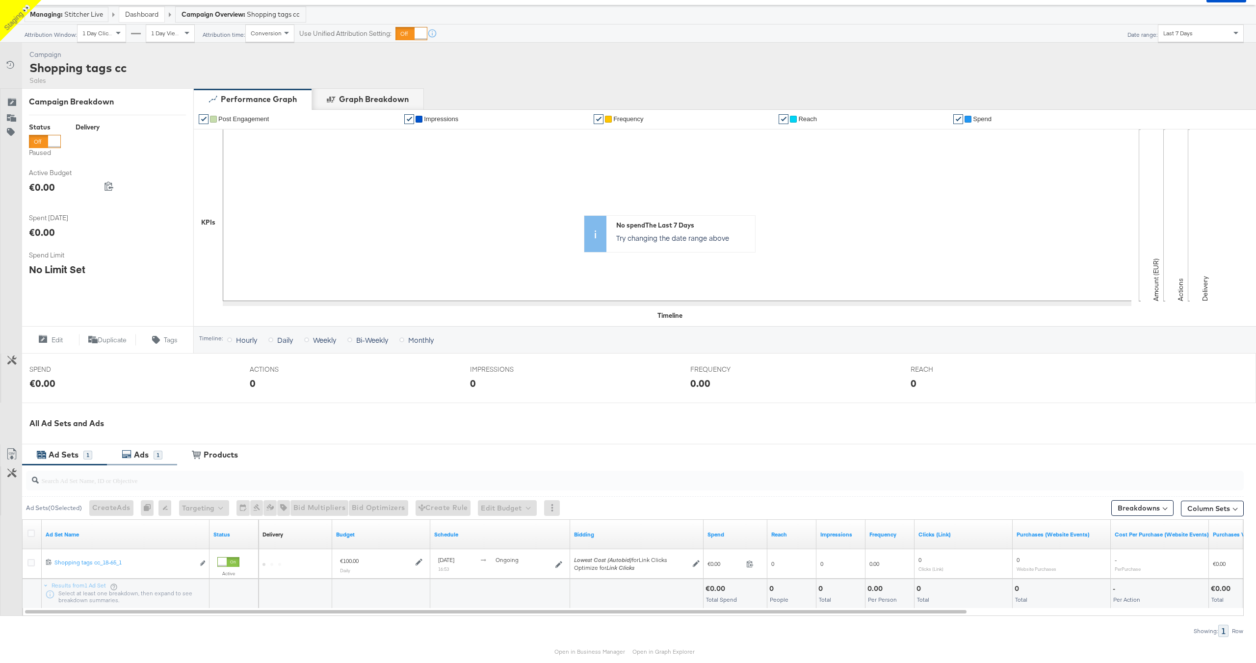
click at [146, 453] on div "Ads" at bounding box center [141, 454] width 15 height 11
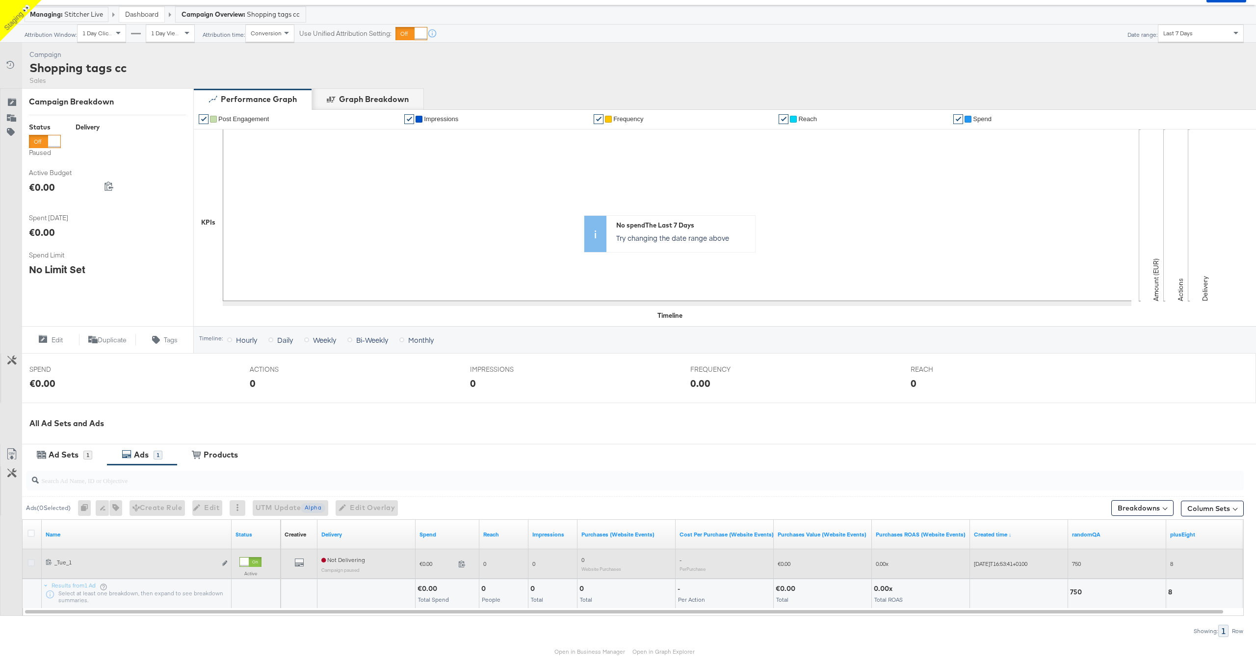
click at [29, 561] on icon at bounding box center [30, 562] width 7 height 7
click at [0, 0] on input "checkbox" at bounding box center [0, 0] width 0 height 0
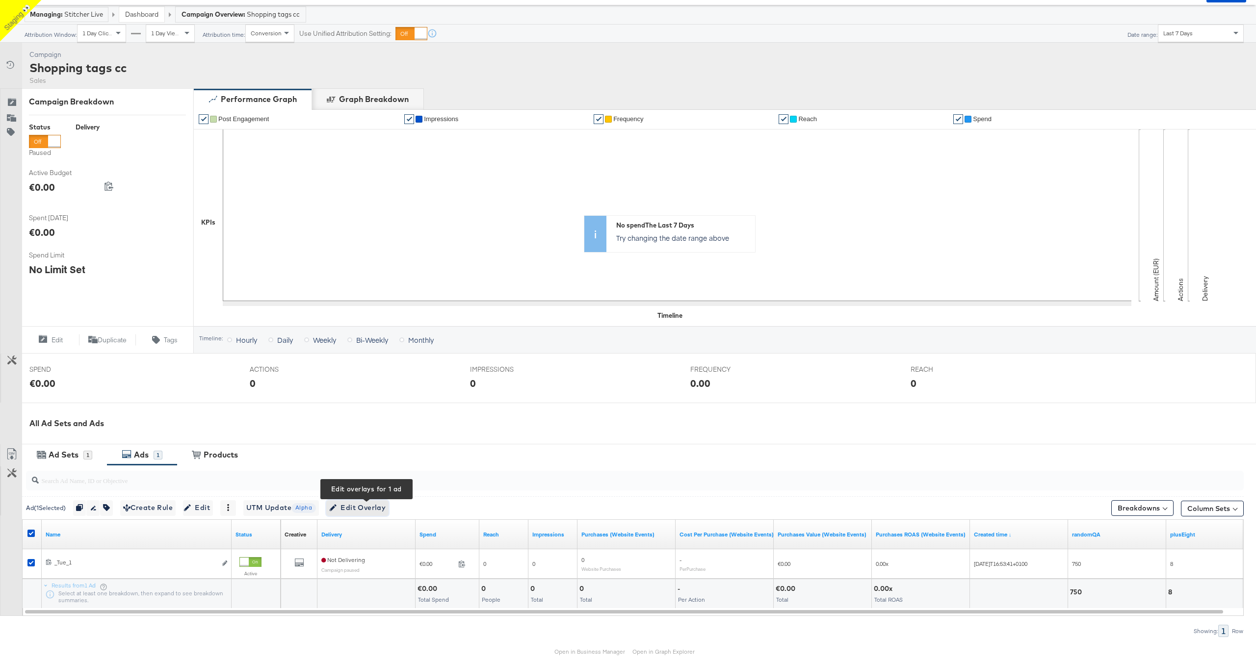
click at [377, 507] on span "Edit Overlay Edit overlays for 1 ad" at bounding box center [357, 508] width 56 height 12
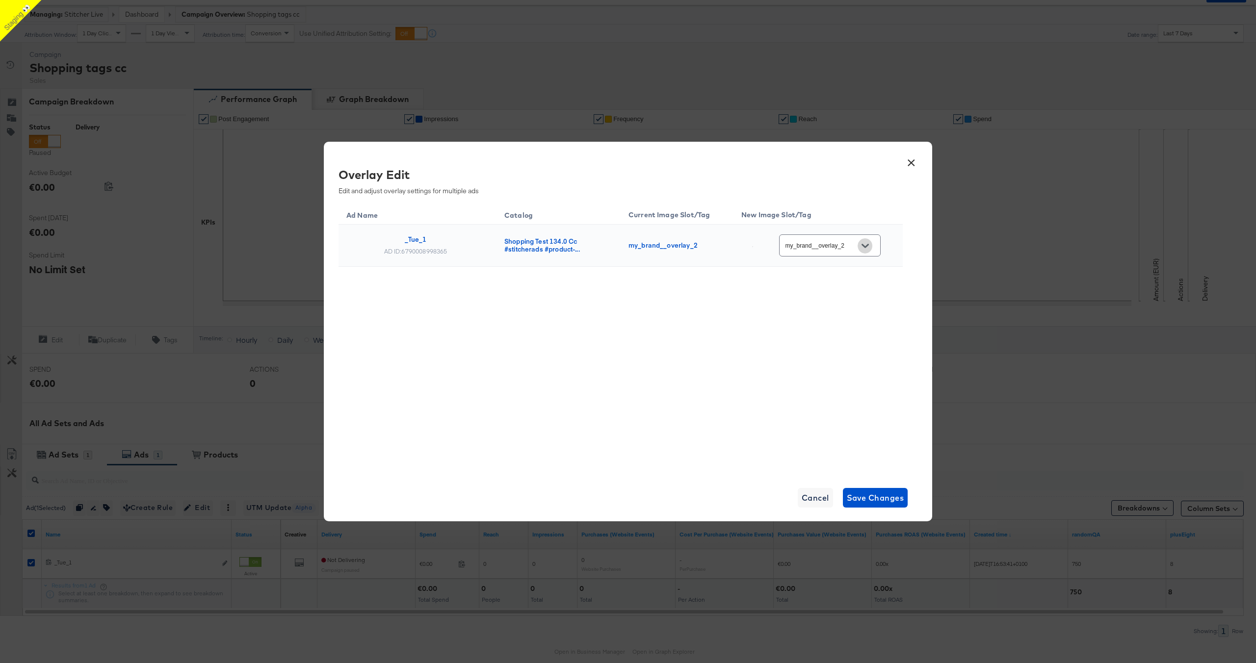
click at [868, 246] on icon "Open" at bounding box center [864, 246] width 7 height 4
click at [825, 308] on div "reg_133_1_..." at bounding box center [837, 304] width 56 height 10
type input "reg_133_1__overlay_1"
click at [878, 498] on span "Save Changes" at bounding box center [875, 498] width 57 height 14
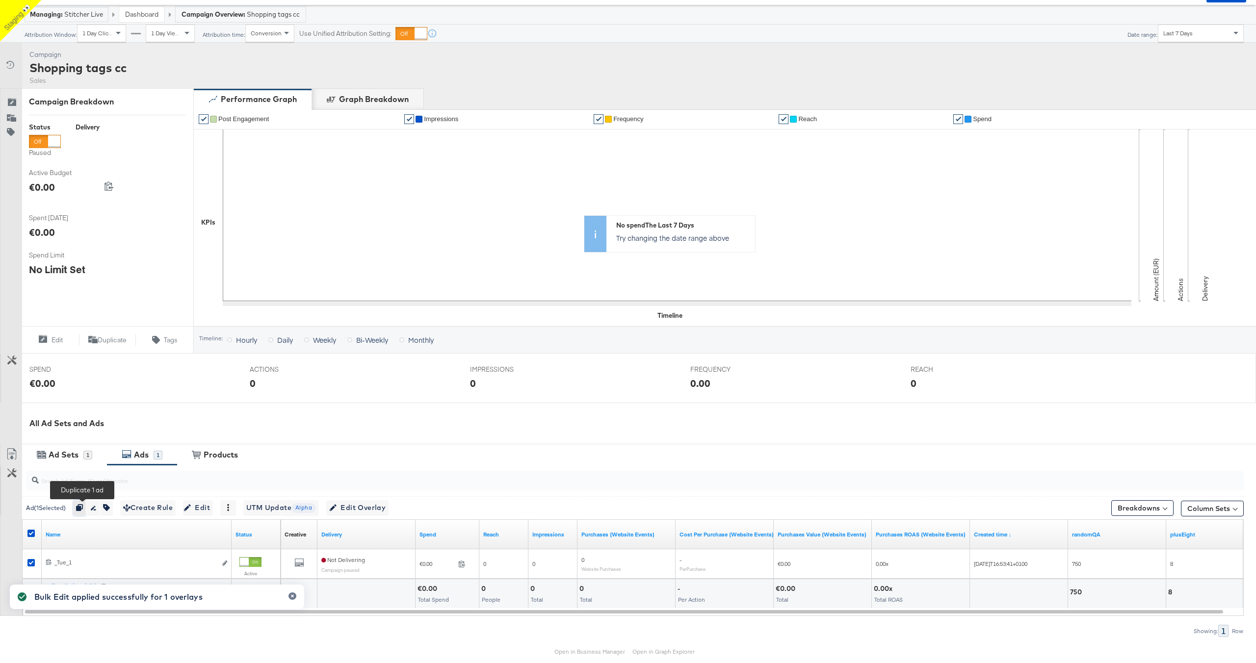
click at [82, 507] on icon "button" at bounding box center [79, 507] width 7 height 7
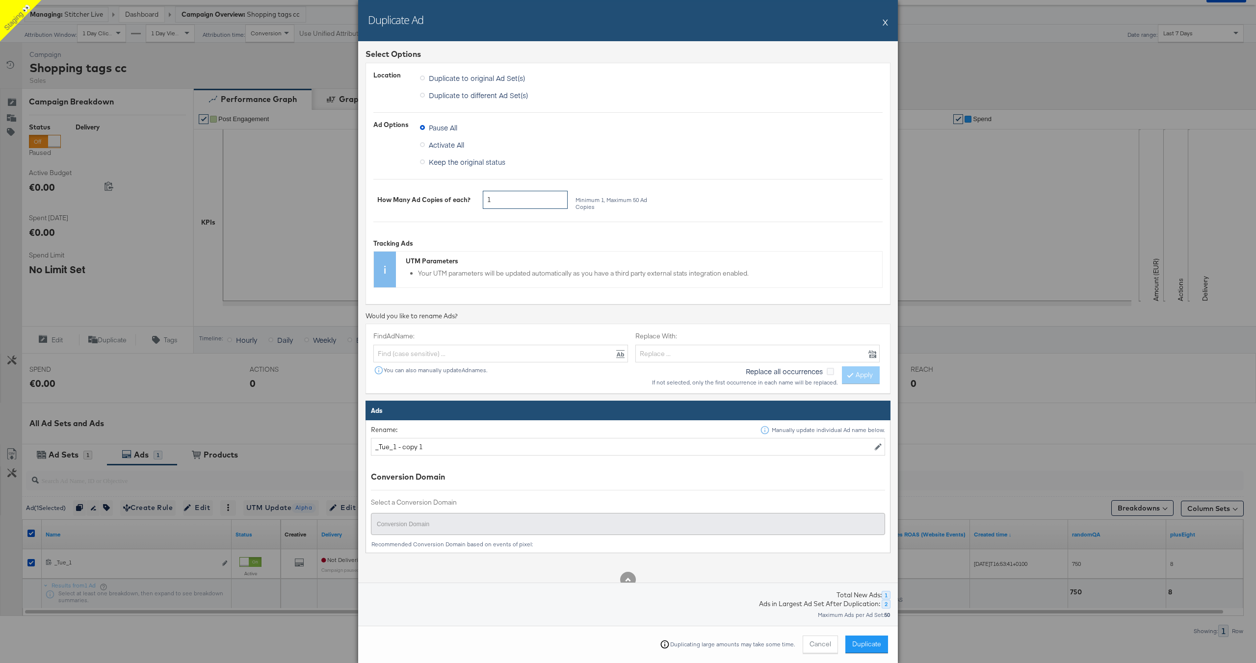
click at [499, 201] on input "1" at bounding box center [525, 200] width 85 height 18
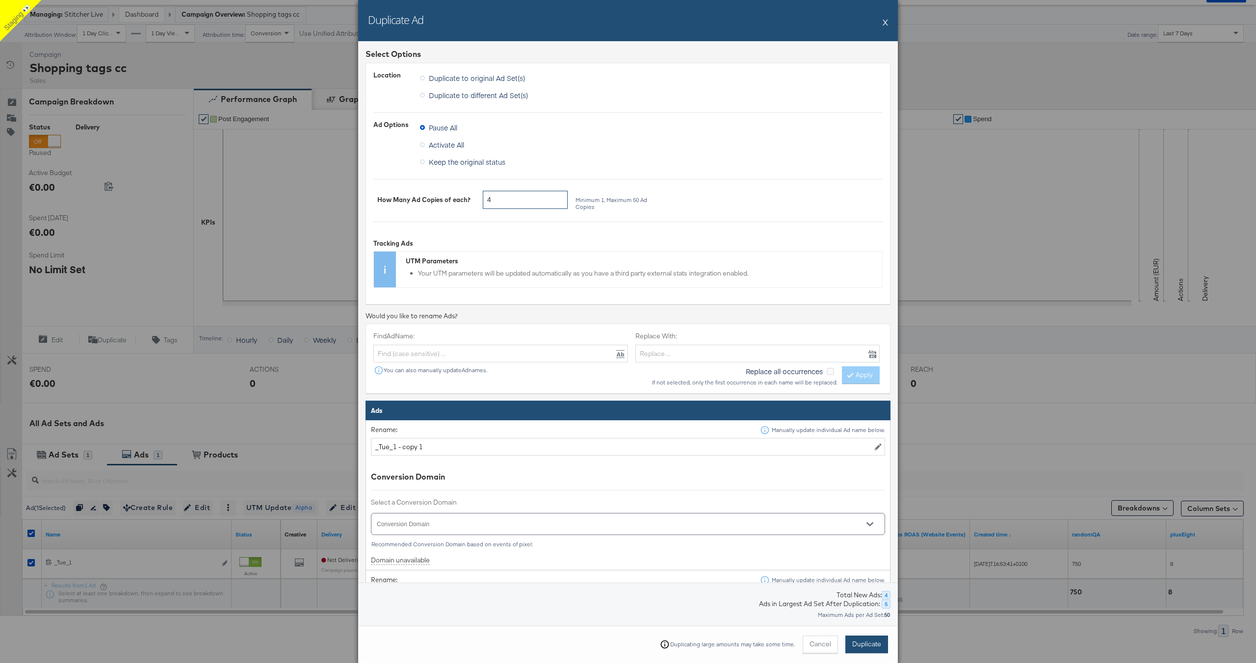
type input "4"
click at [862, 646] on span "Duplicate" at bounding box center [866, 644] width 29 height 9
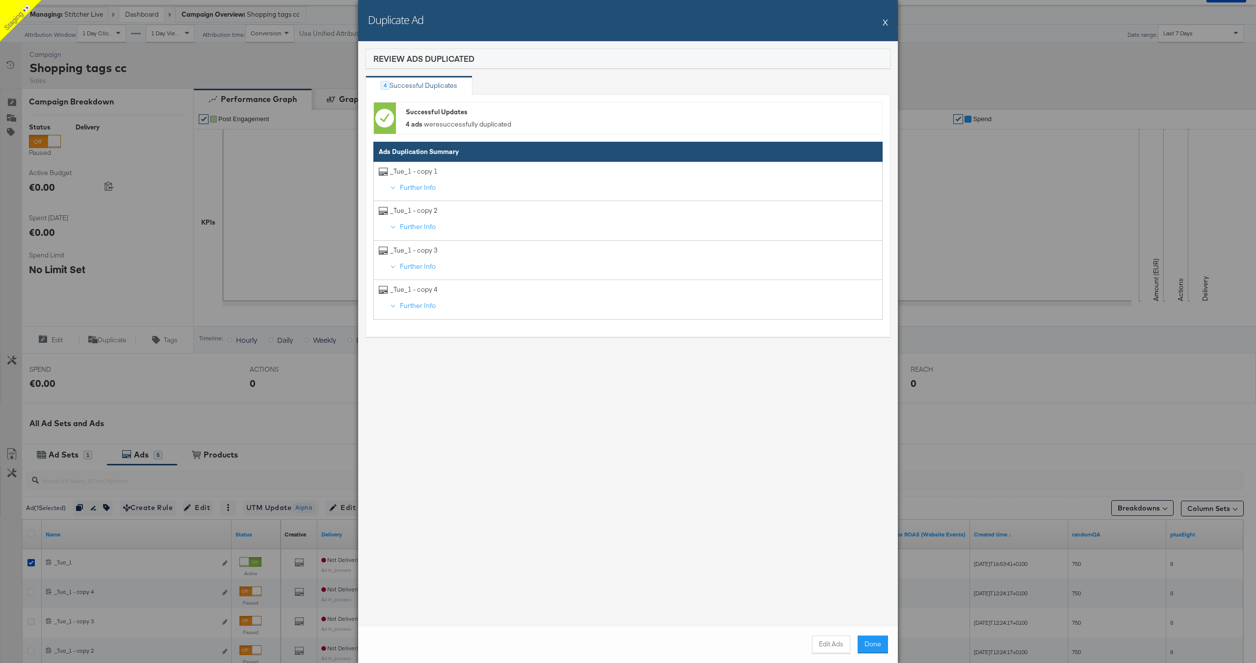
click at [885, 23] on button "X" at bounding box center [885, 22] width 5 height 20
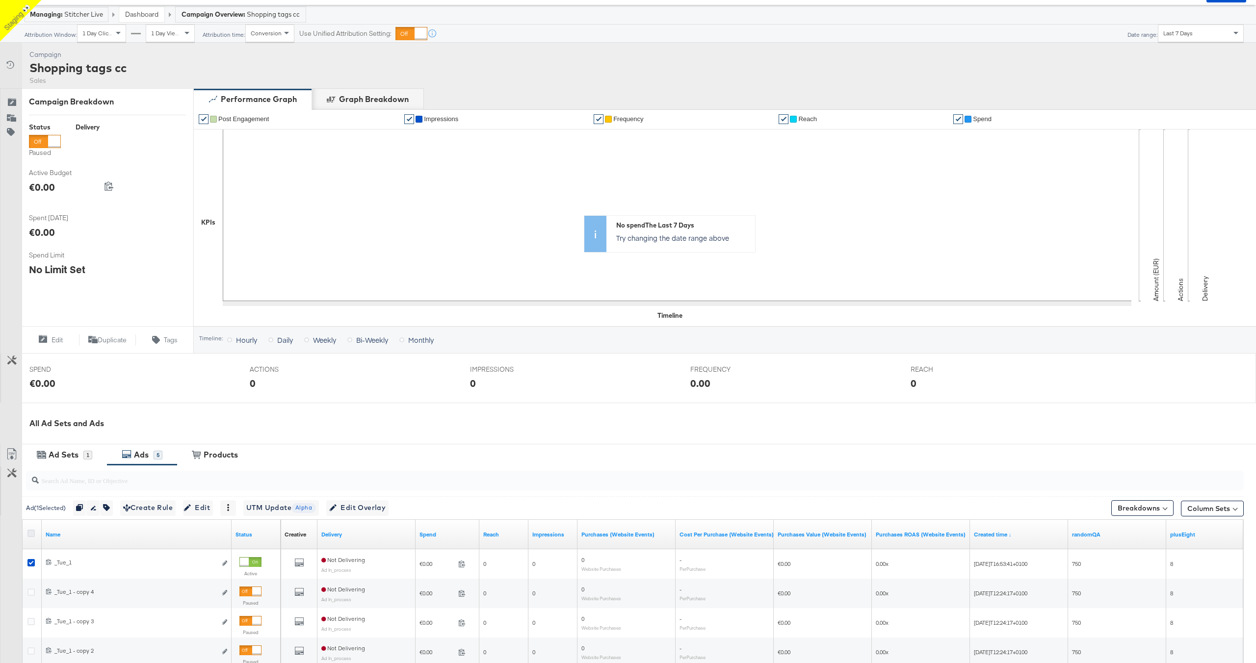
click at [30, 535] on icon at bounding box center [30, 533] width 7 height 7
click at [0, 0] on input "checkbox" at bounding box center [0, 0] width 0 height 0
click at [372, 507] on span "Edit Overlay Edit overlays for 5 ads" at bounding box center [361, 508] width 56 height 12
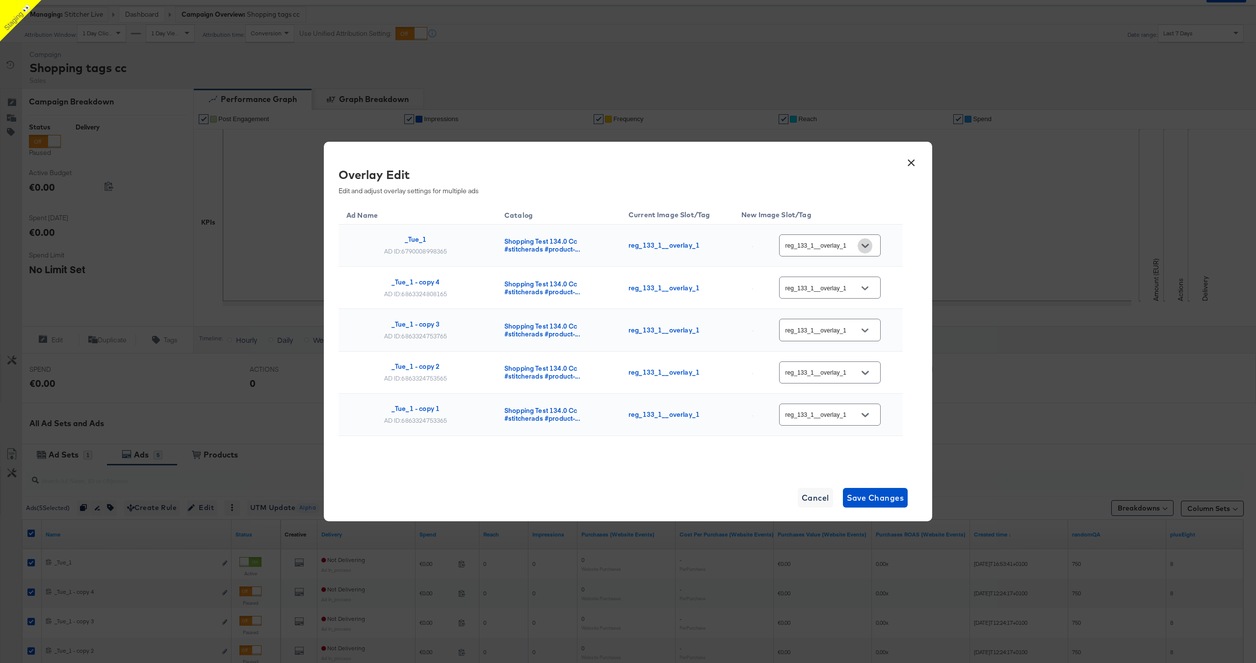
click at [868, 249] on icon "Open" at bounding box center [864, 245] width 7 height 7
click at [823, 408] on div "Slot_2" at bounding box center [837, 403] width 56 height 10
type input "Slot_2"
click at [868, 417] on icon "Open" at bounding box center [864, 415] width 7 height 7
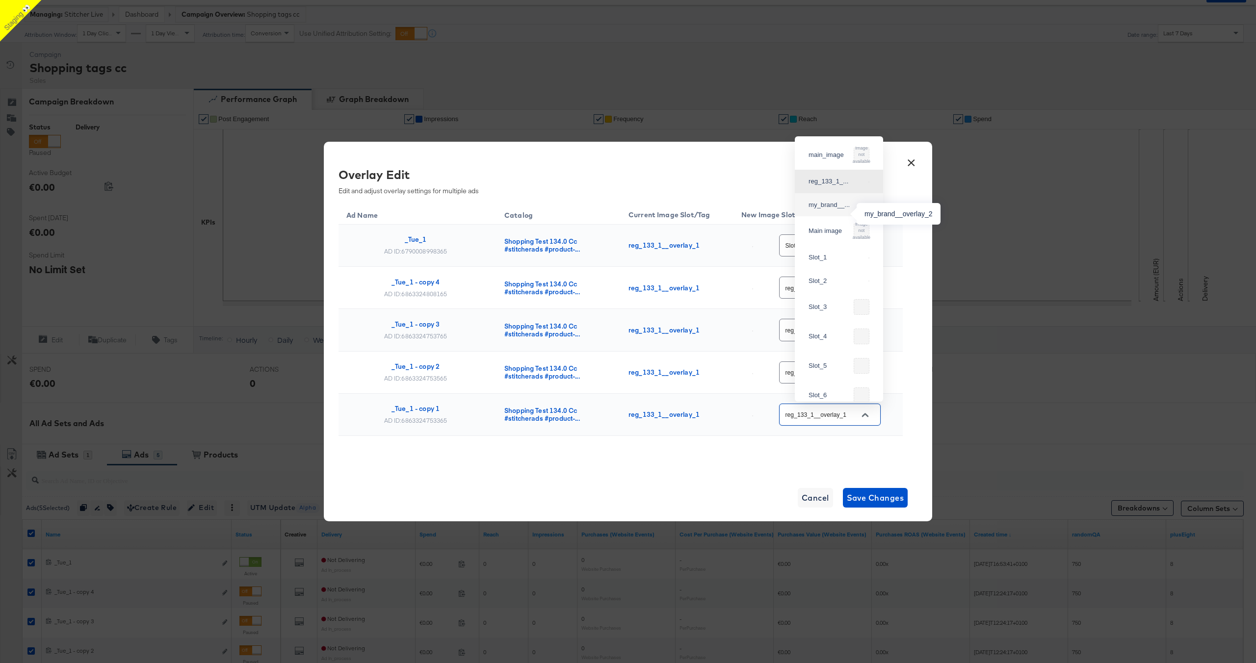
click at [830, 210] on div "my_brand__..." at bounding box center [837, 205] width 56 height 10
type input "my_brand__overlay_2"
click at [868, 330] on icon "Open" at bounding box center [864, 331] width 7 height 4
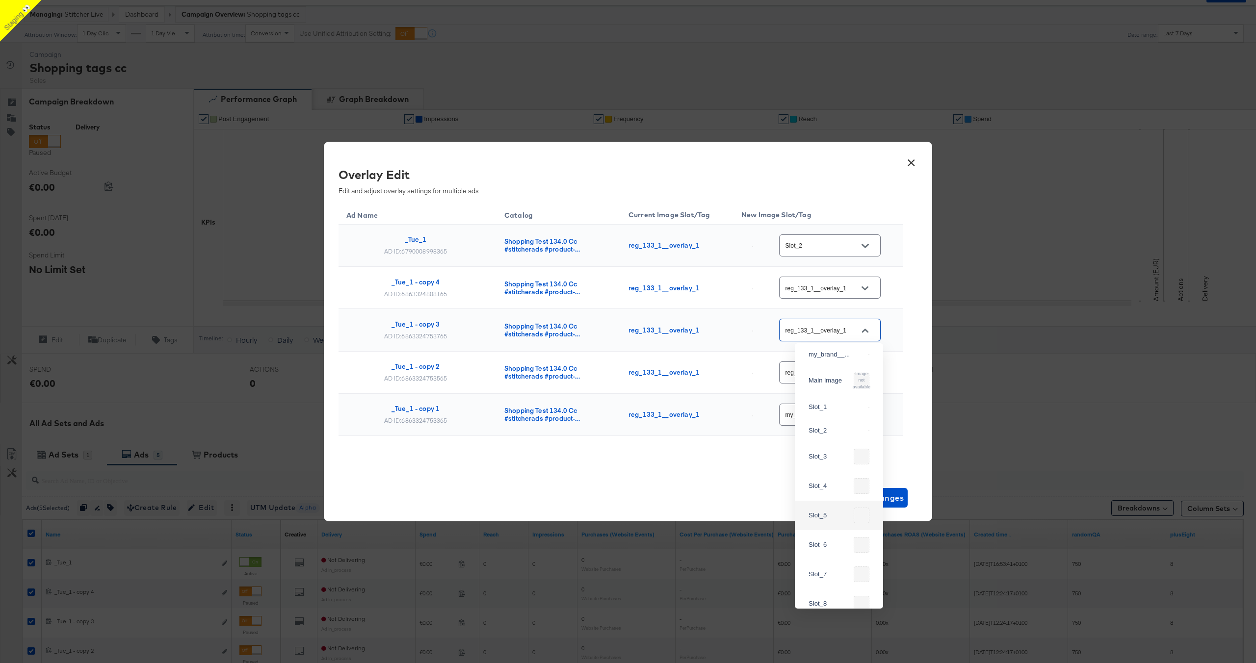
scroll to position [0, 0]
click at [829, 364] on div "main_image" at bounding box center [829, 362] width 41 height 10
type input "main_image"
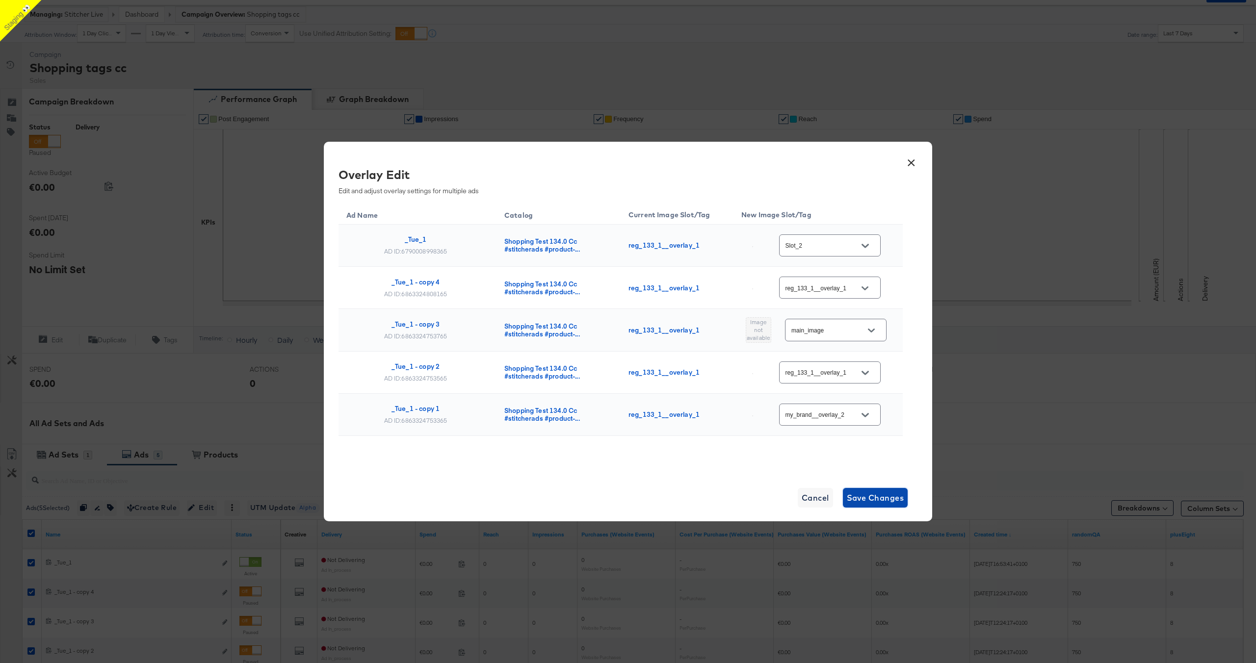
click at [883, 497] on span "Save Changes" at bounding box center [875, 498] width 57 height 14
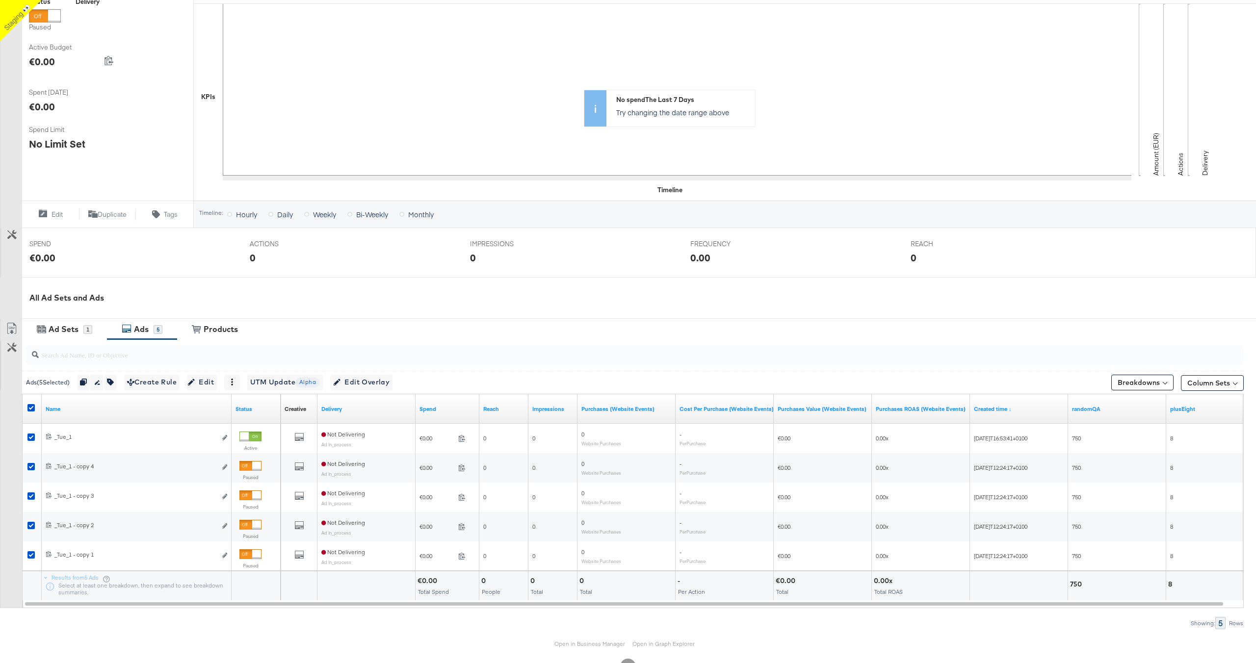
scroll to position [204, 0]
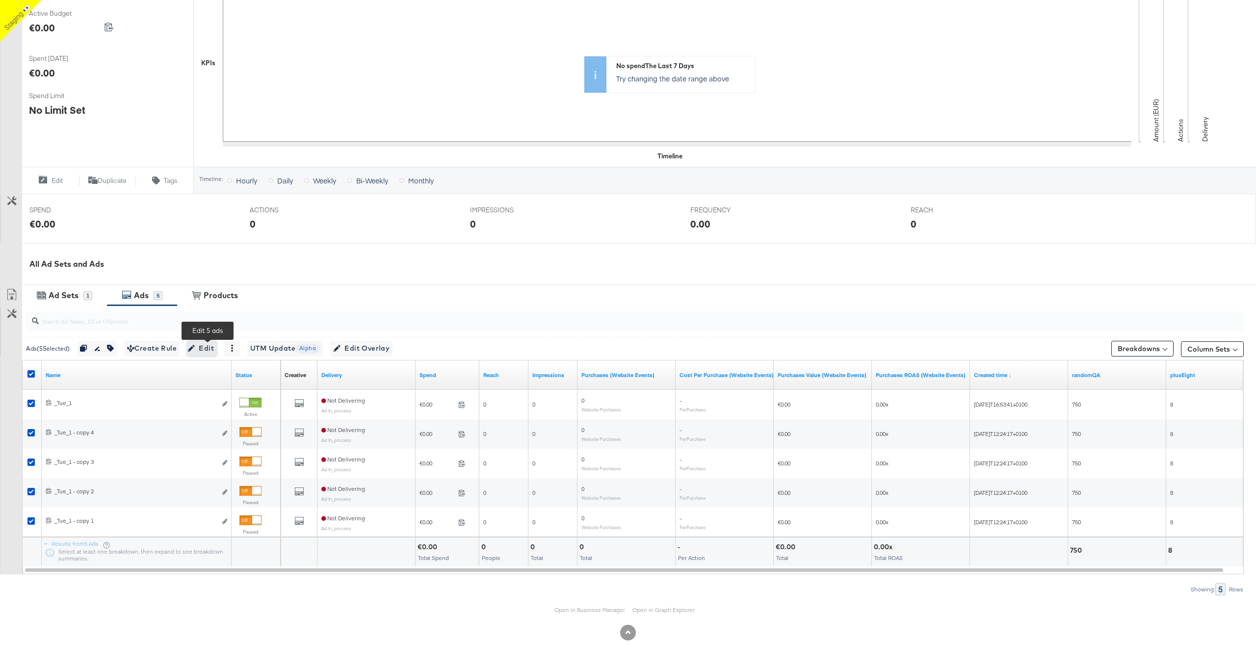
click at [208, 346] on span "Edit" at bounding box center [202, 348] width 24 height 12
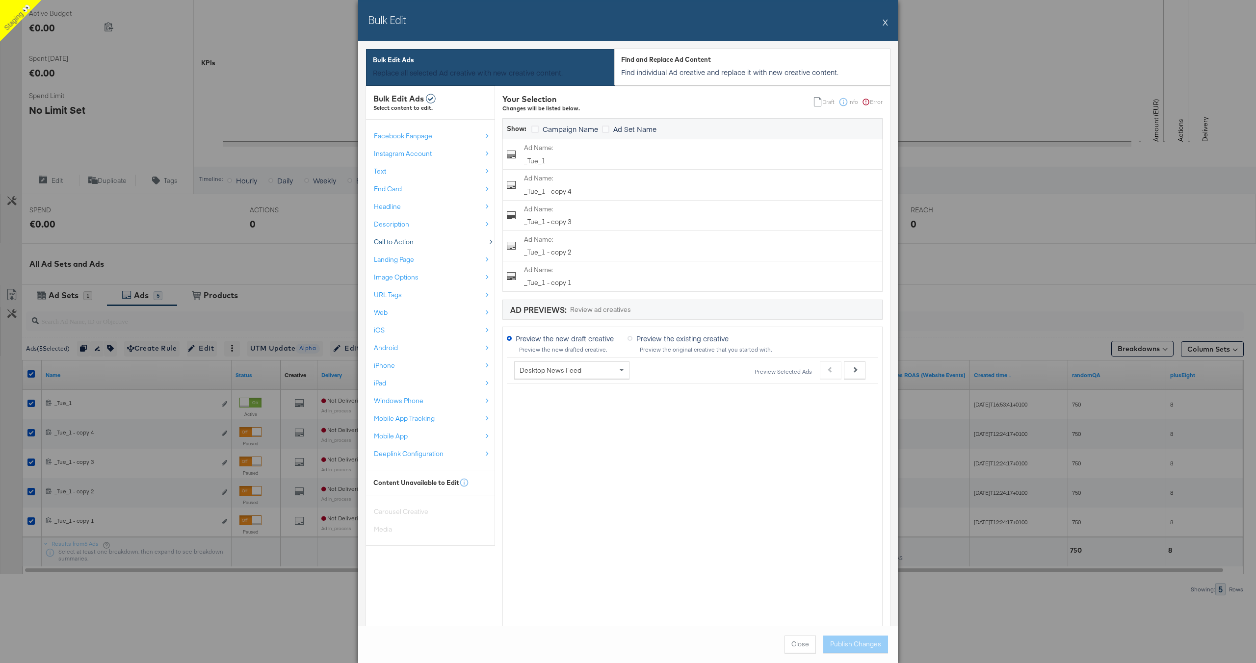
click at [425, 240] on div "Call to Action" at bounding box center [428, 241] width 108 height 9
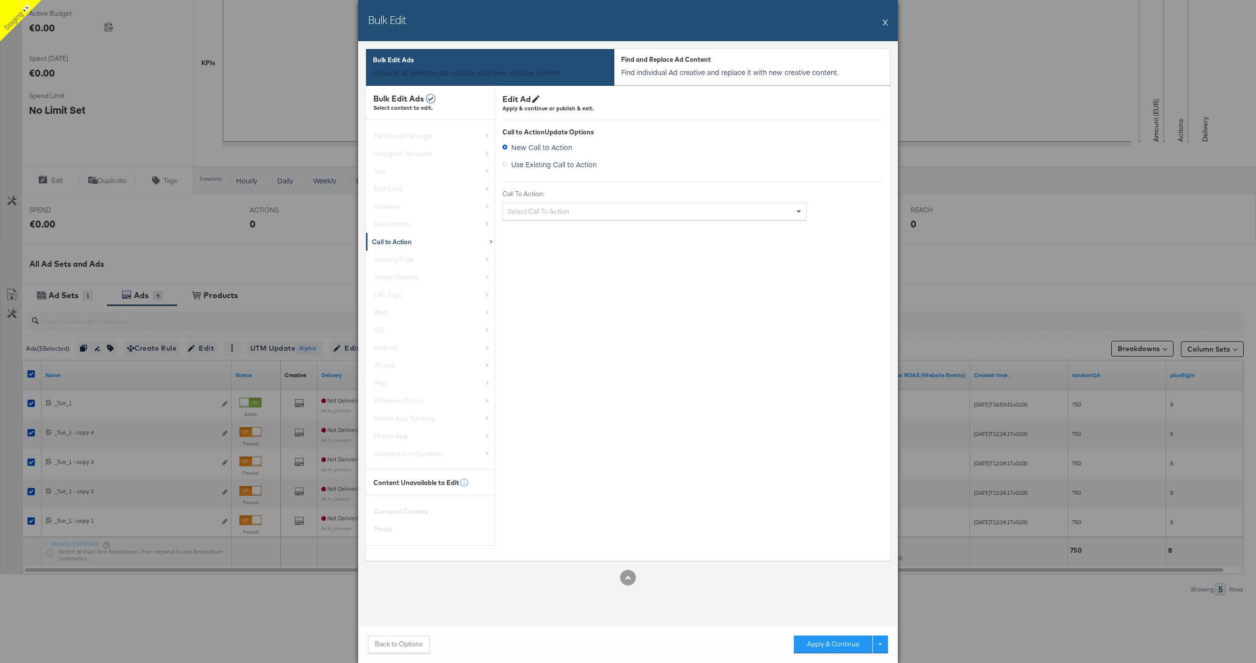
click at [544, 209] on div "Select Call To Action" at bounding box center [654, 211] width 303 height 17
click at [820, 641] on button "Apply & Continue" at bounding box center [833, 645] width 78 height 18
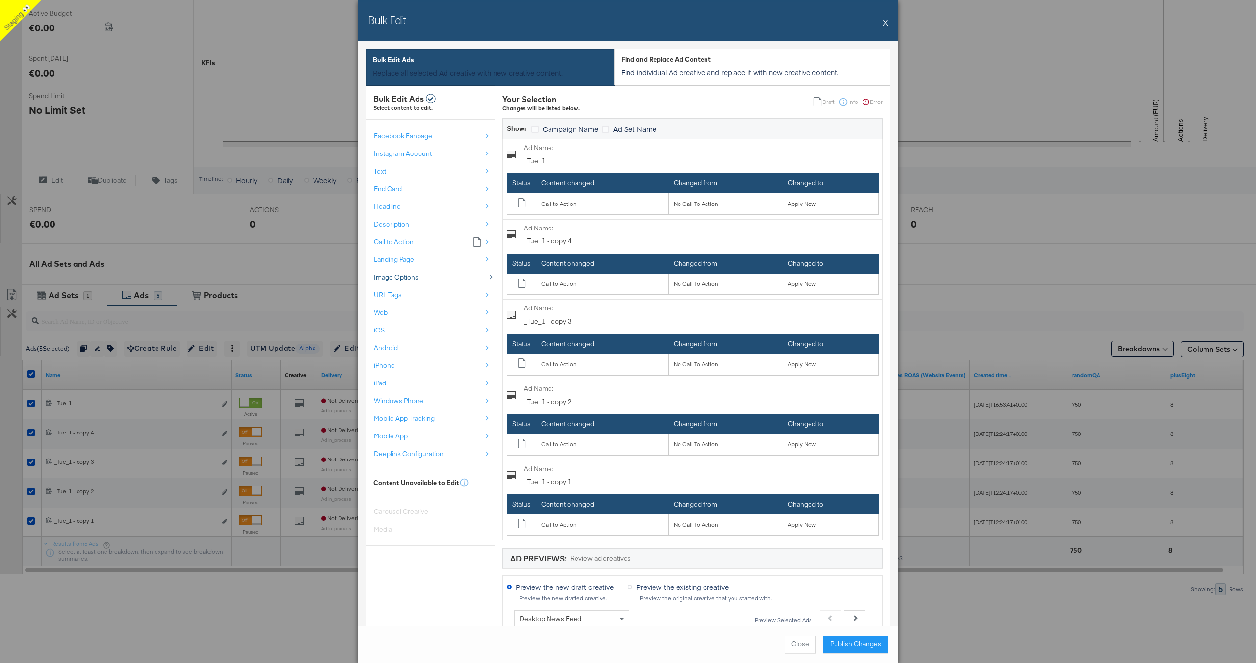
click at [442, 277] on div "Image Options" at bounding box center [428, 277] width 108 height 9
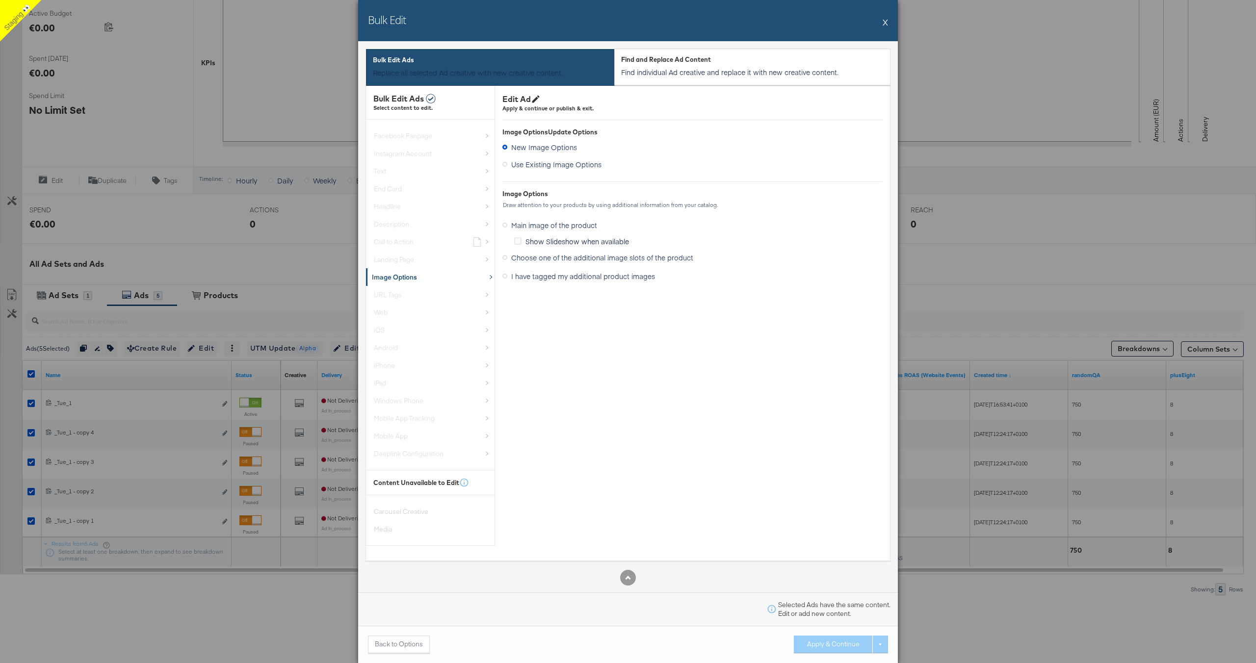
click at [505, 274] on icon at bounding box center [504, 276] width 5 height 5
click at [0, 0] on input "I have tagged my additional product images" at bounding box center [0, 0] width 0 height 0
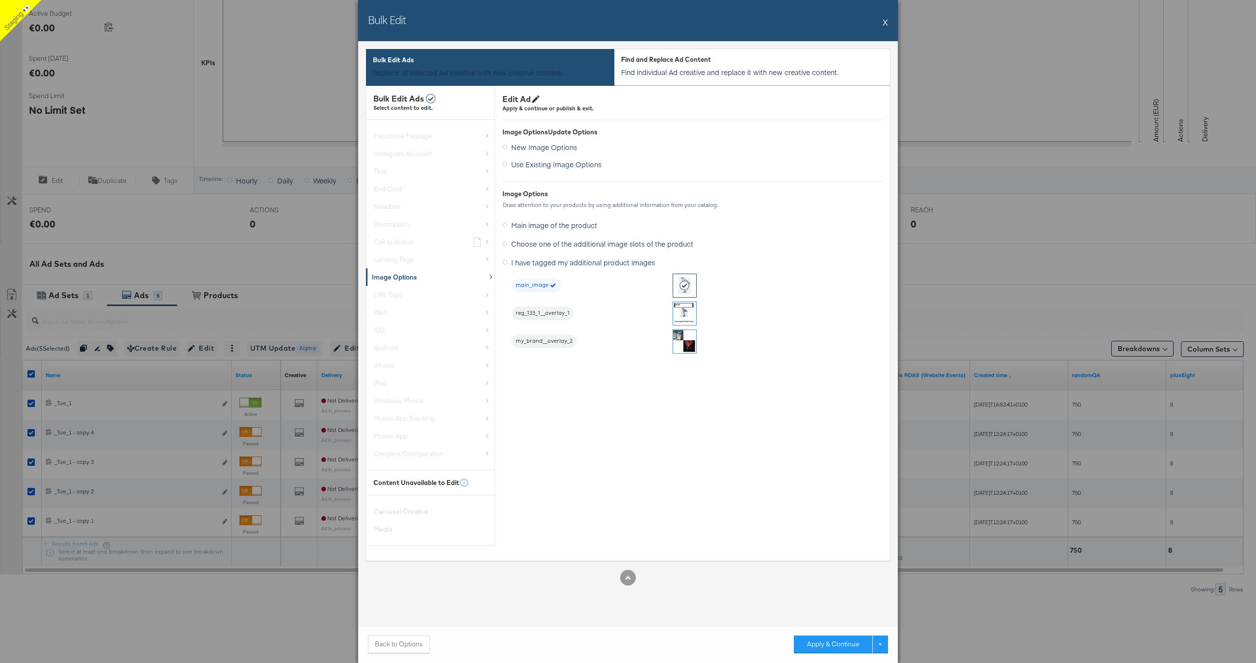
click at [505, 244] on icon at bounding box center [504, 243] width 5 height 5
click at [0, 0] on input "Choose one of the additional image slots of the product" at bounding box center [0, 0] width 0 height 0
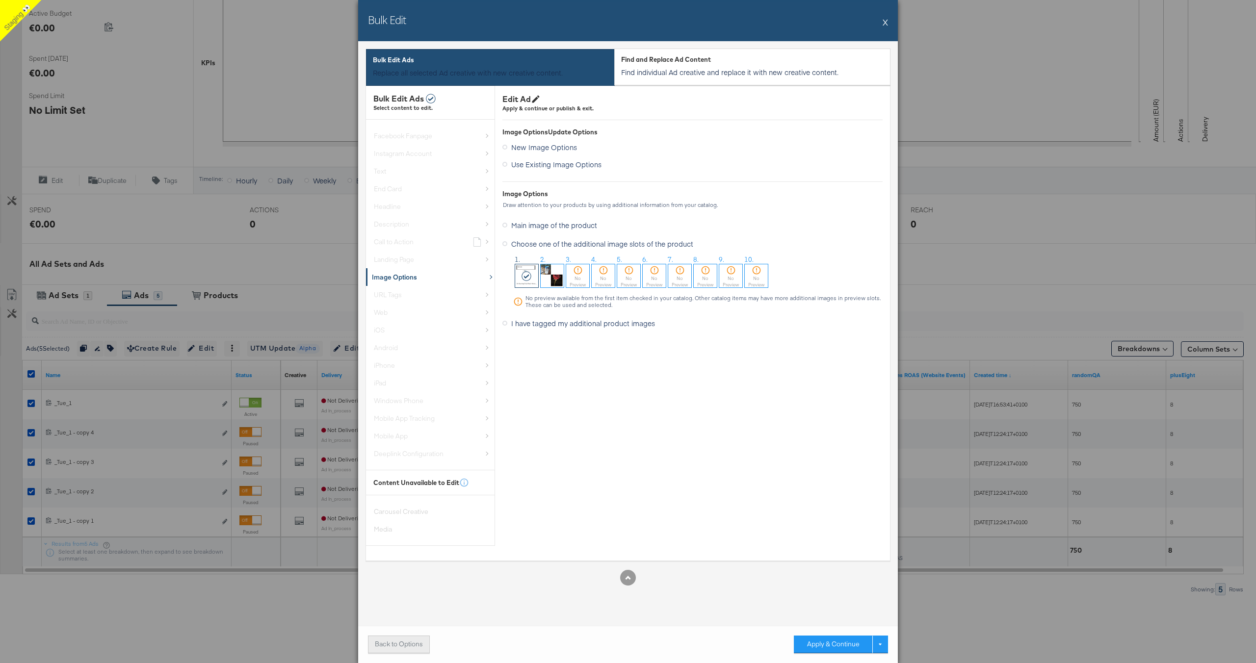
click at [403, 647] on button "Back to Options" at bounding box center [399, 645] width 62 height 18
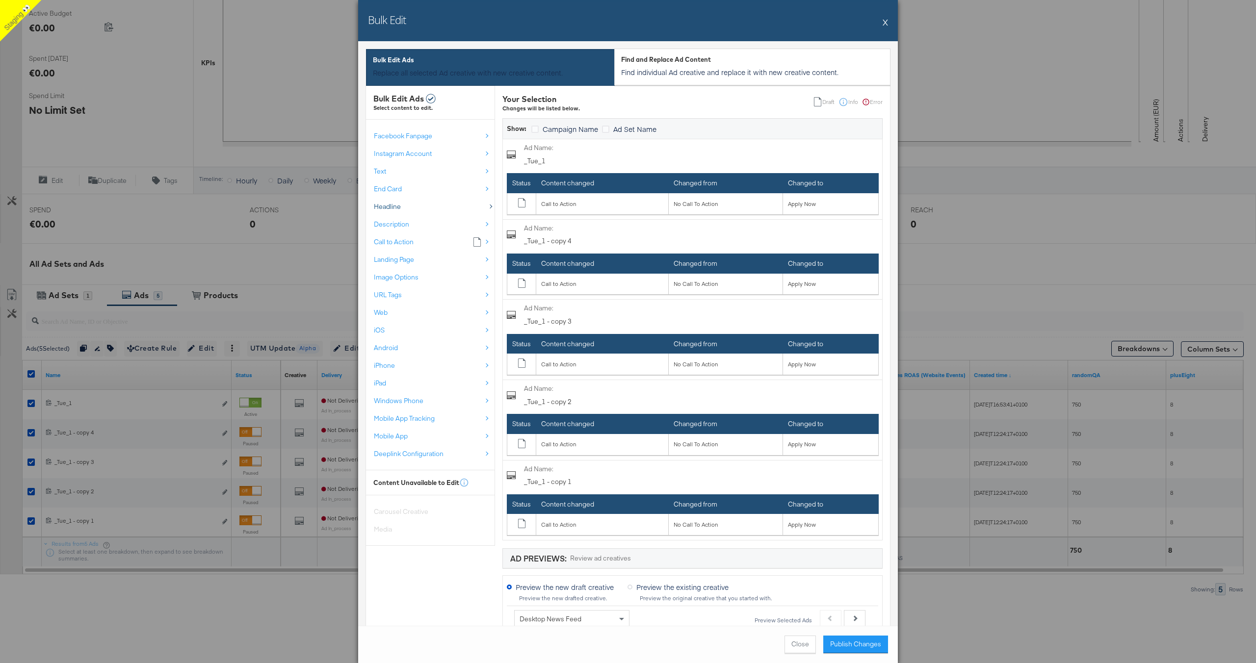
click at [475, 206] on div "Headline" at bounding box center [428, 206] width 108 height 9
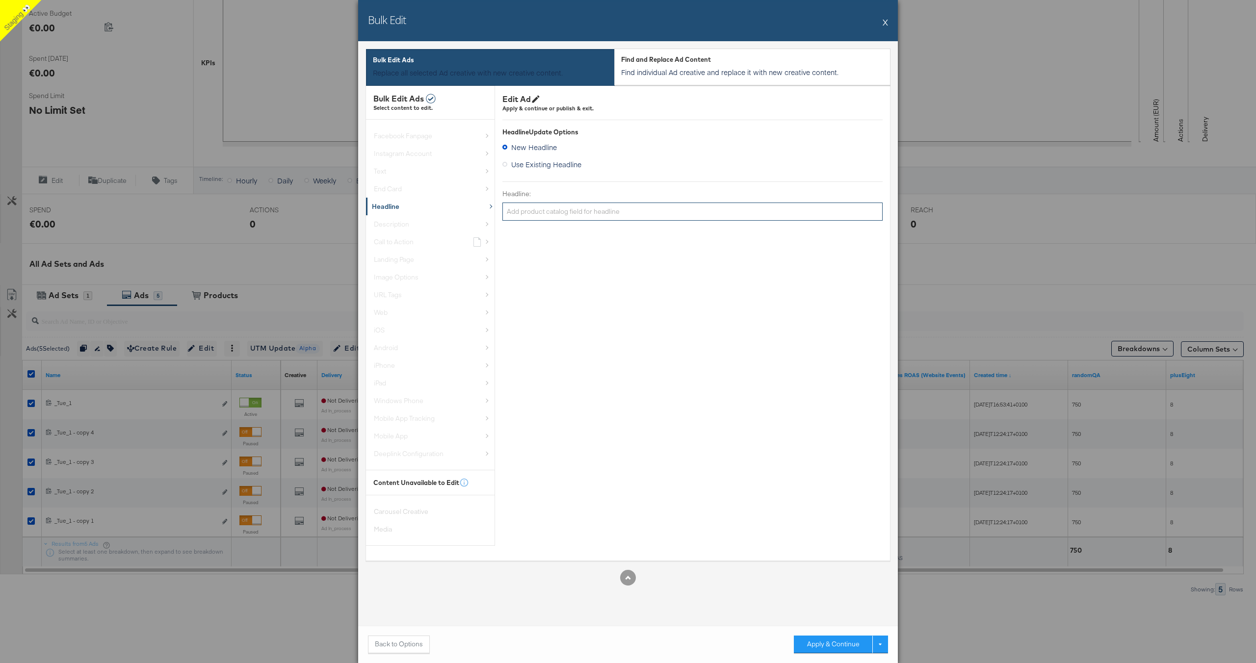
click at [555, 213] on input "Headline:" at bounding box center [692, 212] width 380 height 18
type input "Sale today!"
click at [824, 643] on button "Apply & Continue" at bounding box center [833, 645] width 78 height 18
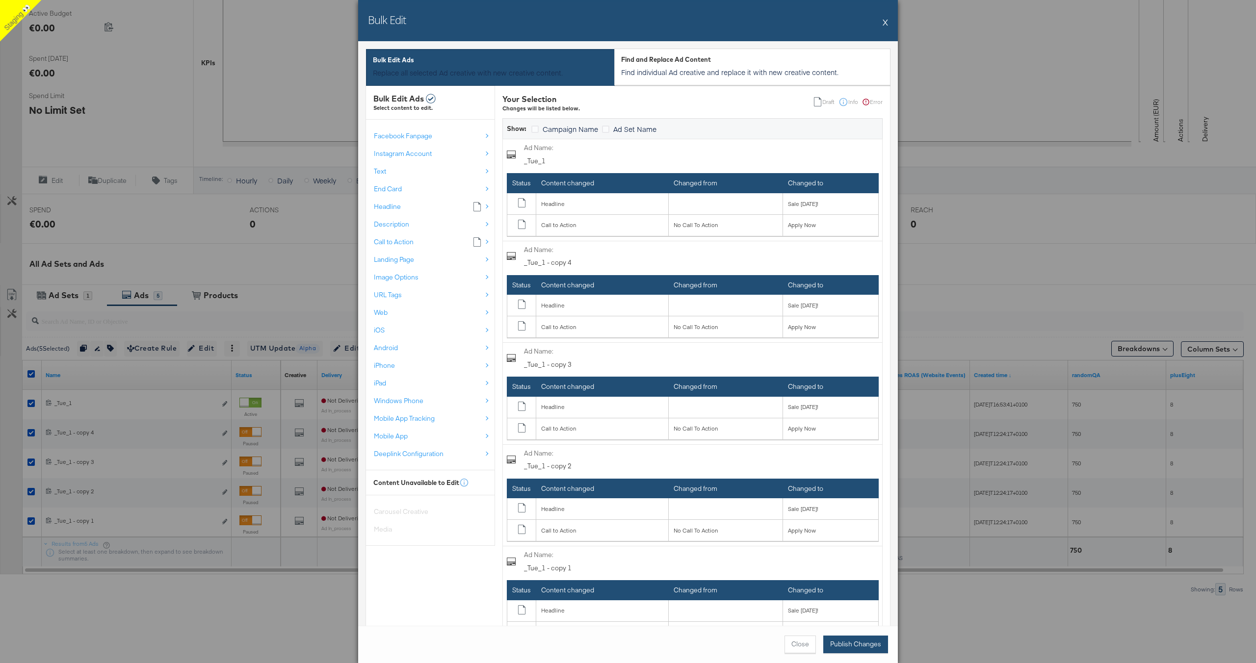
click at [851, 645] on button "Publish Changes" at bounding box center [855, 645] width 65 height 18
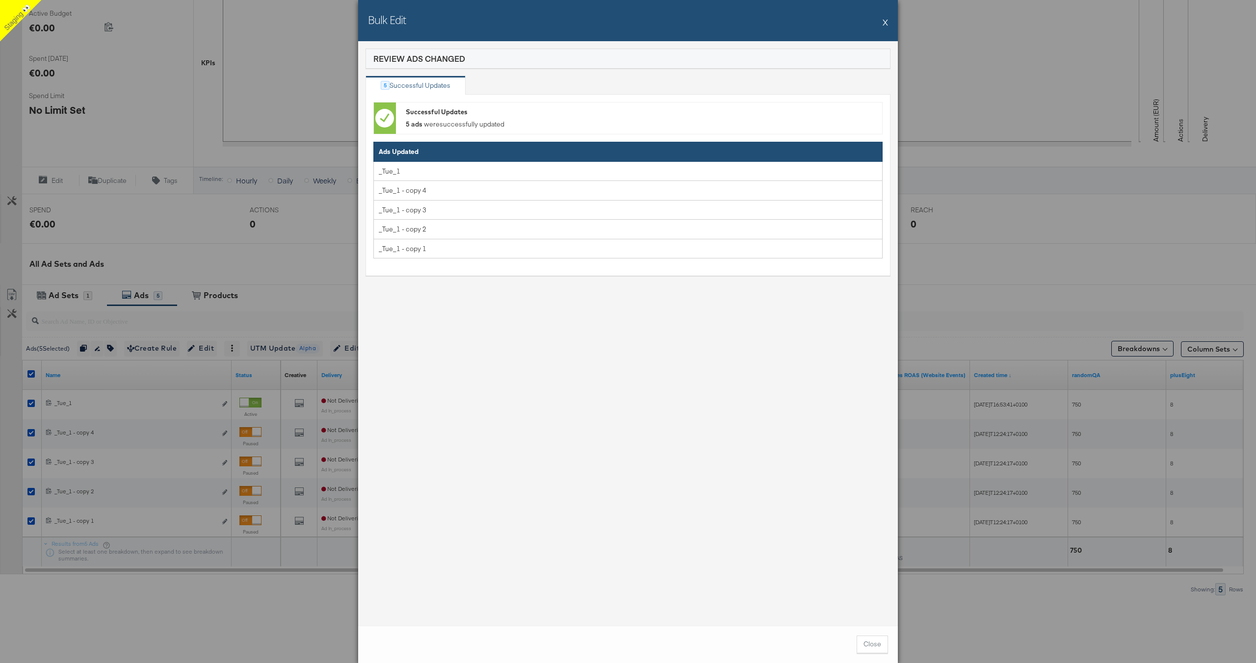
click at [886, 23] on button "X" at bounding box center [885, 22] width 5 height 20
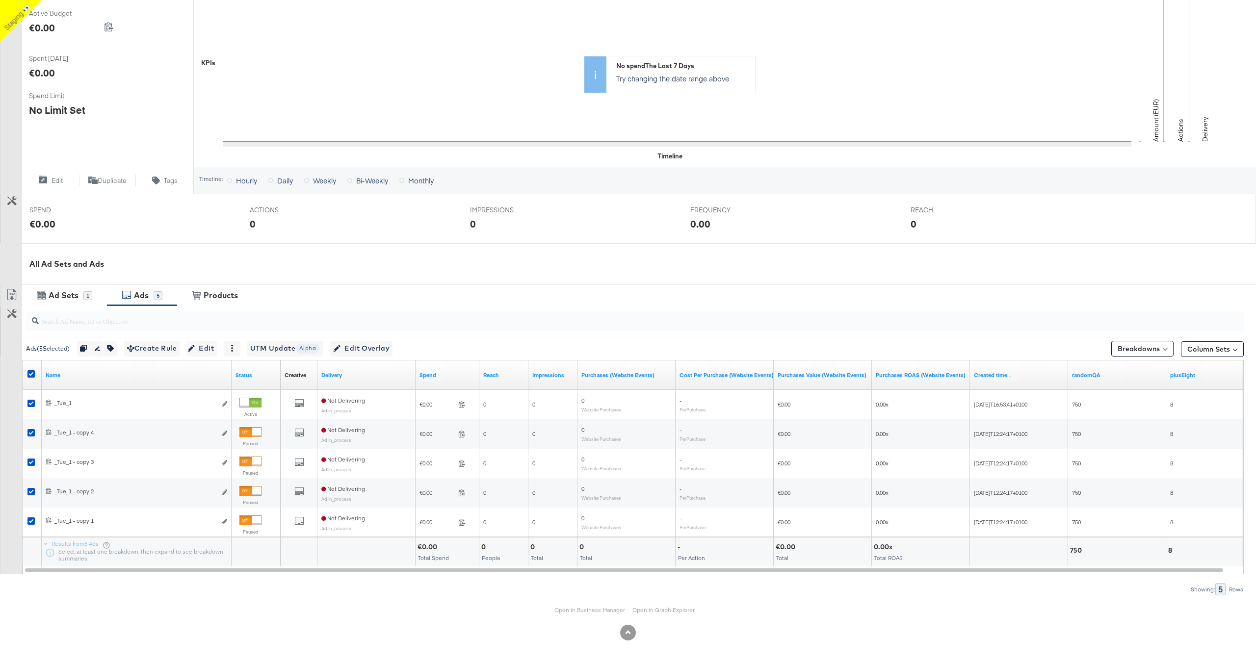
click at [160, 548] on div "Results from 5 Ads Select at least one breakdown, then expand to see breakdown …" at bounding box center [136, 552] width 189 height 29
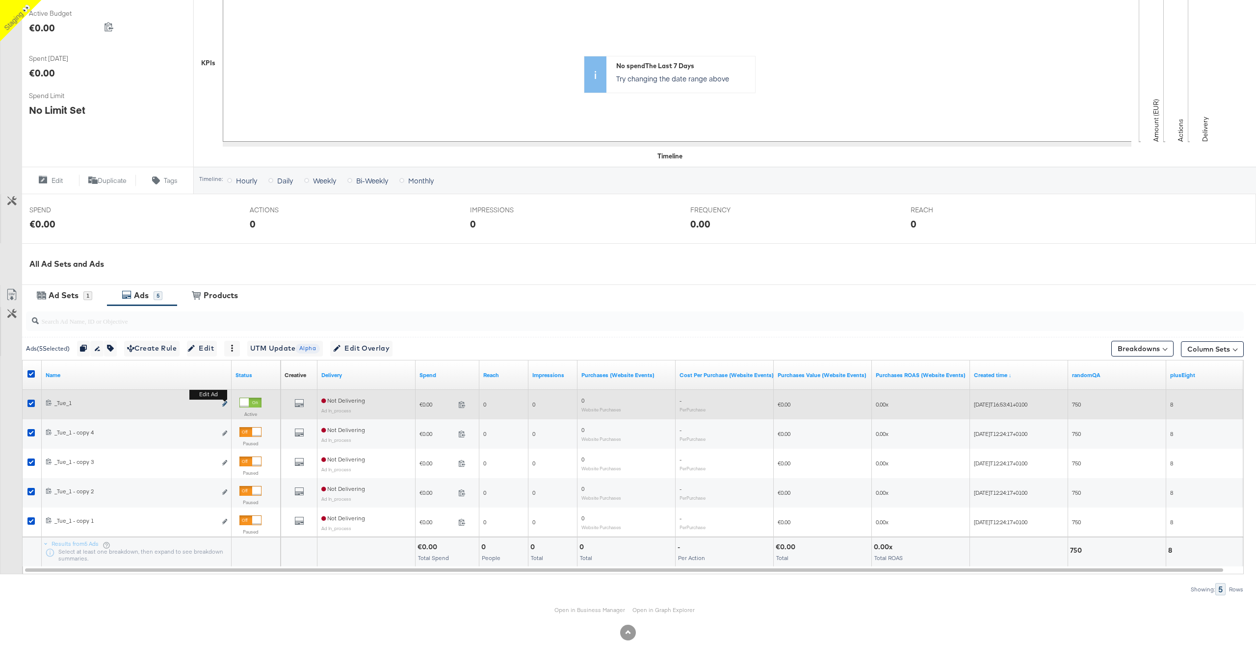
click at [226, 404] on icon "link" at bounding box center [224, 403] width 5 height 5
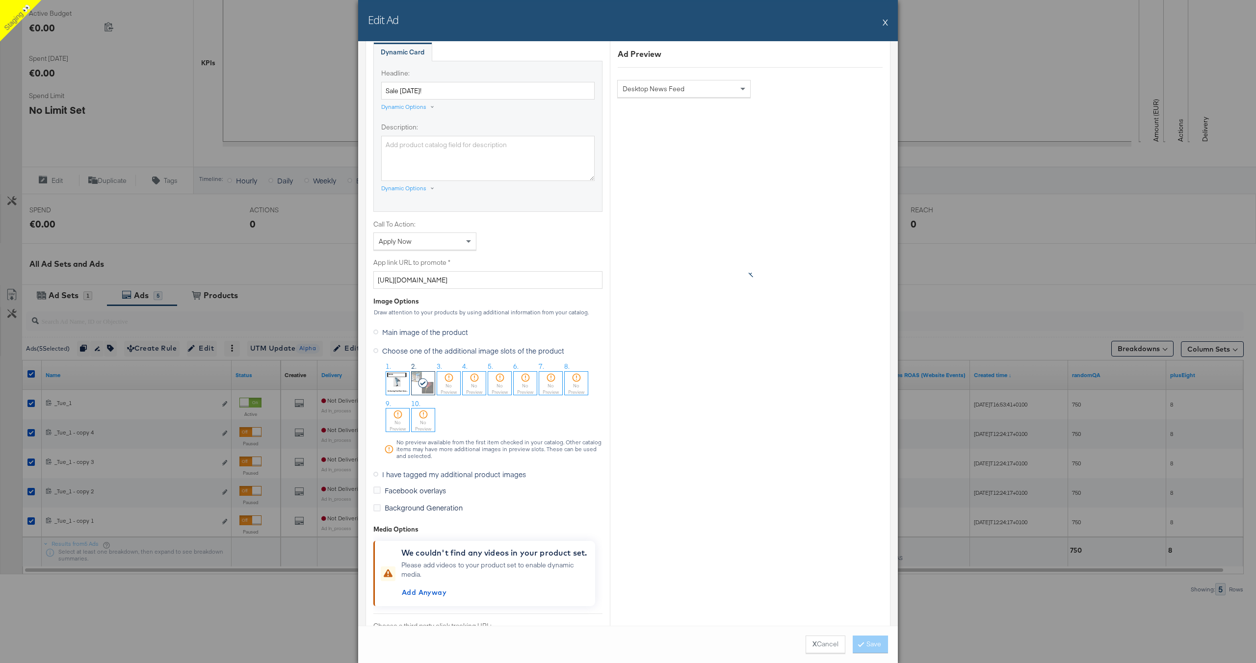
scroll to position [596, 0]
click at [397, 383] on img at bounding box center [397, 381] width 23 height 23
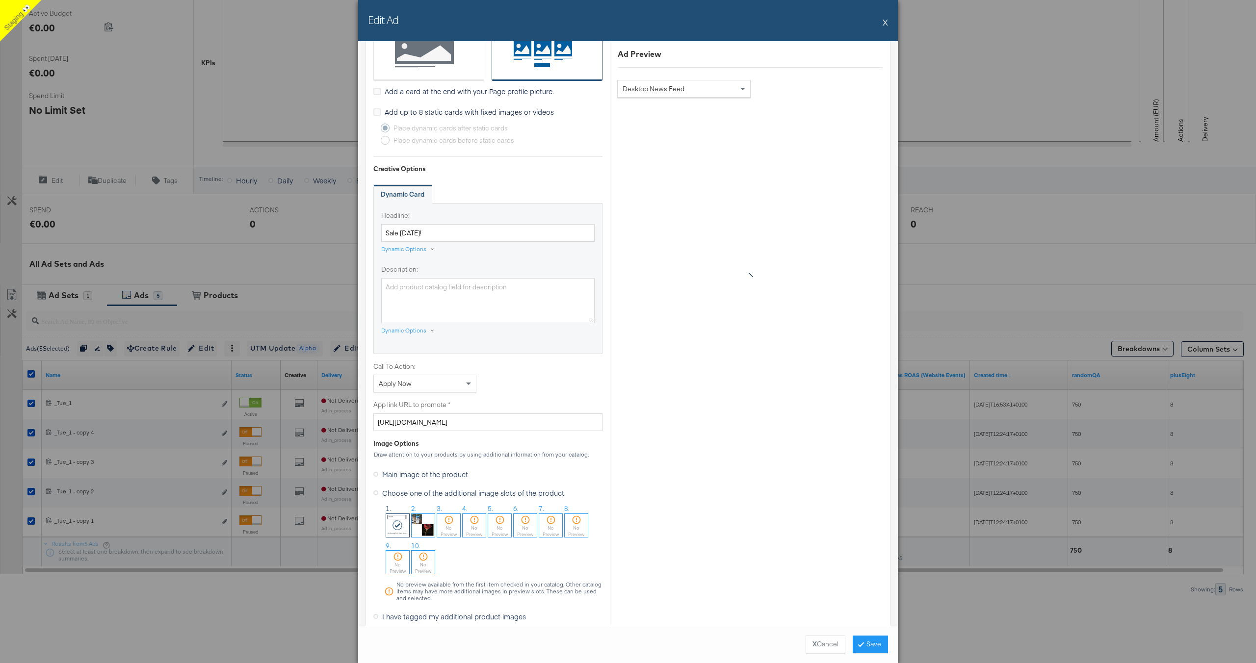
scroll to position [403, 0]
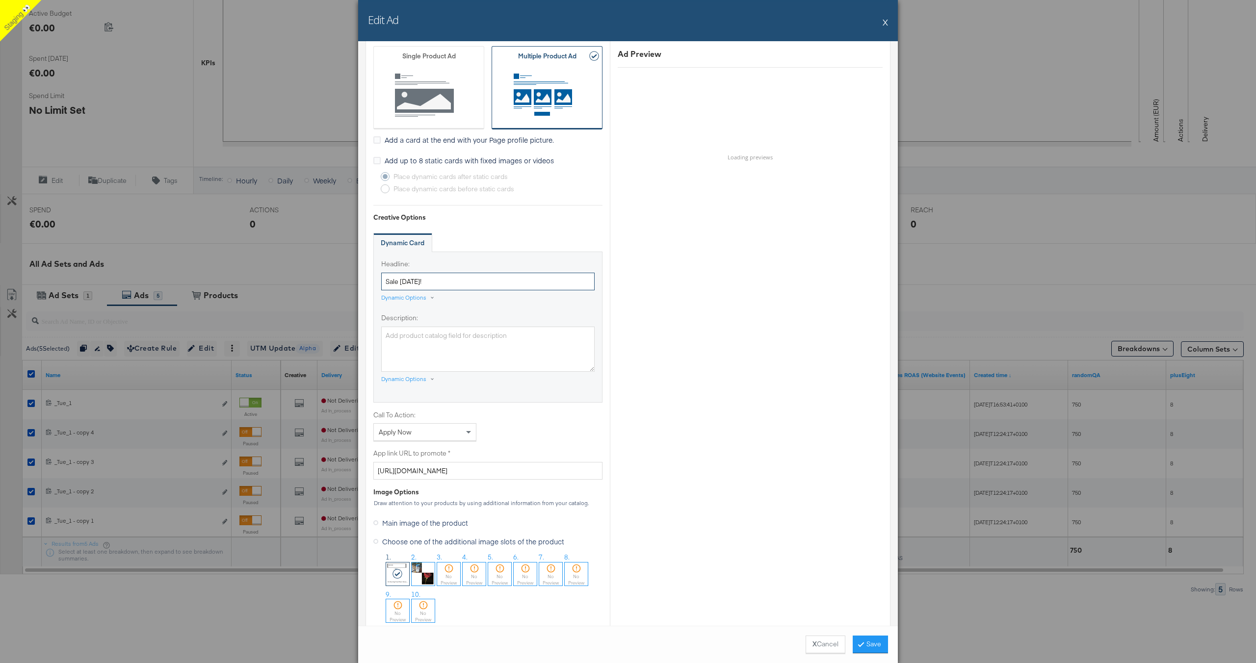
click at [445, 282] on input "Sale today!" at bounding box center [487, 282] width 213 height 18
click at [419, 350] on textarea "Description:" at bounding box center [487, 349] width 213 height 45
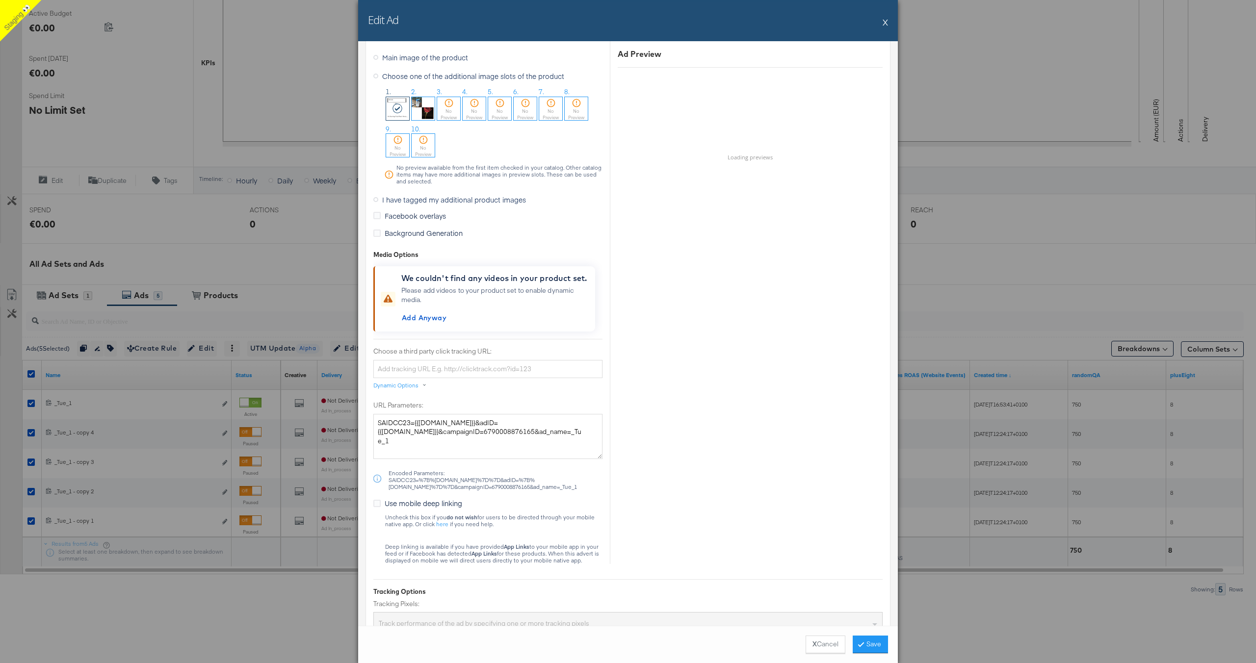
scroll to position [1085, 0]
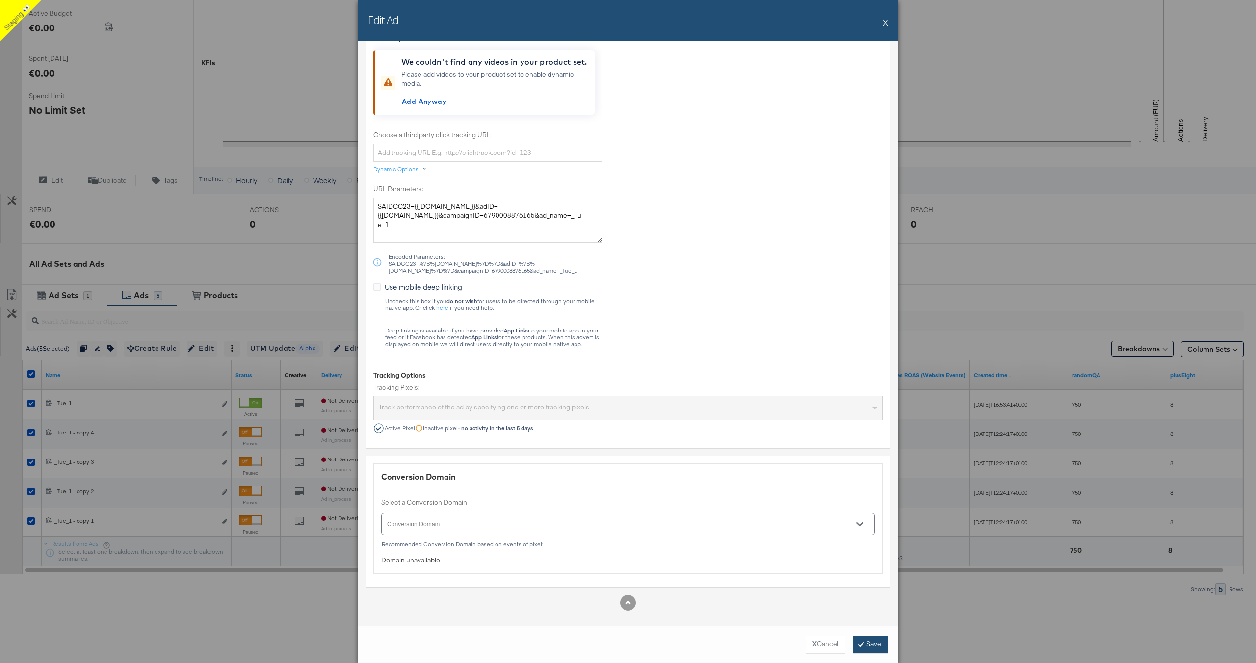
type textarea "Get the best prices"
click at [866, 643] on button "Save" at bounding box center [870, 645] width 35 height 18
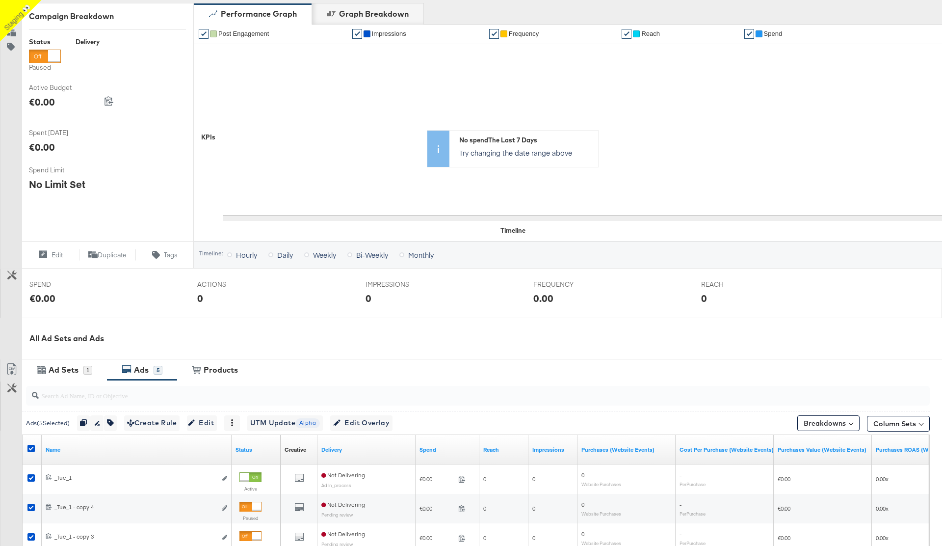
scroll to position [321, 0]
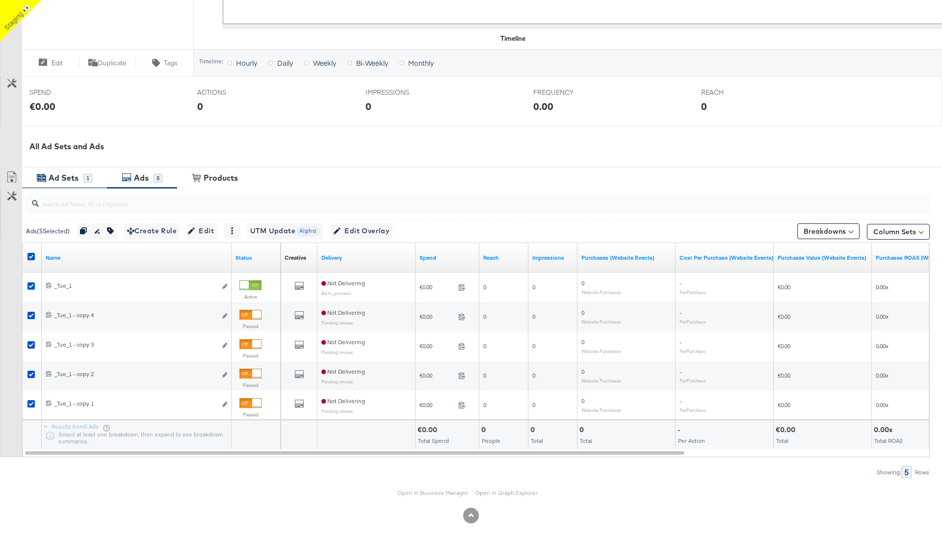
click at [61, 179] on div "Ad Sets" at bounding box center [64, 177] width 30 height 11
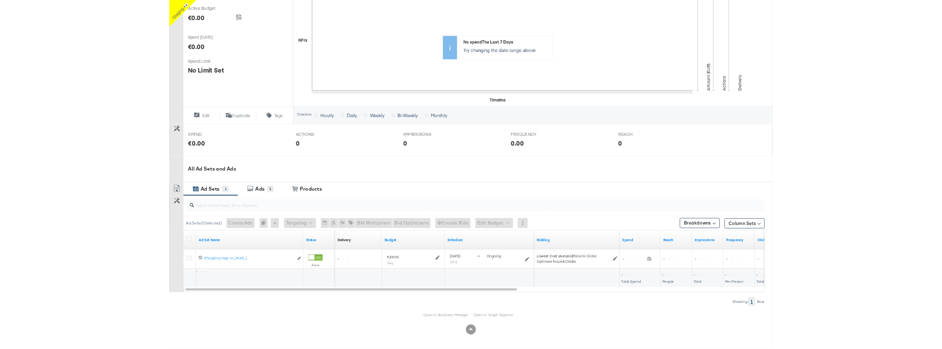
scroll to position [204, 0]
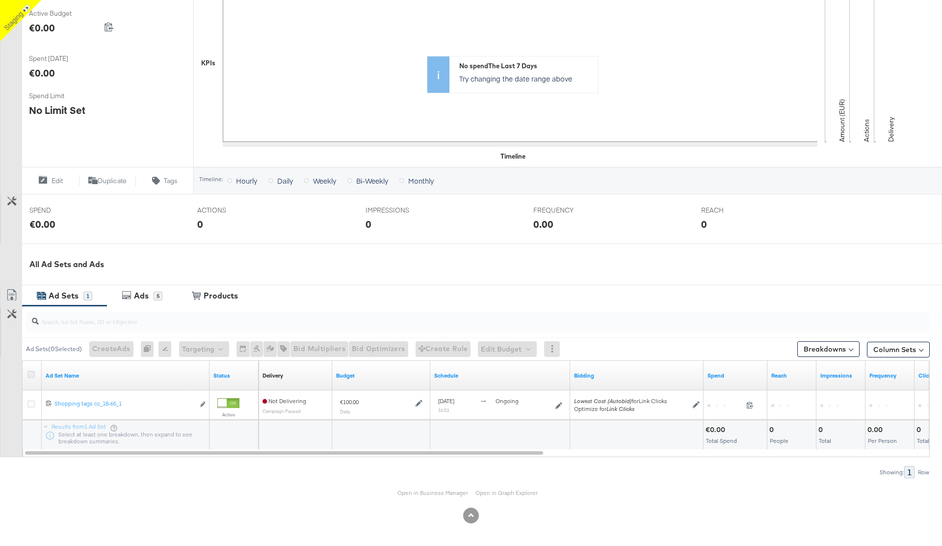
click at [29, 373] on icon at bounding box center [30, 373] width 7 height 7
click at [0, 0] on input "checkbox" at bounding box center [0, 0] width 0 height 0
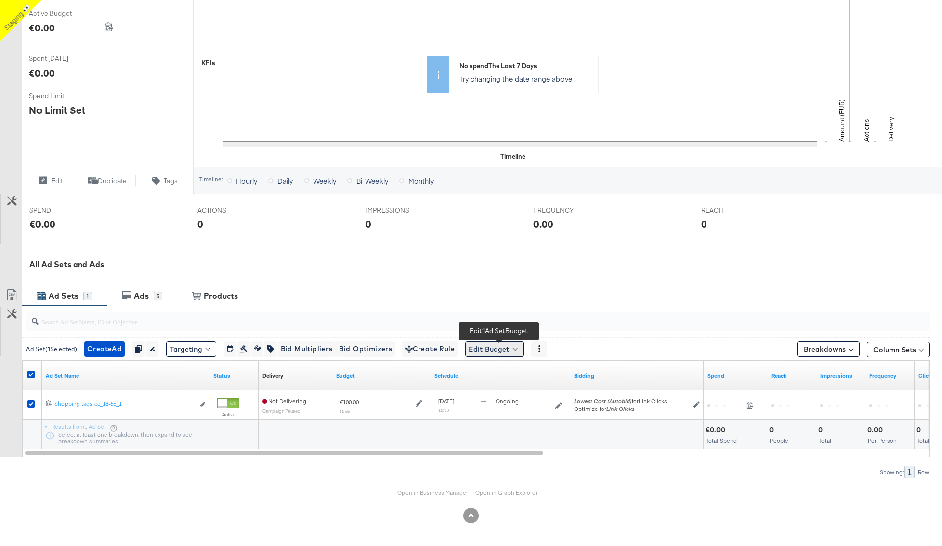
click at [498, 348] on button "Edit Budget" at bounding box center [494, 349] width 59 height 16
click at [524, 374] on span "Edit Ad Set Budget" at bounding box center [498, 374] width 56 height 13
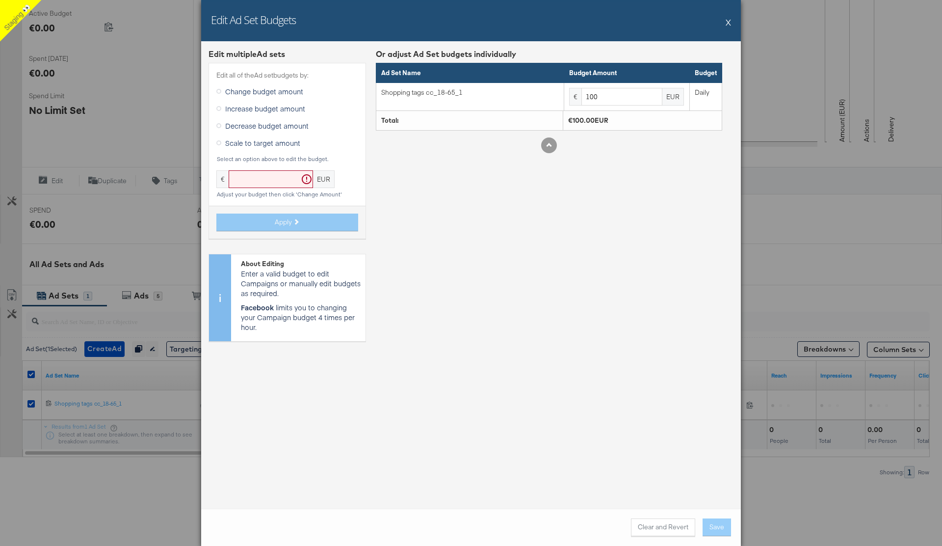
click at [256, 180] on input "text" at bounding box center [271, 179] width 84 height 18
type input "170"
click at [309, 223] on button "Apply" at bounding box center [287, 222] width 142 height 18
type input "170"
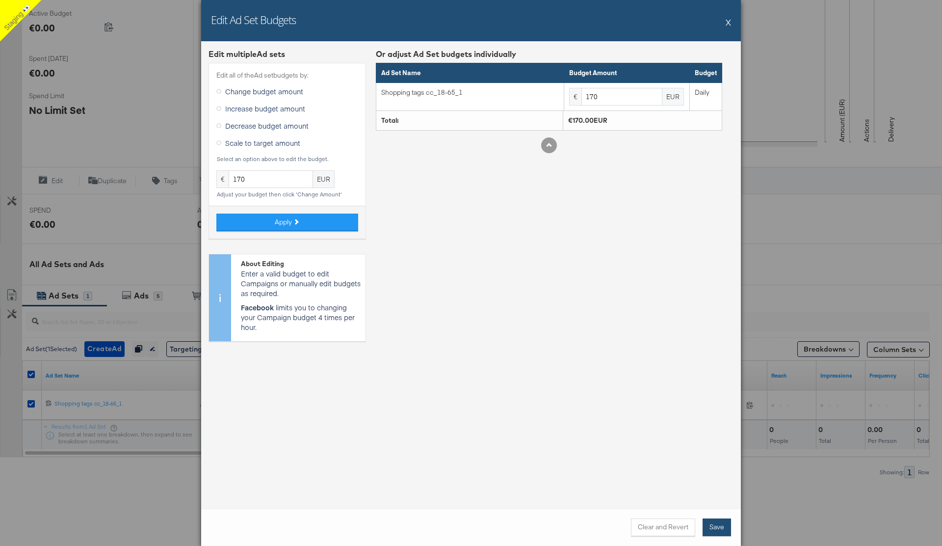
click at [712, 524] on button "Save" at bounding box center [717, 527] width 28 height 18
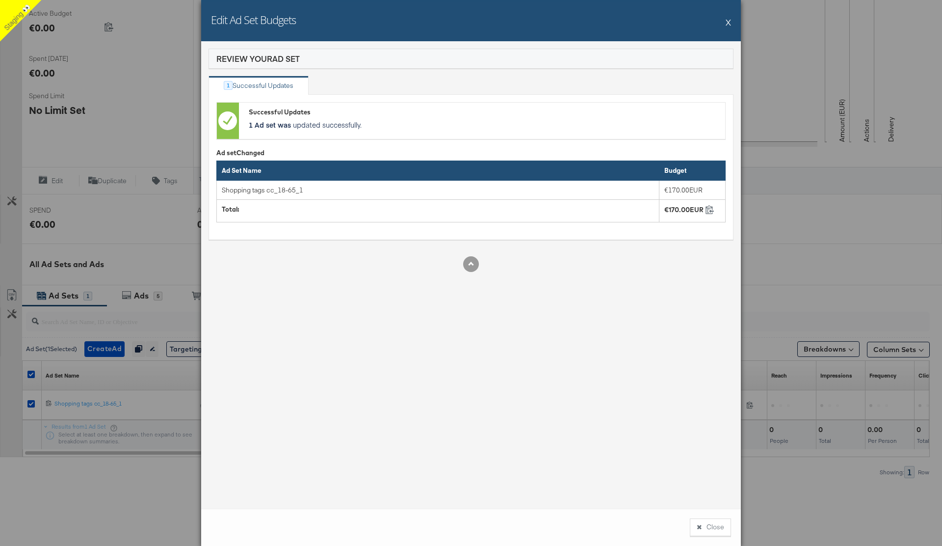
click at [729, 23] on button "X" at bounding box center [728, 22] width 5 height 20
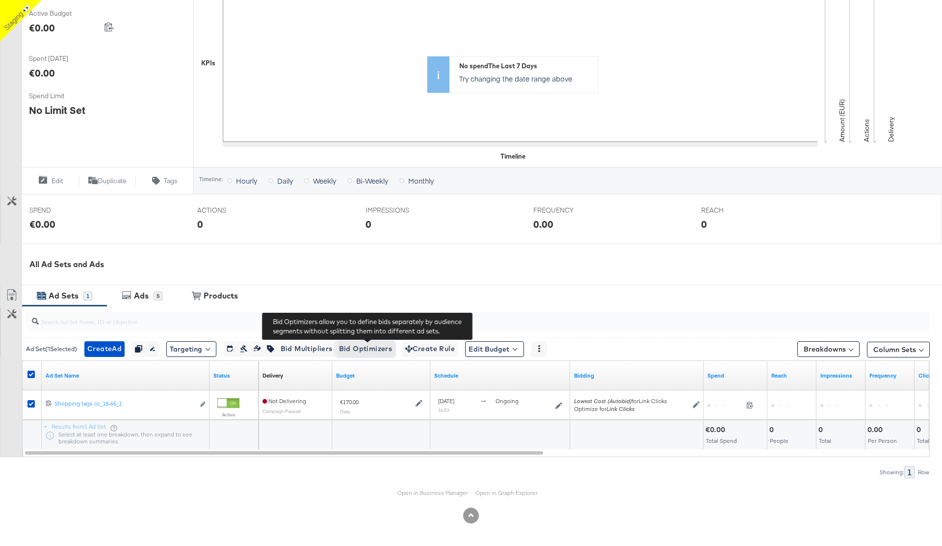
click at [374, 346] on span "Bid Optimizers" at bounding box center [365, 348] width 53 height 12
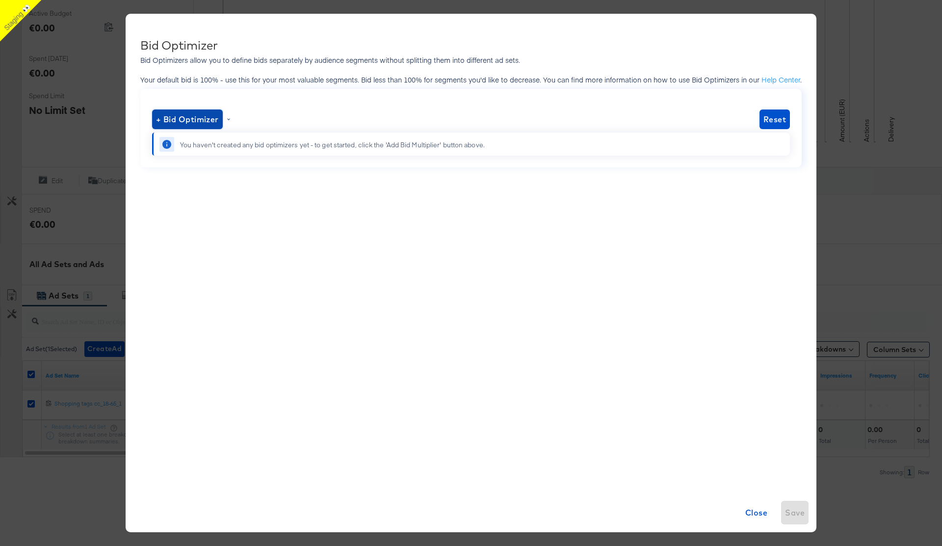
click at [200, 116] on span "+ Bid Optimizer" at bounding box center [187, 119] width 63 height 14
click at [183, 146] on li "Platform" at bounding box center [189, 146] width 64 height 14
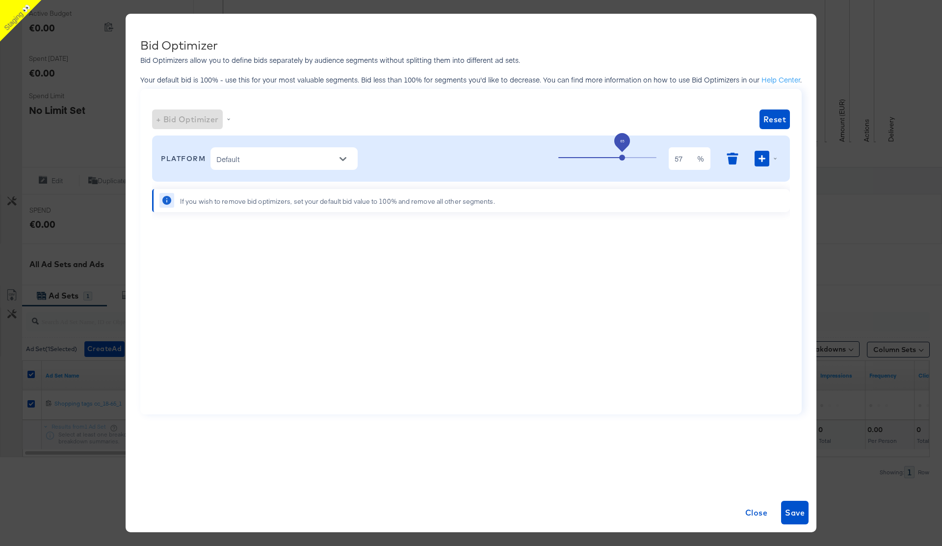
type input "56"
drag, startPoint x: 652, startPoint y: 159, endPoint x: 612, endPoint y: 159, distance: 40.2
click at [619, 159] on span "65" at bounding box center [622, 158] width 6 height 6
click at [346, 156] on icon "Open" at bounding box center [342, 159] width 7 height 7
click at [434, 320] on div "PLATFORM Default 56 56 % If you wish to remove bid optimizers, set your default…" at bounding box center [471, 267] width 638 height 270
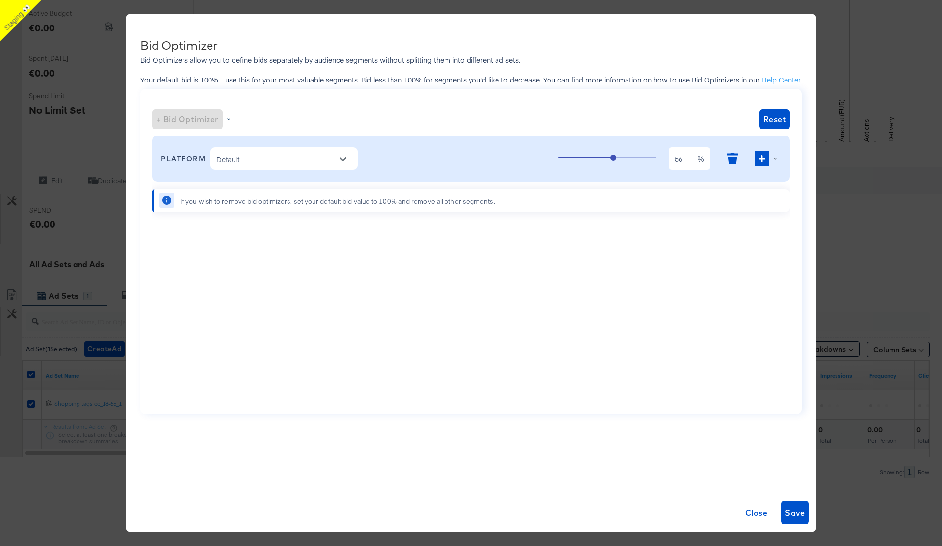
click at [203, 115] on div "+ Bid Optimizer" at bounding box center [187, 119] width 71 height 20
click at [294, 296] on div "PLATFORM Default 56 56 % If you wish to remove bid optimizers, set your default…" at bounding box center [471, 267] width 638 height 270
click at [212, 119] on div "+ Bid Optimizer" at bounding box center [187, 119] width 71 height 20
click at [296, 102] on div "+ Bid Optimizer Reset PLATFORM Default 56 56 % If you wish to remove bid optimi…" at bounding box center [470, 251] width 661 height 325
click at [233, 116] on div "+ Bid Optimizer" at bounding box center [193, 119] width 82 height 20
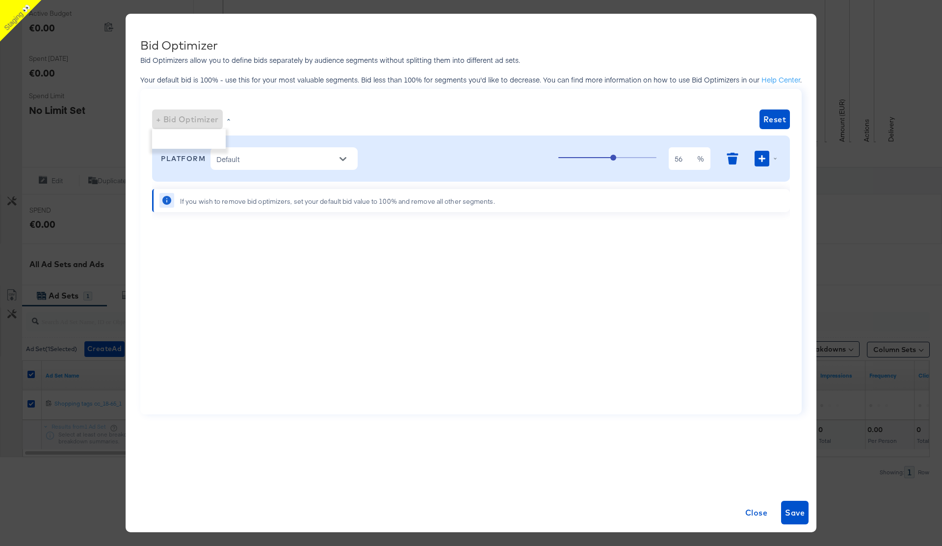
click at [307, 89] on div "+ Bid Optimizer Reset PLATFORM Default 56 56 % If you wish to remove bid optimi…" at bounding box center [470, 251] width 661 height 325
click at [775, 158] on div at bounding box center [768, 159] width 26 height 16
click at [749, 183] on li "Publisher" at bounding box center [748, 183] width 64 height 14
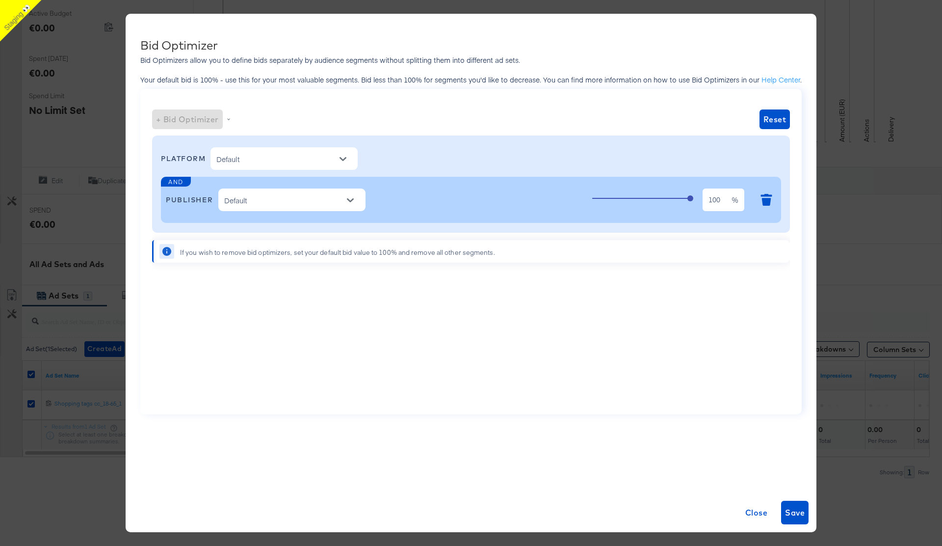
click at [354, 201] on icon "Open" at bounding box center [350, 200] width 7 height 7
click at [424, 398] on div "PLATFORM Default AND PUBLISHER Default 100 100 % If you wish to remove bid opti…" at bounding box center [471, 267] width 638 height 270
click at [764, 199] on icon "button" at bounding box center [766, 202] width 9 height 8
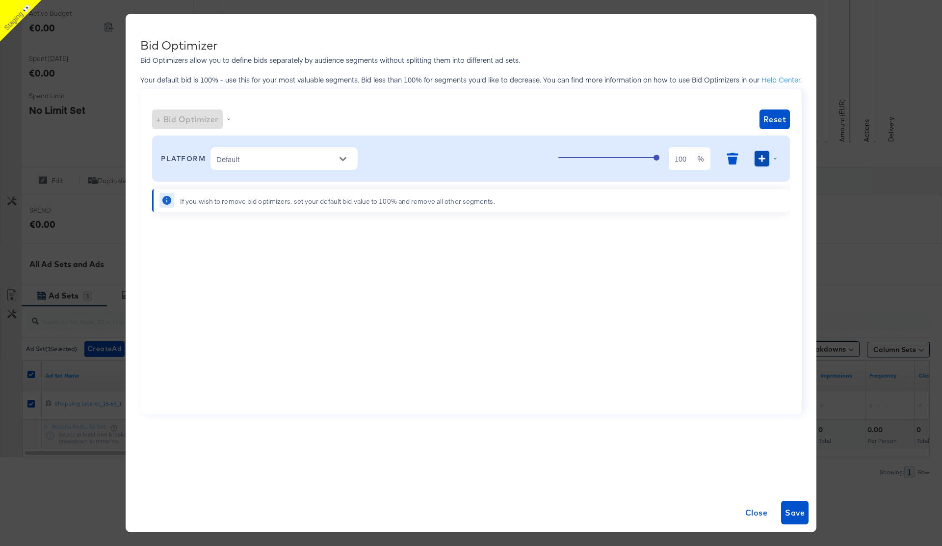
click at [762, 157] on icon "button" at bounding box center [761, 158] width 7 height 7
click at [338, 157] on button "Open" at bounding box center [343, 159] width 15 height 15
click at [580, 307] on div "PLATFORM Default 100 100 % If you wish to remove bid optimizers, set your defau…" at bounding box center [471, 267] width 638 height 270
click at [776, 158] on div at bounding box center [768, 159] width 26 height 16
click at [586, 334] on div "PLATFORM Default 100 100 % Publisher Gender Placement User OS If you wish to re…" at bounding box center [471, 267] width 638 height 270
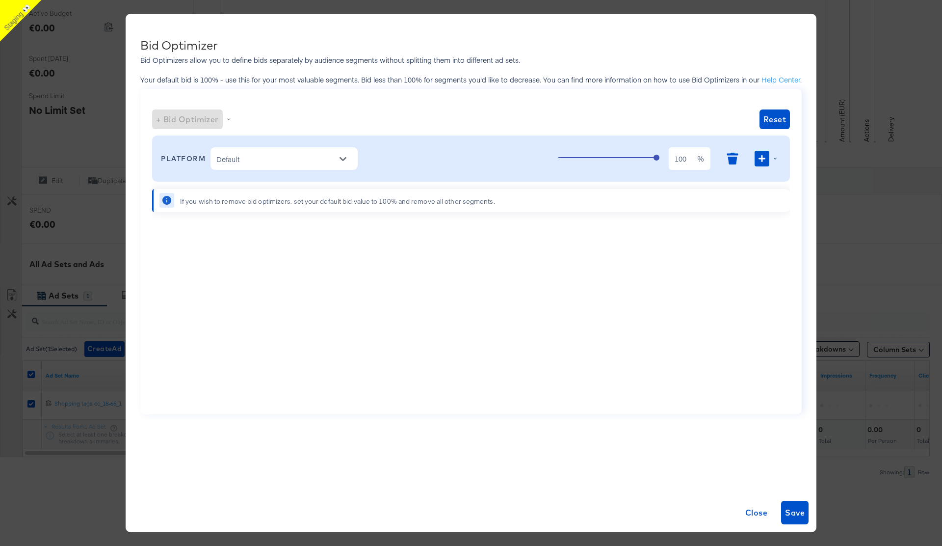
click at [773, 159] on div at bounding box center [768, 159] width 26 height 16
click at [749, 180] on li "Publisher" at bounding box center [748, 183] width 64 height 14
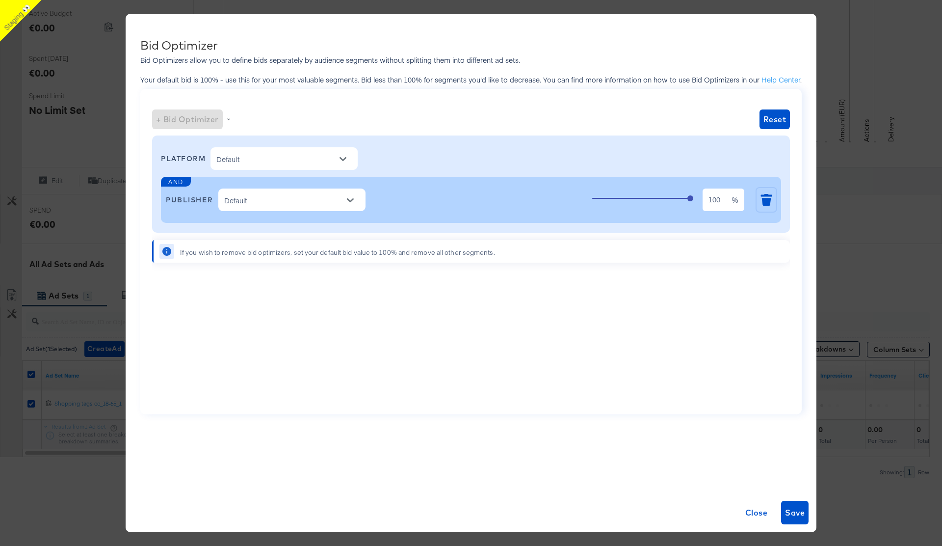
click at [767, 203] on icon "button" at bounding box center [766, 202] width 9 height 8
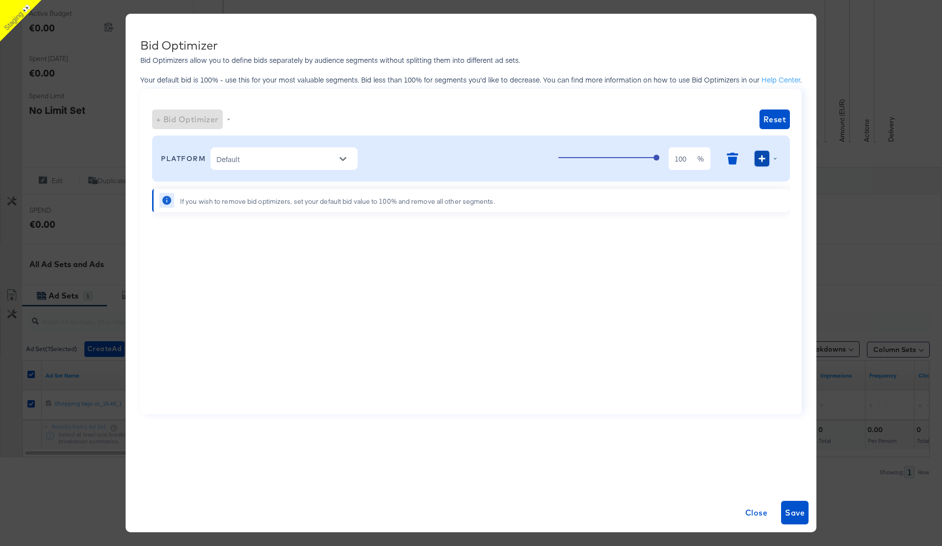
click at [760, 157] on icon "button" at bounding box center [761, 158] width 7 height 7
click at [753, 199] on li "Gender" at bounding box center [748, 197] width 64 height 14
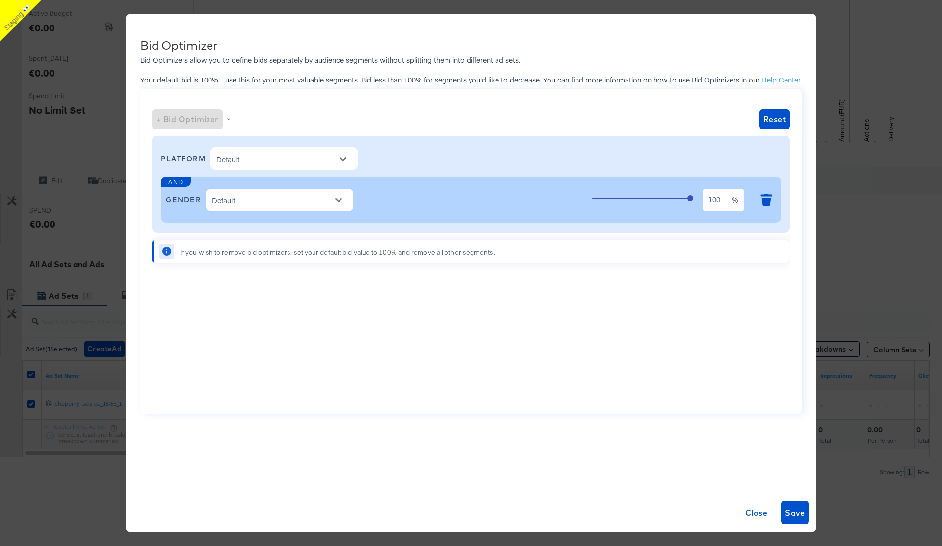
click at [705, 297] on div "PLATFORM Default AND GENDER Default 100 100 % If you wish to remove bid optimiz…" at bounding box center [471, 267] width 638 height 270
click at [338, 202] on icon "Open" at bounding box center [338, 200] width 7 height 7
click at [277, 222] on li "Male" at bounding box center [280, 225] width 147 height 16
type input "Male"
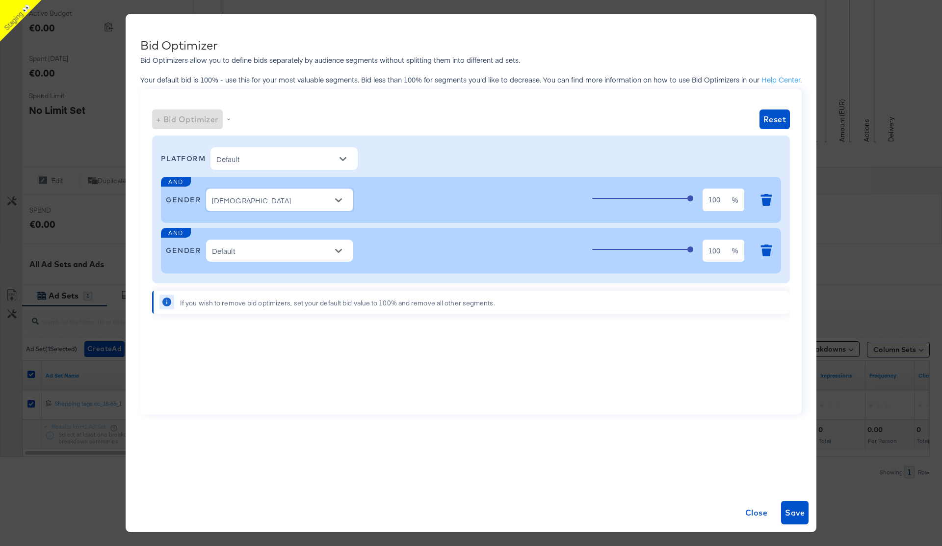
click at [346, 158] on icon "Open" at bounding box center [342, 159] width 7 height 4
click at [216, 120] on div "+ Bid Optimizer" at bounding box center [187, 119] width 71 height 20
click at [648, 149] on div "PLATFORM Default" at bounding box center [471, 158] width 620 height 36
click at [771, 116] on span "Reset" at bounding box center [774, 119] width 23 height 14
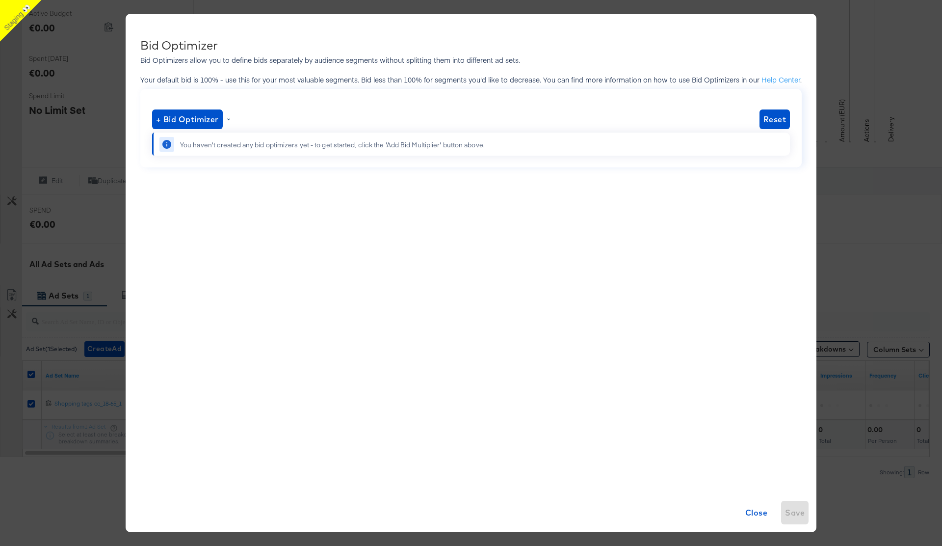
click at [230, 122] on div "+ Bid Optimizer" at bounding box center [193, 119] width 82 height 20
click at [183, 200] on li "User OS" at bounding box center [189, 202] width 64 height 14
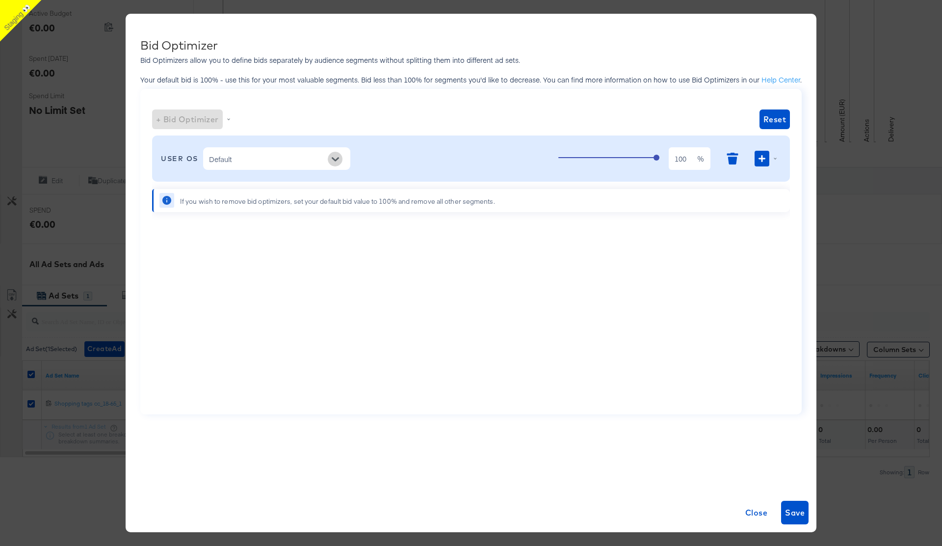
click at [336, 160] on icon "Open" at bounding box center [335, 159] width 7 height 4
click at [288, 183] on li "Android" at bounding box center [277, 184] width 147 height 16
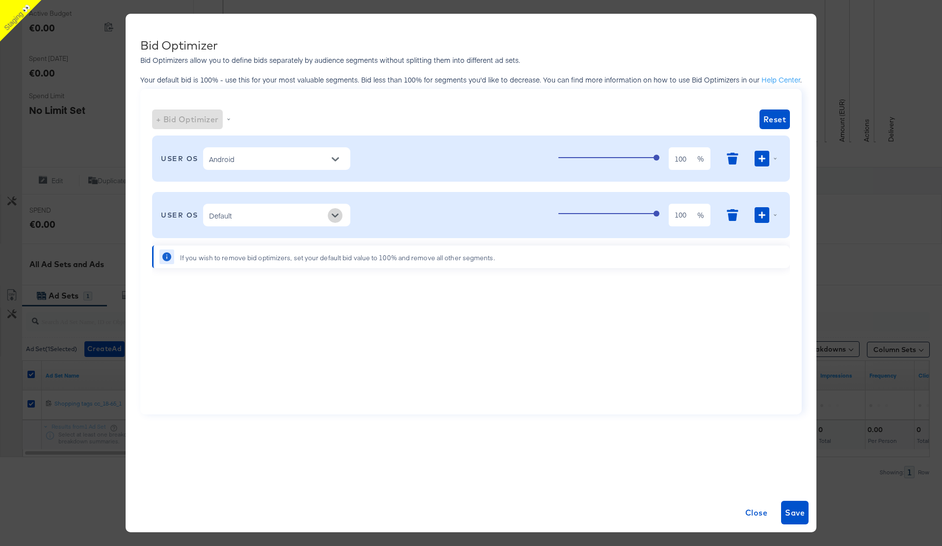
click at [336, 214] on icon "Open" at bounding box center [335, 215] width 7 height 7
click at [281, 240] on li "Windows" at bounding box center [277, 240] width 147 height 16
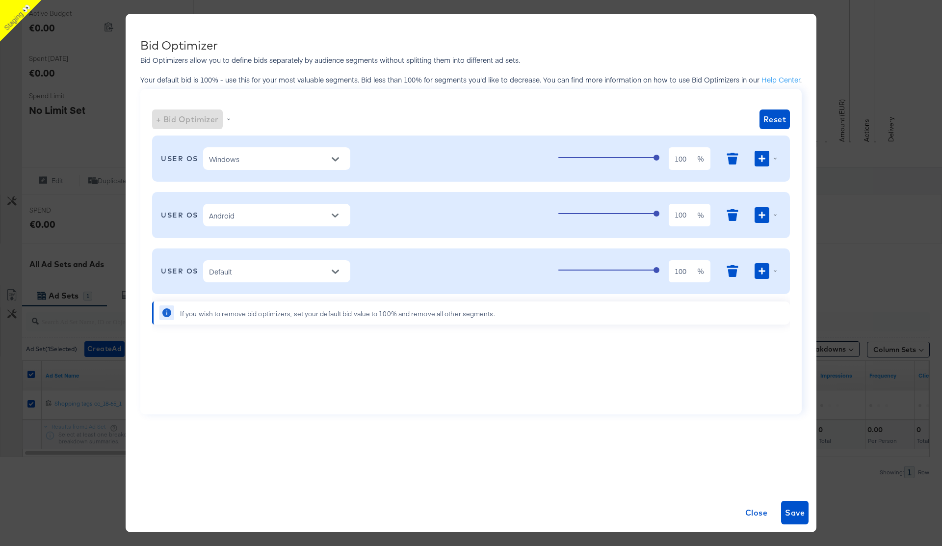
type input "37"
click at [594, 212] on span "100" at bounding box center [607, 214] width 98 height 14
type input "44"
click at [600, 158] on span "100" at bounding box center [607, 158] width 98 height 14
type input "60"
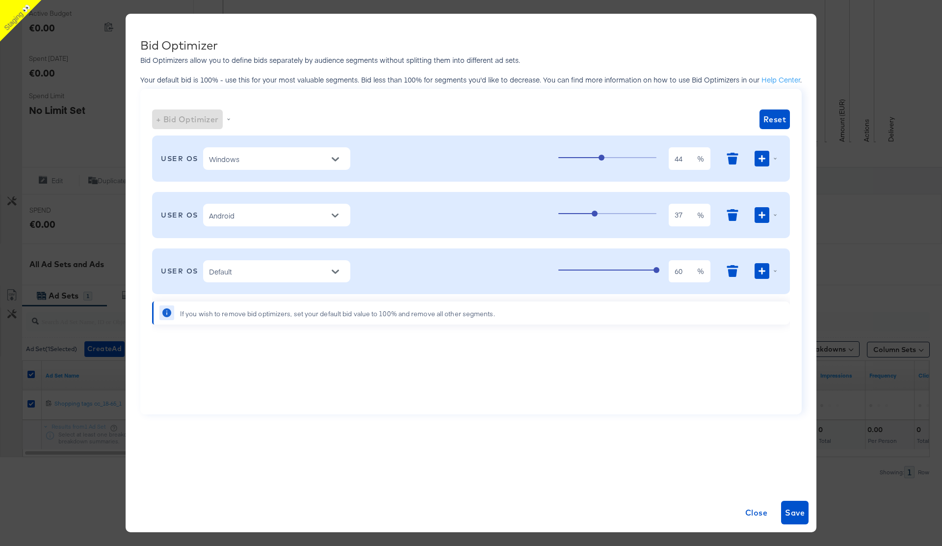
click at [616, 269] on span "100" at bounding box center [607, 270] width 98 height 14
click at [611, 356] on div "USER OS Windows 44 44 % USER OS Android 37 37 % USER OS Default 60 60 % If you …" at bounding box center [471, 267] width 638 height 270
click at [792, 509] on span "Save" at bounding box center [795, 512] width 20 height 14
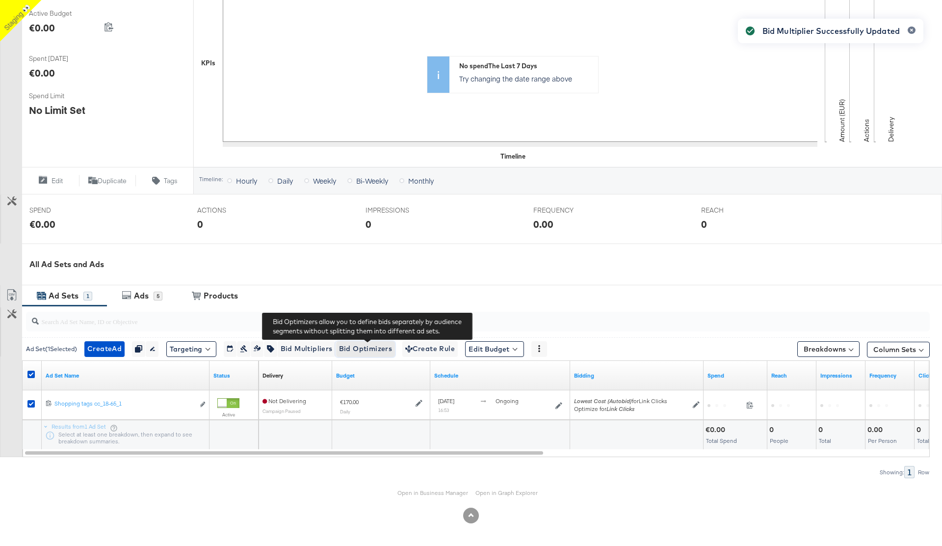
click at [377, 346] on span "Bid Optimizers" at bounding box center [365, 348] width 53 height 12
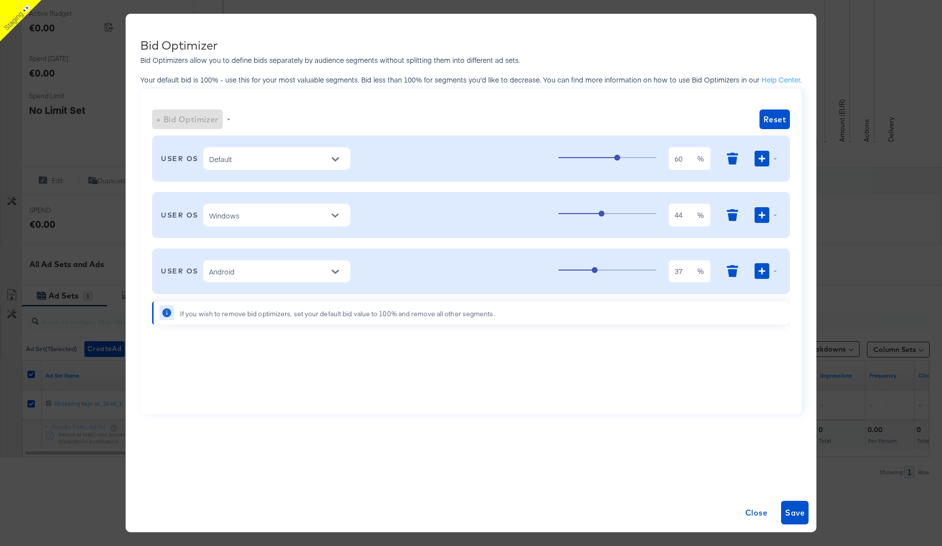
click at [232, 119] on div "+ Bid Optimizer" at bounding box center [193, 119] width 82 height 20
click at [489, 107] on div "+ Bid Optimizer Reset" at bounding box center [471, 118] width 638 height 27
click at [795, 519] on span "Save" at bounding box center [795, 512] width 20 height 14
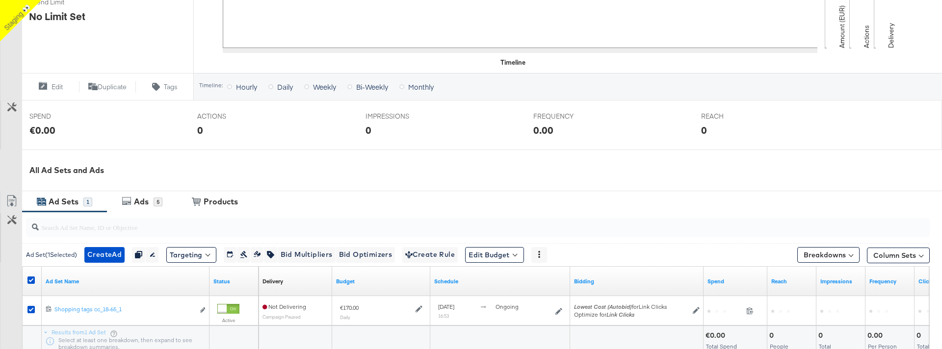
scroll to position [400, 0]
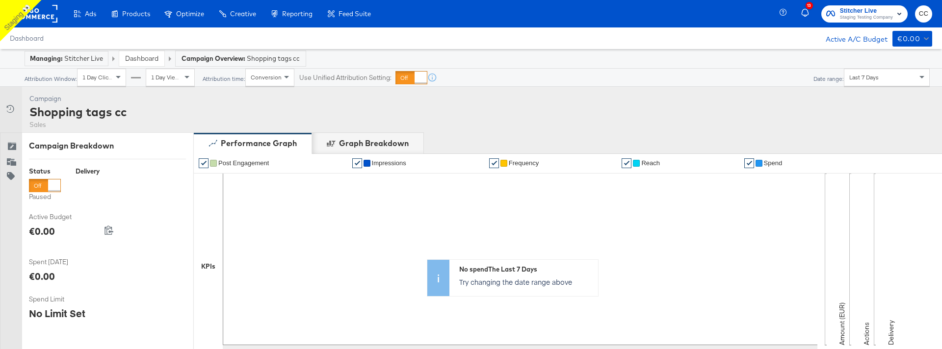
click at [47, 19] on rect at bounding box center [34, 14] width 45 height 18
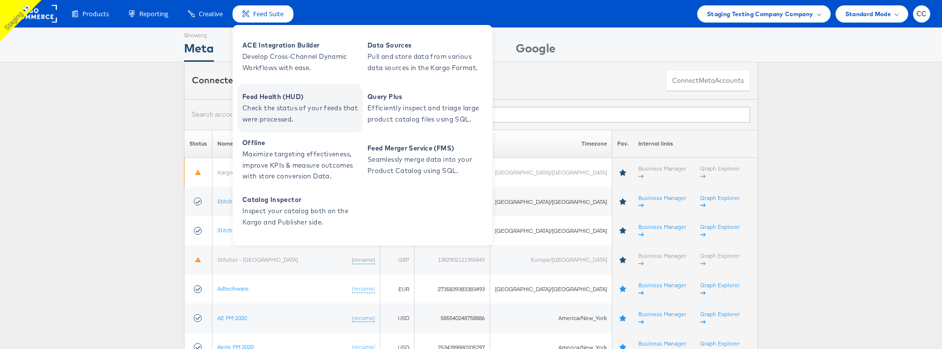
click at [283, 105] on span "Check the status of your feeds that were processed." at bounding box center [301, 114] width 118 height 23
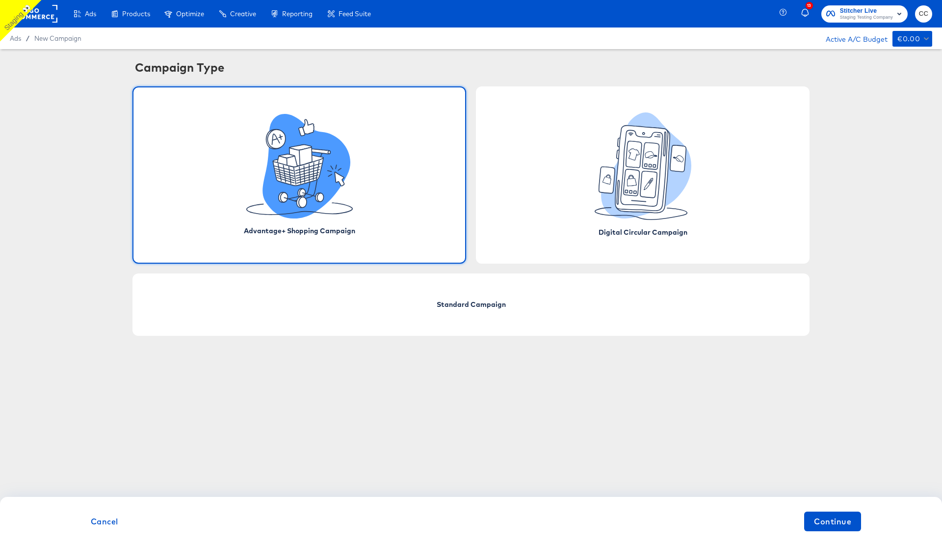
click at [375, 199] on div "Advantage+ Shopping Campaign" at bounding box center [299, 174] width 334 height 177
click at [833, 300] on span "Continue" at bounding box center [832, 521] width 37 height 14
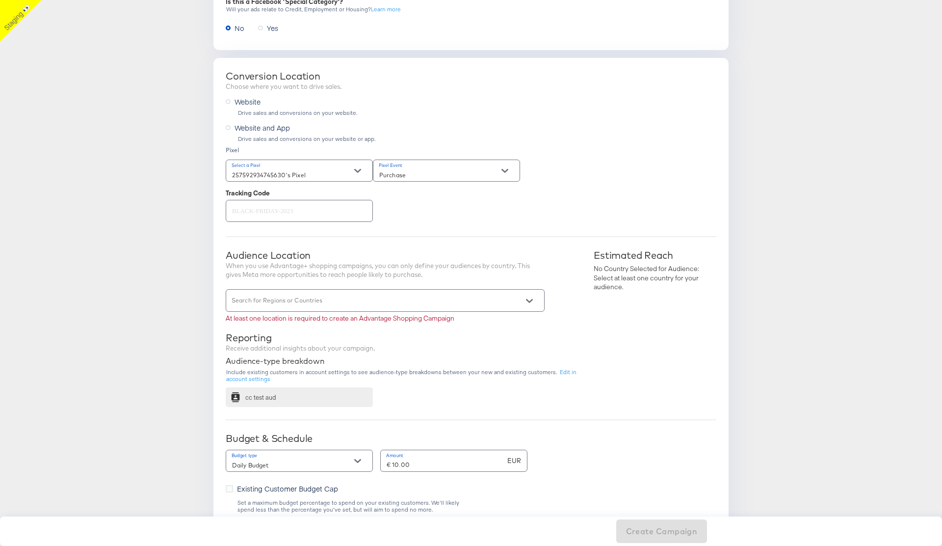
scroll to position [156, 0]
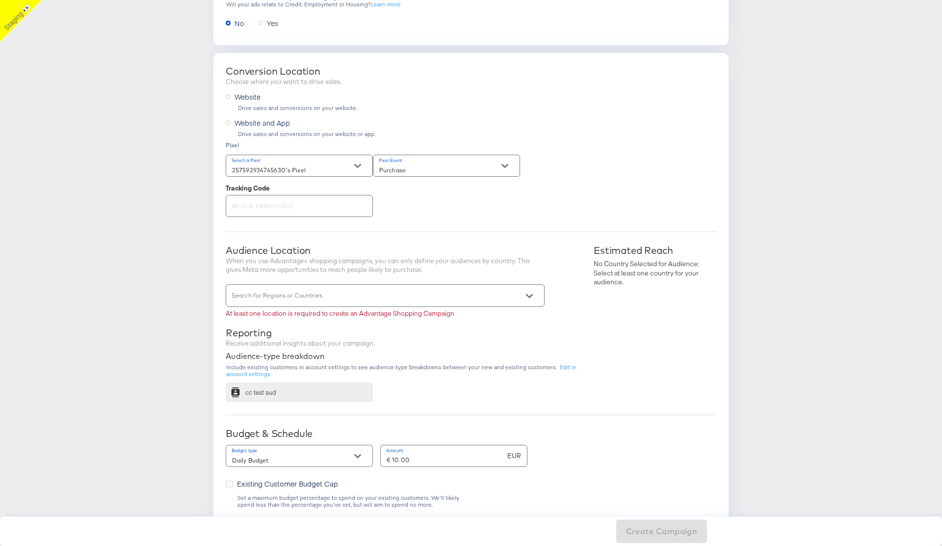
click at [346, 298] on input "Search for Regions or Countries" at bounding box center [371, 299] width 282 height 11
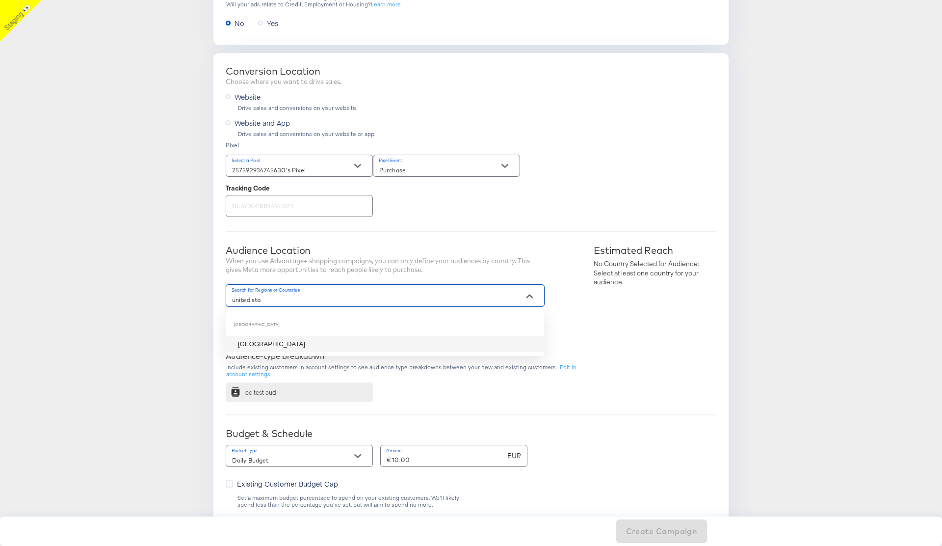
click at [322, 300] on div "[GEOGRAPHIC_DATA]" at bounding box center [385, 325] width 318 height 24
click at [384, 300] on li "[GEOGRAPHIC_DATA]" at bounding box center [385, 344] width 318 height 16
type input "united sta"
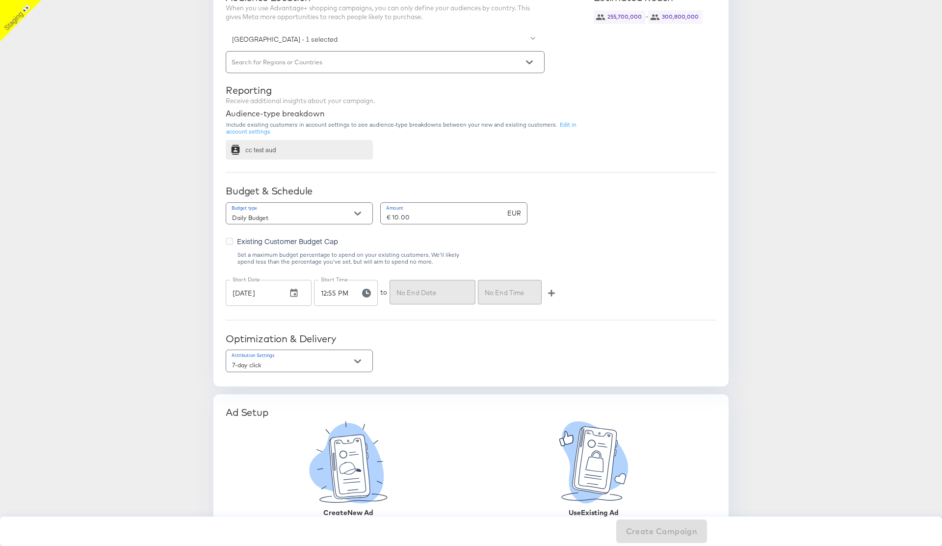
scroll to position [427, 0]
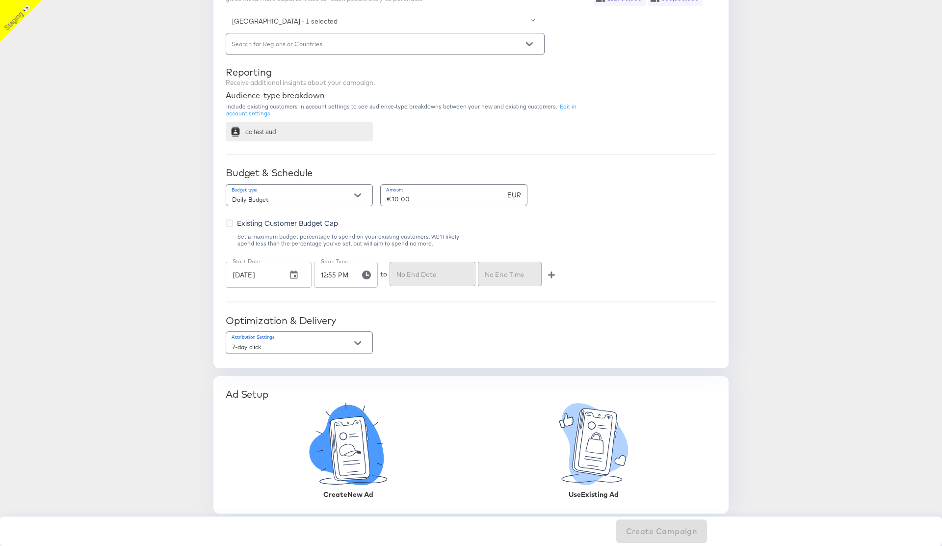
click at [370, 300] on icon at bounding box center [346, 445] width 75 height 80
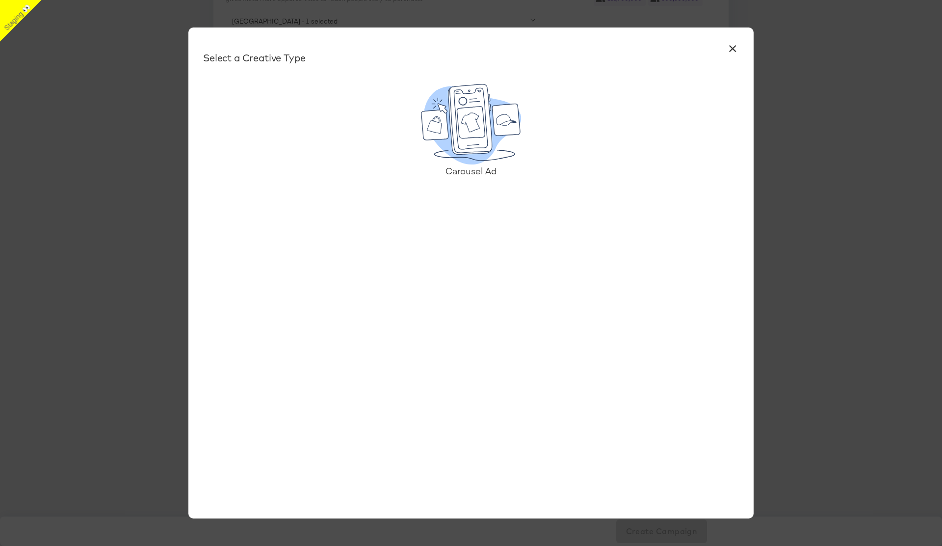
click at [456, 172] on div "Carousel Ad" at bounding box center [471, 170] width 164 height 13
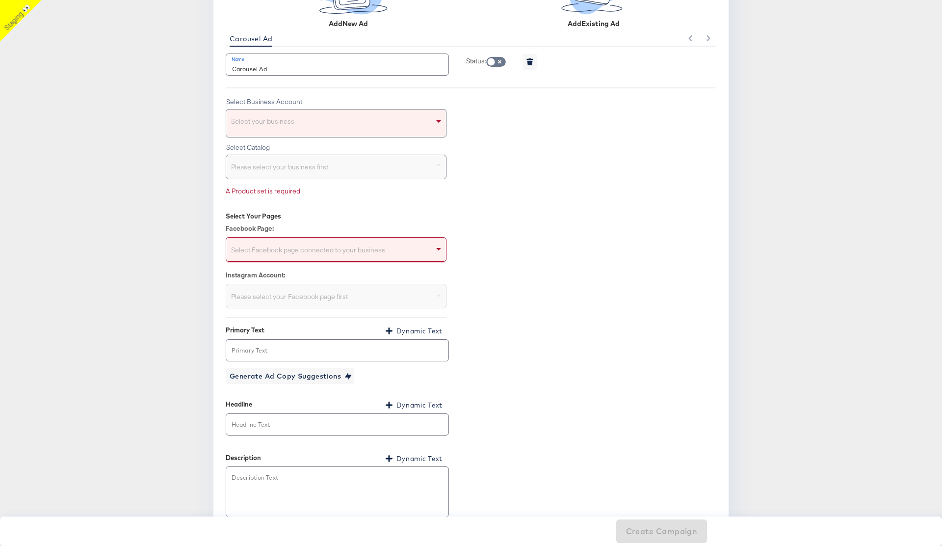
scroll to position [881, 0]
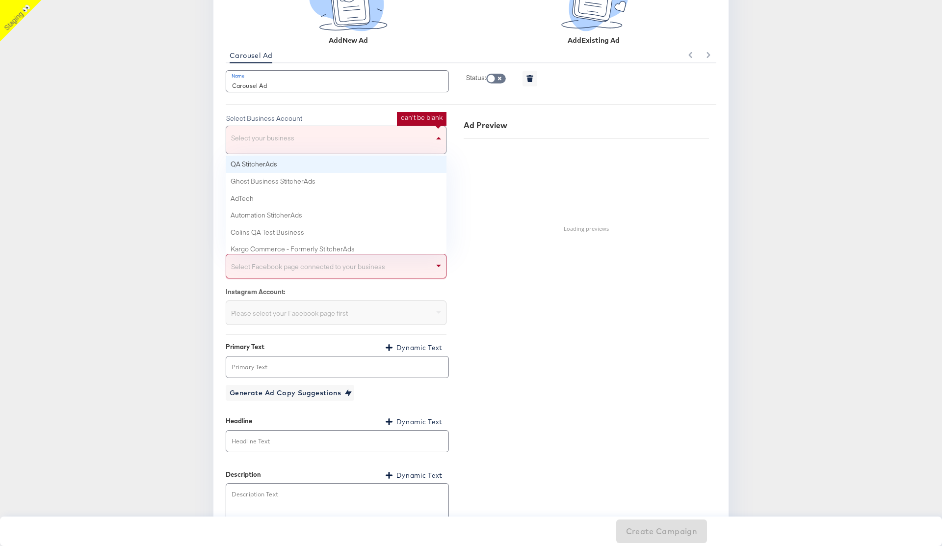
click at [359, 141] on div "Select your business" at bounding box center [336, 139] width 220 height 27
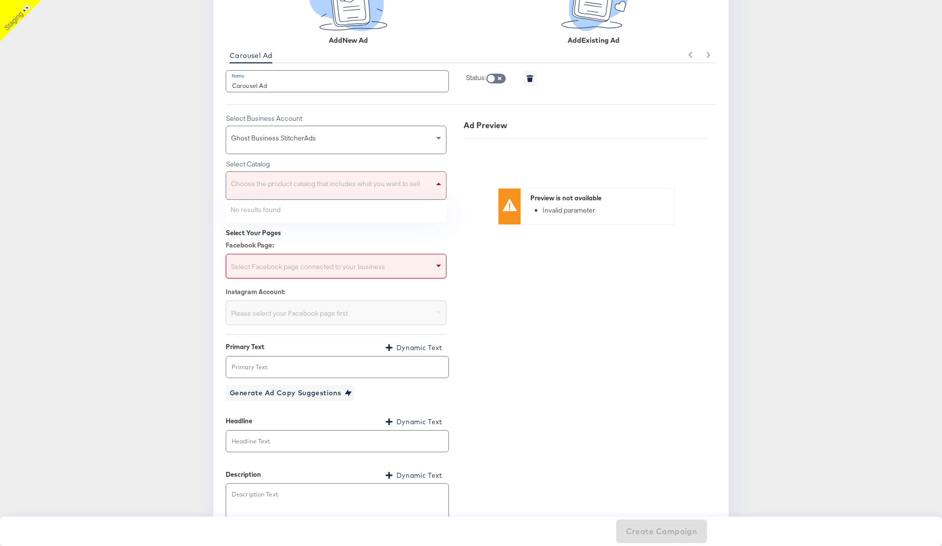
click at [302, 185] on div "Choose the product catalog that includes what you want to sell" at bounding box center [336, 185] width 220 height 27
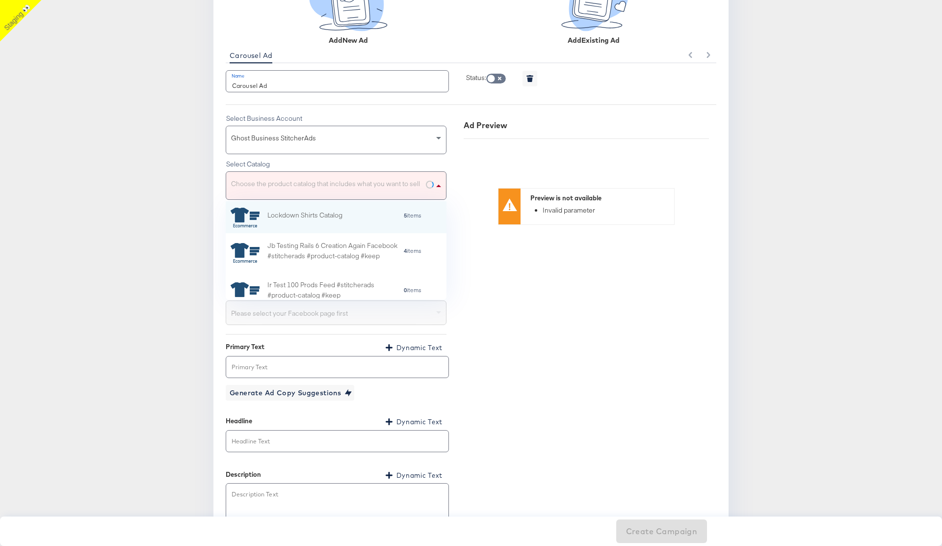
scroll to position [97, 221]
type input "cc"
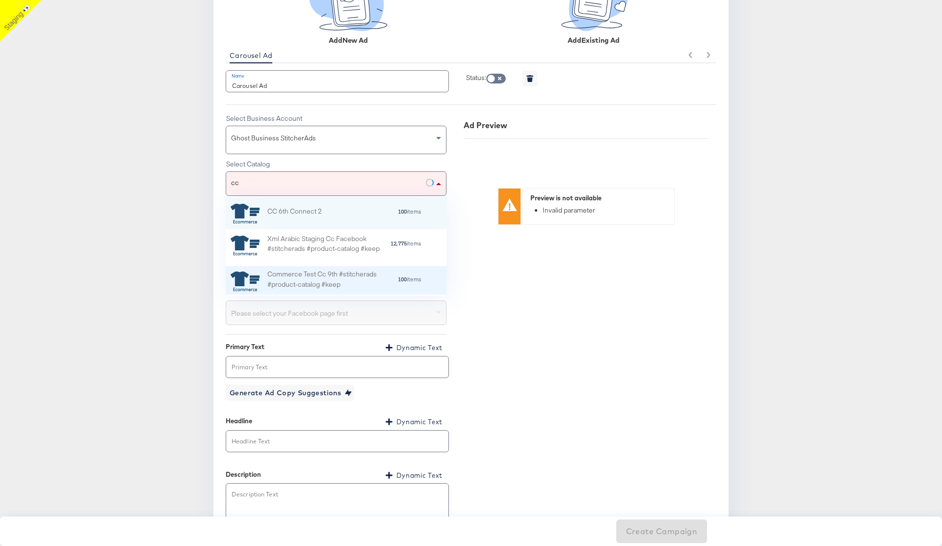
click at [318, 275] on div "Commerce Test Cc 9th #stitcherads #product-catalog #keep" at bounding box center [332, 281] width 130 height 25
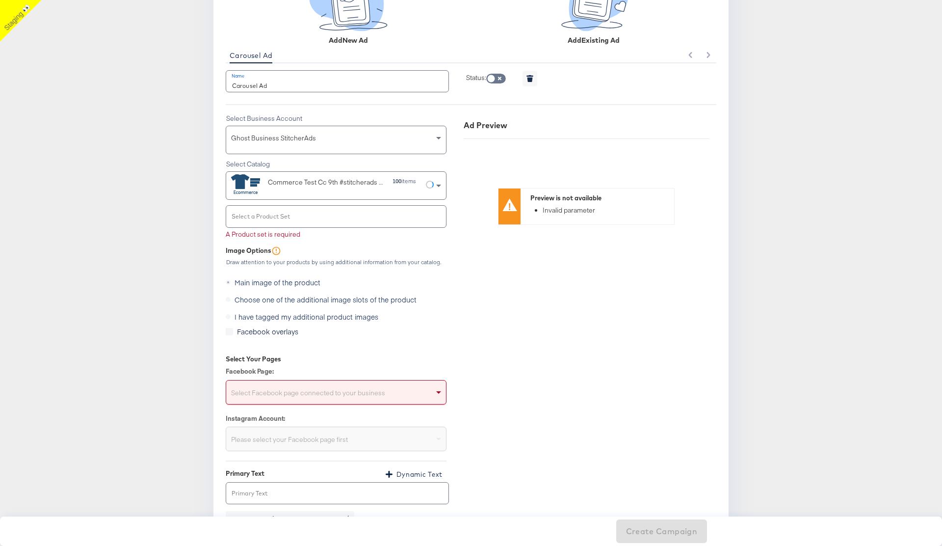
click at [302, 215] on input "Select a Product Set" at bounding box center [328, 220] width 197 height 11
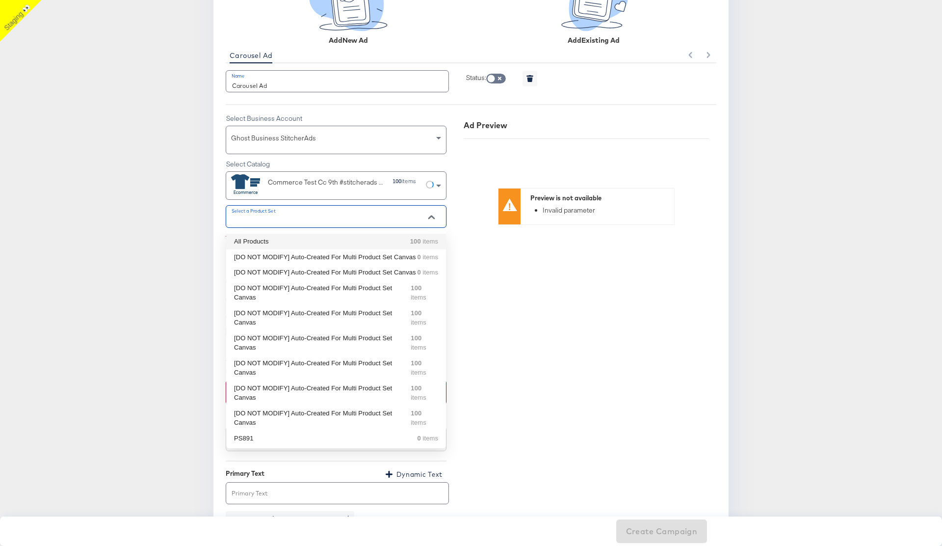
click at [300, 240] on div "All Products 100 items" at bounding box center [336, 241] width 204 height 10
type input "All Products"
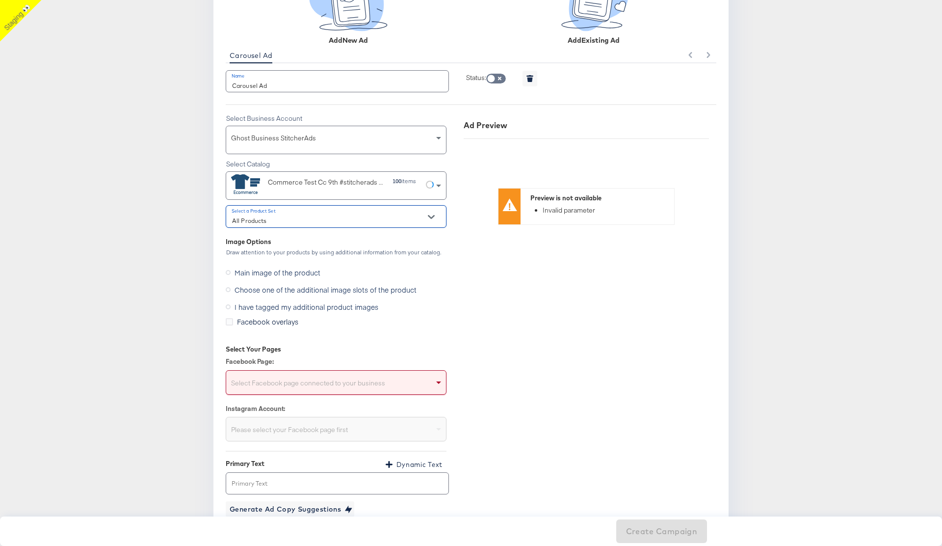
click at [131, 251] on article "Advantage+ Create a new Advantage+ Shopping Campaign Campaign Name Advantage Pl…" at bounding box center [471, 36] width 942 height 1737
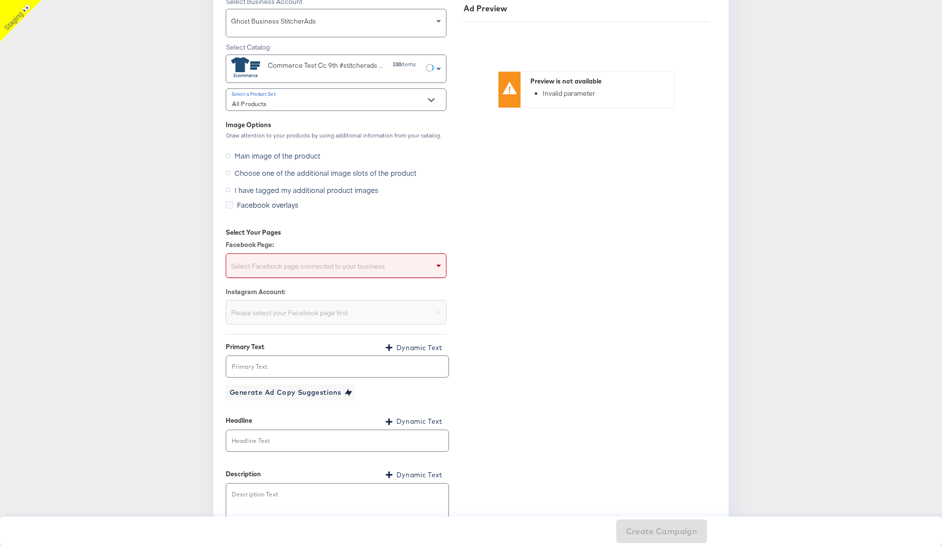
scroll to position [1062, 0]
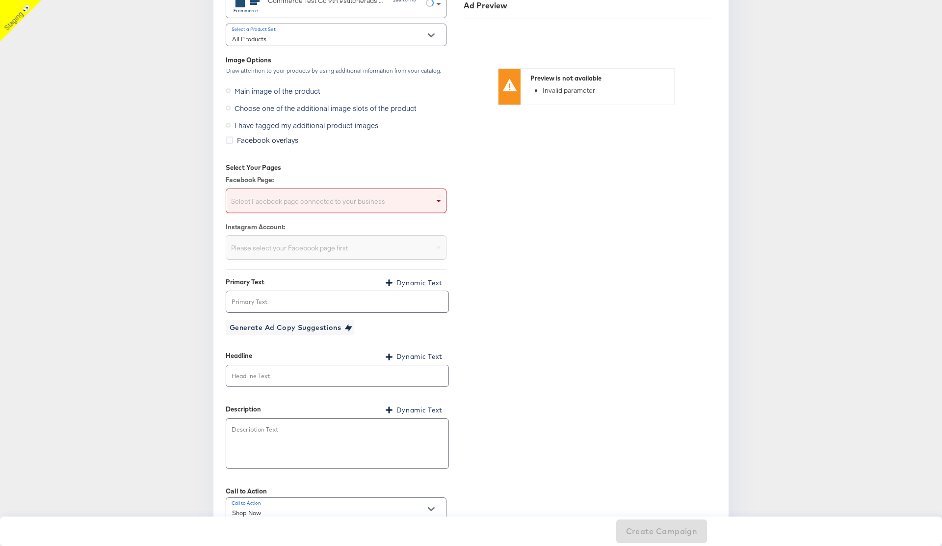
click at [324, 196] on div "Select Facebook page connected to your business" at bounding box center [336, 203] width 220 height 20
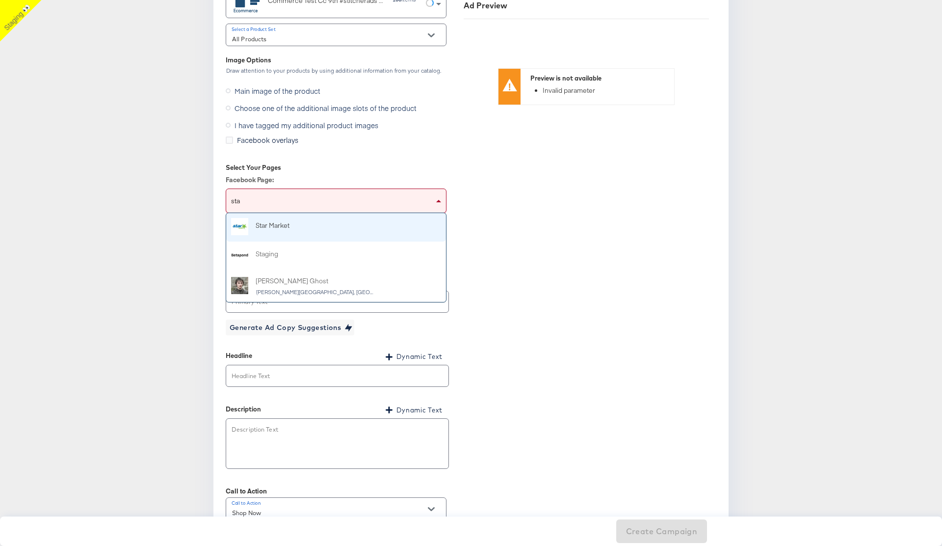
type input "stag"
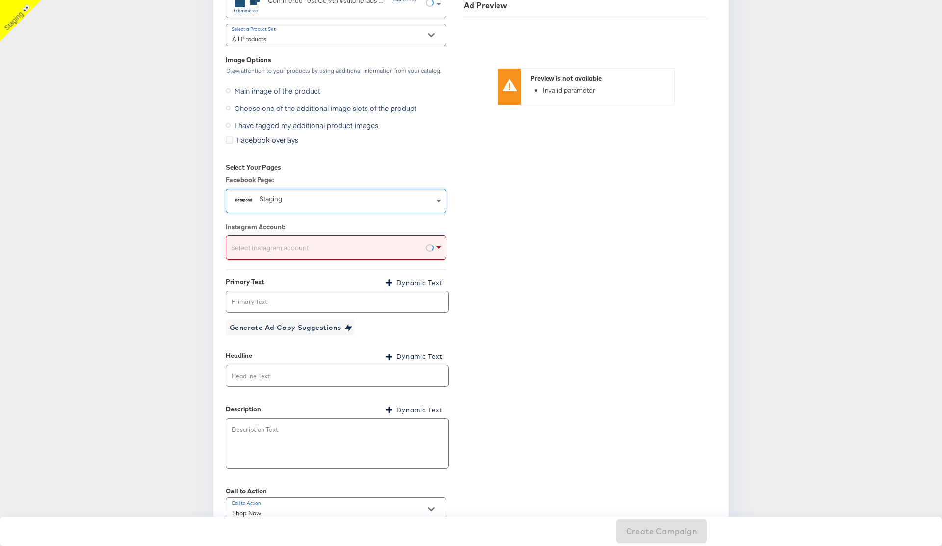
click at [295, 246] on div "Select Instagram account" at bounding box center [336, 249] width 220 height 20
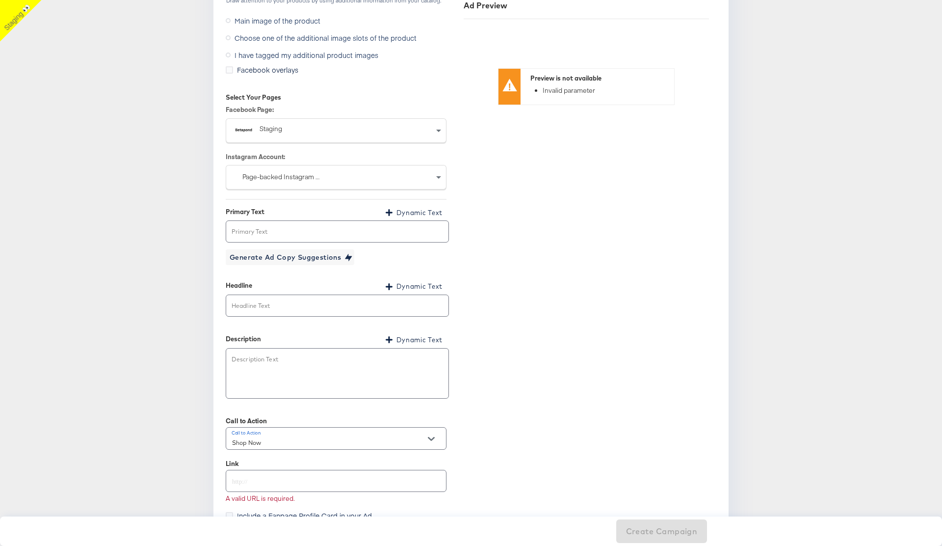
scroll to position [1135, 0]
click at [272, 300] on input "text" at bounding box center [337, 302] width 222 height 21
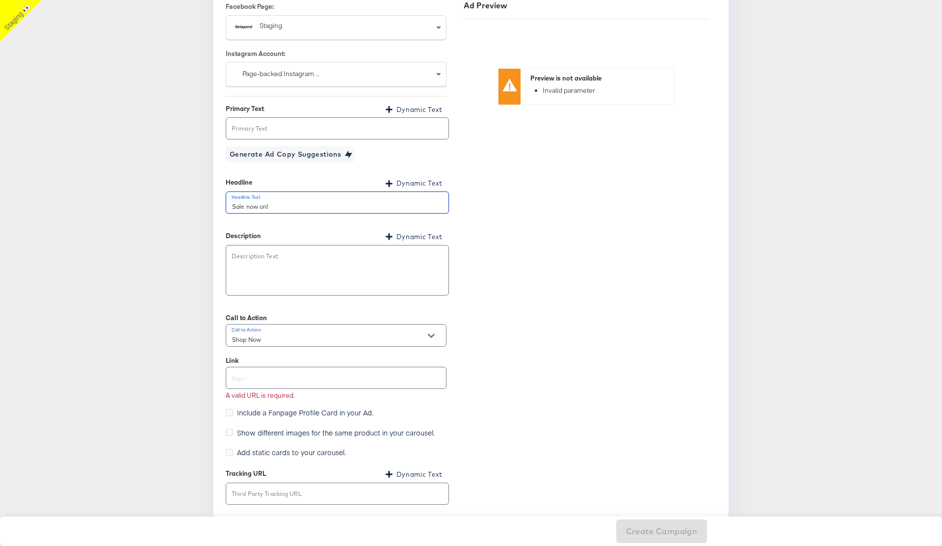
scroll to position [1241, 0]
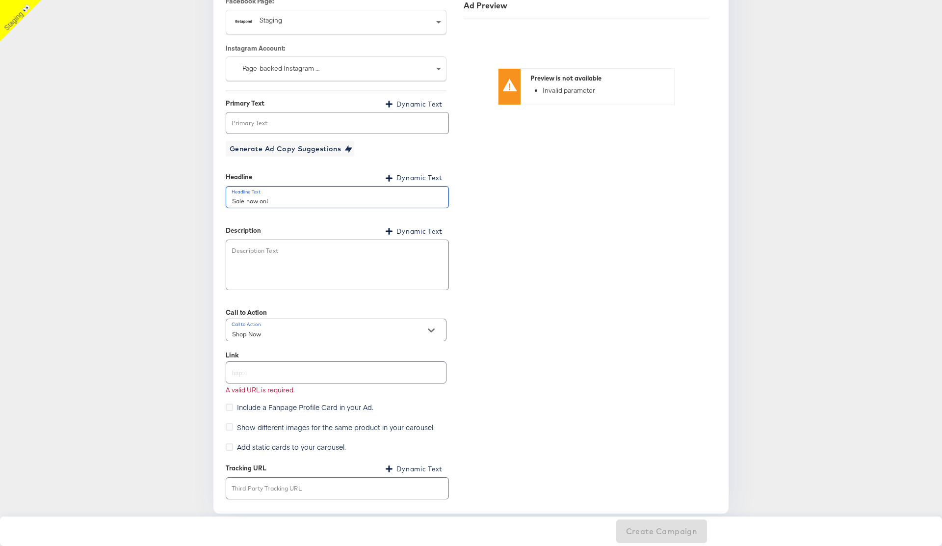
type input "Sale now on!"
click at [277, 300] on input "text" at bounding box center [336, 368] width 220 height 21
type input "[URL][DOMAIN_NAME]"
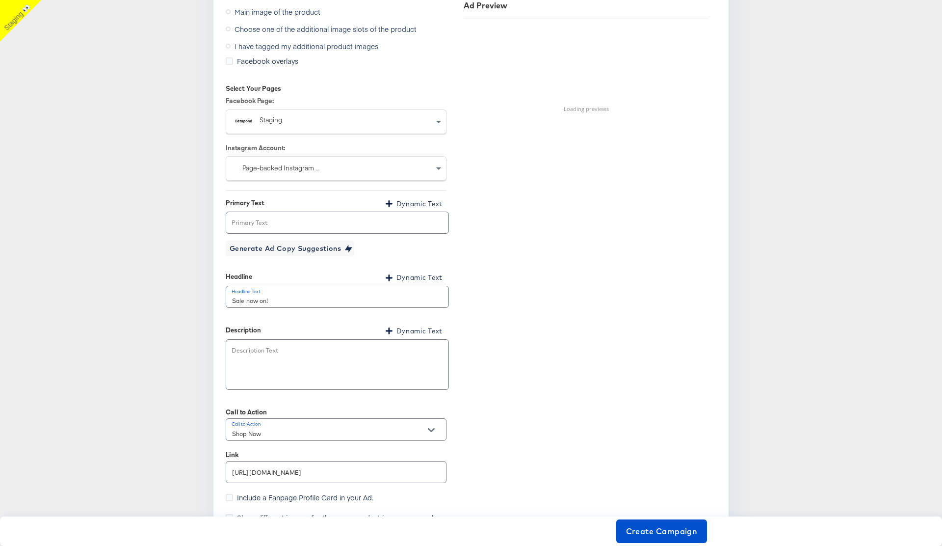
scroll to position [1140, 0]
click at [669, 300] on span "Create Campaign" at bounding box center [662, 531] width 72 height 14
